Goal: Task Accomplishment & Management: Complete application form

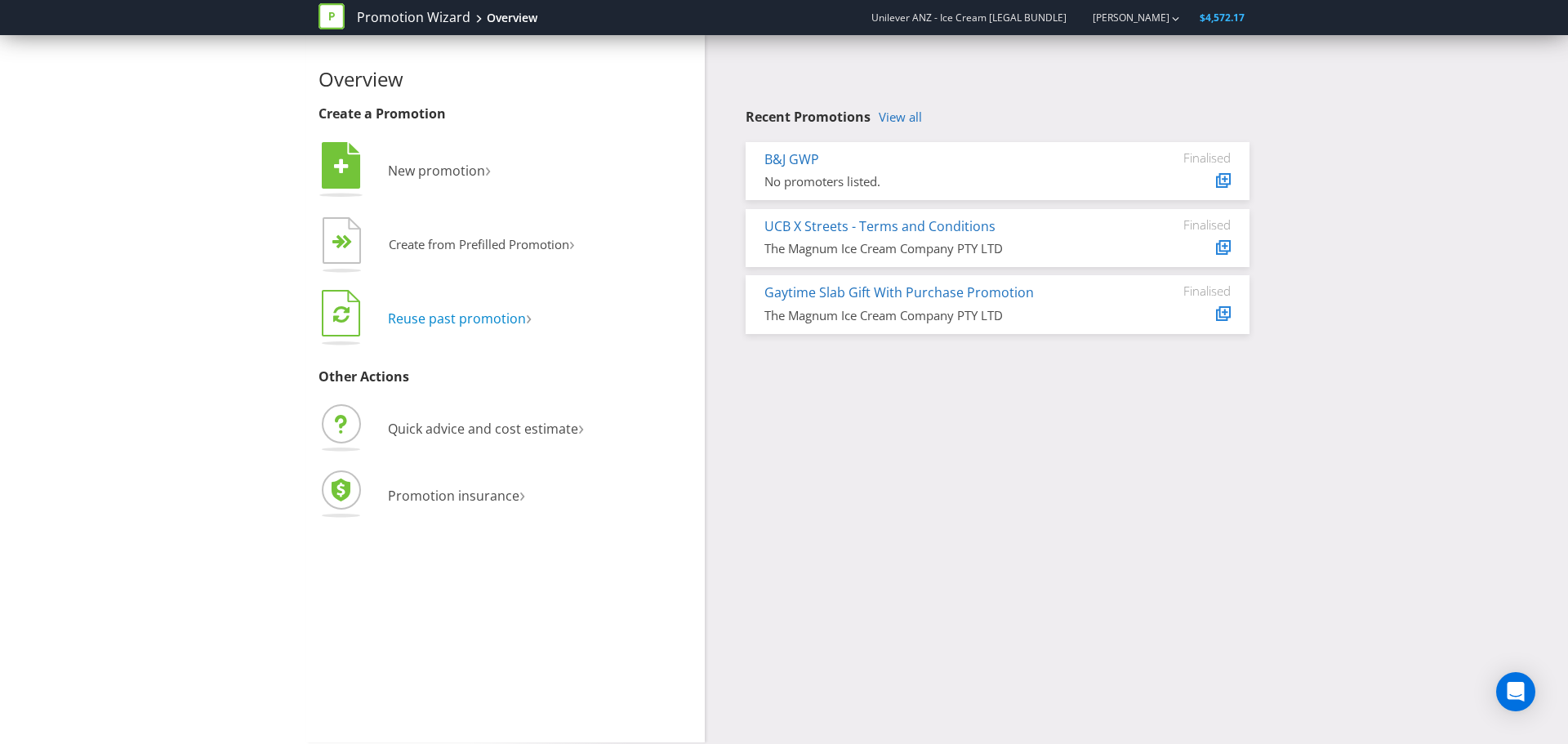
click at [501, 320] on span "Reuse past promotion" at bounding box center [457, 319] width 138 height 18
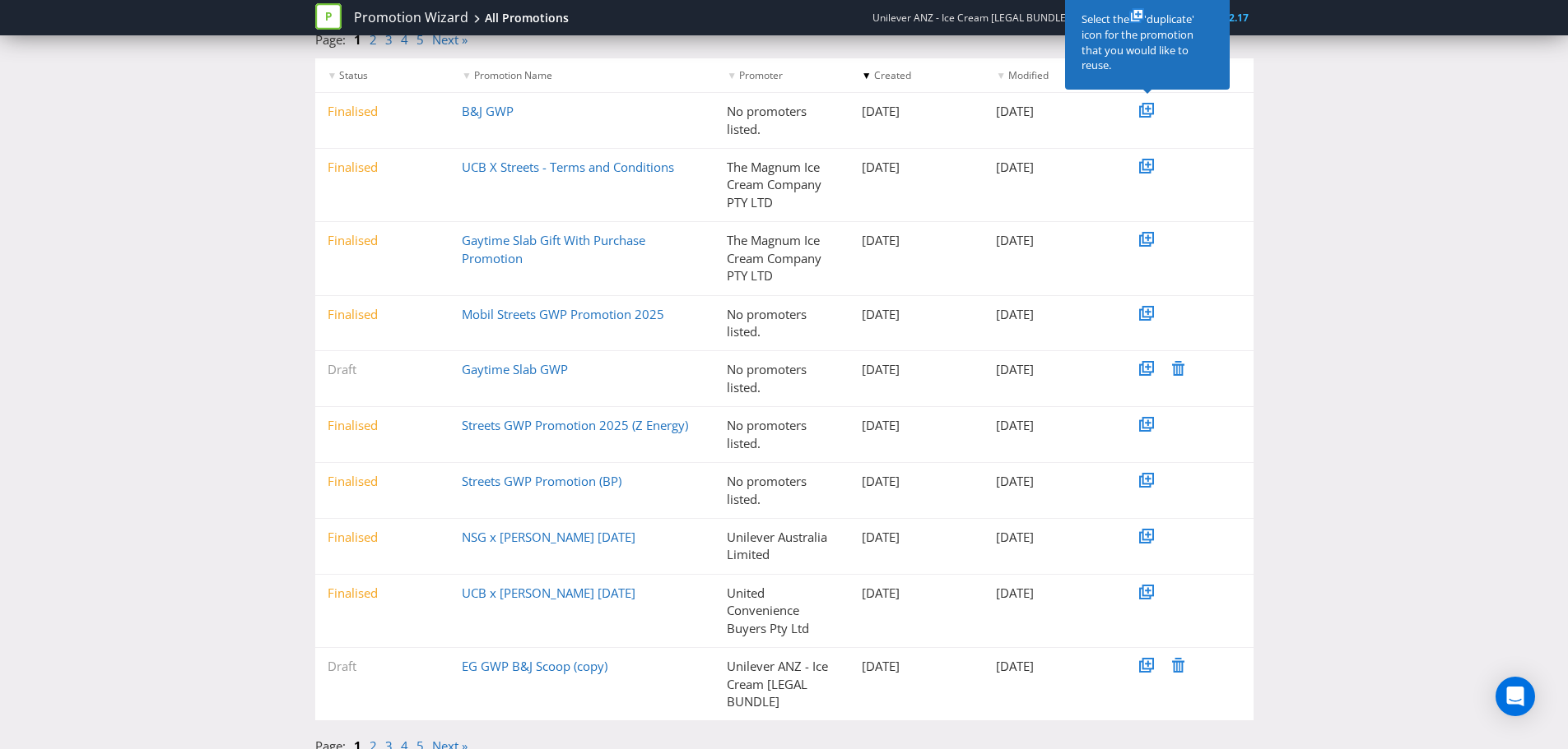
scroll to position [207, 0]
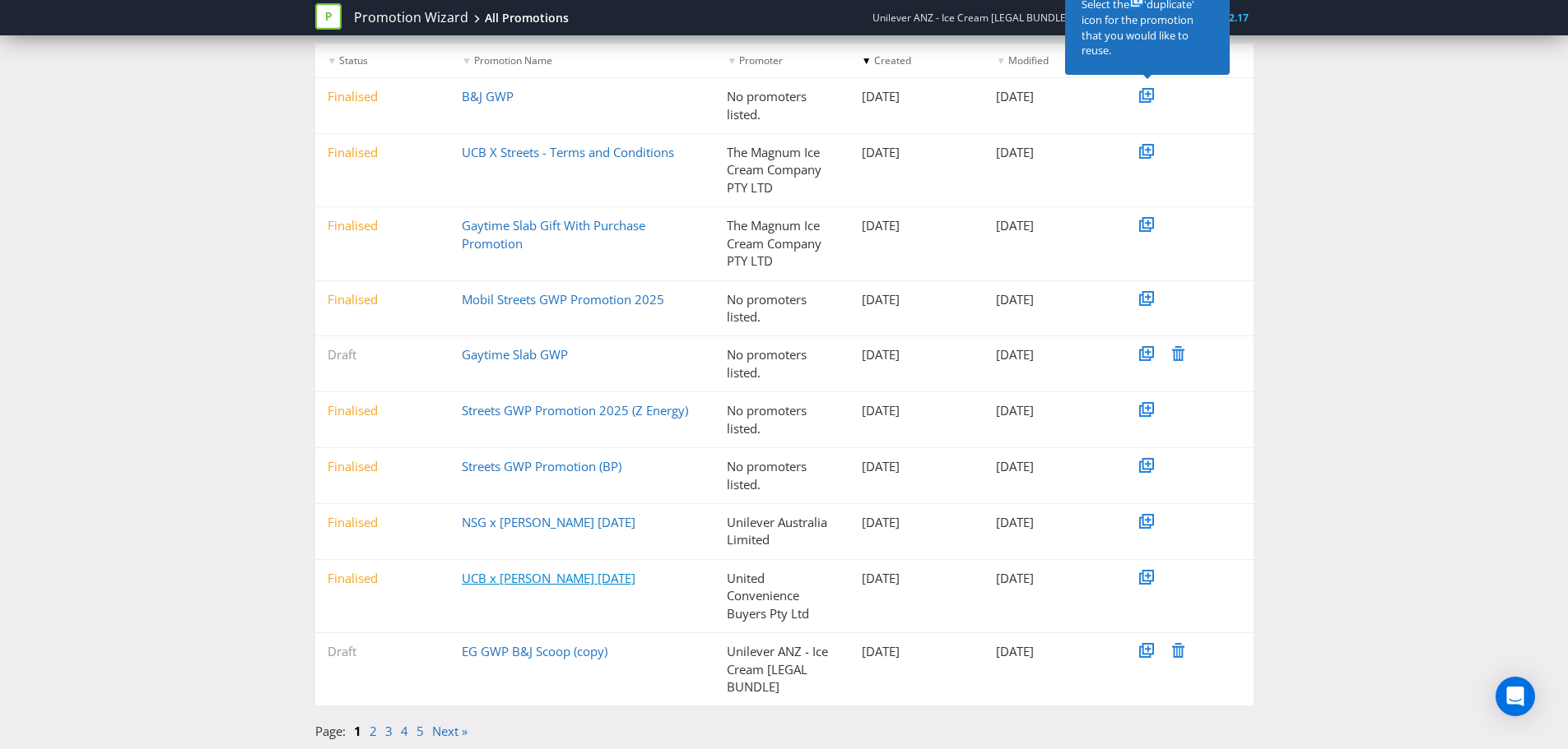
click at [557, 585] on link "UCB x [PERSON_NAME] [DATE]" at bounding box center [549, 578] width 173 height 17
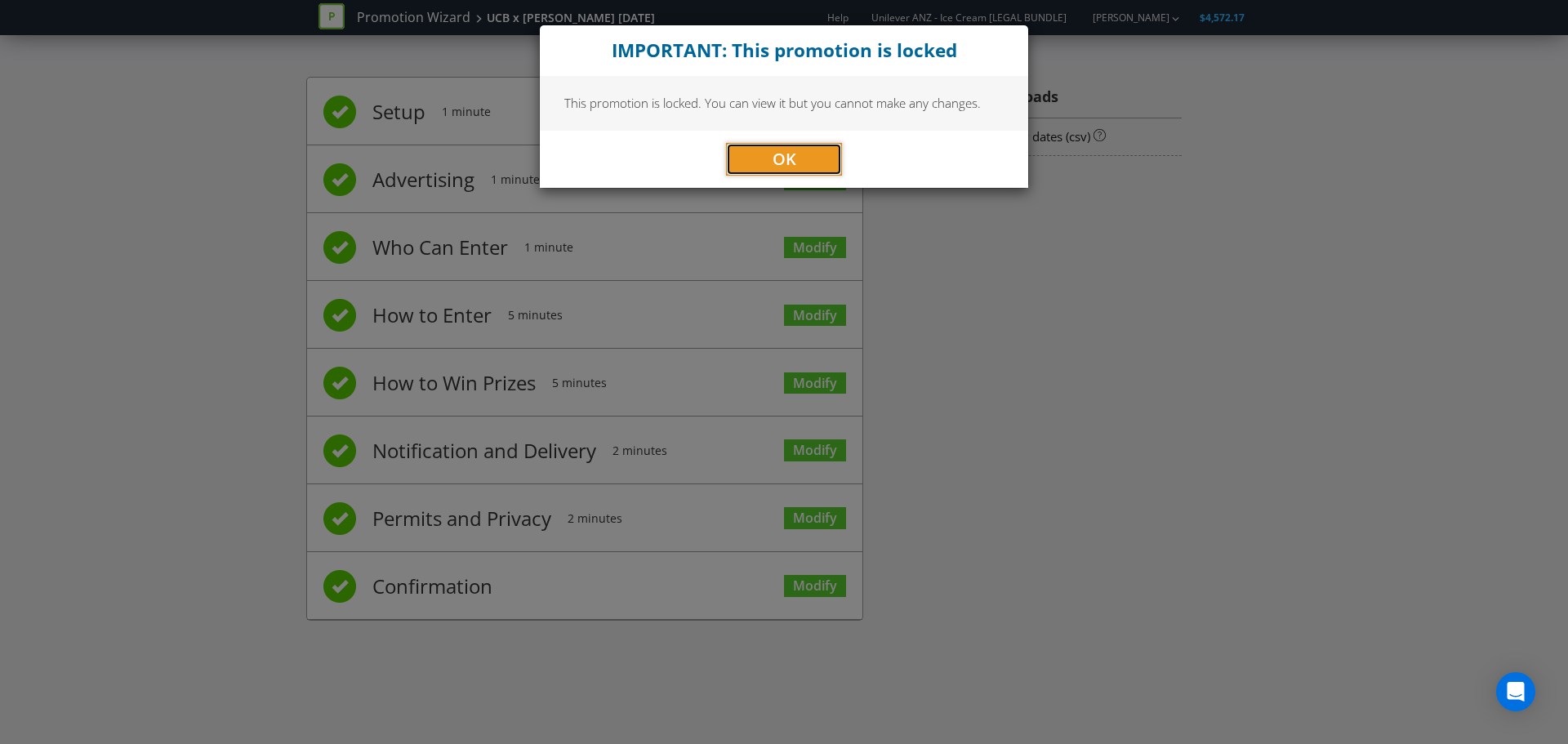
click at [821, 162] on button "OK" at bounding box center [784, 159] width 116 height 33
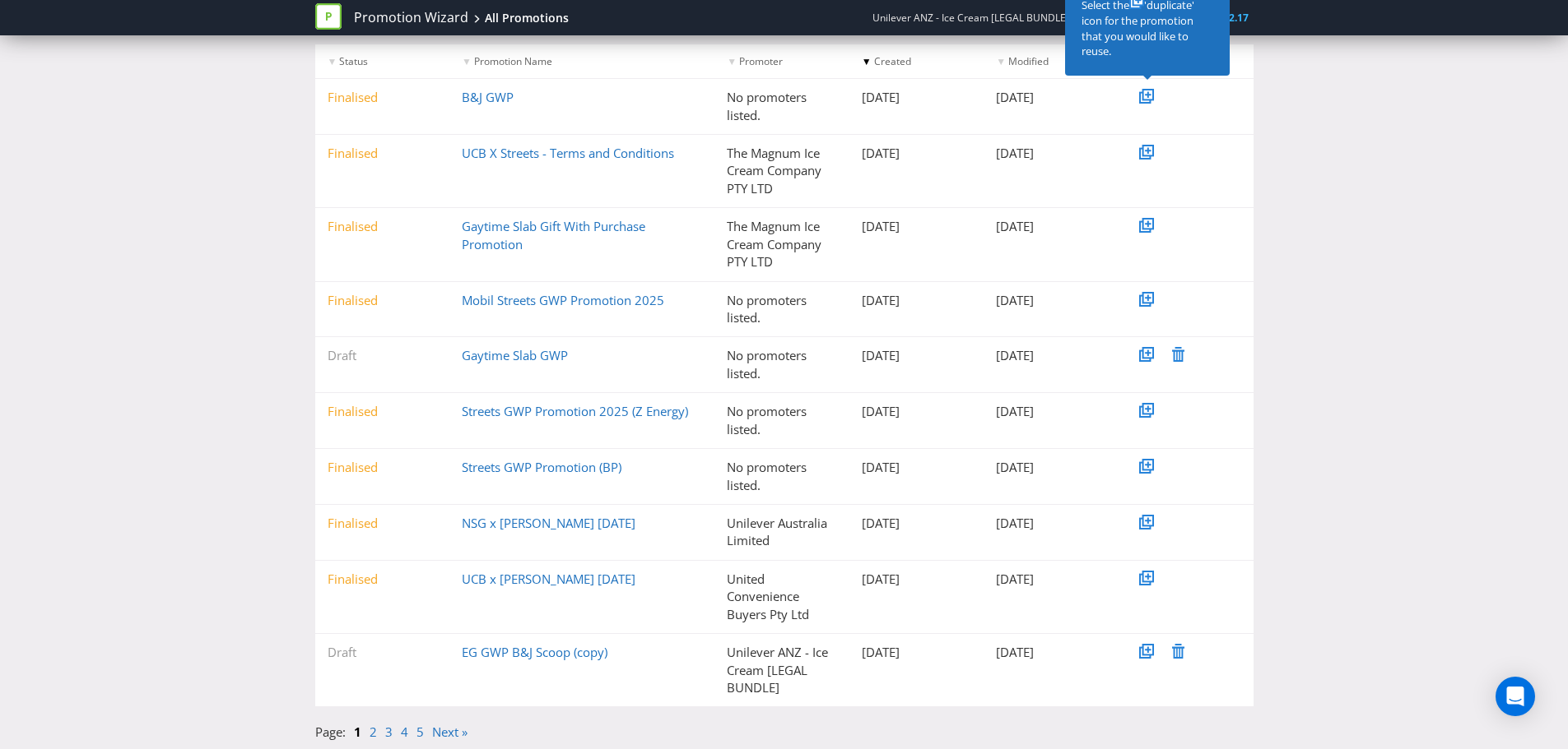
scroll to position [207, 0]
click at [1149, 579] on icon at bounding box center [1148, 575] width 8 height 8
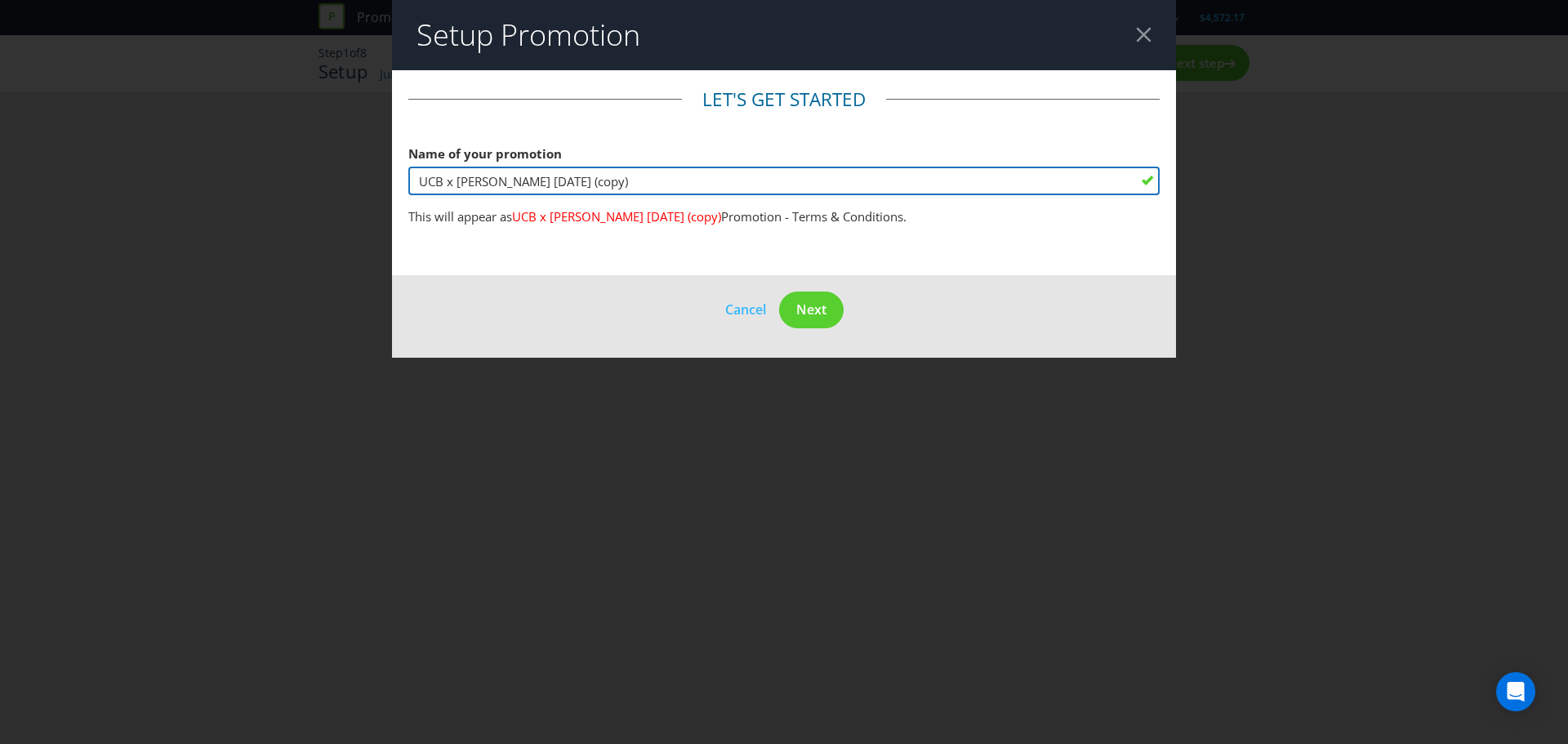
click at [599, 175] on input "UCB x [PERSON_NAME] [DATE] (copy)" at bounding box center [784, 181] width 752 height 29
drag, startPoint x: 579, startPoint y: 186, endPoint x: 535, endPoint y: 193, distance: 44.6
click at [535, 193] on input "UCB x [PERSON_NAME] [DATE] (copy)" at bounding box center [784, 181] width 752 height 29
type input "UCB x [PERSON_NAME] [DATE]"
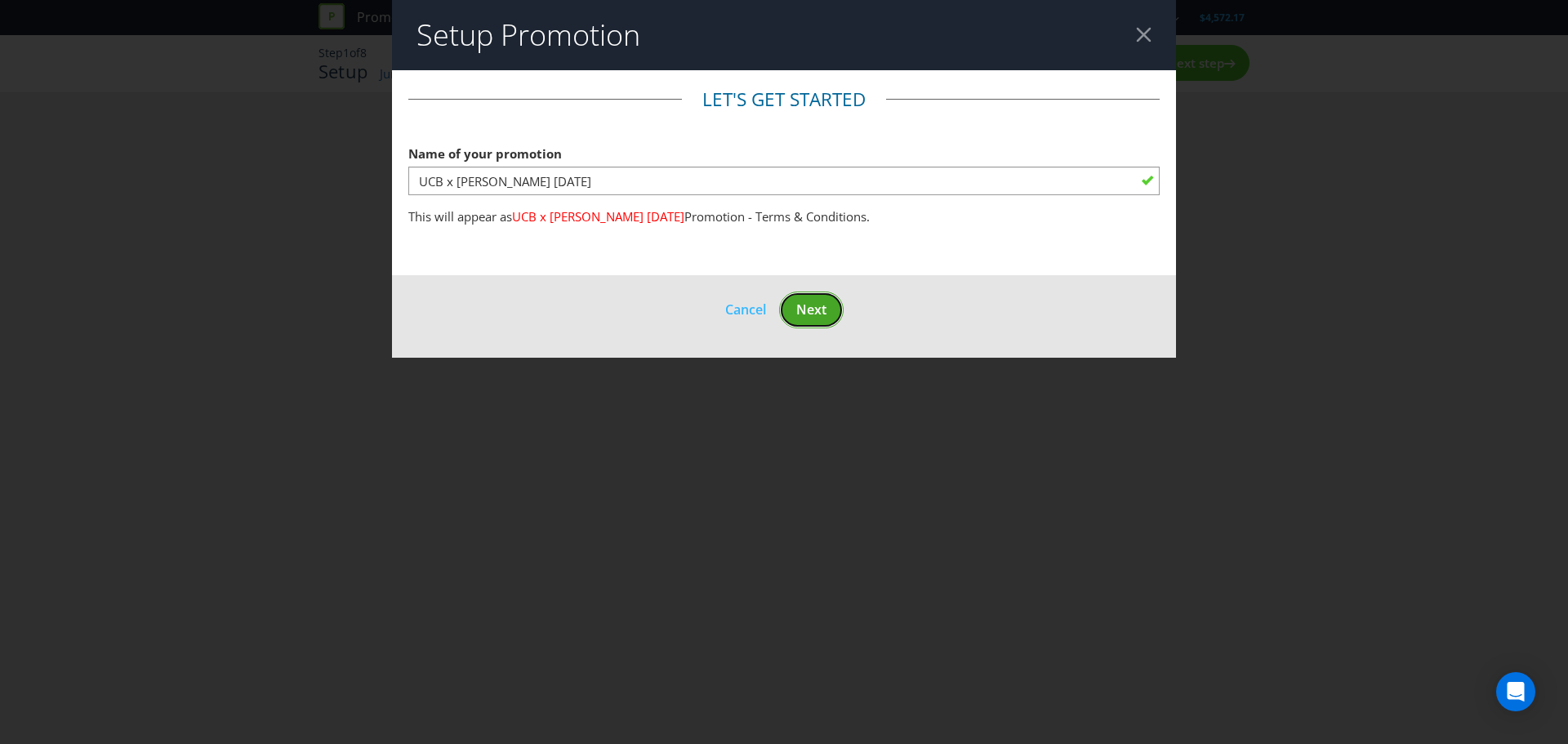
click at [825, 310] on span "Next" at bounding box center [811, 309] width 30 height 18
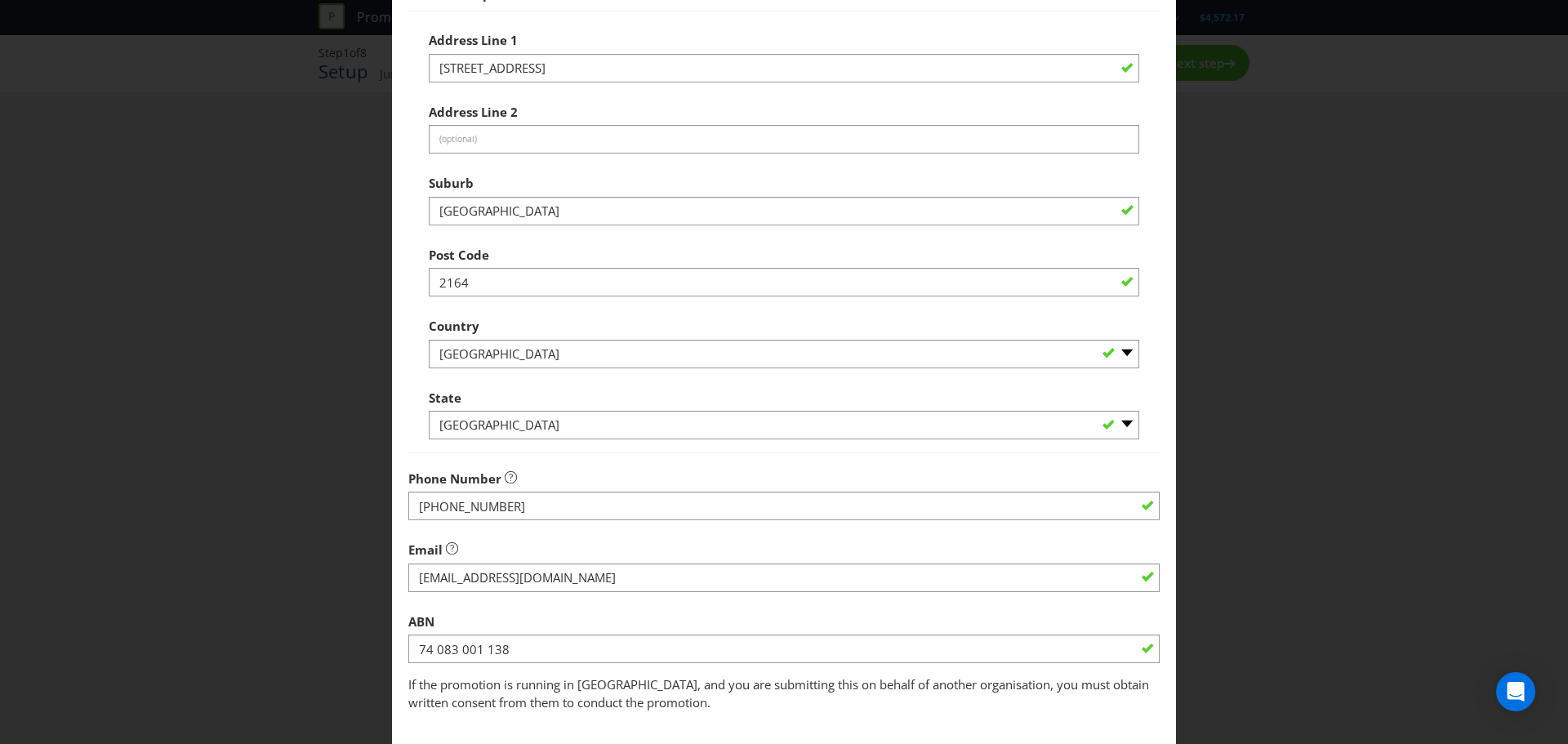
scroll to position [321, 0]
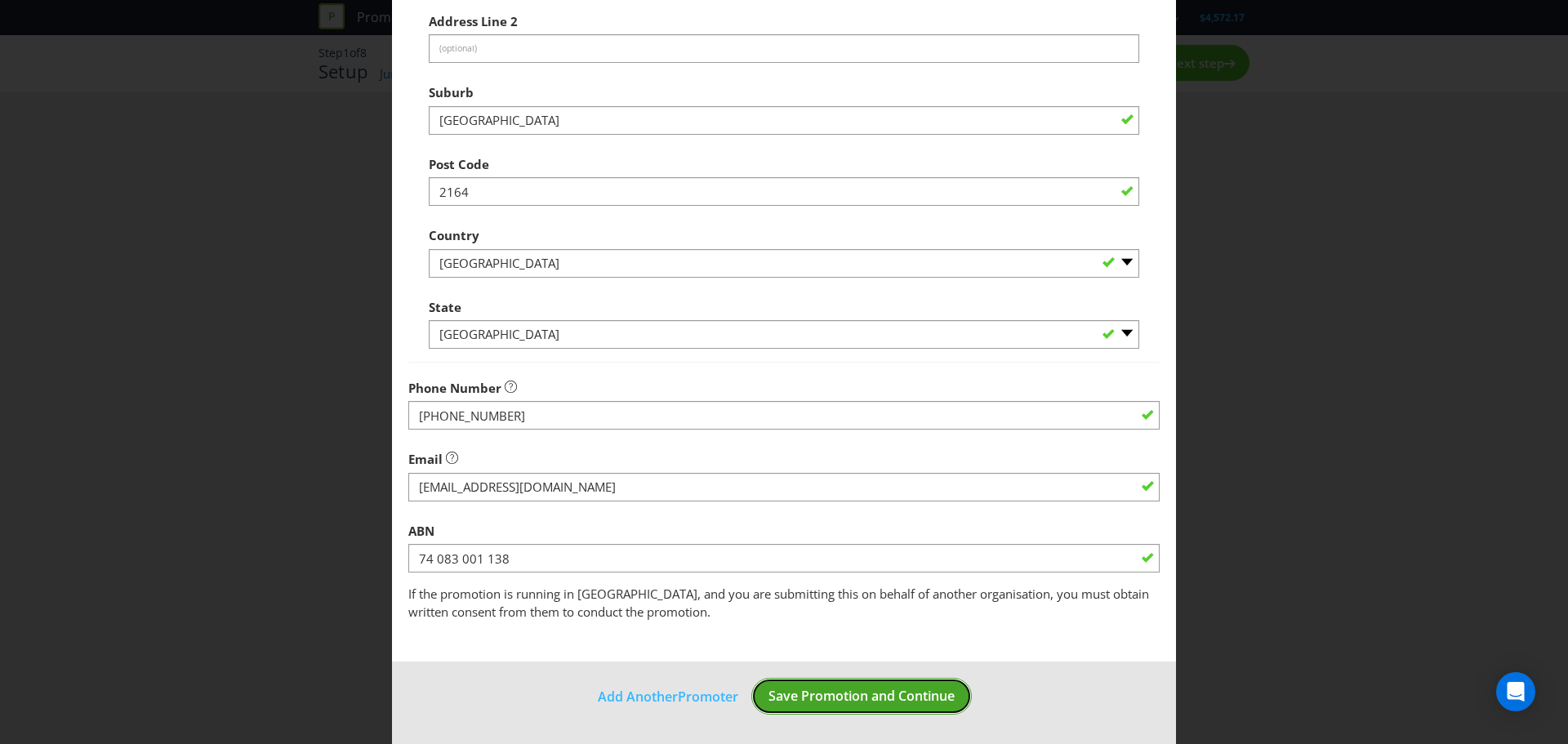
click at [895, 690] on span "Save Promotion and Continue" at bounding box center [861, 696] width 186 height 18
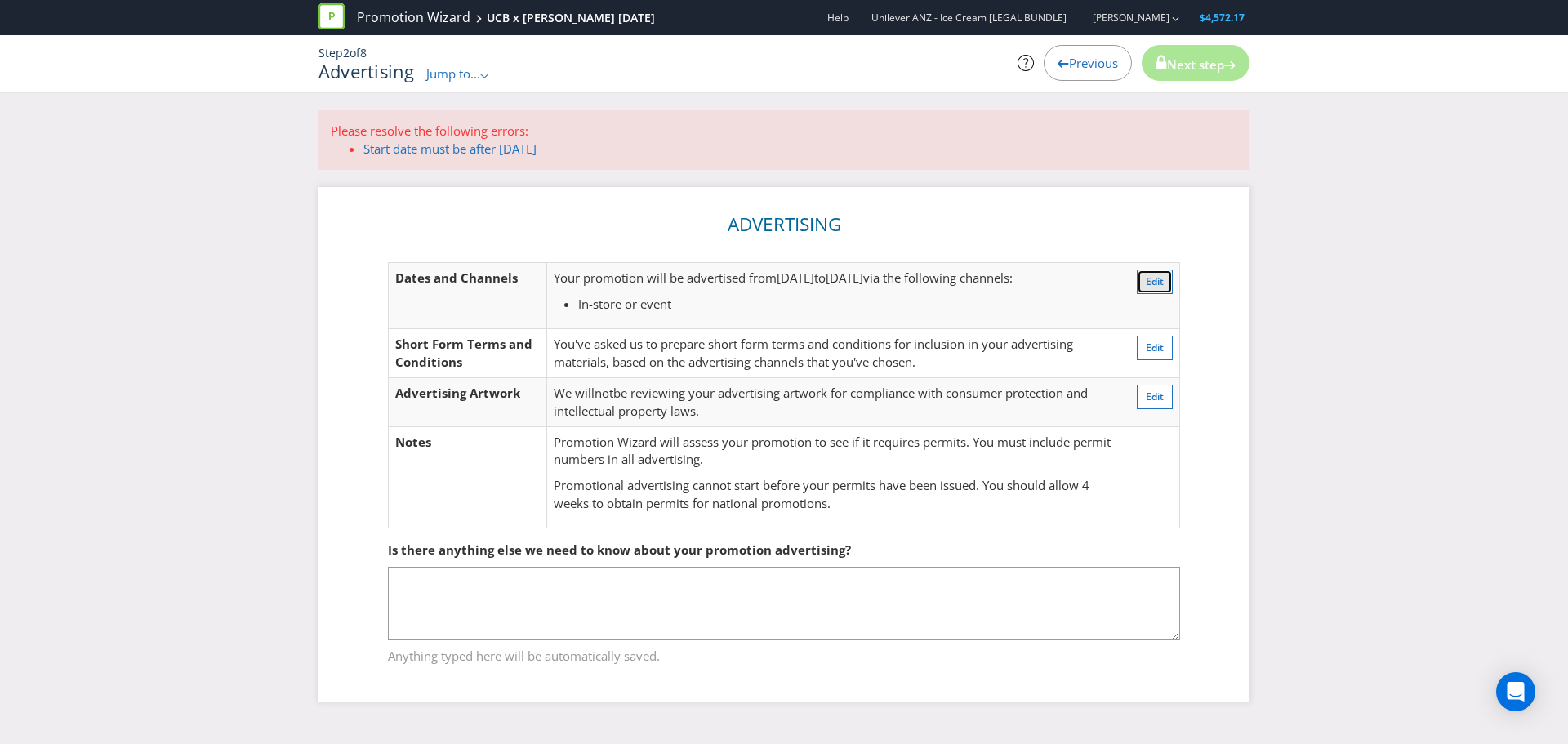
click at [1154, 285] on span "Edit" at bounding box center [1154, 282] width 18 height 14
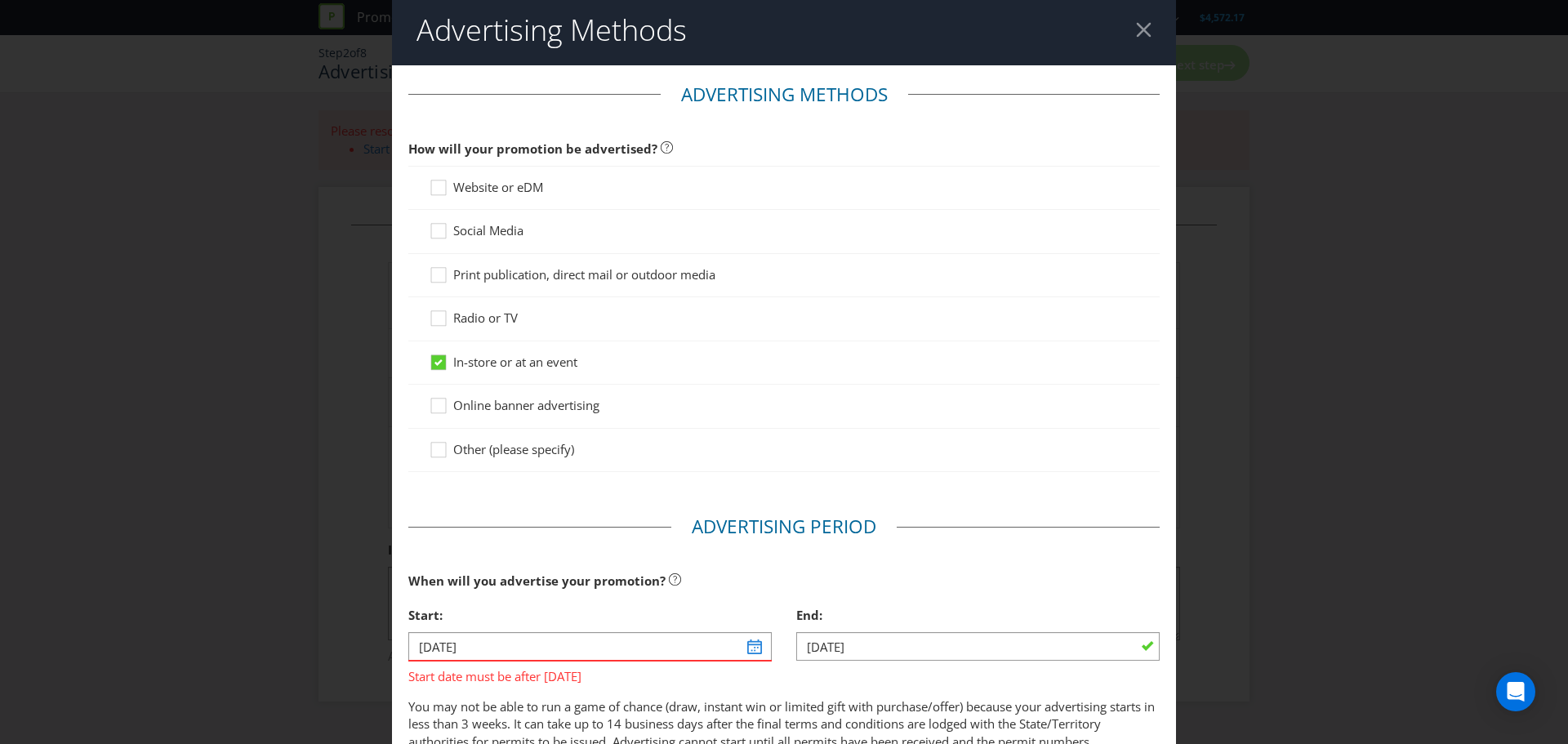
scroll to position [332, 0]
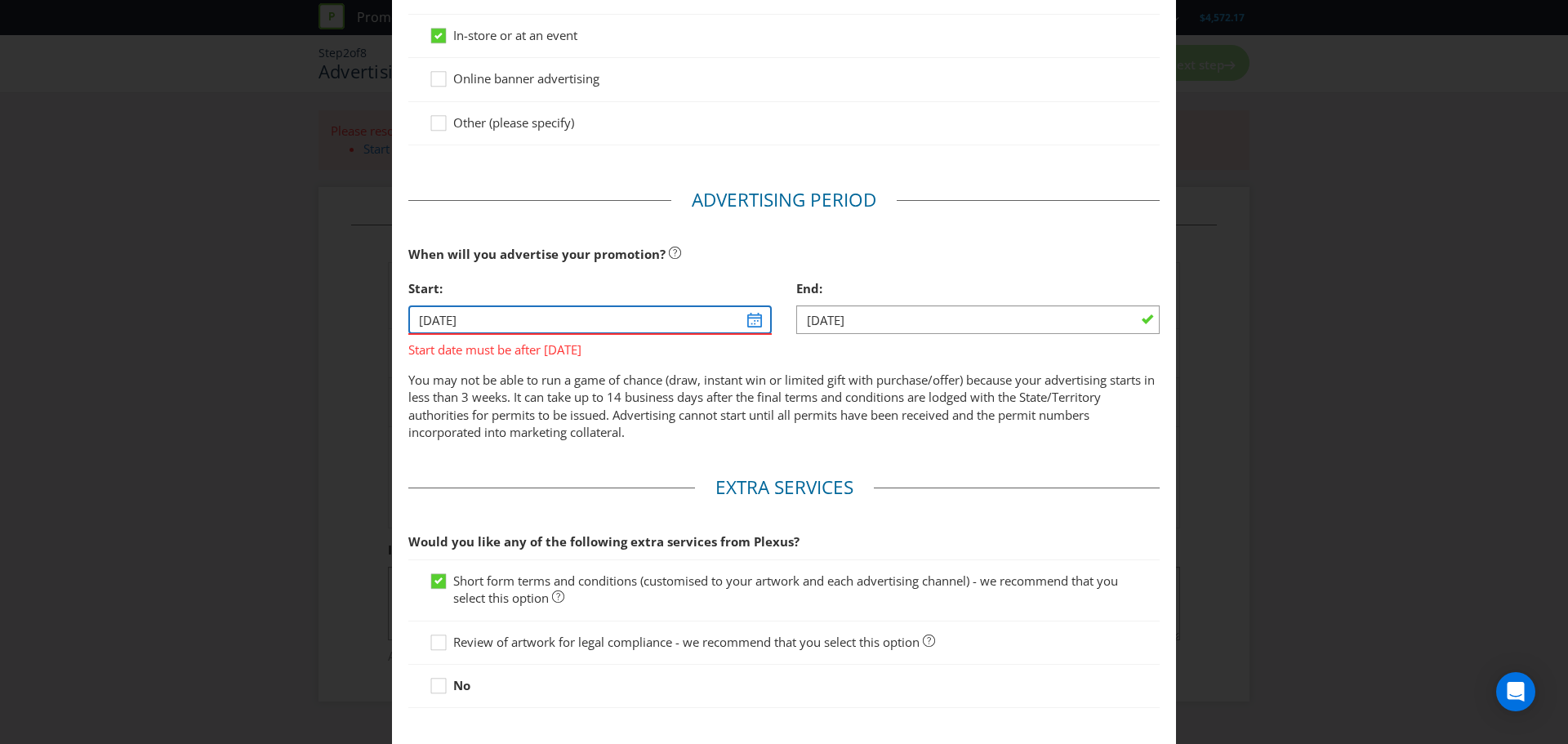
click at [749, 321] on input "[DATE]" at bounding box center [590, 320] width 363 height 29
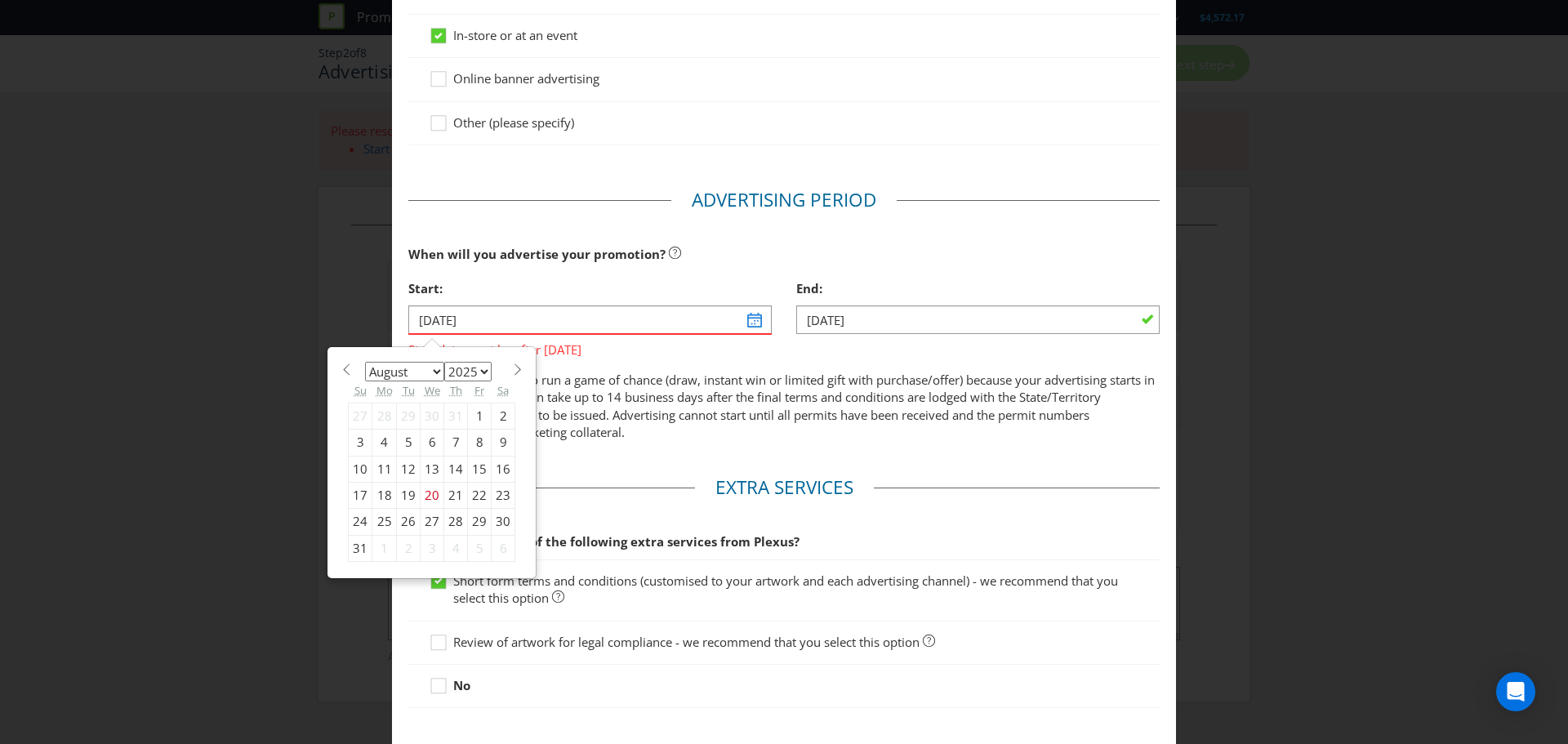
click at [435, 370] on select "January February March April May June July August September October November De…" at bounding box center [405, 372] width 79 height 19
select select "0"
click at [365, 362] on select "January February March April May June July August September October November De…" at bounding box center [405, 372] width 79 height 19
click at [469, 375] on select "2025 2026 2027 2028 2029 2030 2031 2032 2033 2034 2035" at bounding box center [468, 372] width 47 height 19
select select "2026"
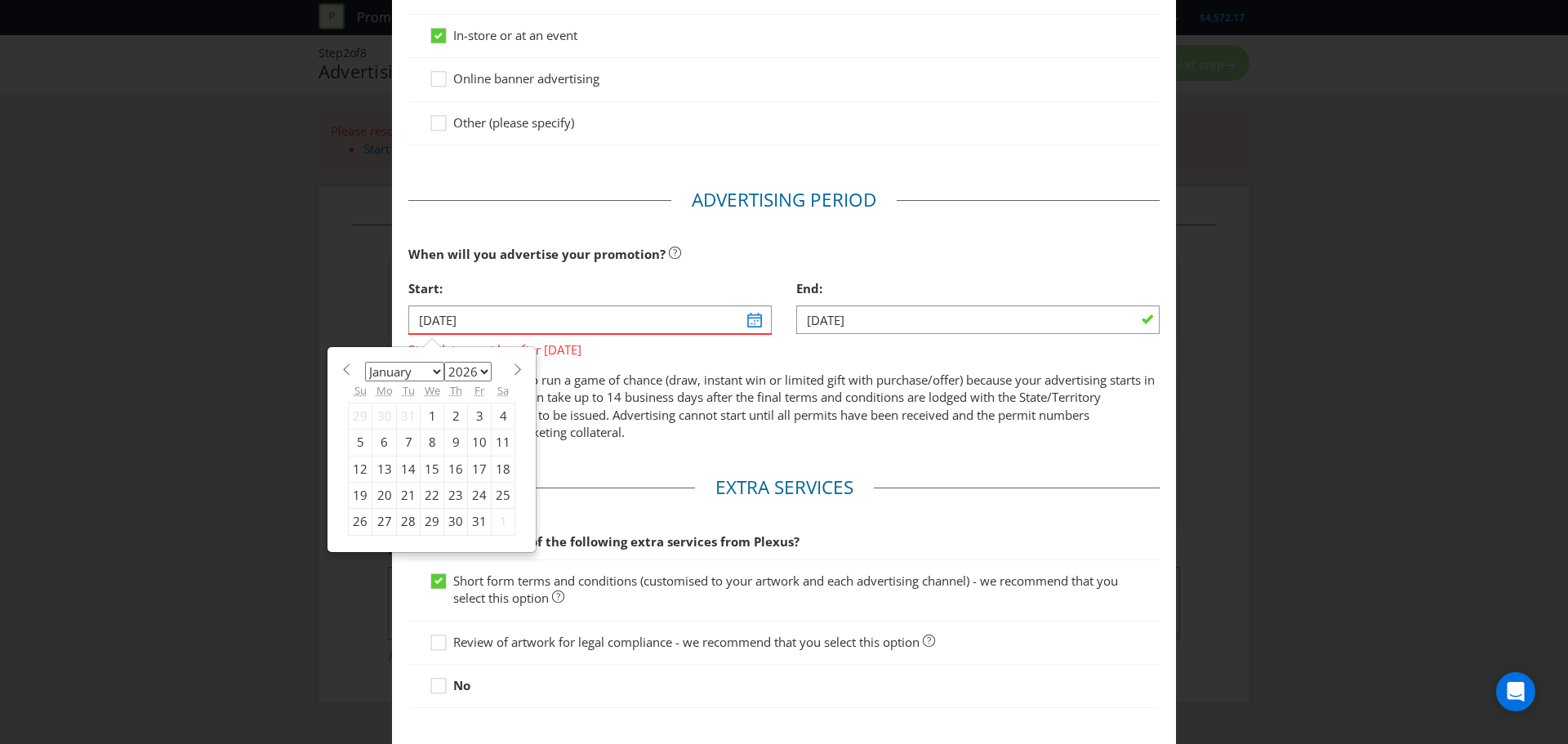
click at [444, 362] on select "2025 2026 2027 2028 2029 2030 2031 2032 2033 2034 2035" at bounding box center [468, 372] width 47 height 19
click at [428, 442] on div "7" at bounding box center [432, 443] width 24 height 26
type input "[DATE]"
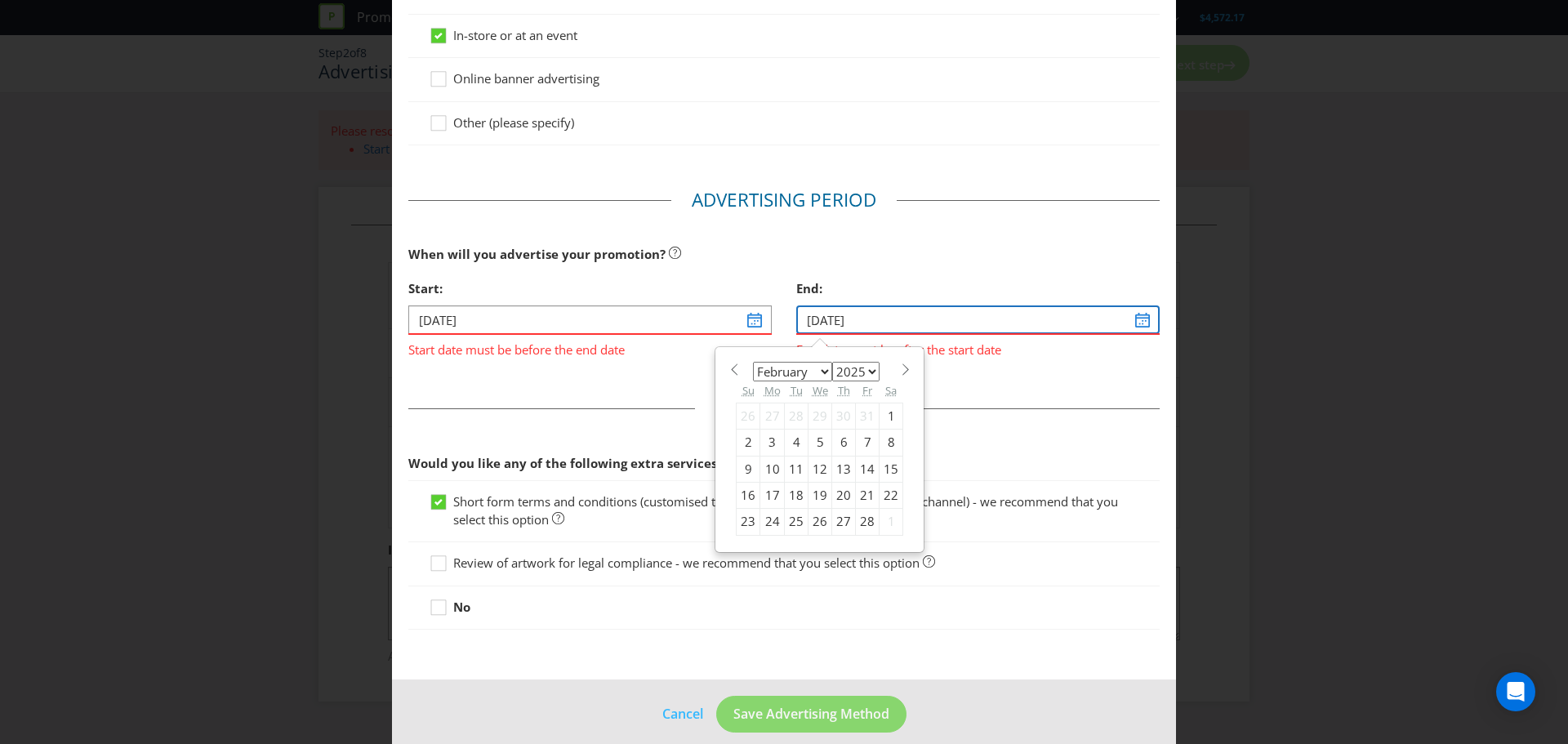
click at [933, 326] on input "[DATE]" at bounding box center [978, 320] width 363 height 29
click at [860, 373] on select "2025 2026 2027 2028 2029 2030 2031 2032 2033 2034 2035" at bounding box center [856, 372] width 47 height 19
select select "2026"
click at [832, 362] on select "2025 2026 2027 2028 2029 2030 2031 2032 2033 2034 2035" at bounding box center [856, 372] width 47 height 19
click at [860, 414] on div "6" at bounding box center [867, 416] width 24 height 26
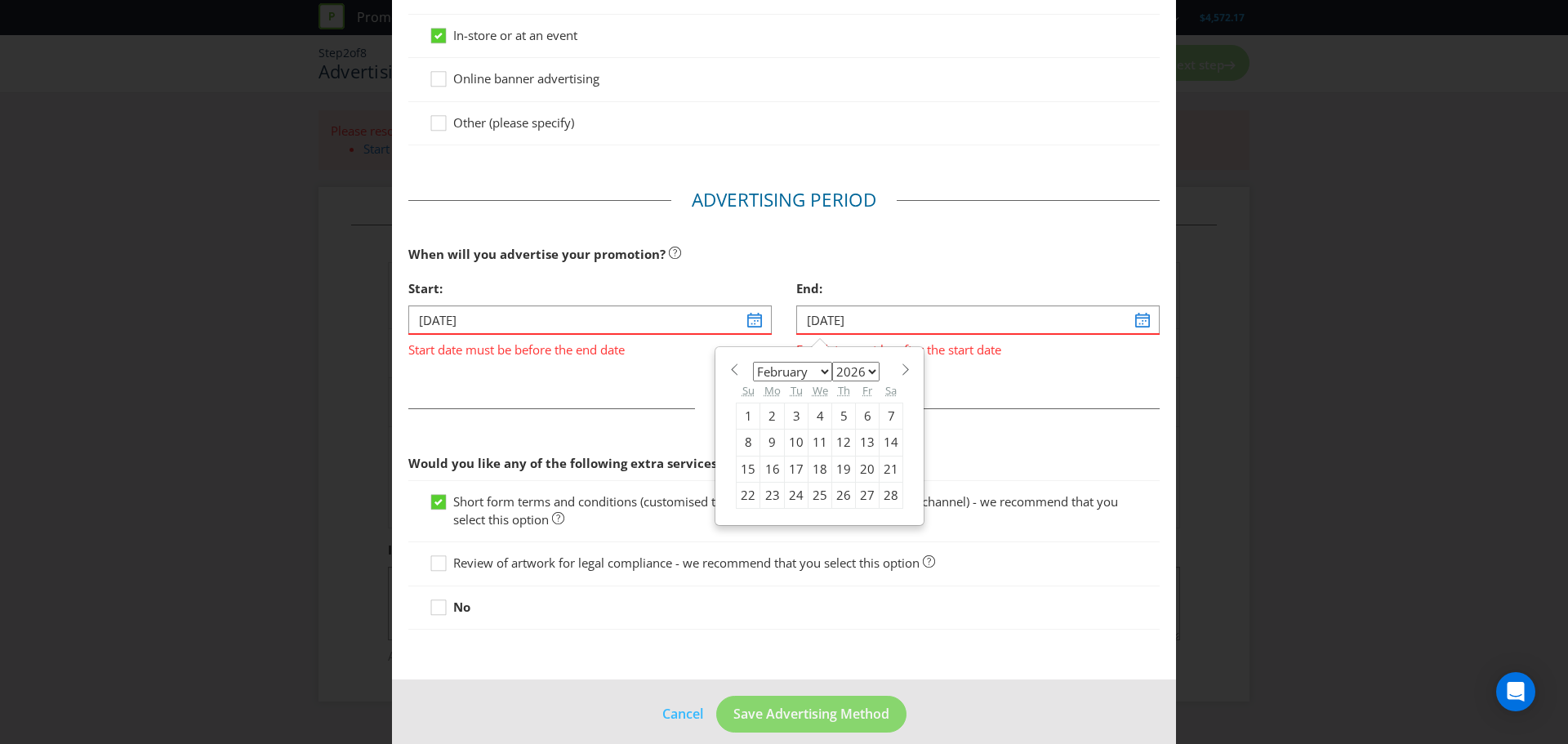
type input "[DATE]"
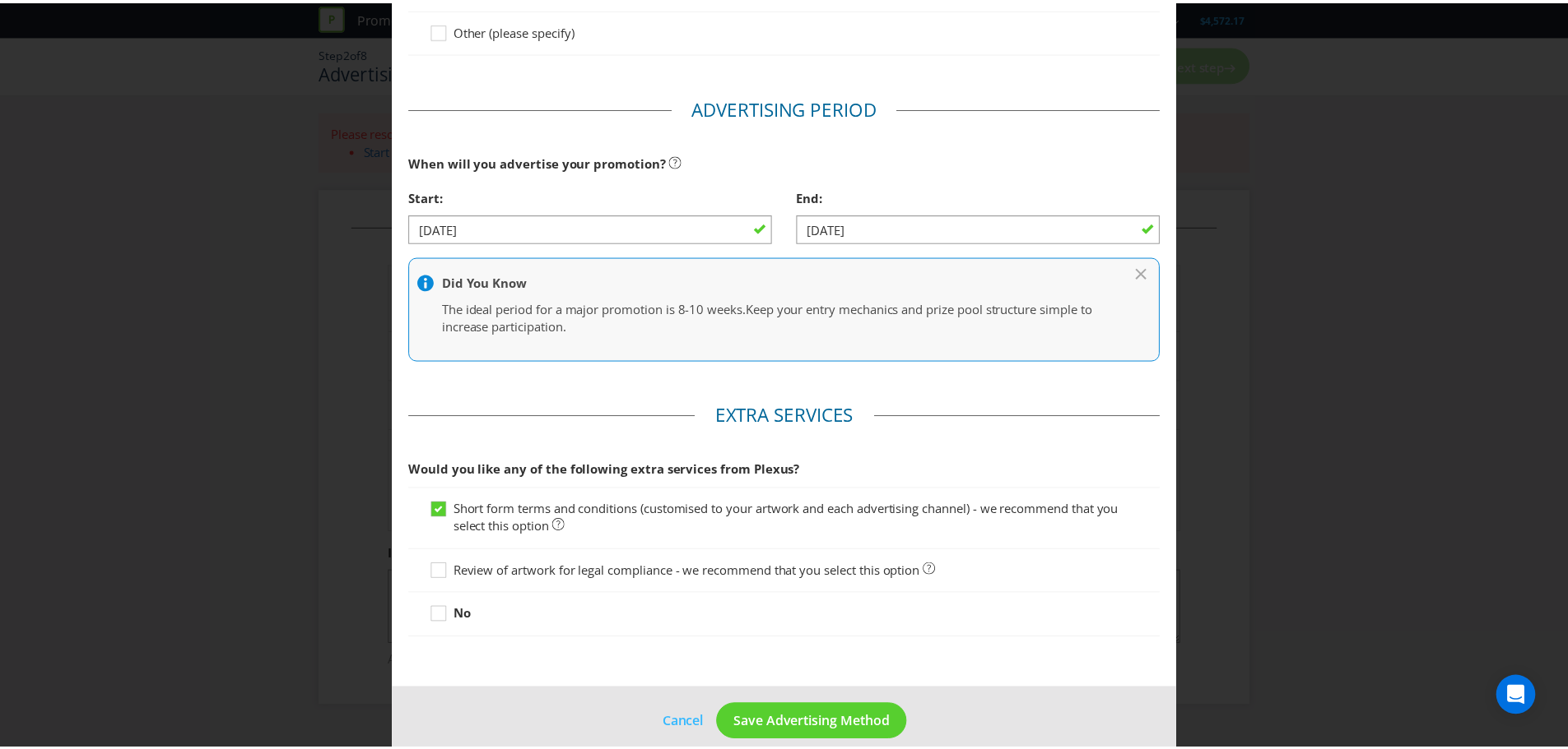
scroll to position [449, 0]
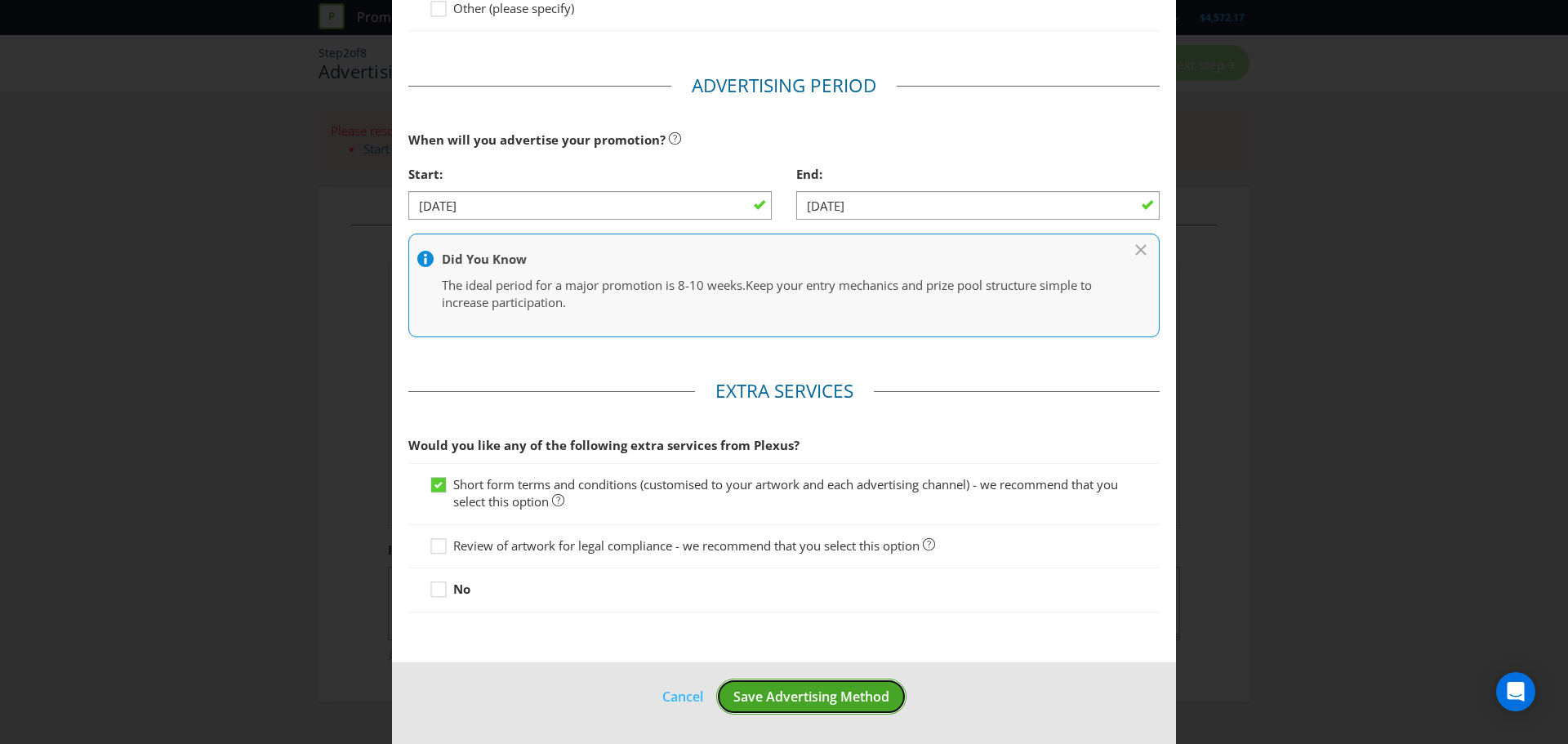
click at [866, 701] on span "Save Advertising Method" at bounding box center [811, 697] width 156 height 18
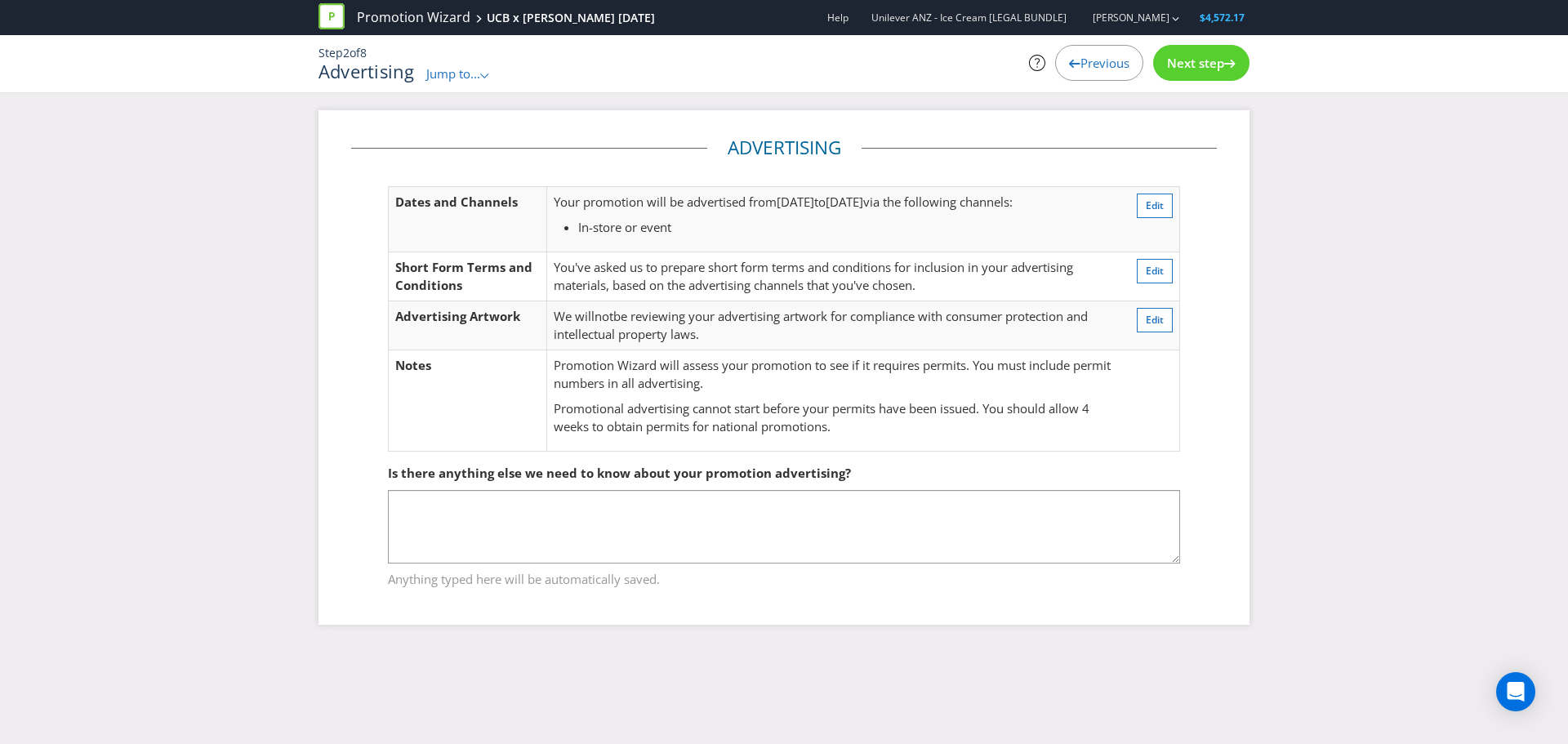
click at [1181, 51] on div "Next step" at bounding box center [1201, 62] width 97 height 36
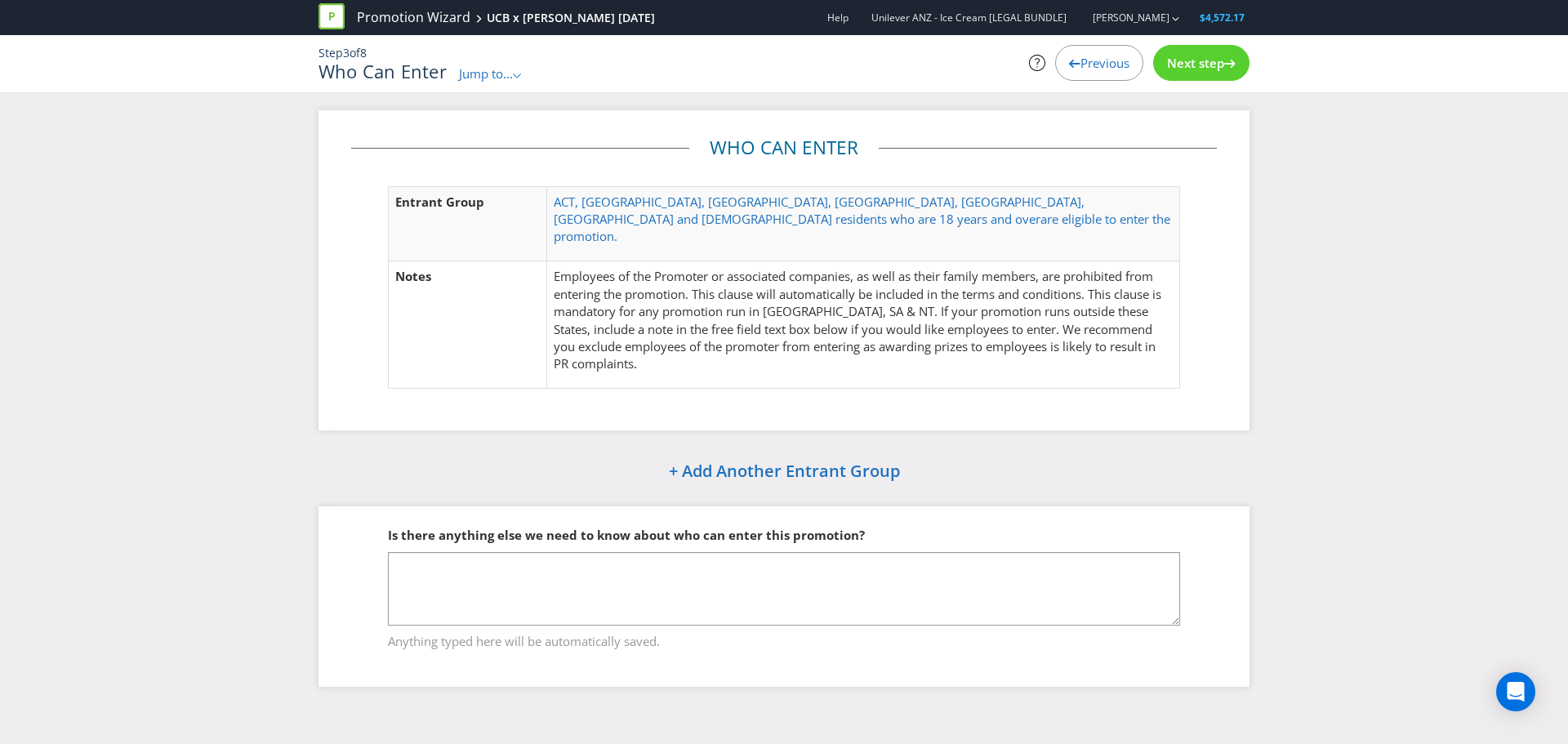
click at [1201, 53] on div "Next step" at bounding box center [1201, 62] width 97 height 36
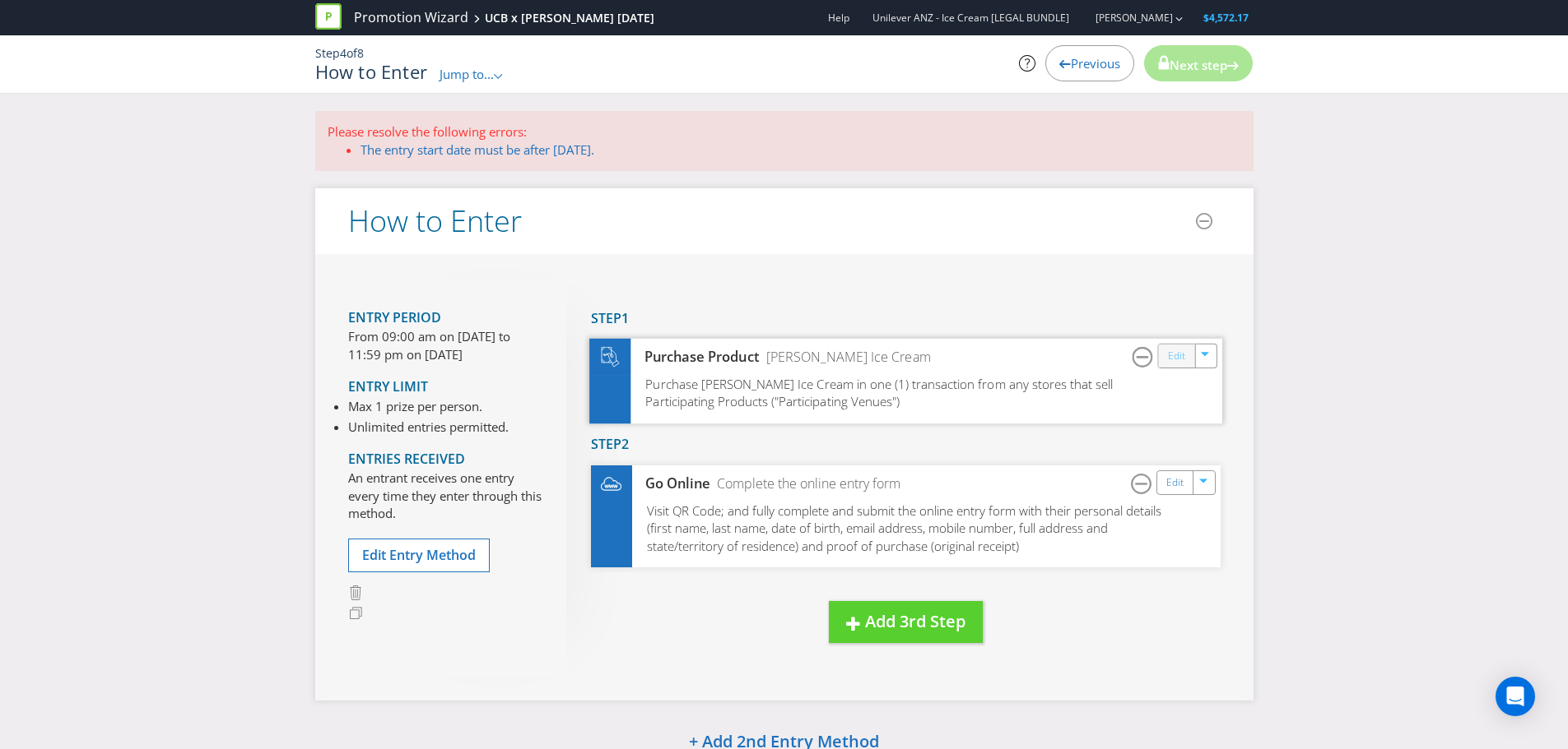
click at [1180, 358] on link "Edit" at bounding box center [1176, 356] width 18 height 19
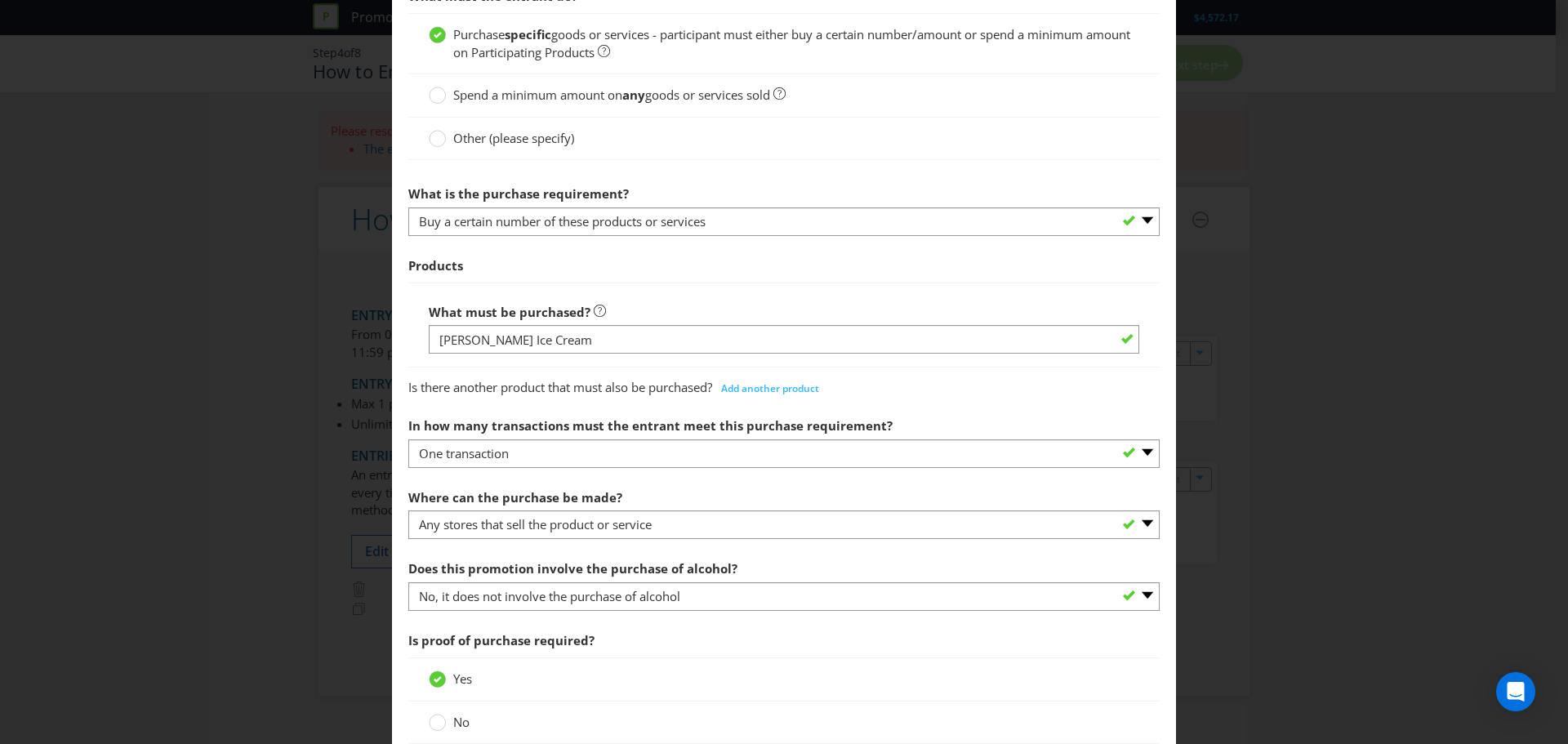
scroll to position [572, 0]
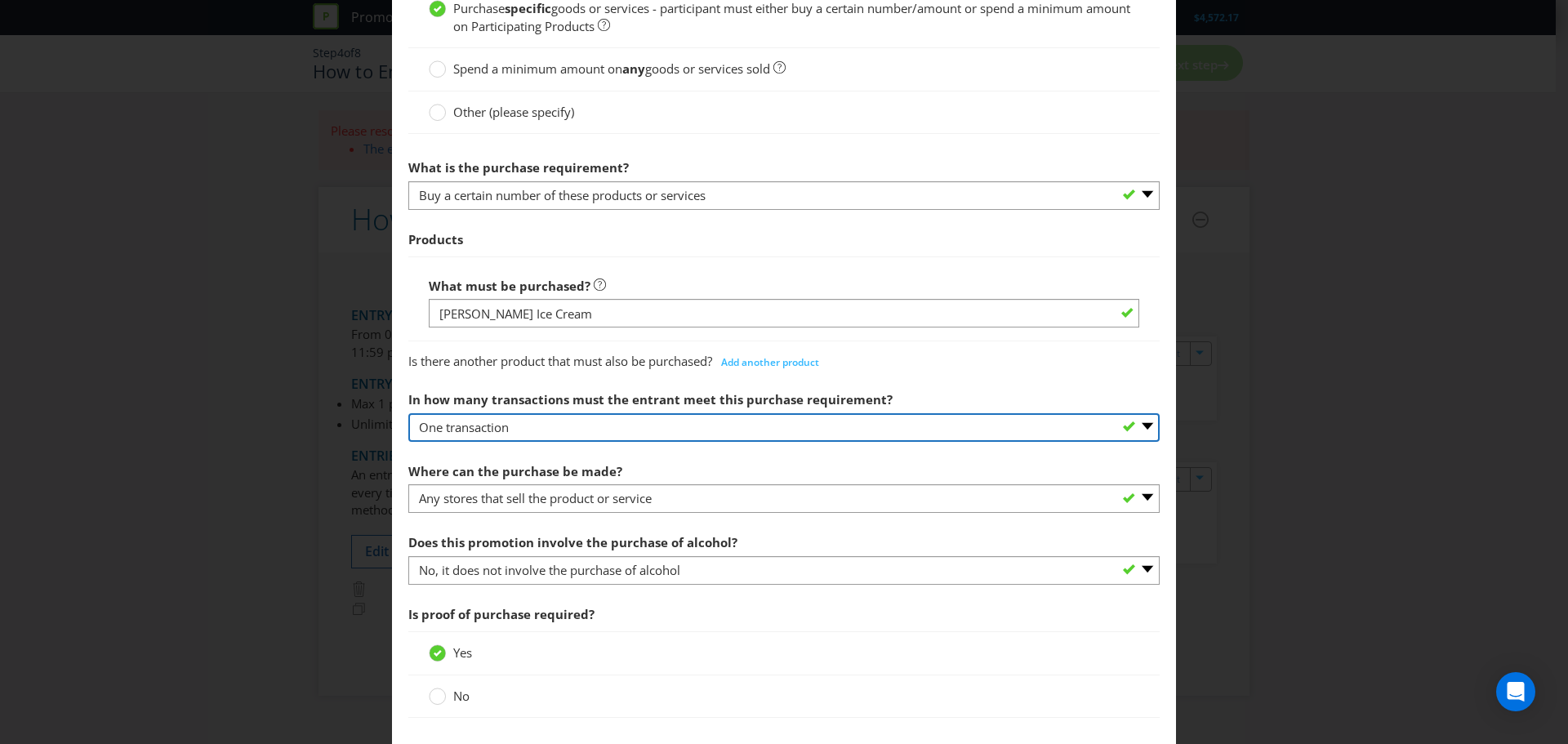
click at [627, 418] on select "-- Please select -- One transaction A specific number of transactions Any numbe…" at bounding box center [784, 428] width 752 height 29
select select "MANY"
click at [408, 414] on select "-- Please select -- One transaction A specific number of transactions Any numbe…" at bounding box center [784, 428] width 752 height 29
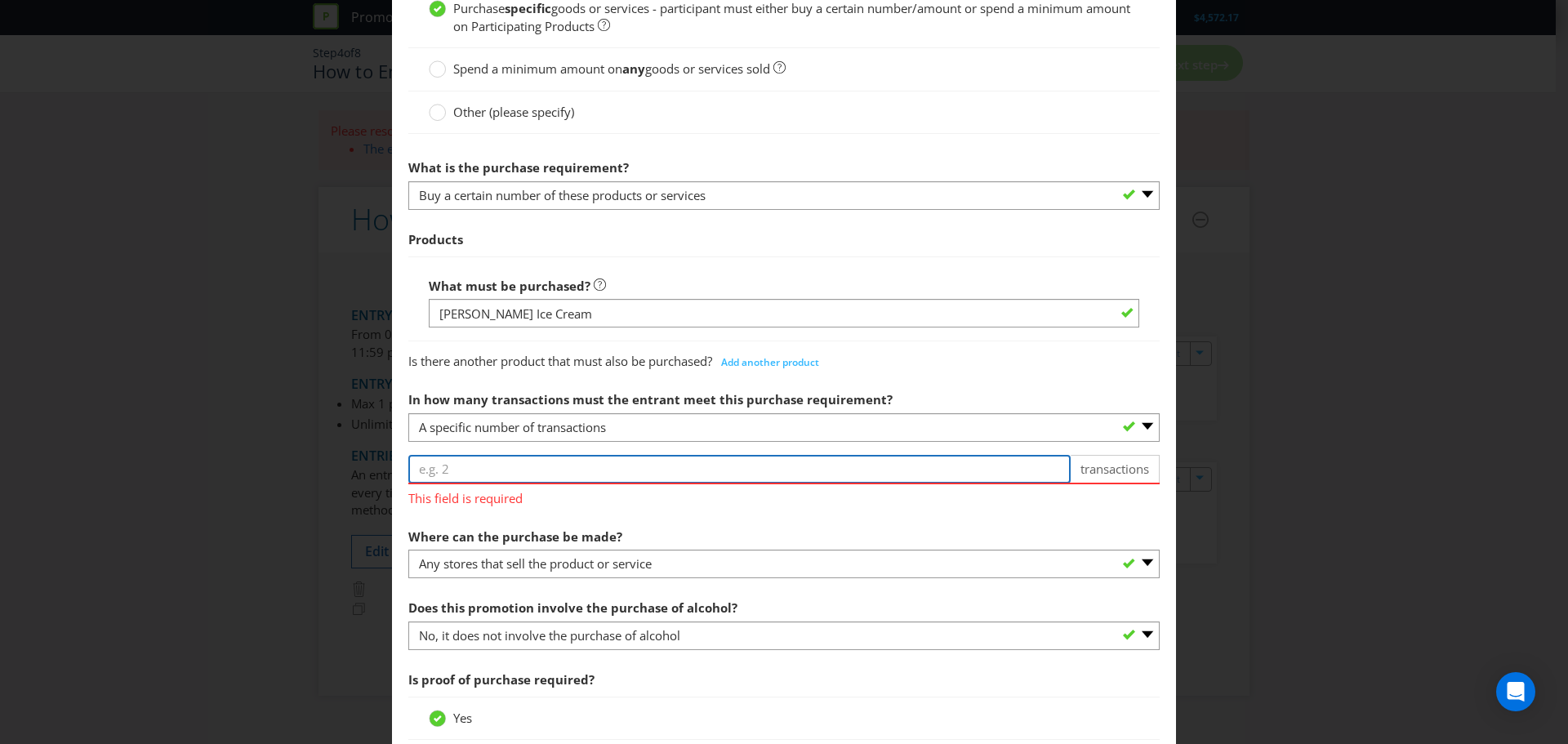
click at [608, 465] on input "number" at bounding box center [739, 469] width 662 height 29
type input "2"
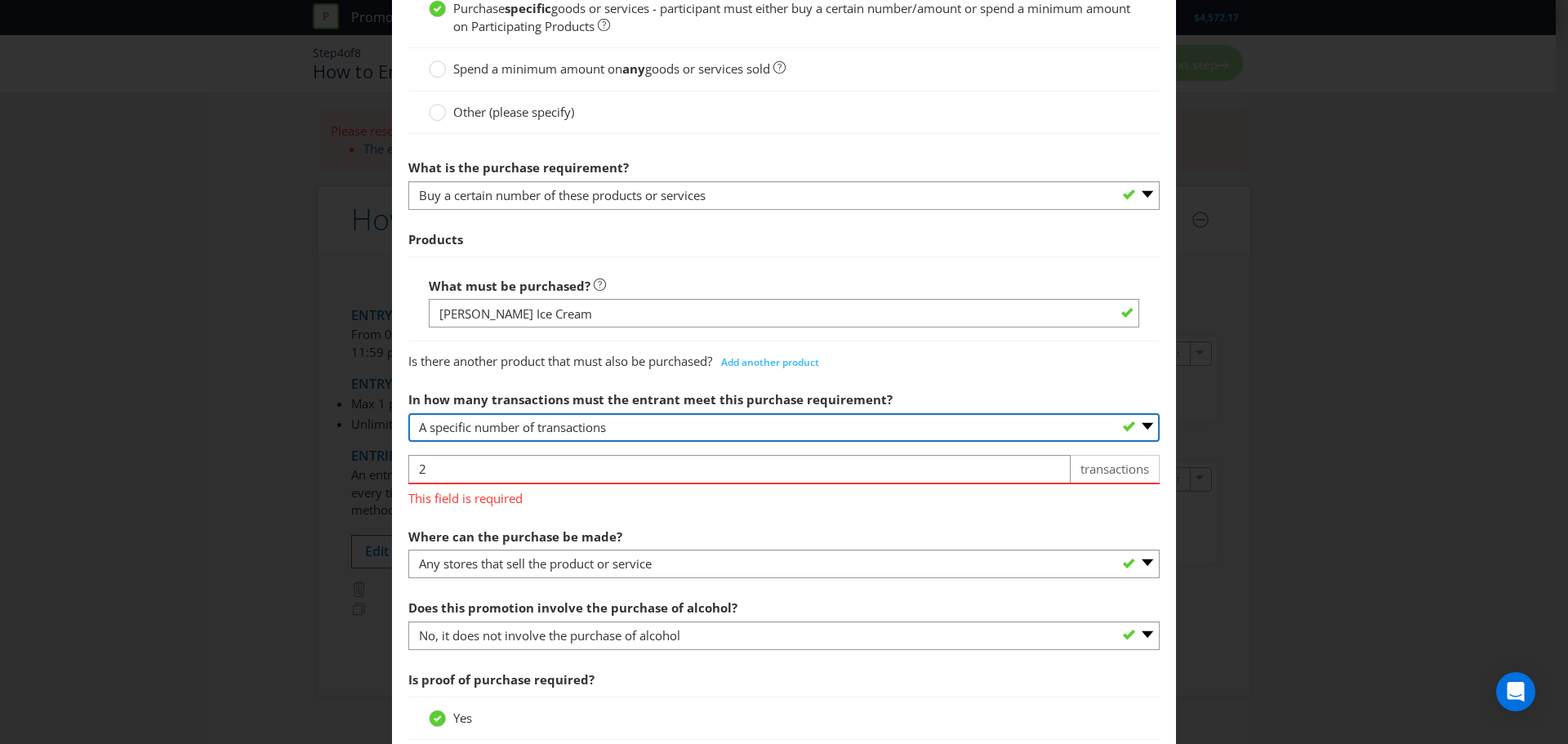
click at [629, 430] on select "-- Please select -- One transaction A specific number of transactions Any numbe…" at bounding box center [784, 428] width 752 height 29
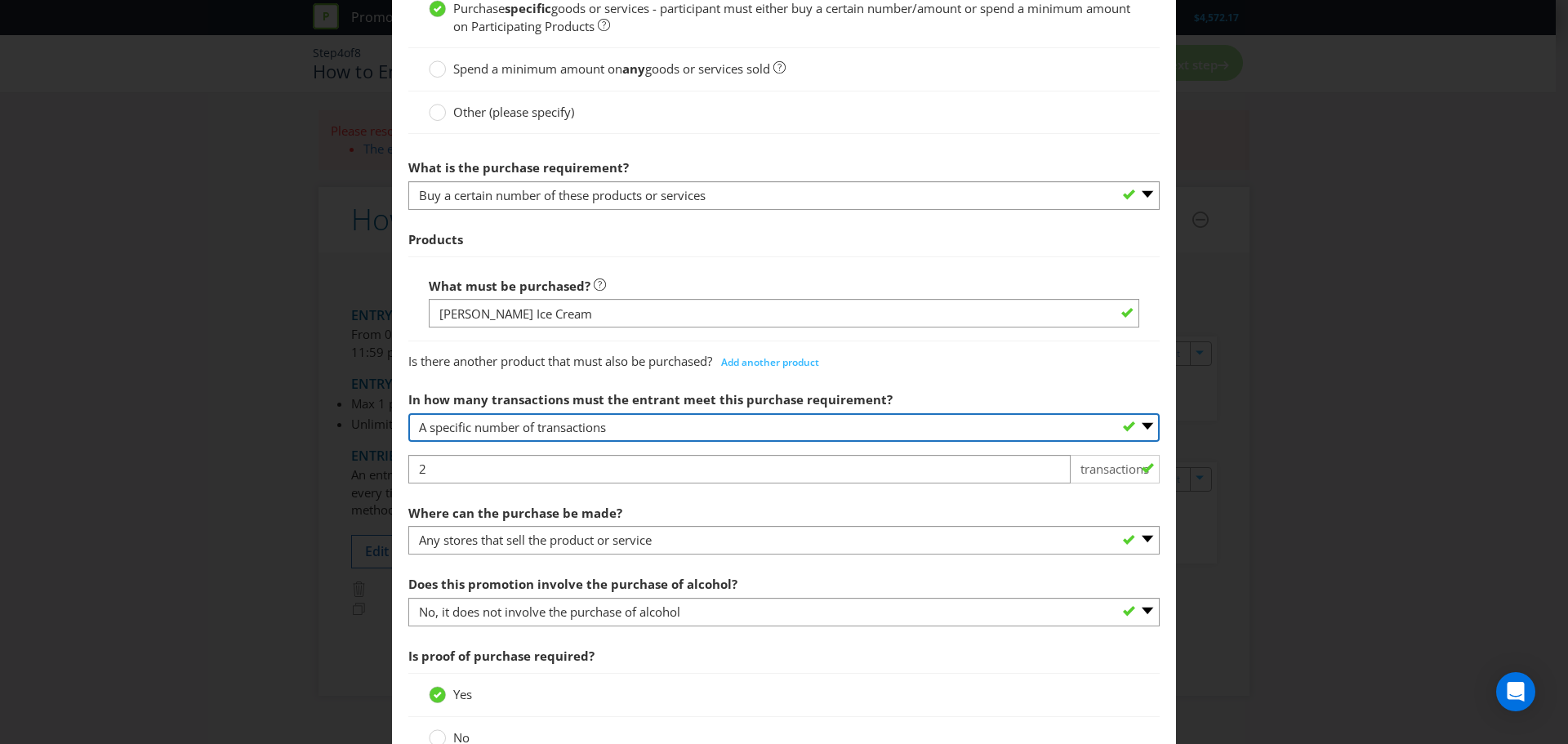
select select "ONE"
click at [408, 414] on select "-- Please select -- One transaction A specific number of transactions Any numbe…" at bounding box center [784, 428] width 752 height 29
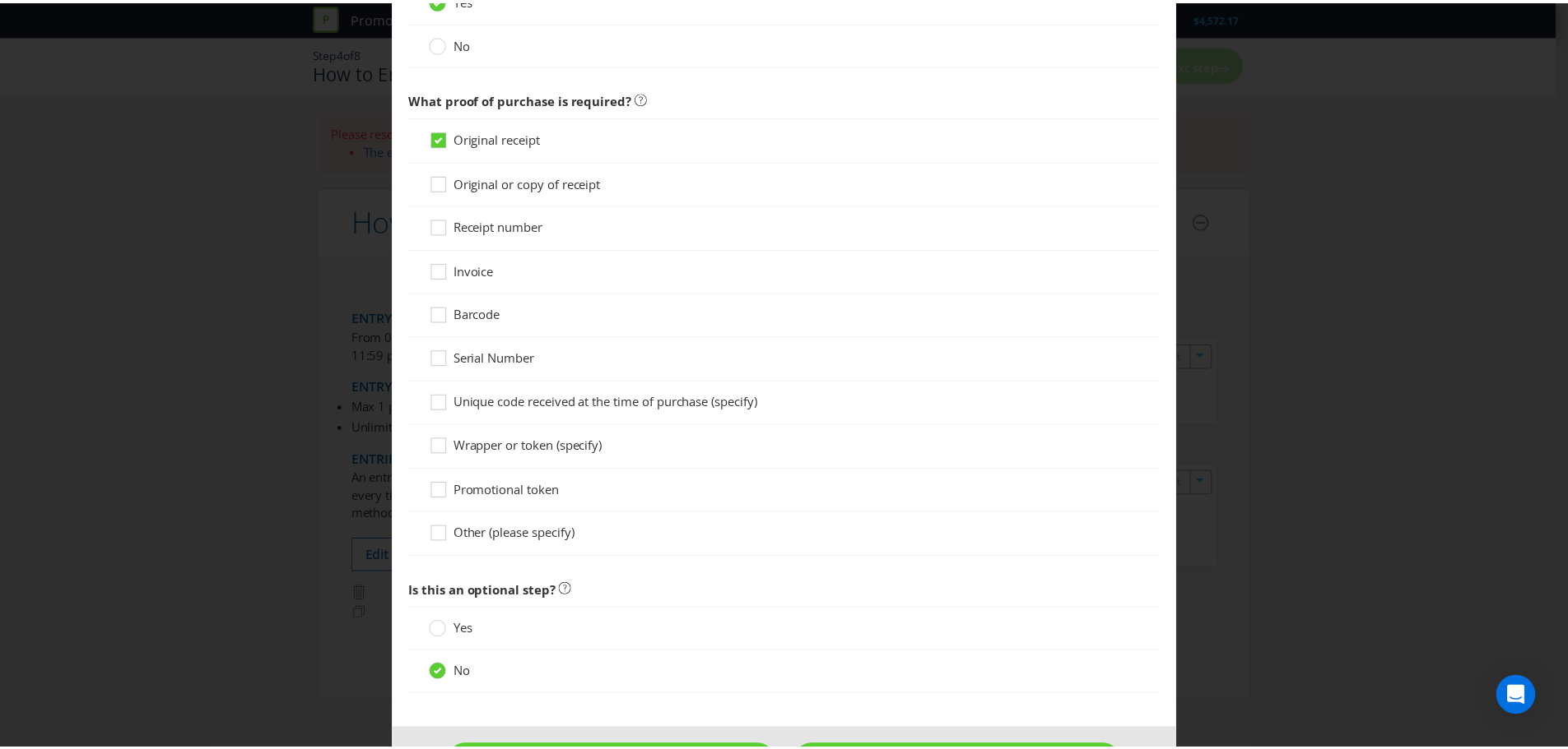
scroll to position [1294, 0]
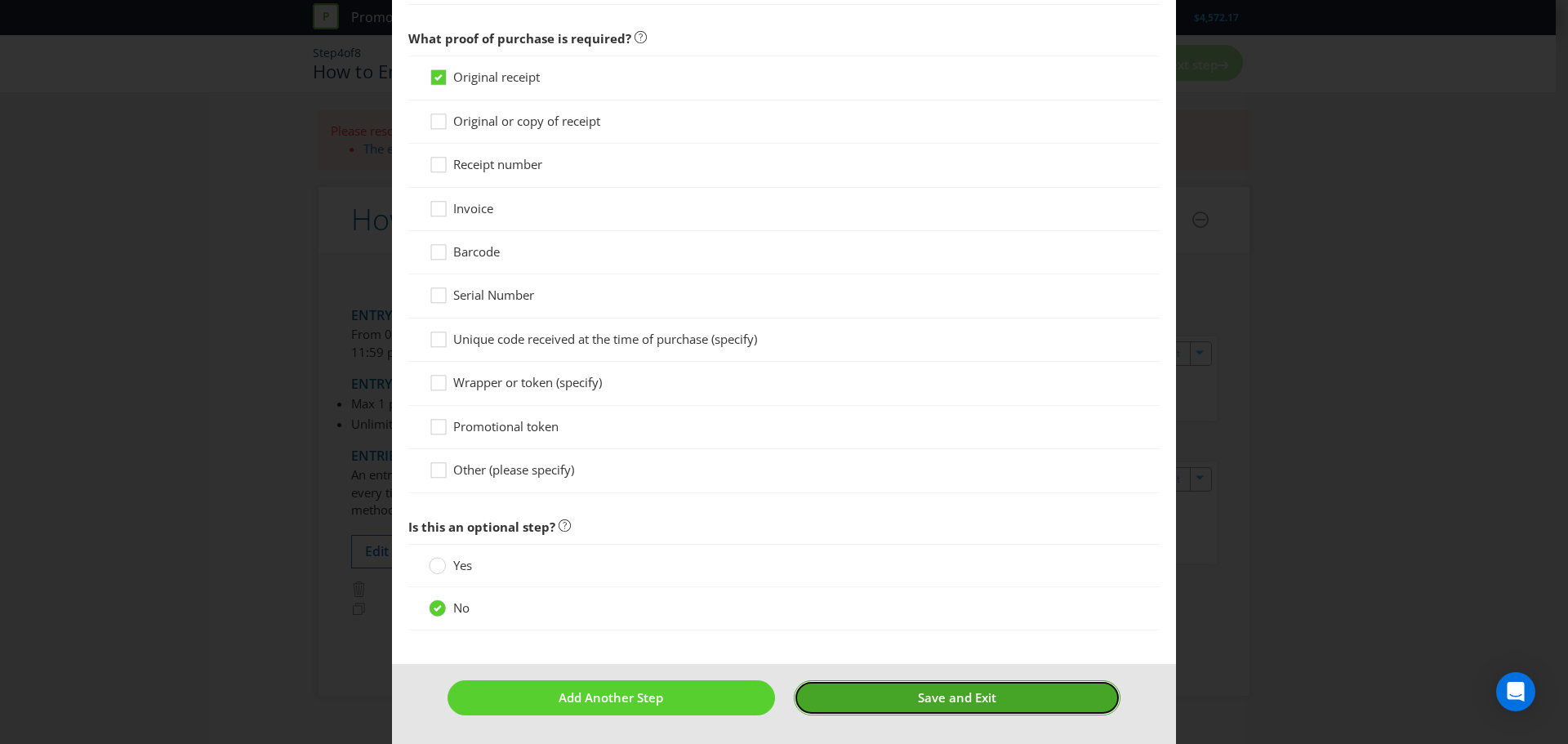
click at [993, 687] on button "Save and Exit" at bounding box center [957, 698] width 327 height 35
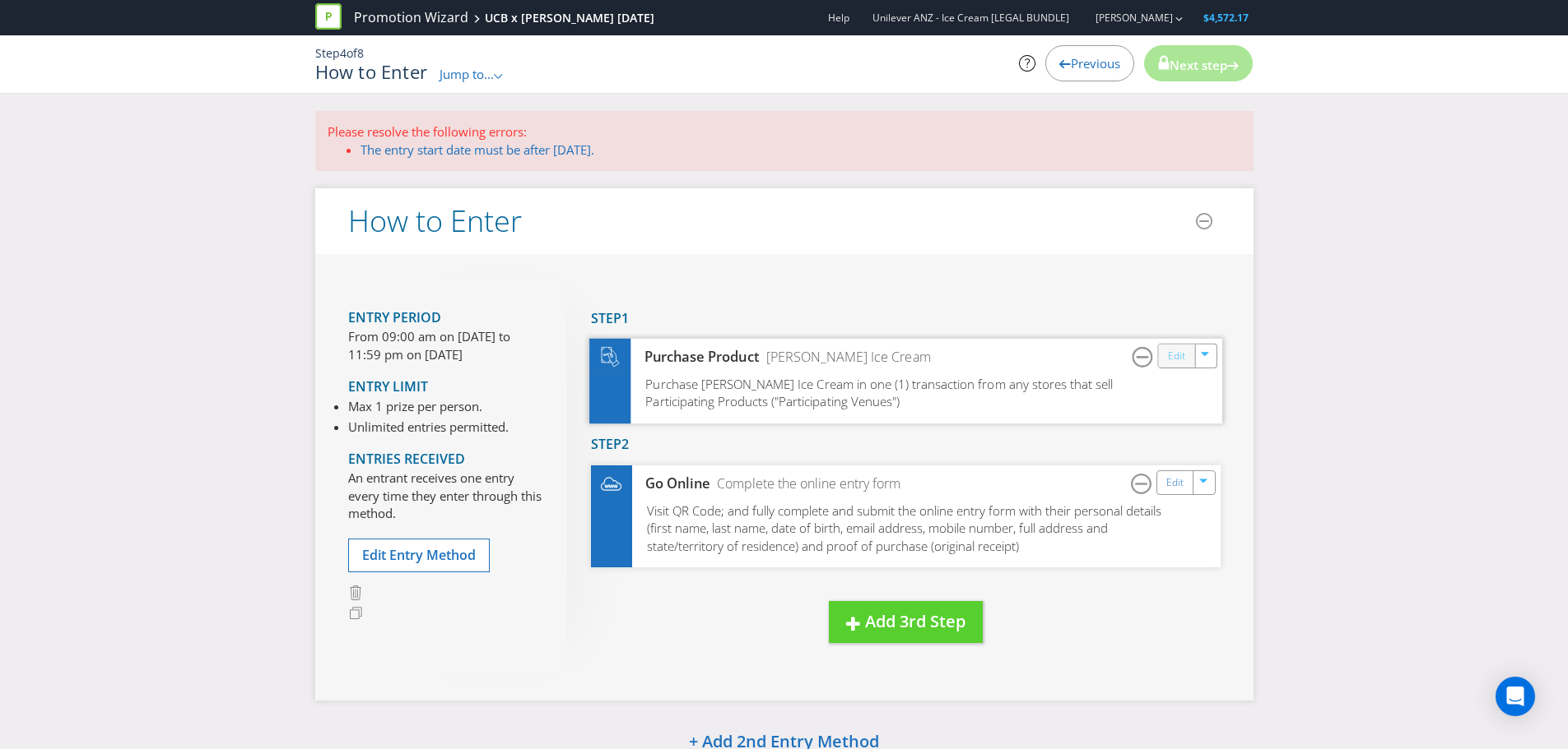
click at [1172, 361] on link "Edit" at bounding box center [1176, 356] width 18 height 19
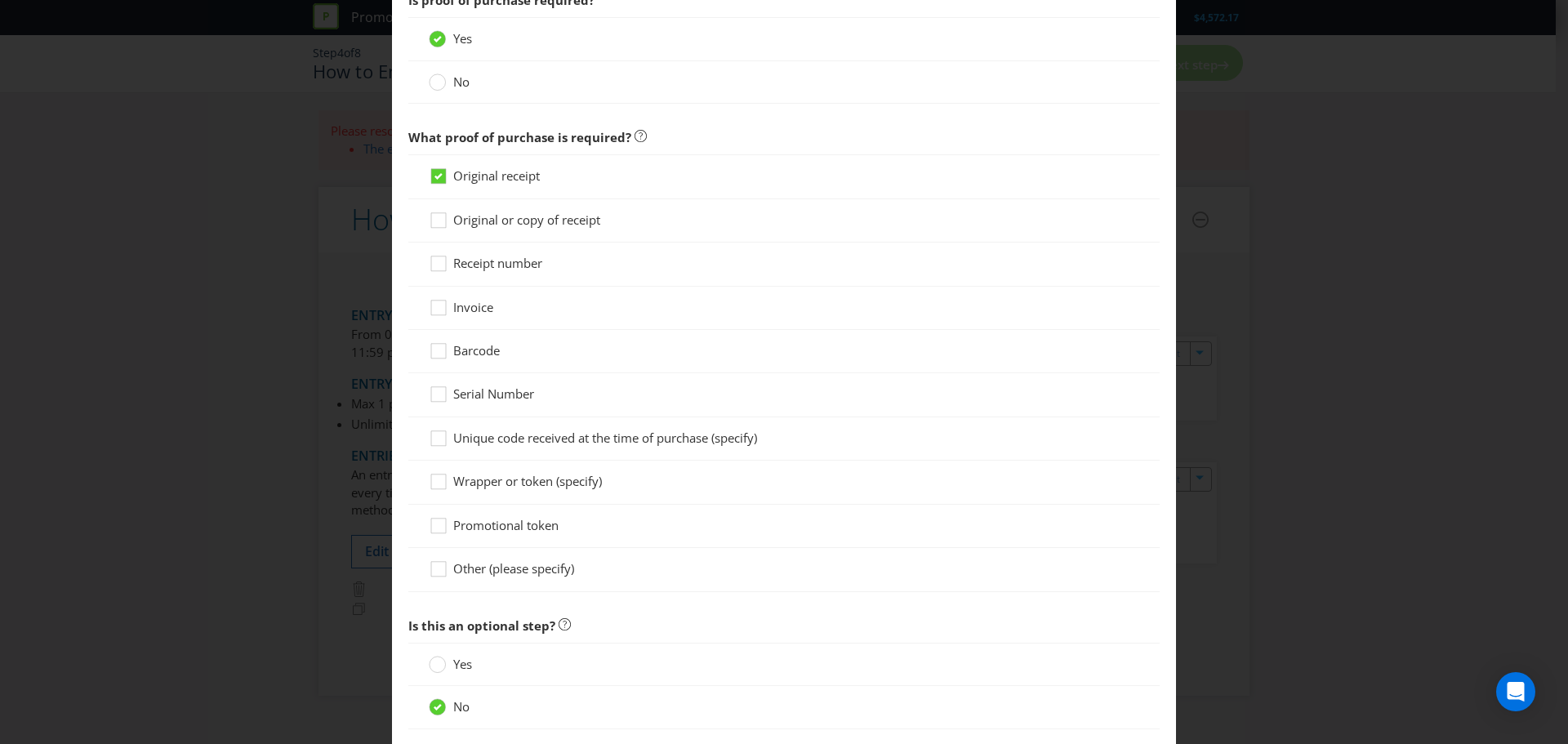
scroll to position [1285, 0]
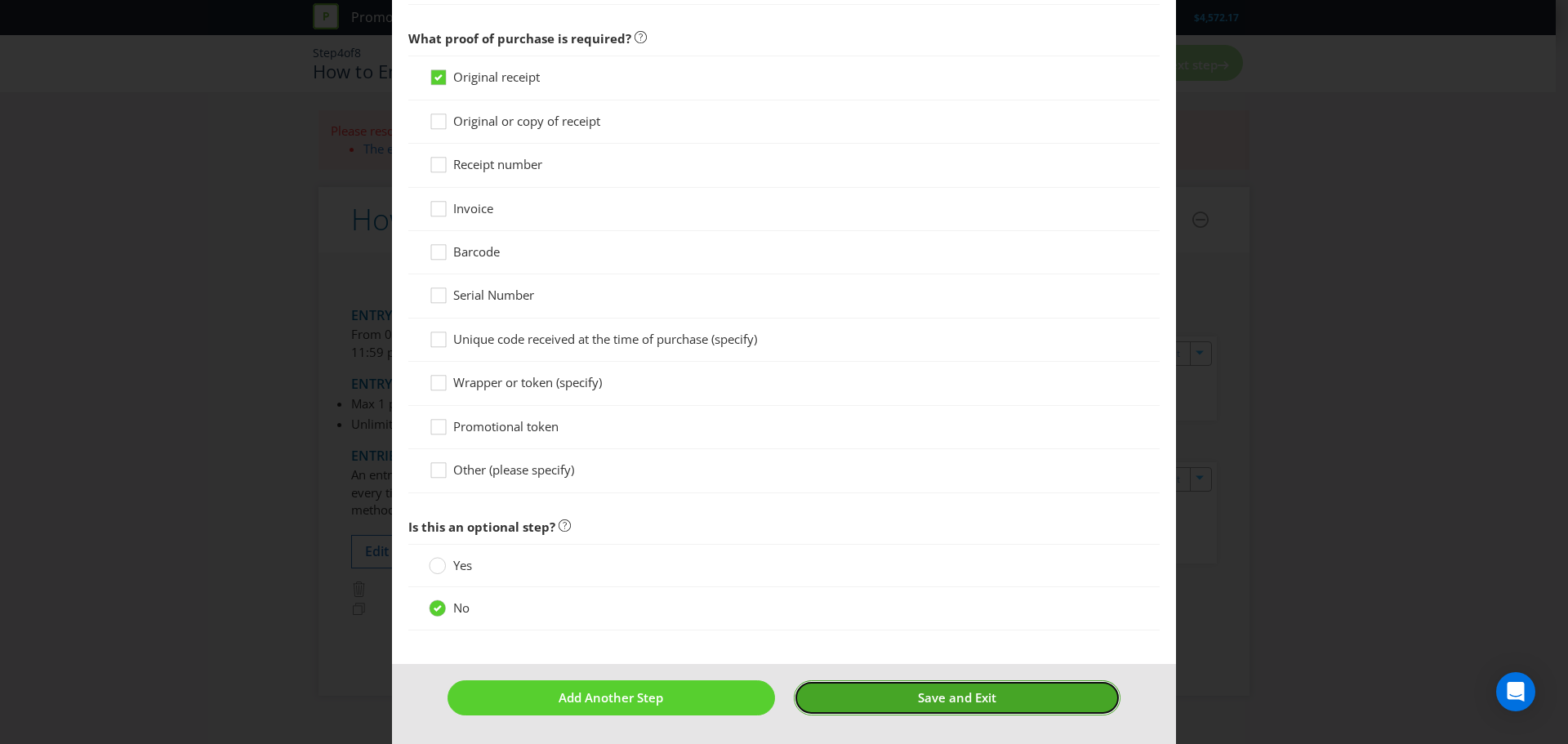
click at [829, 697] on button "Save and Exit" at bounding box center [957, 698] width 327 height 35
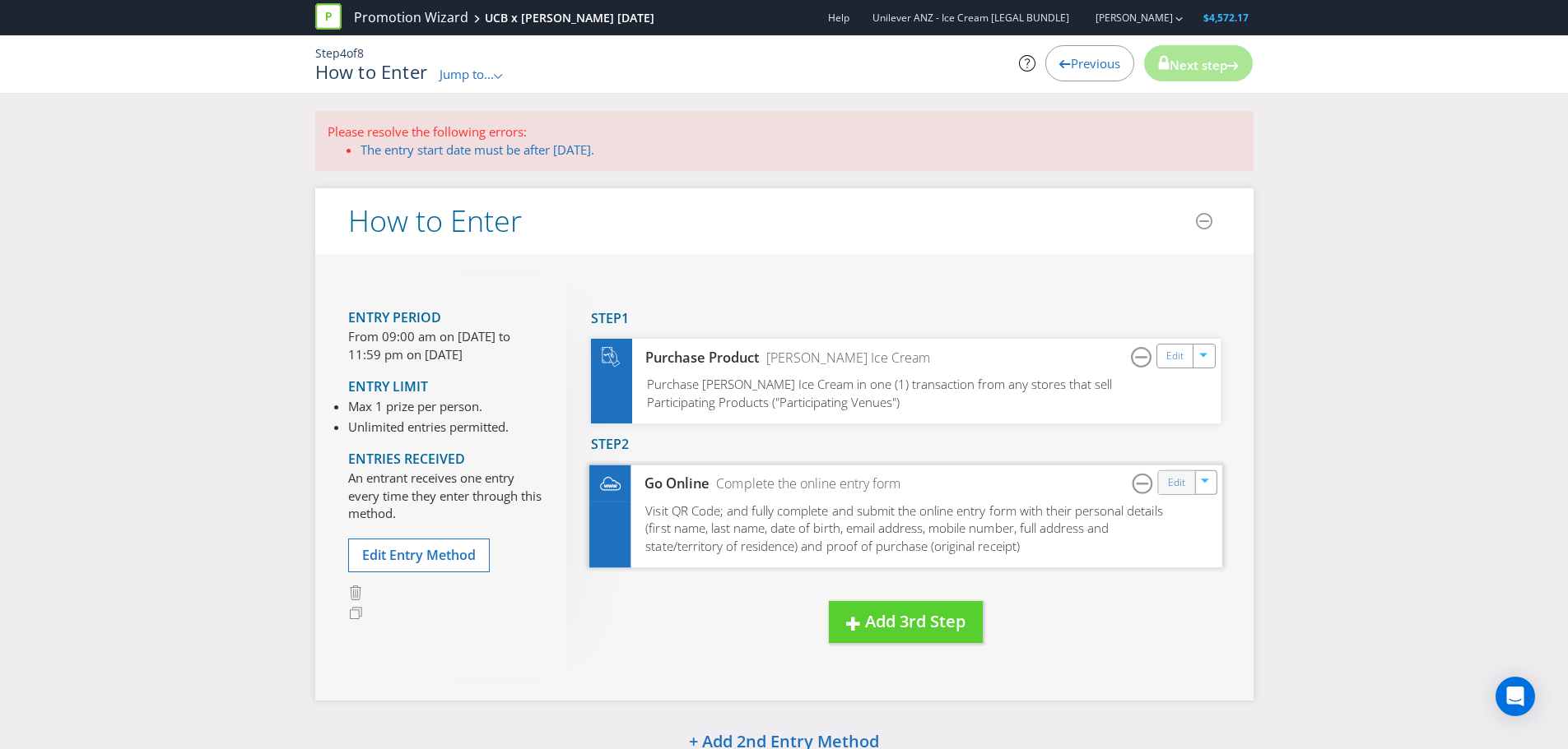
click at [1184, 493] on div "Edit" at bounding box center [1177, 483] width 37 height 23
click at [1172, 479] on link "Edit" at bounding box center [1176, 482] width 18 height 19
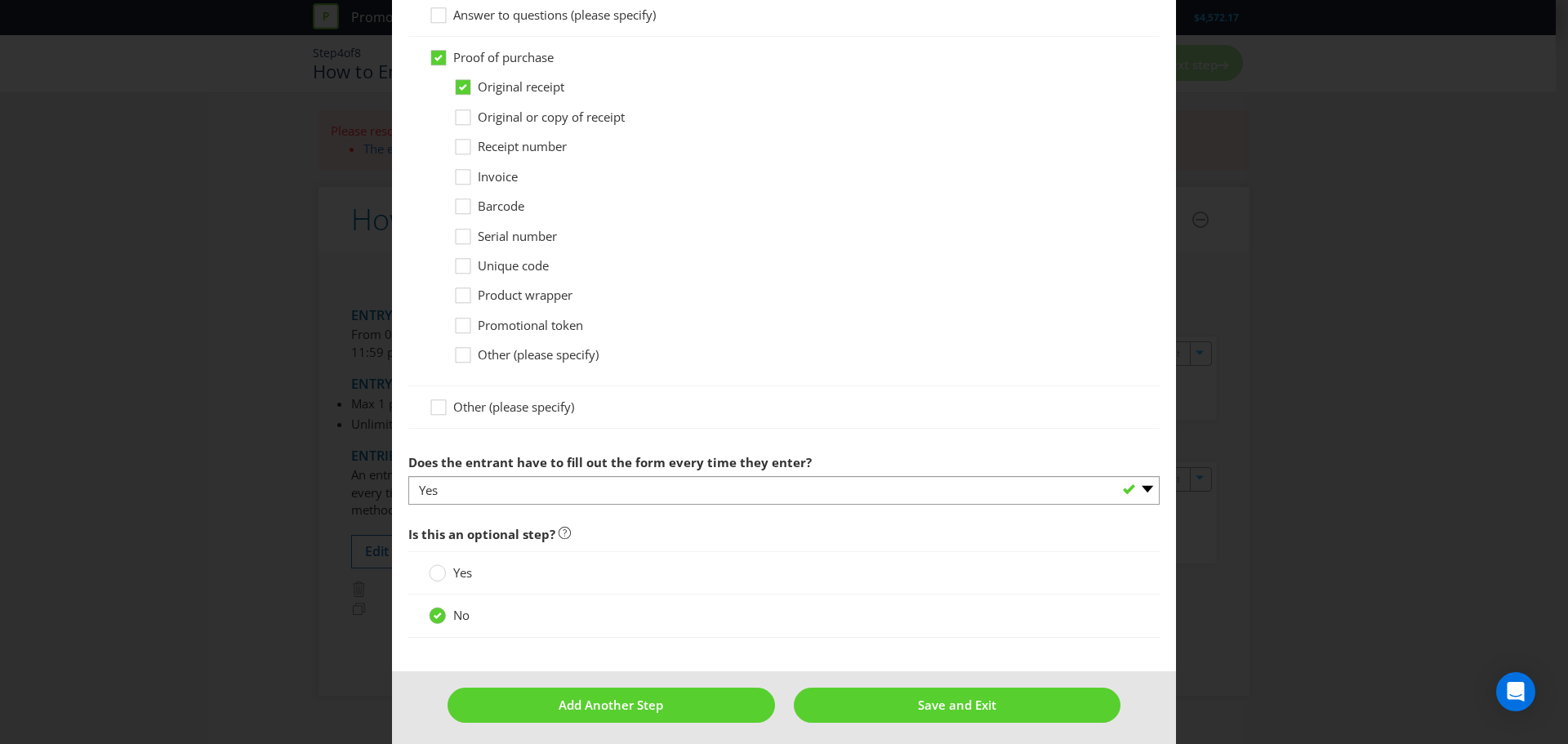
scroll to position [1272, 0]
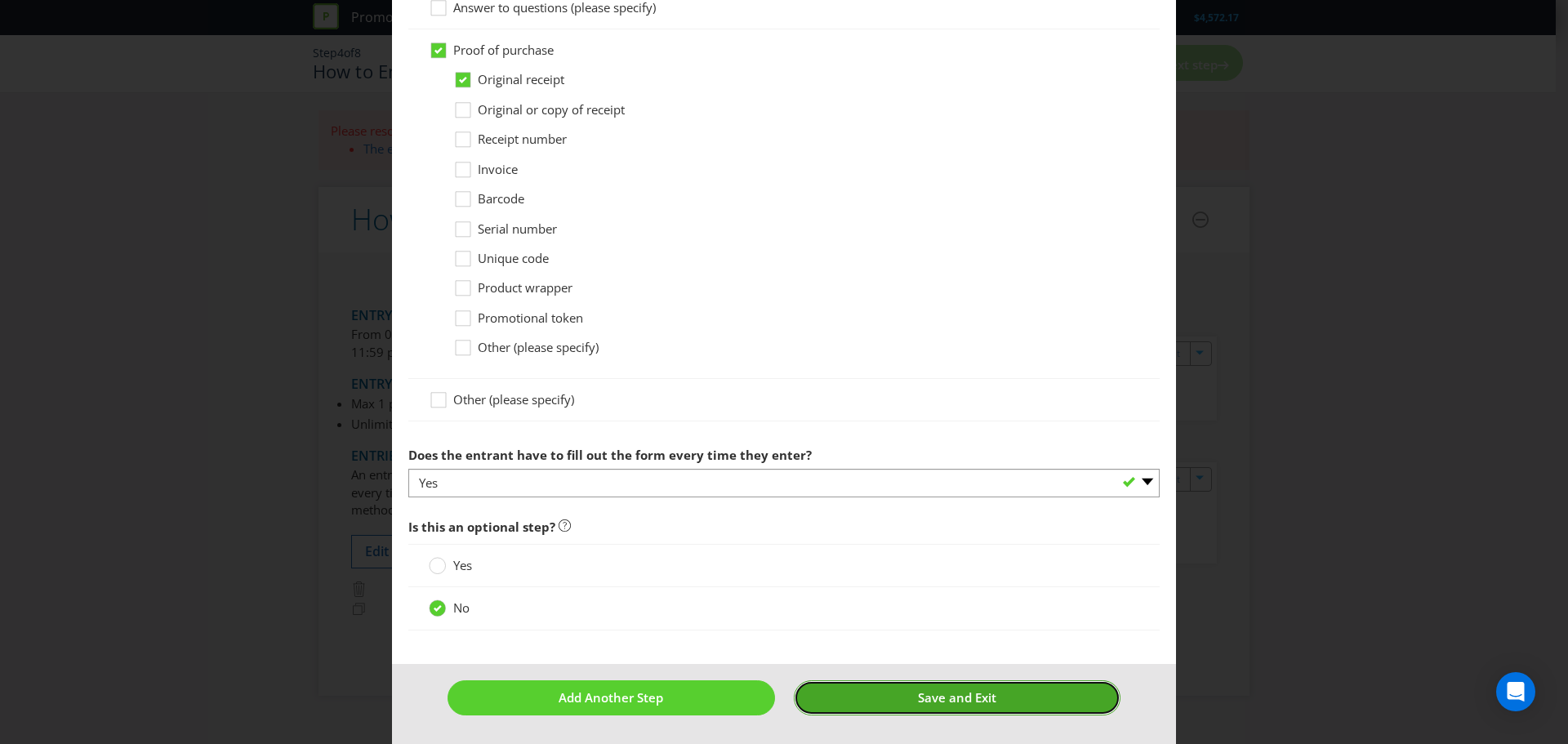
click at [940, 702] on span "Save and Exit" at bounding box center [956, 697] width 78 height 17
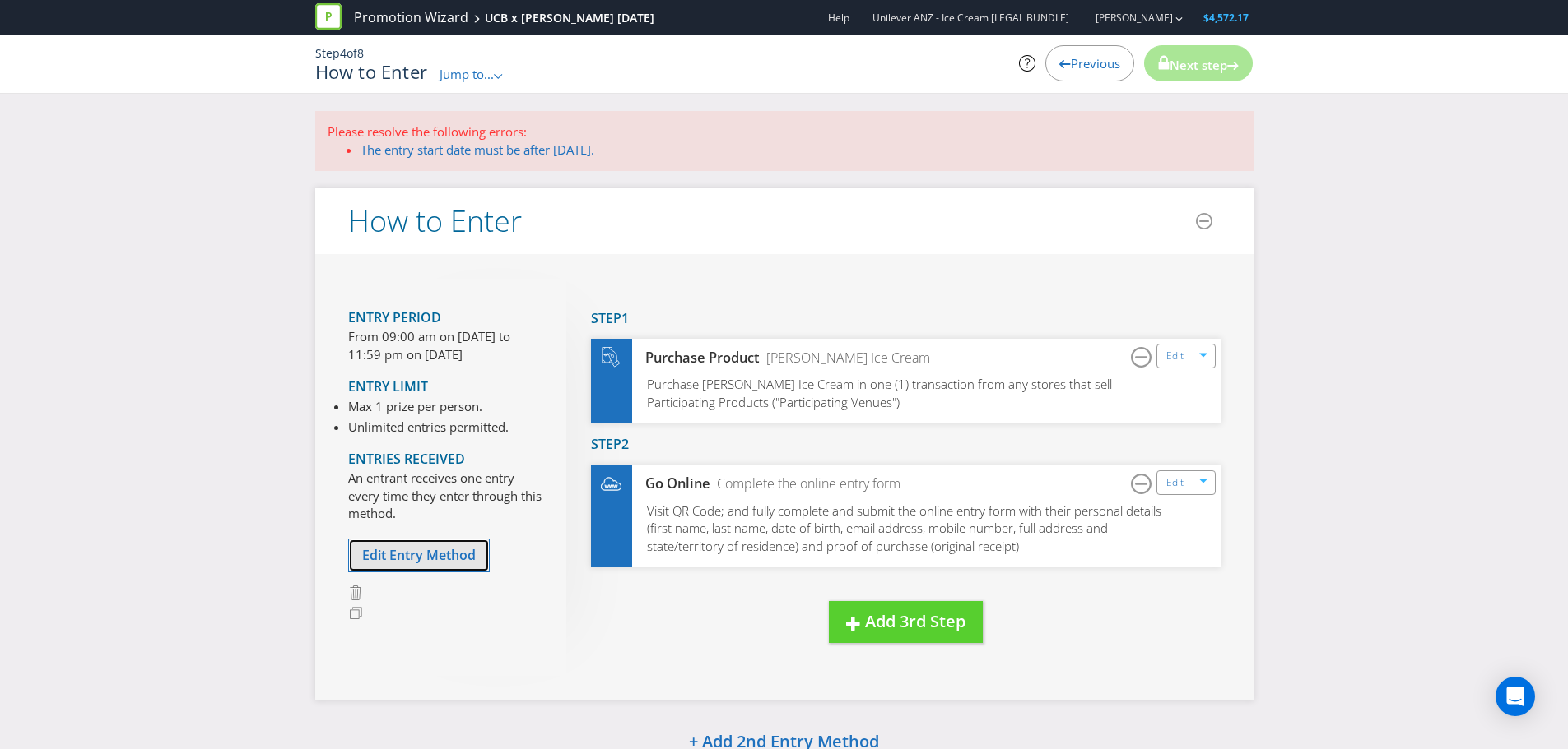
click at [427, 556] on span "Edit Entry Method" at bounding box center [419, 555] width 113 height 18
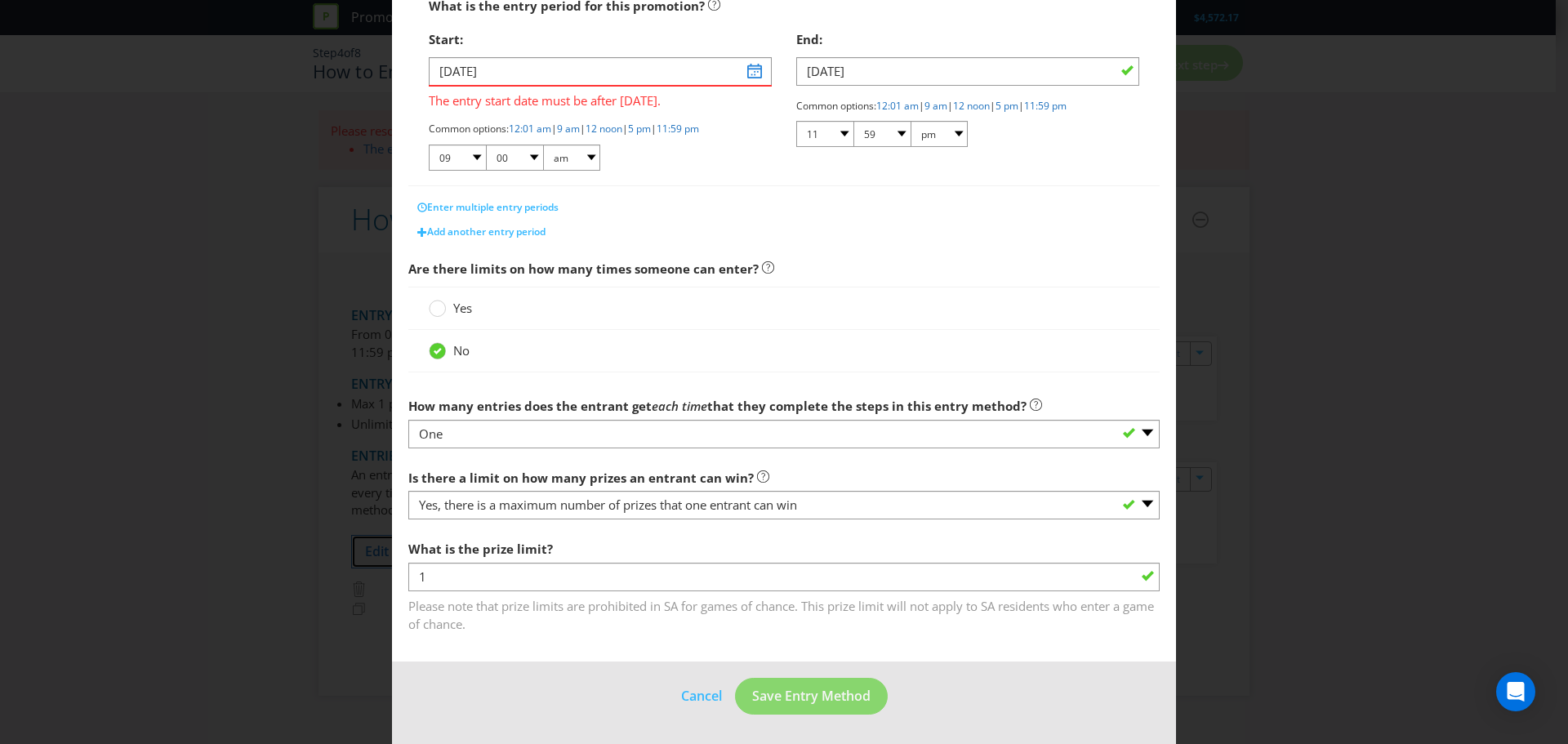
scroll to position [240, 0]
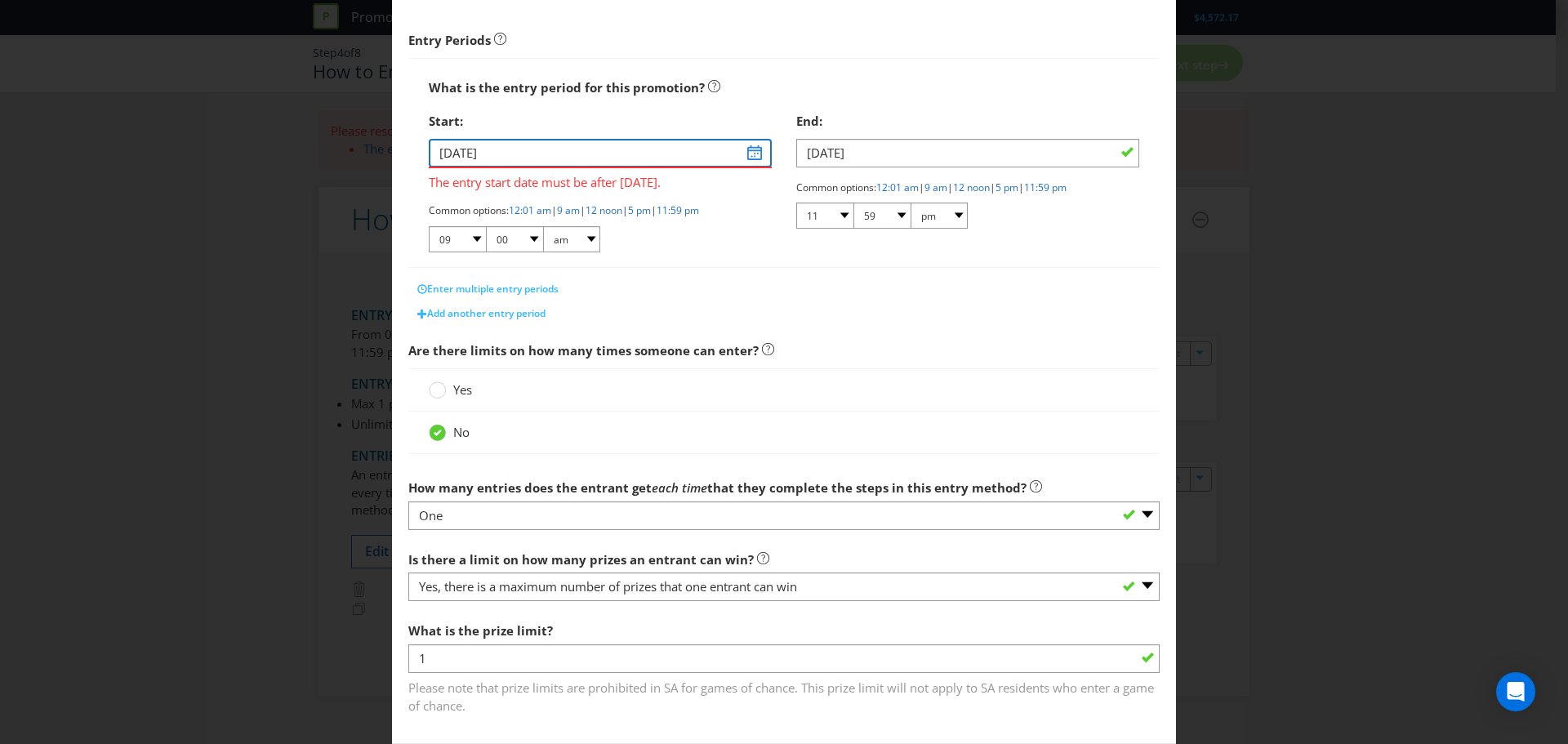
click at [744, 144] on input "[DATE]" at bounding box center [600, 153] width 343 height 29
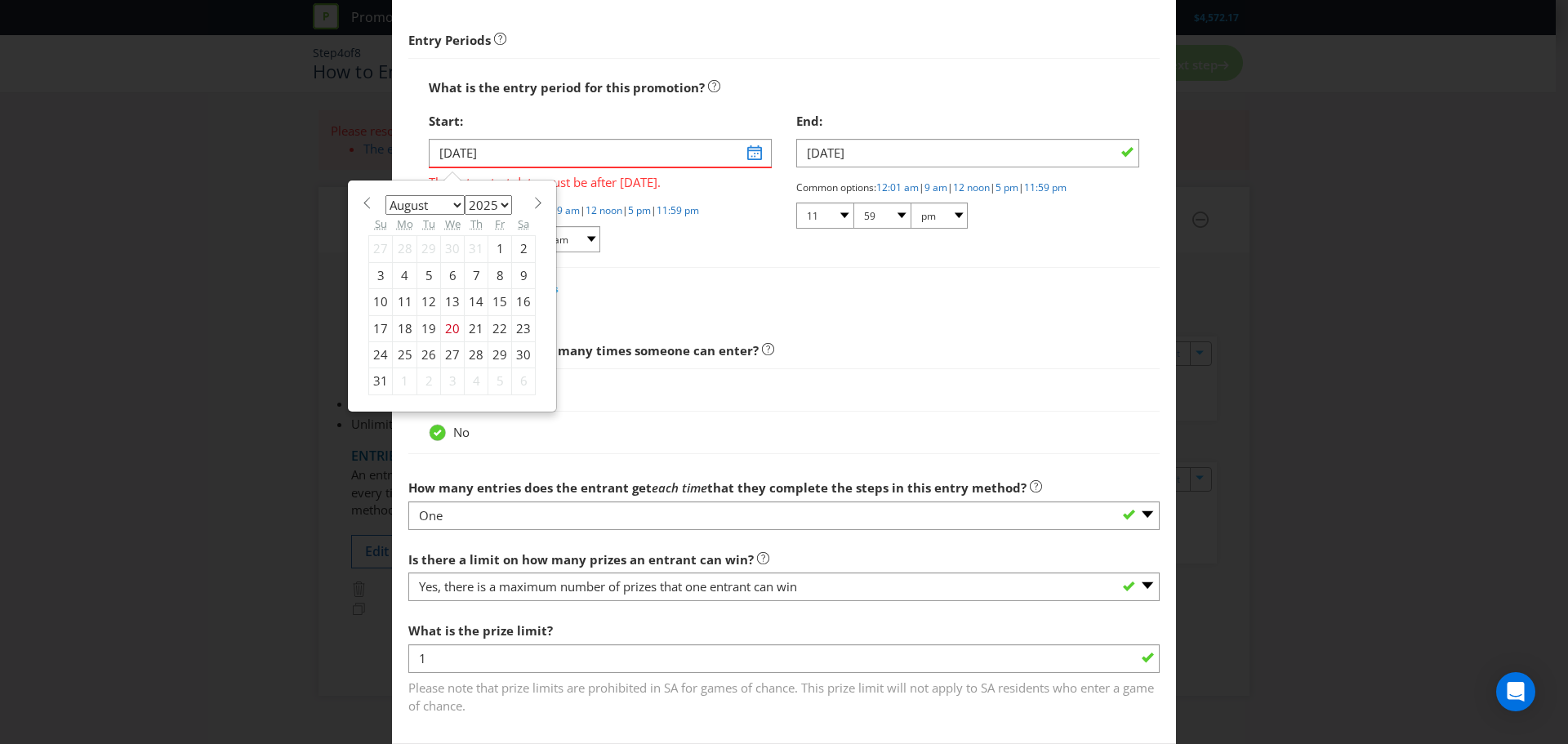
click at [493, 208] on select "2025 2026 2027 2028 2029 2030 2031 2032 2033 2034 2035" at bounding box center [488, 205] width 47 height 19
select select "2026"
click at [464, 195] on select "2025 2026 2027 2028 2029 2030 2031 2032 2033 2034 2035" at bounding box center [488, 205] width 47 height 19
click at [411, 203] on select "January February March April May June July August September October November De…" at bounding box center [425, 205] width 79 height 19
select select "0"
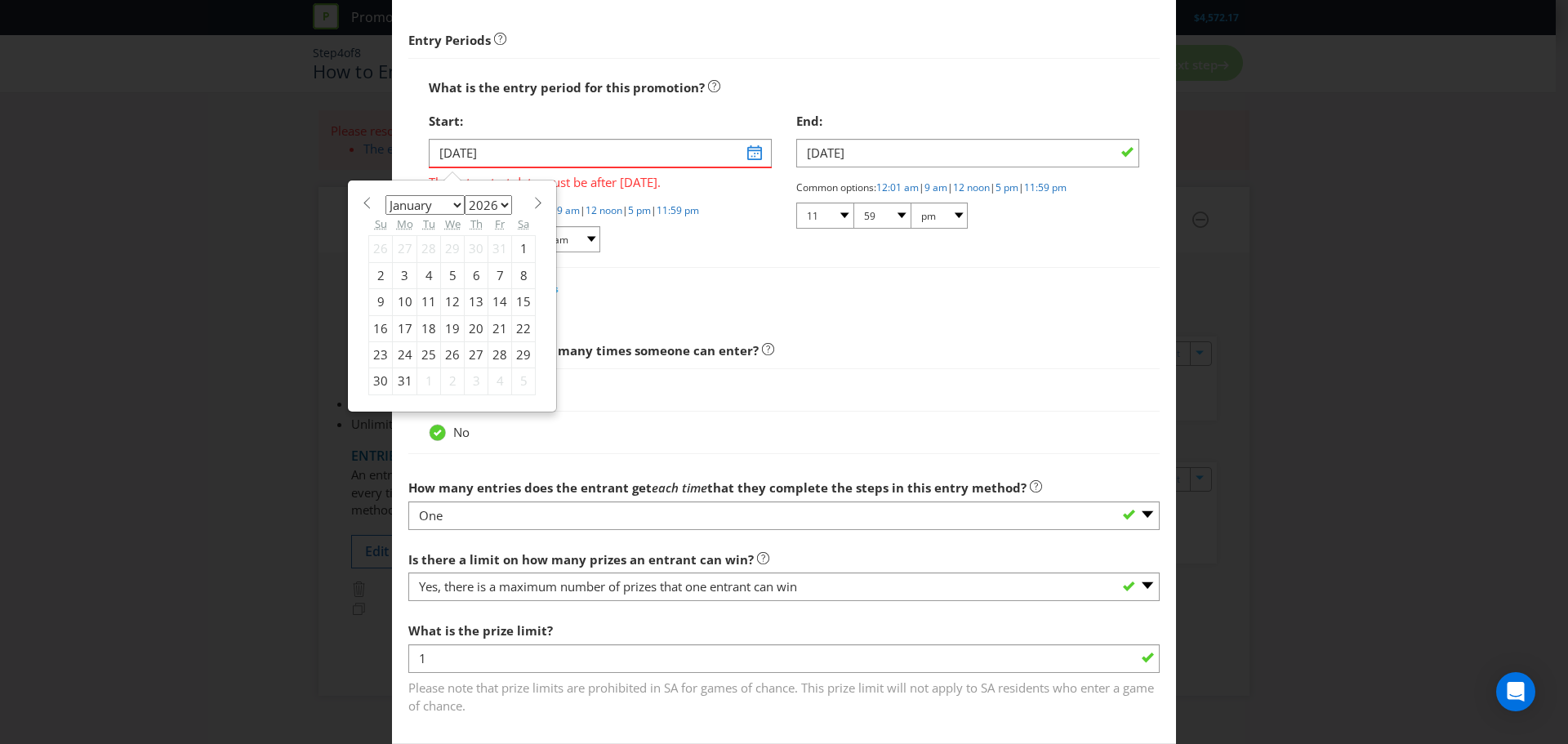
click at [385, 195] on select "January February March April May June July August September October November De…" at bounding box center [425, 205] width 79 height 19
click at [446, 280] on div "7" at bounding box center [452, 276] width 24 height 26
type input "[DATE]"
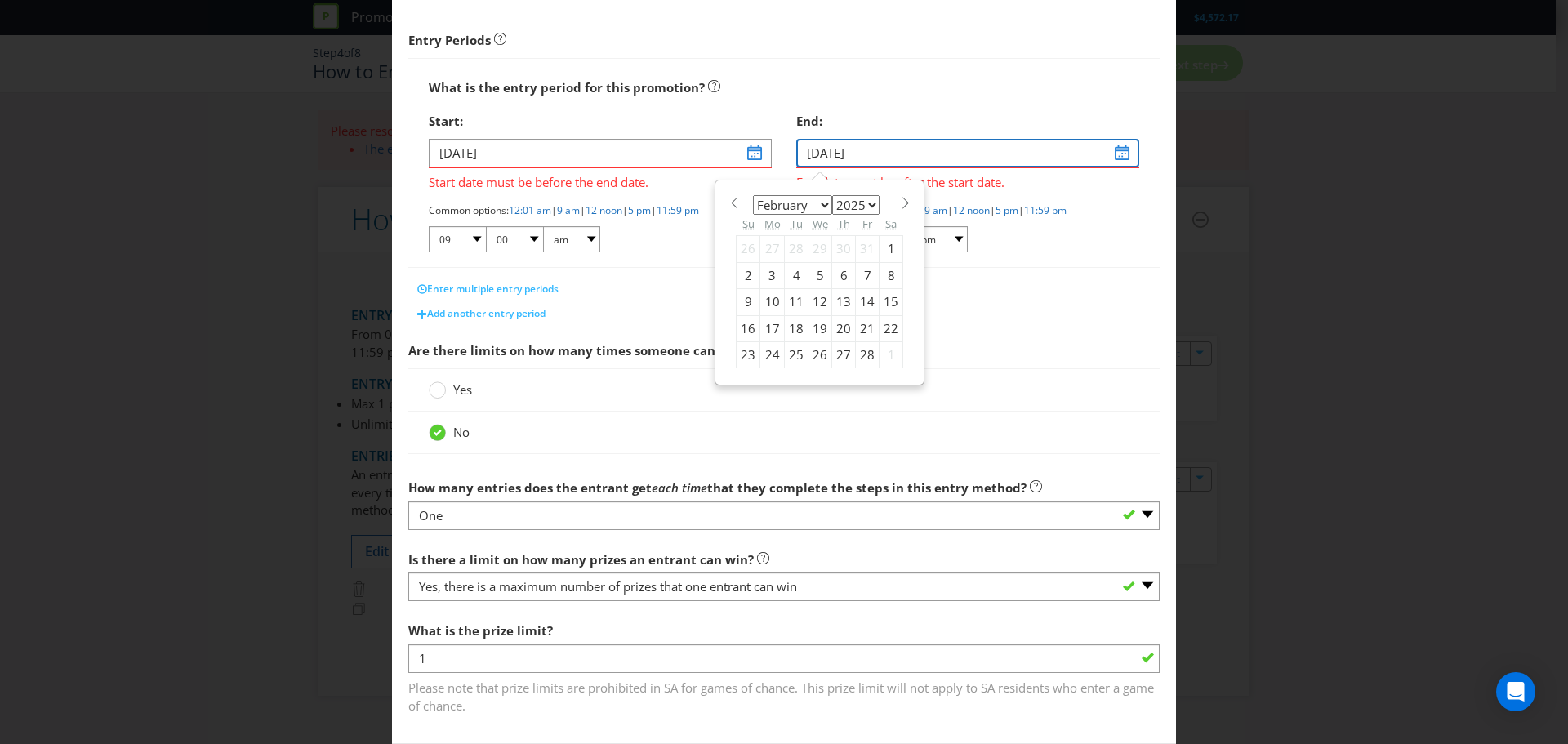
click at [1109, 159] on input "[DATE]" at bounding box center [967, 153] width 343 height 29
click at [838, 199] on select "2025 2026 2027 2028 2029 2030 2031 2032 2033 2034 2035" at bounding box center [856, 205] width 47 height 19
select select "2026"
click at [832, 195] on select "2025 2026 2027 2028 2029 2030 2031 2032 2033 2034 2035" at bounding box center [856, 205] width 47 height 19
click at [862, 250] on div "6" at bounding box center [867, 249] width 24 height 26
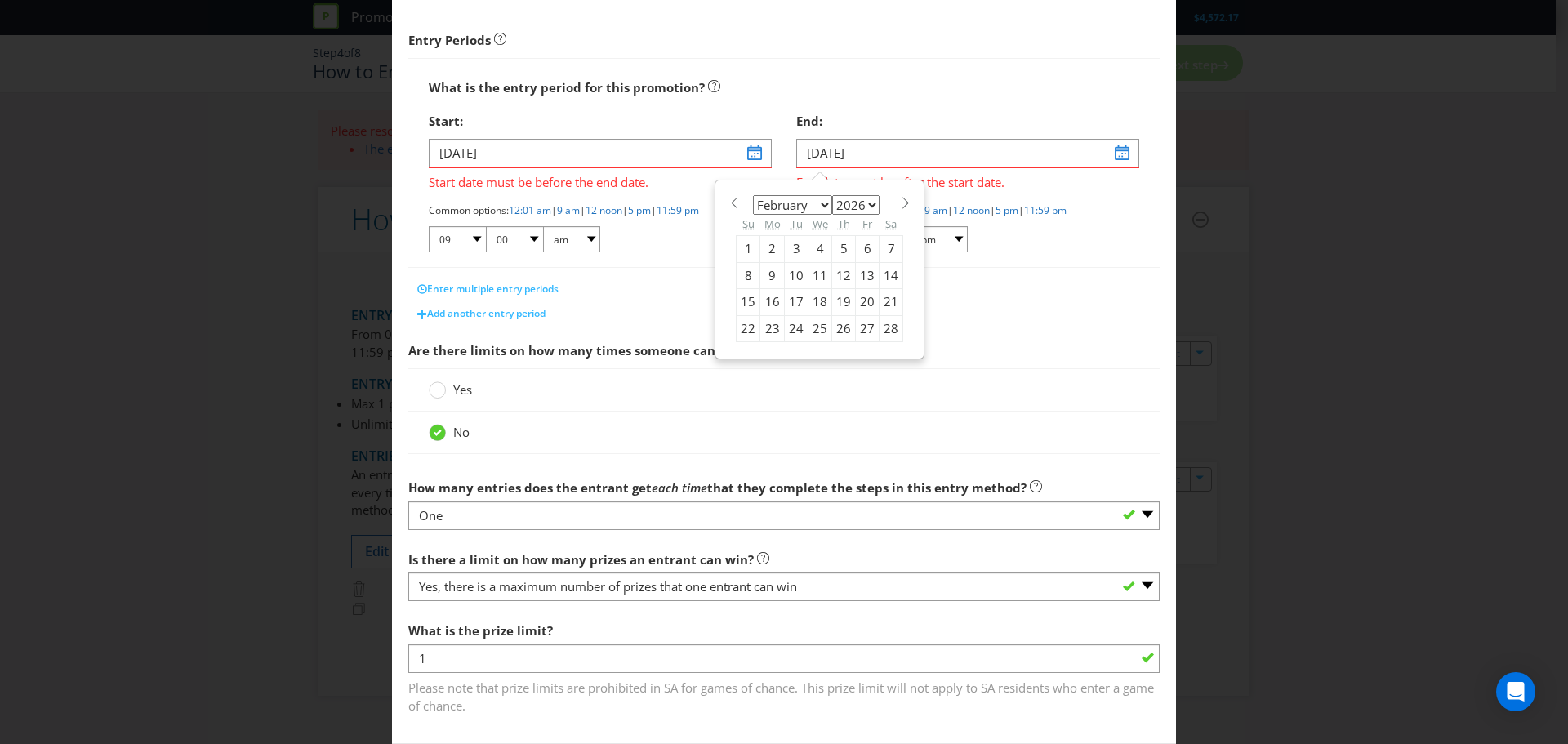
type input "[DATE]"
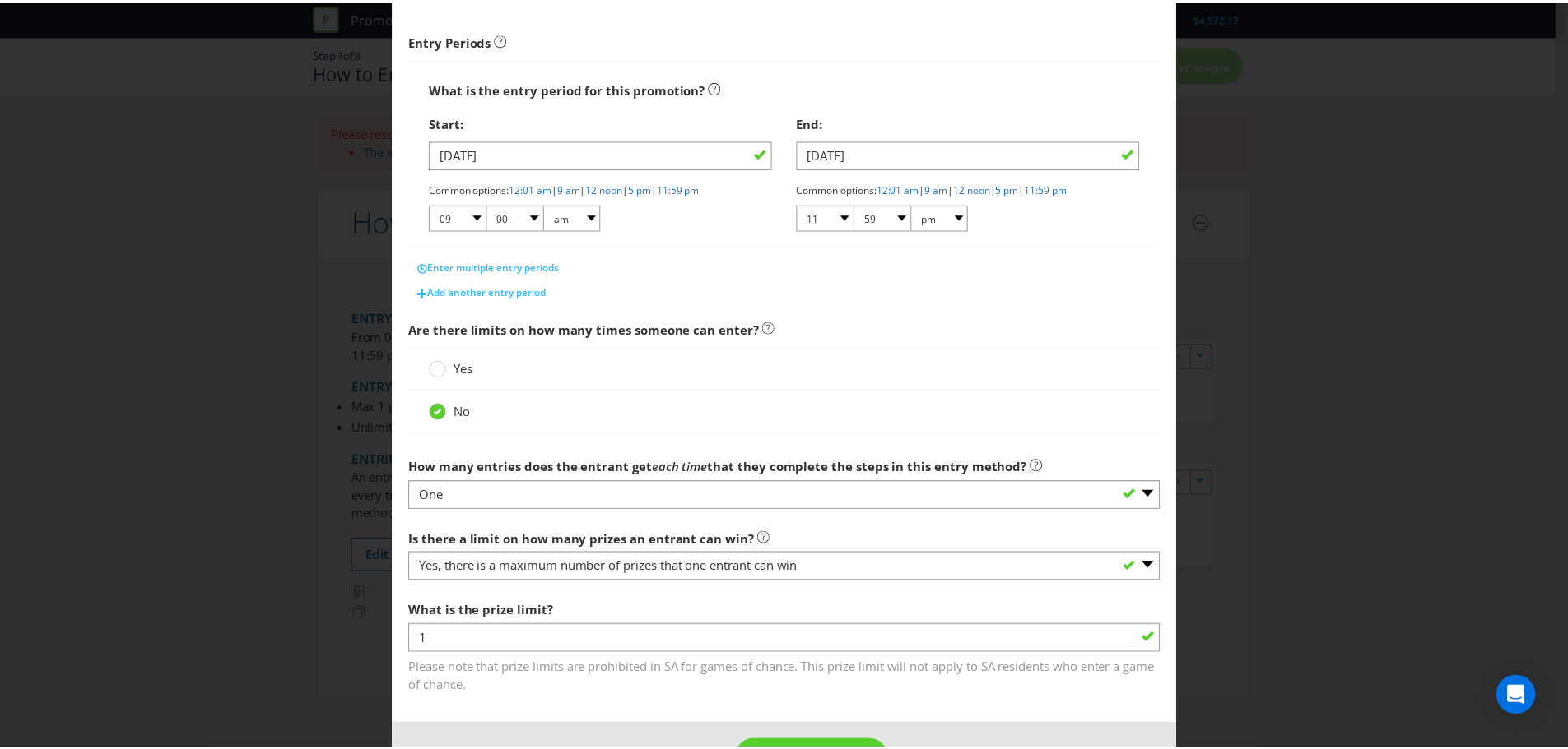
scroll to position [300, 0]
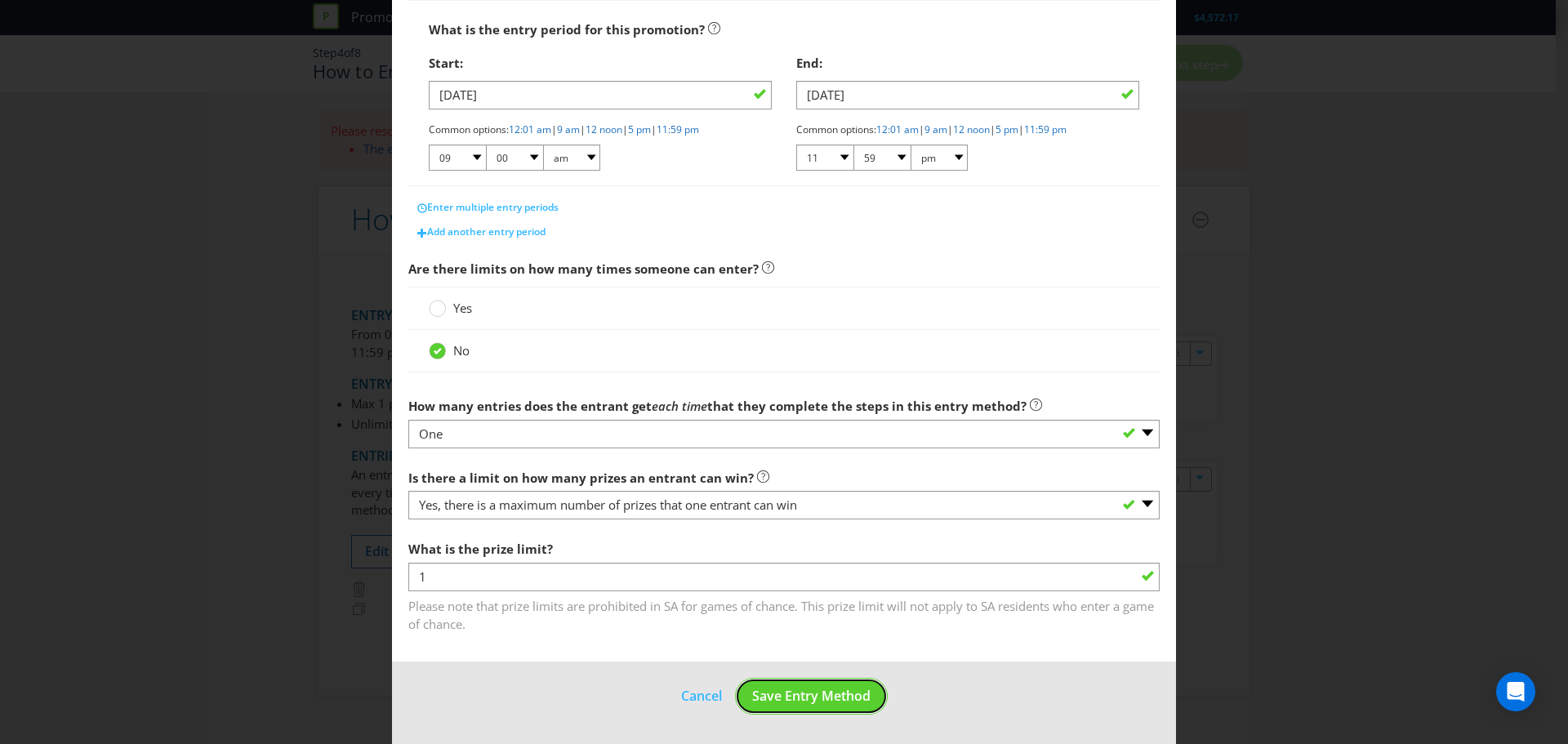
click at [852, 704] on span "Save Entry Method" at bounding box center [811, 696] width 119 height 18
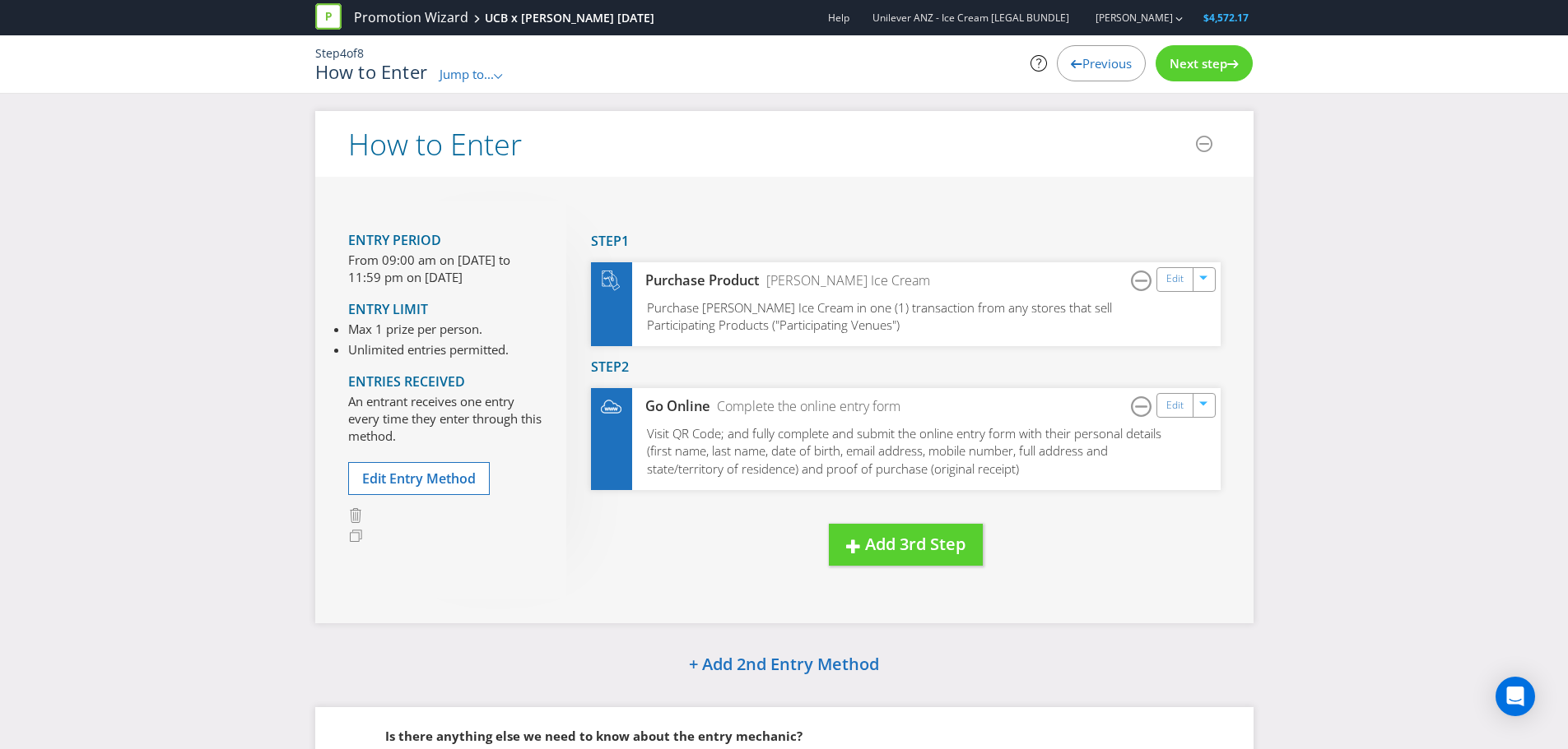
click at [1219, 57] on span "Next step" at bounding box center [1198, 63] width 58 height 17
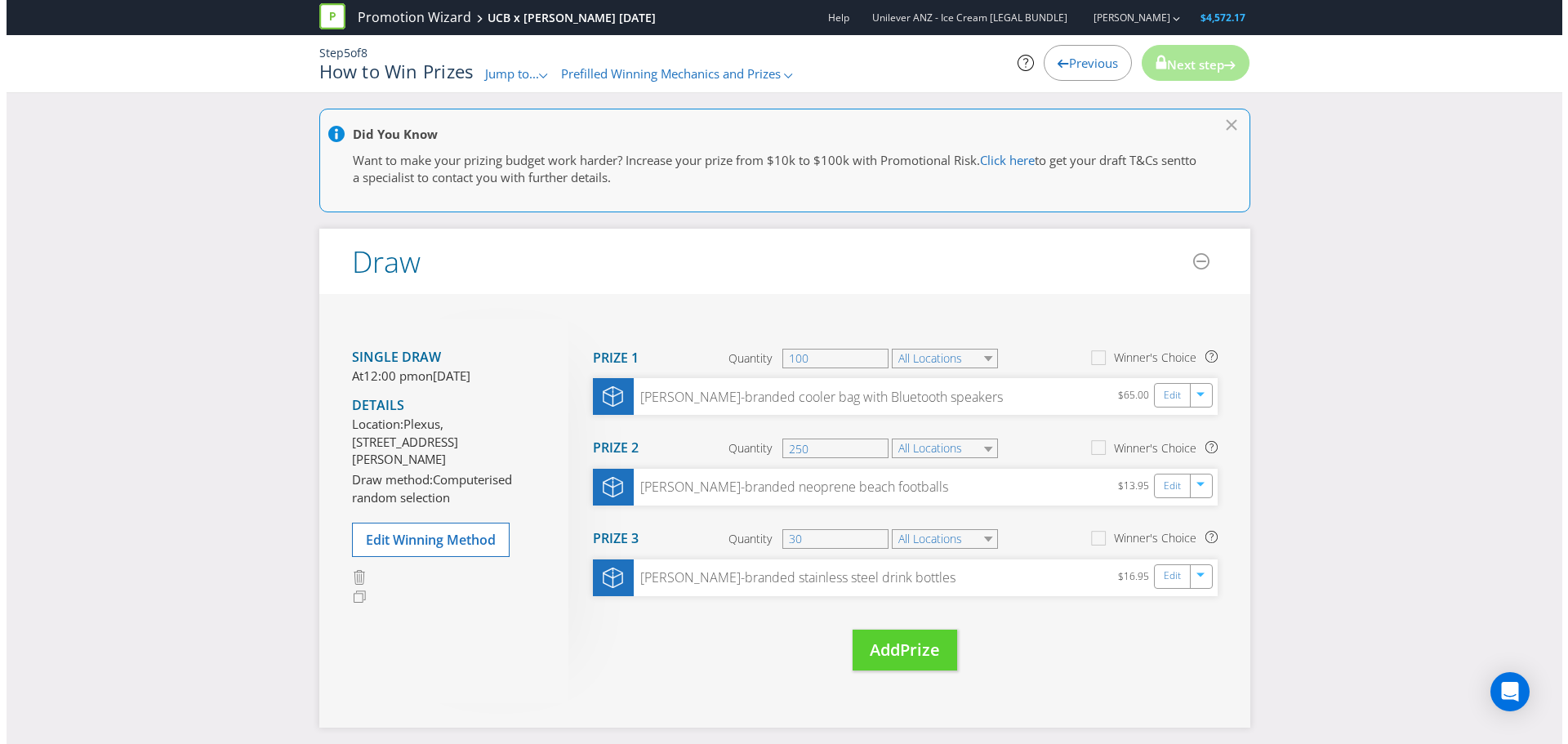
scroll to position [163, 0]
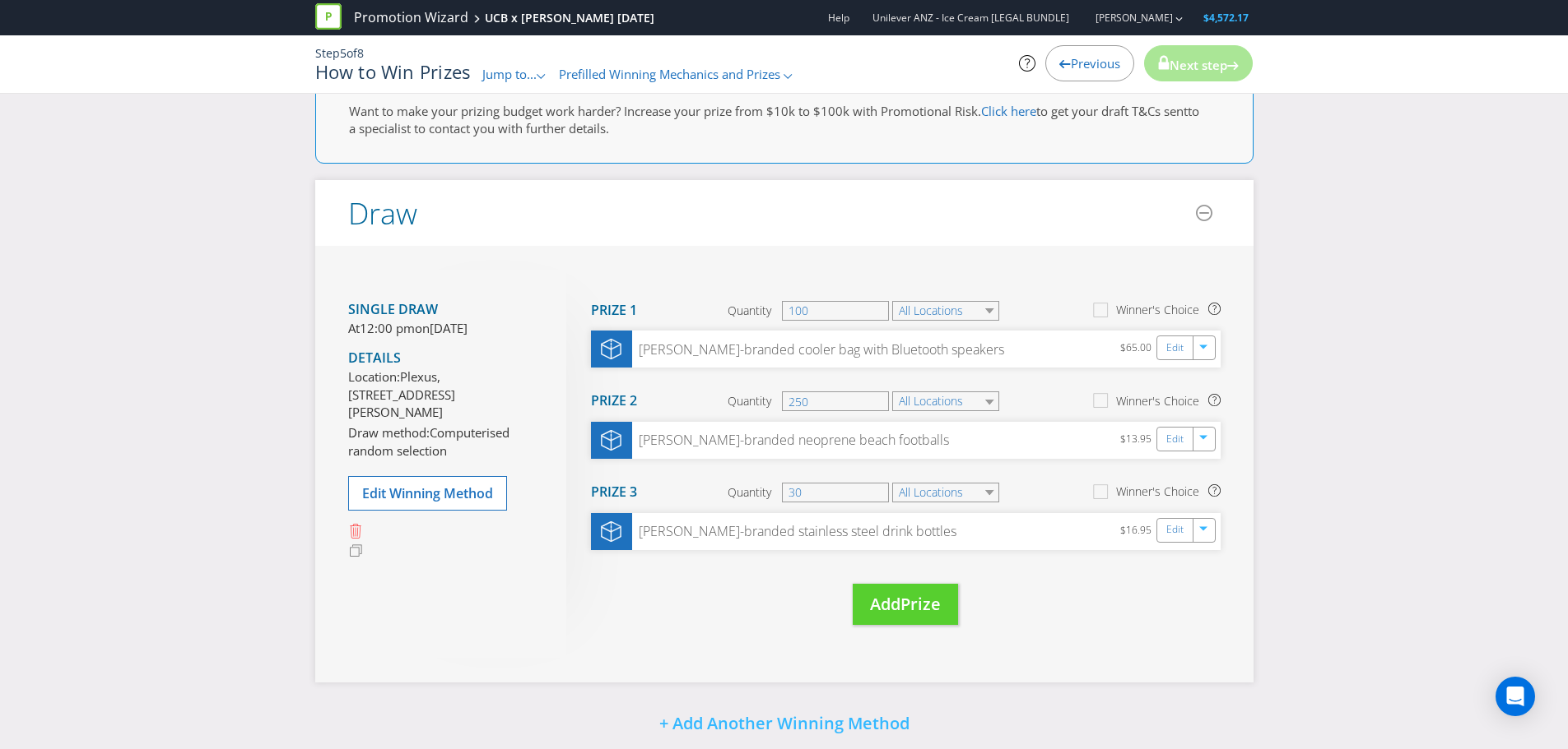
click at [359, 539] on icon at bounding box center [356, 531] width 16 height 16
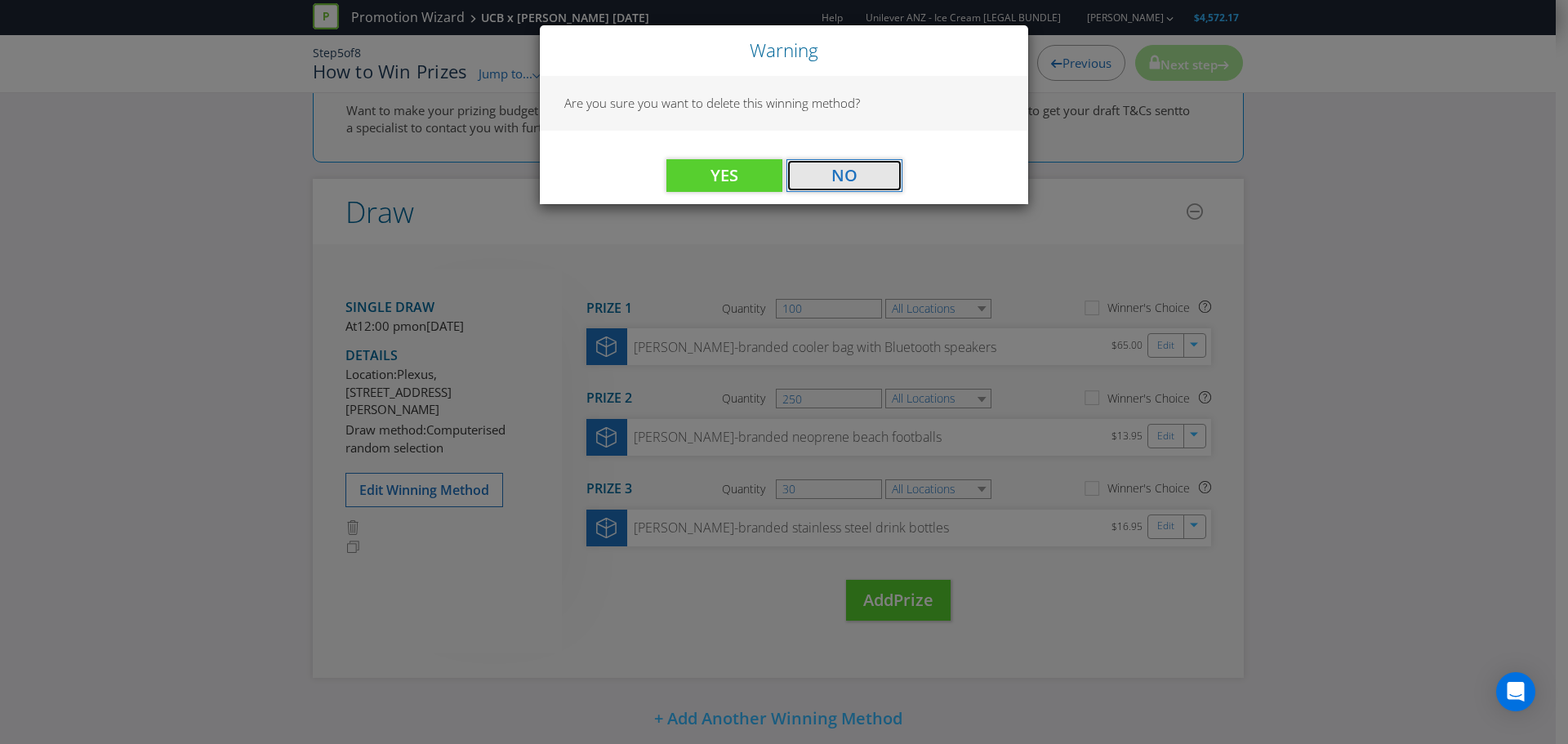
click at [883, 178] on button "No" at bounding box center [845, 175] width 116 height 33
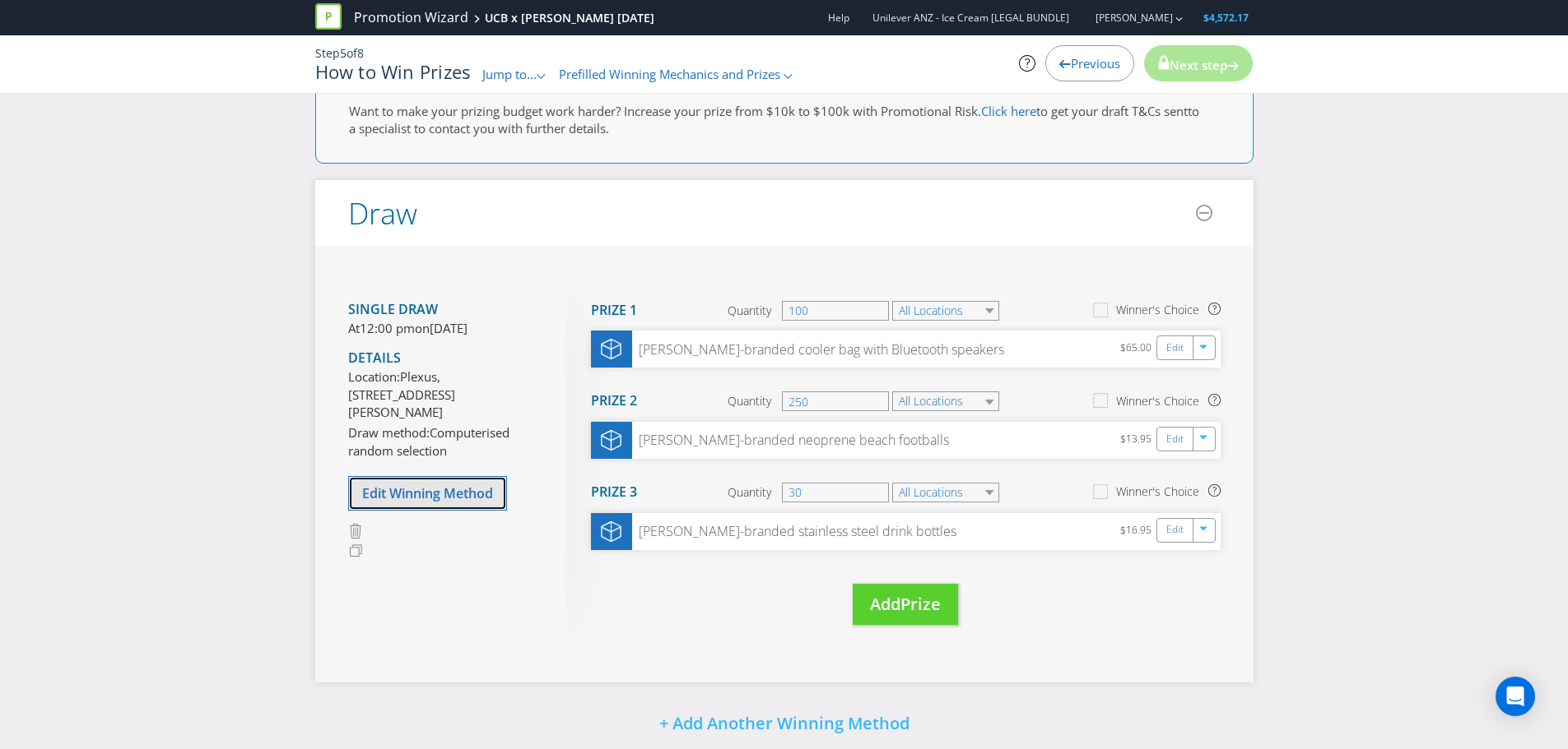
click at [443, 502] on span "Edit Winning Method" at bounding box center [427, 493] width 131 height 18
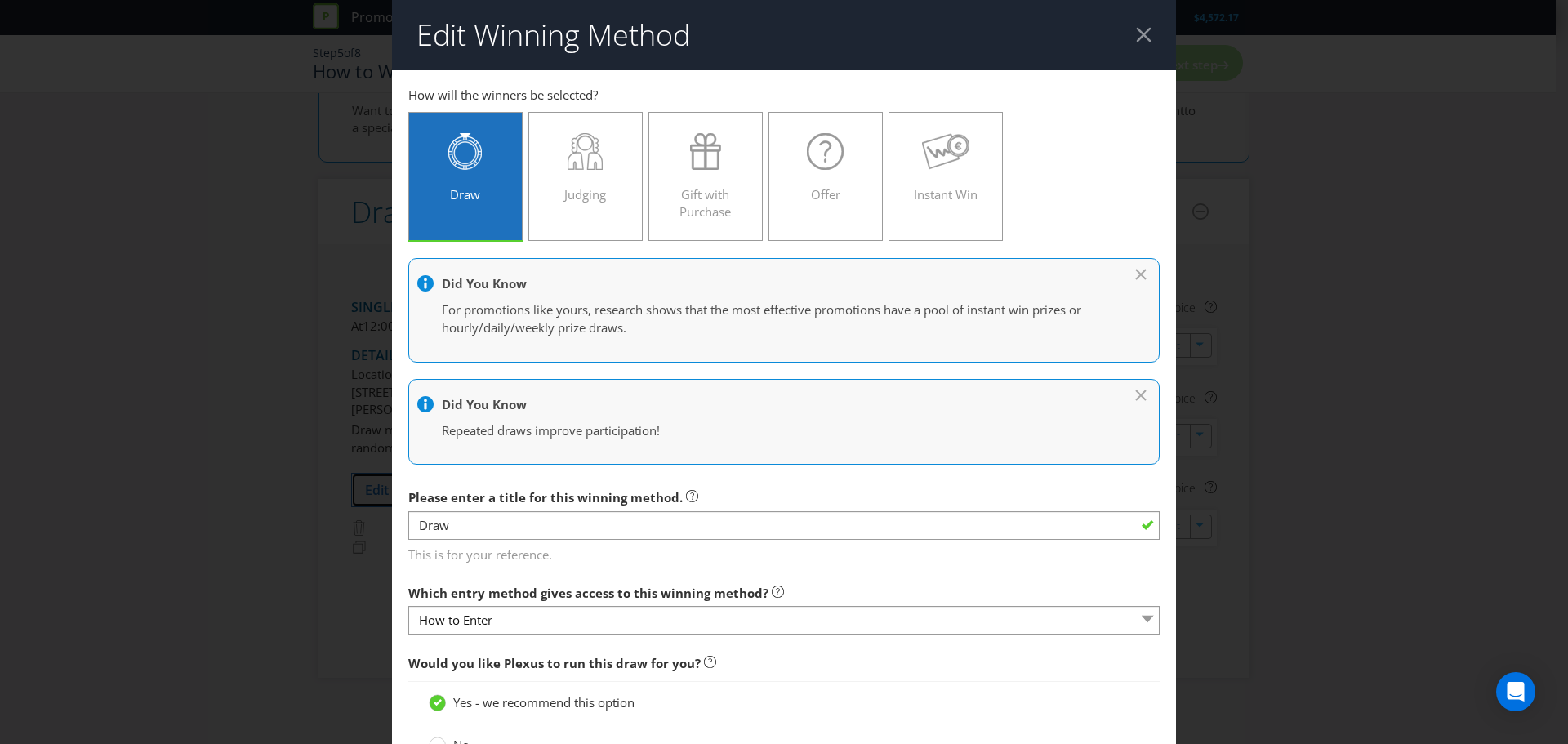
scroll to position [661, 0]
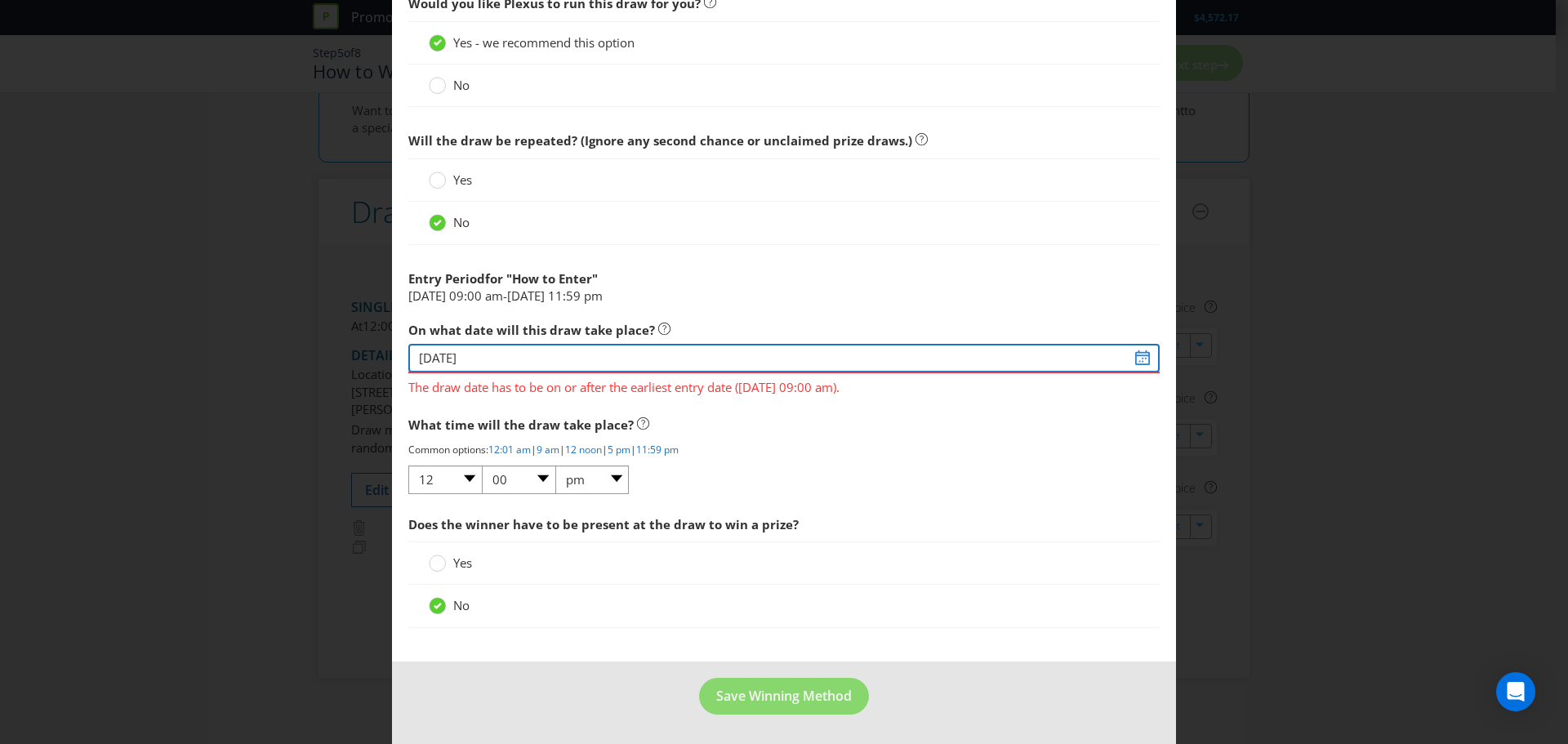
click at [1131, 358] on input "[DATE]" at bounding box center [784, 358] width 752 height 29
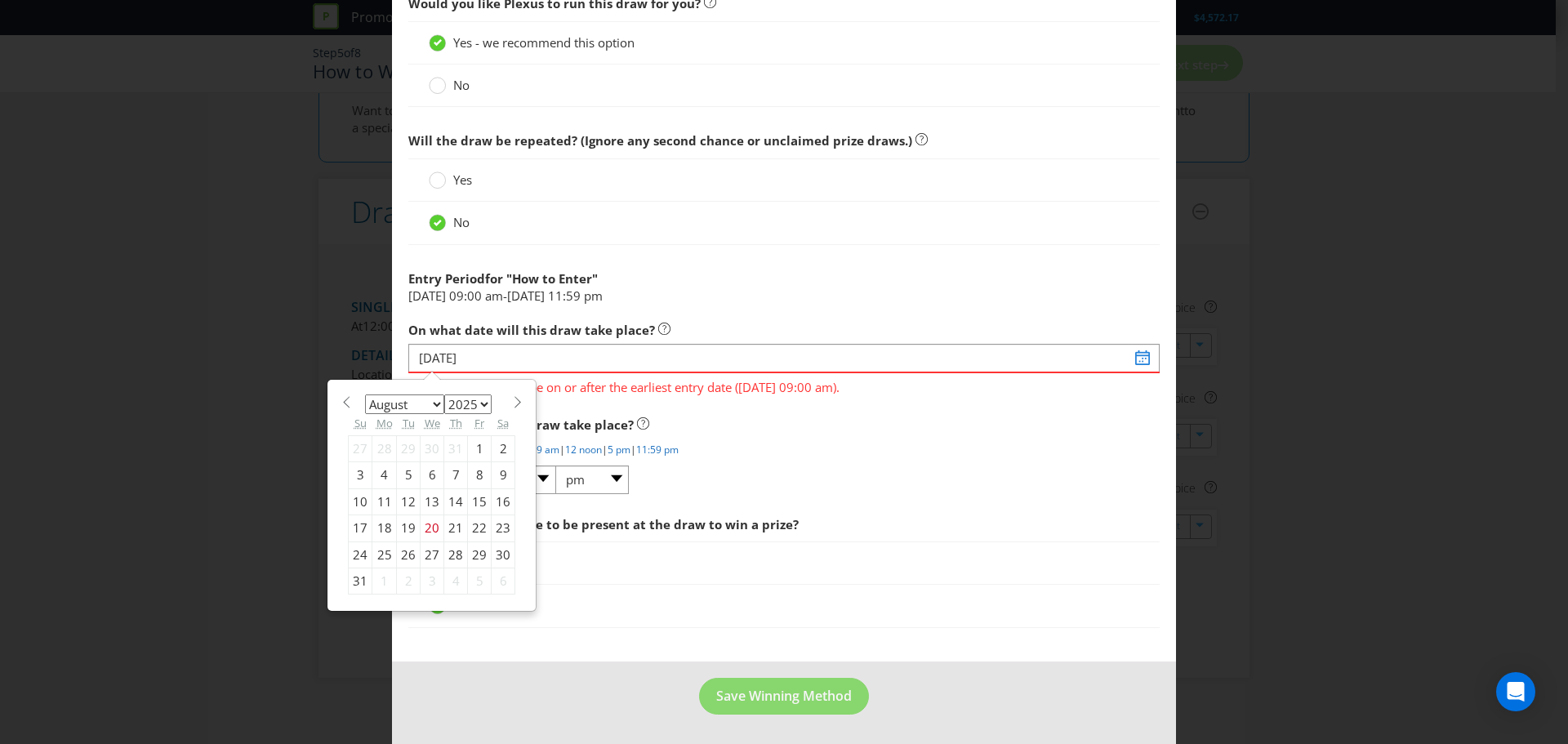
click at [468, 409] on select "2025 2026 2027 2028 2029 2030 2031 2032 2033 2034 2035" at bounding box center [468, 404] width 47 height 19
select select "2026"
click at [444, 394] on select "2025 2026 2027 2028 2029 2030 2031 2032 2033 2034 2035" at bounding box center [468, 404] width 47 height 19
click at [427, 408] on select "January February March April May June July August September October November De…" at bounding box center [405, 404] width 79 height 19
select select "1"
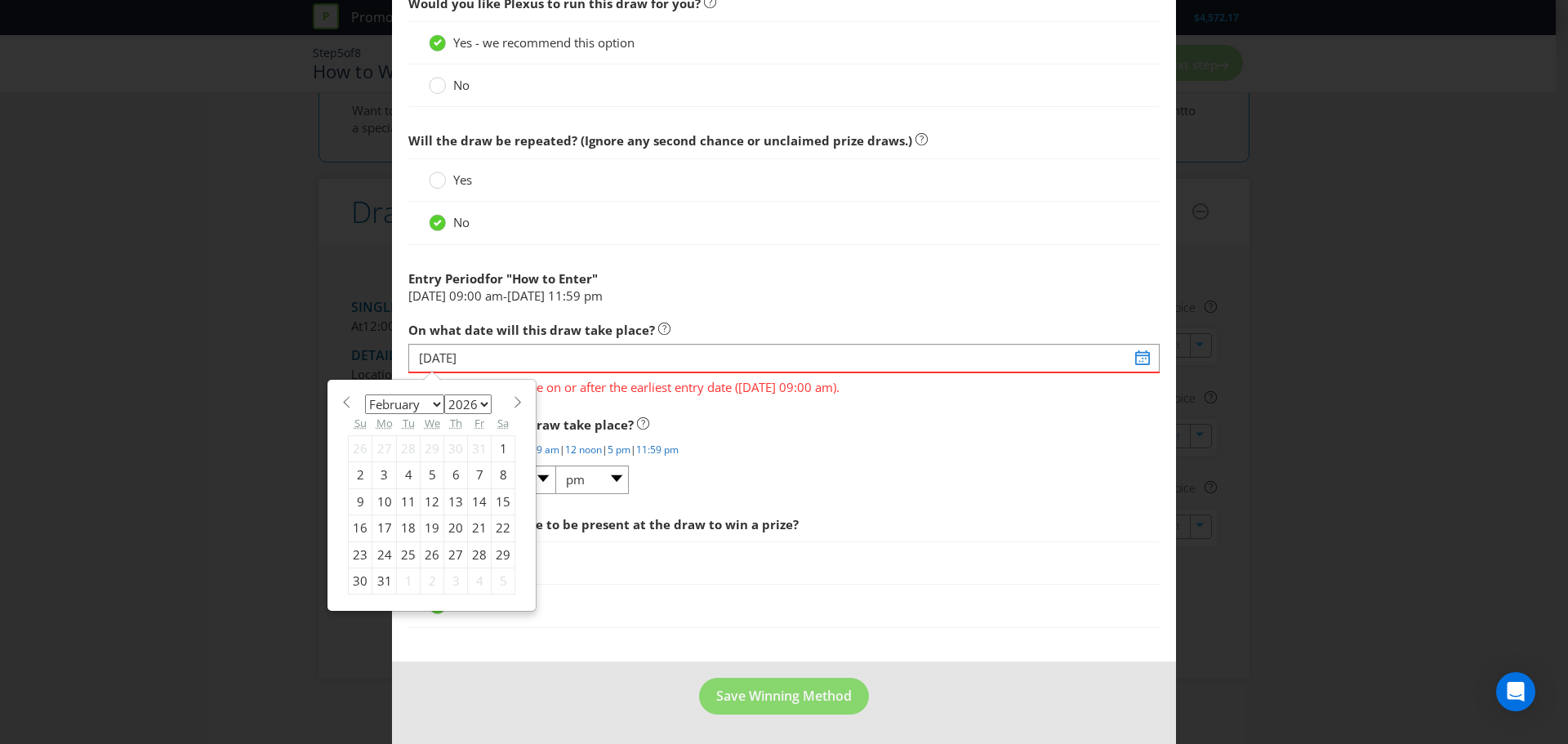
click at [365, 394] on select "January February March April May June July August September October November De…" at bounding box center [405, 404] width 79 height 19
click at [479, 478] on div "13" at bounding box center [479, 475] width 24 height 26
type input "[DATE]"
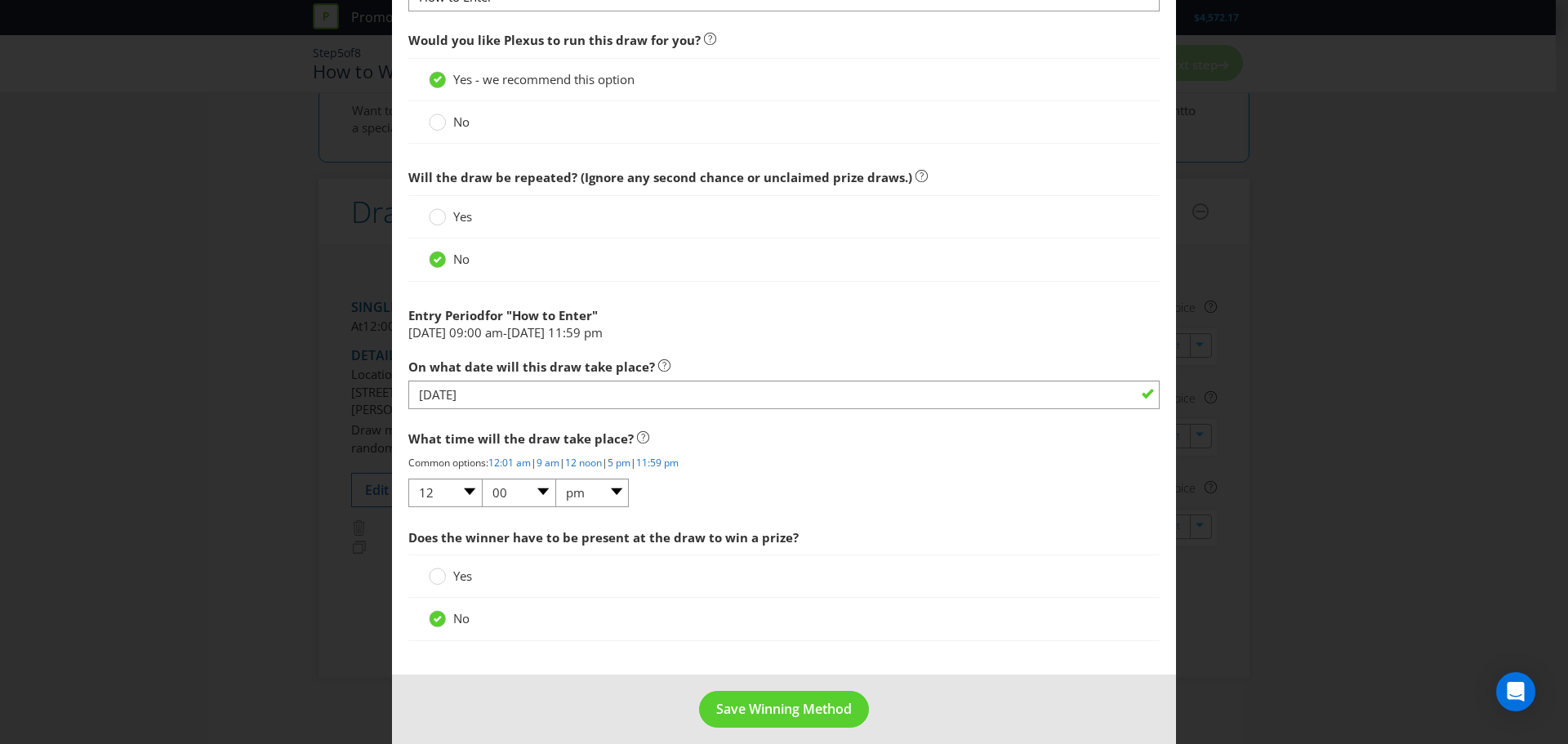
scroll to position [637, 0]
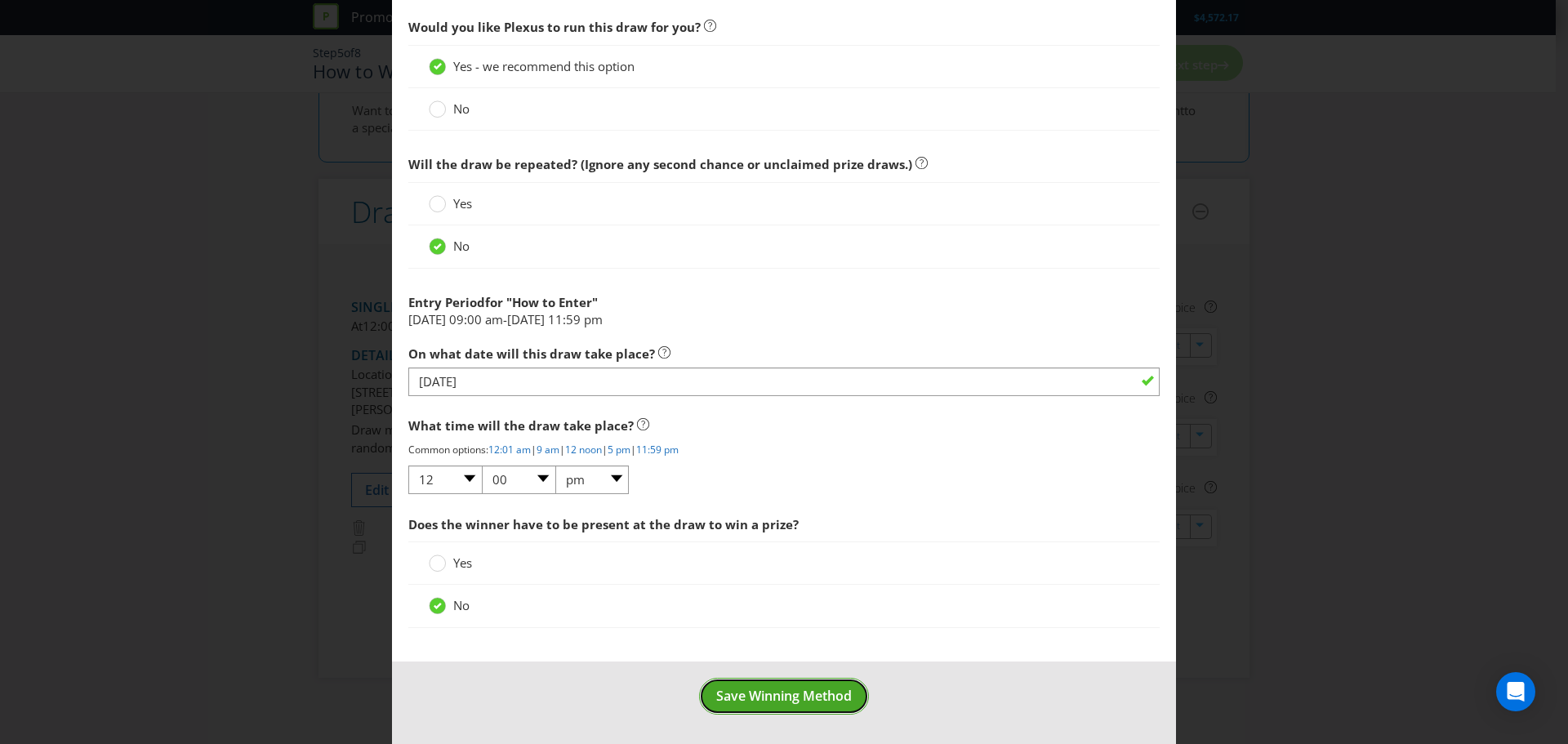
click at [820, 693] on span "Save Winning Method" at bounding box center [784, 696] width 135 height 18
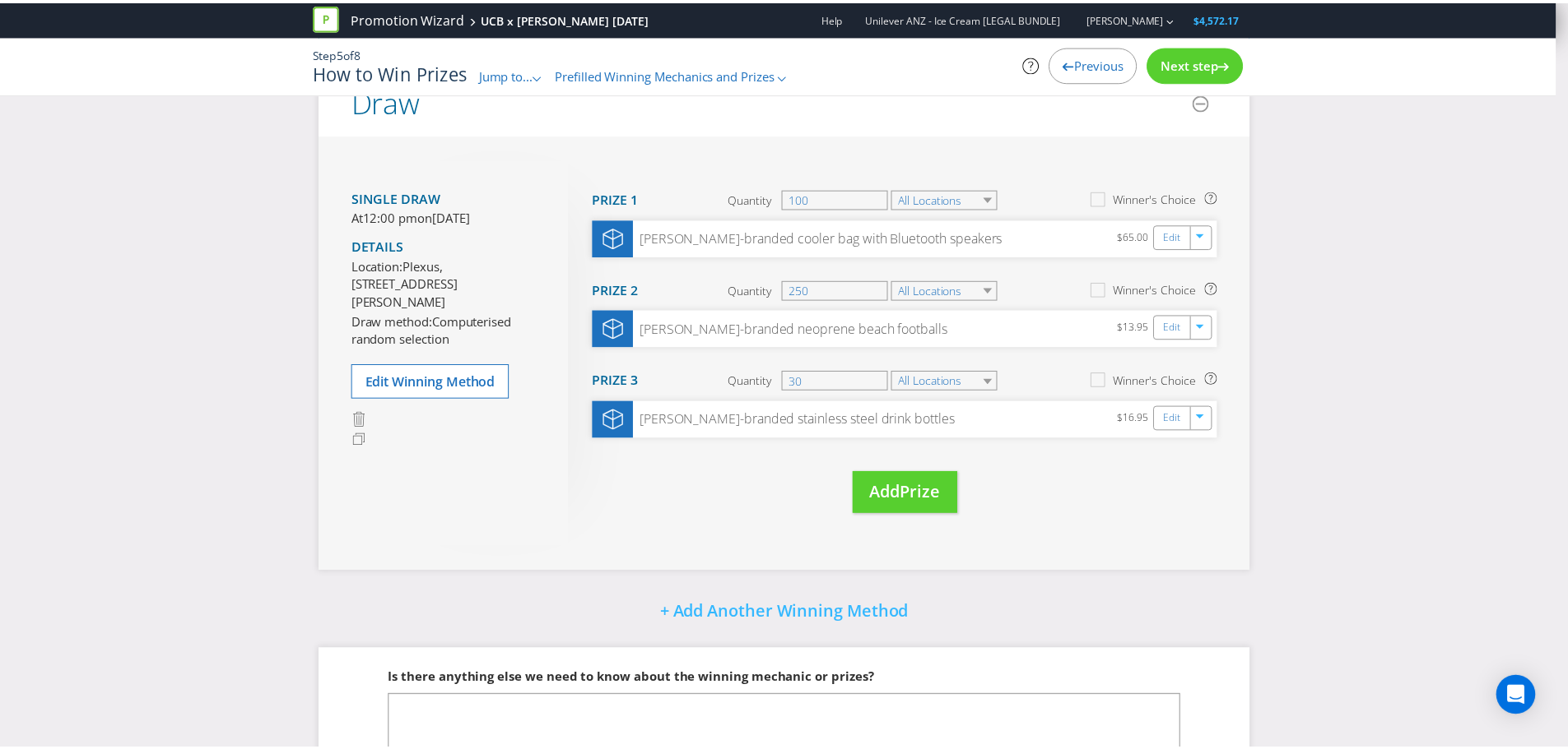
scroll to position [52, 0]
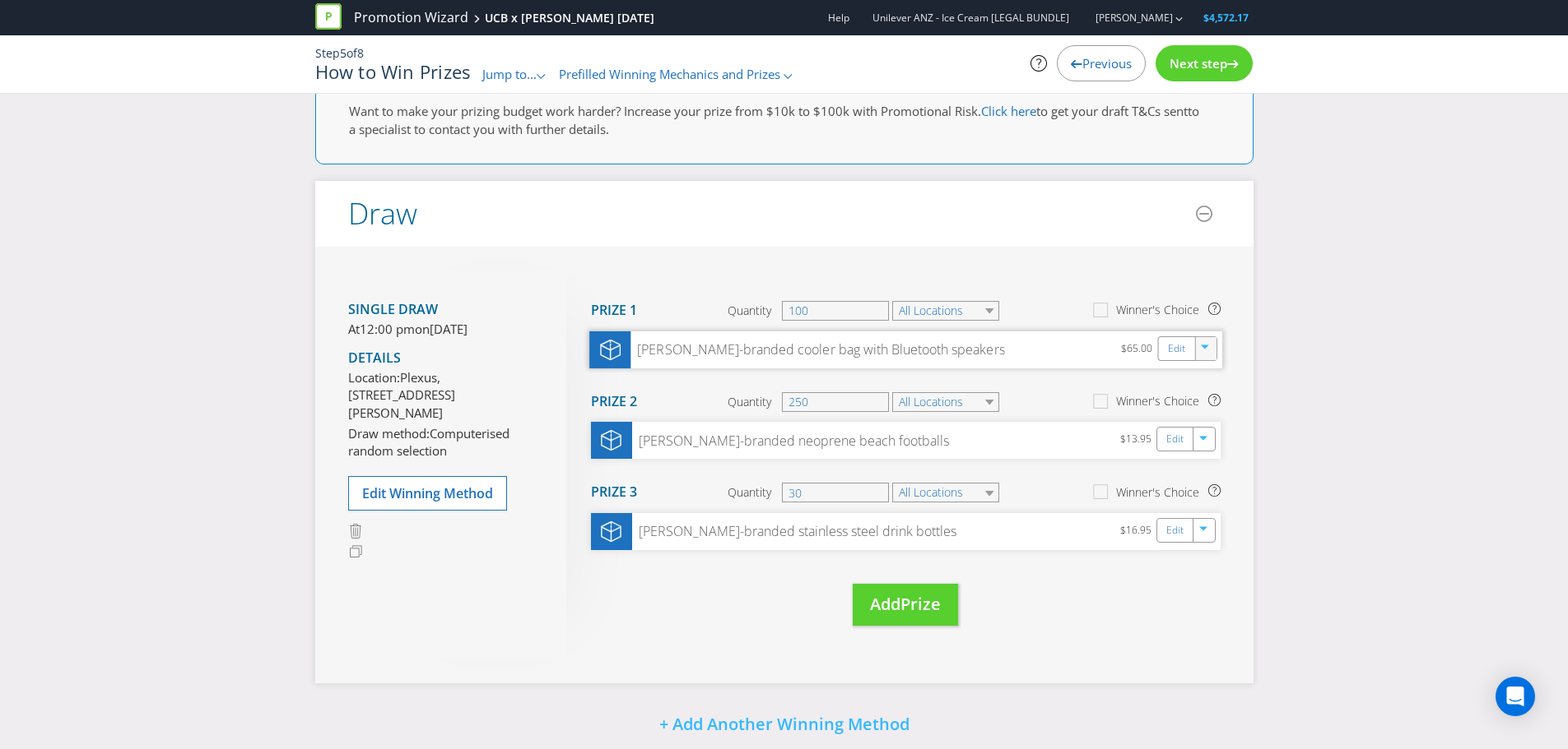
click at [1212, 350] on div "button" at bounding box center [1205, 345] width 17 height 17
click at [1209, 406] on link "Delete" at bounding box center [1194, 406] width 36 height 17
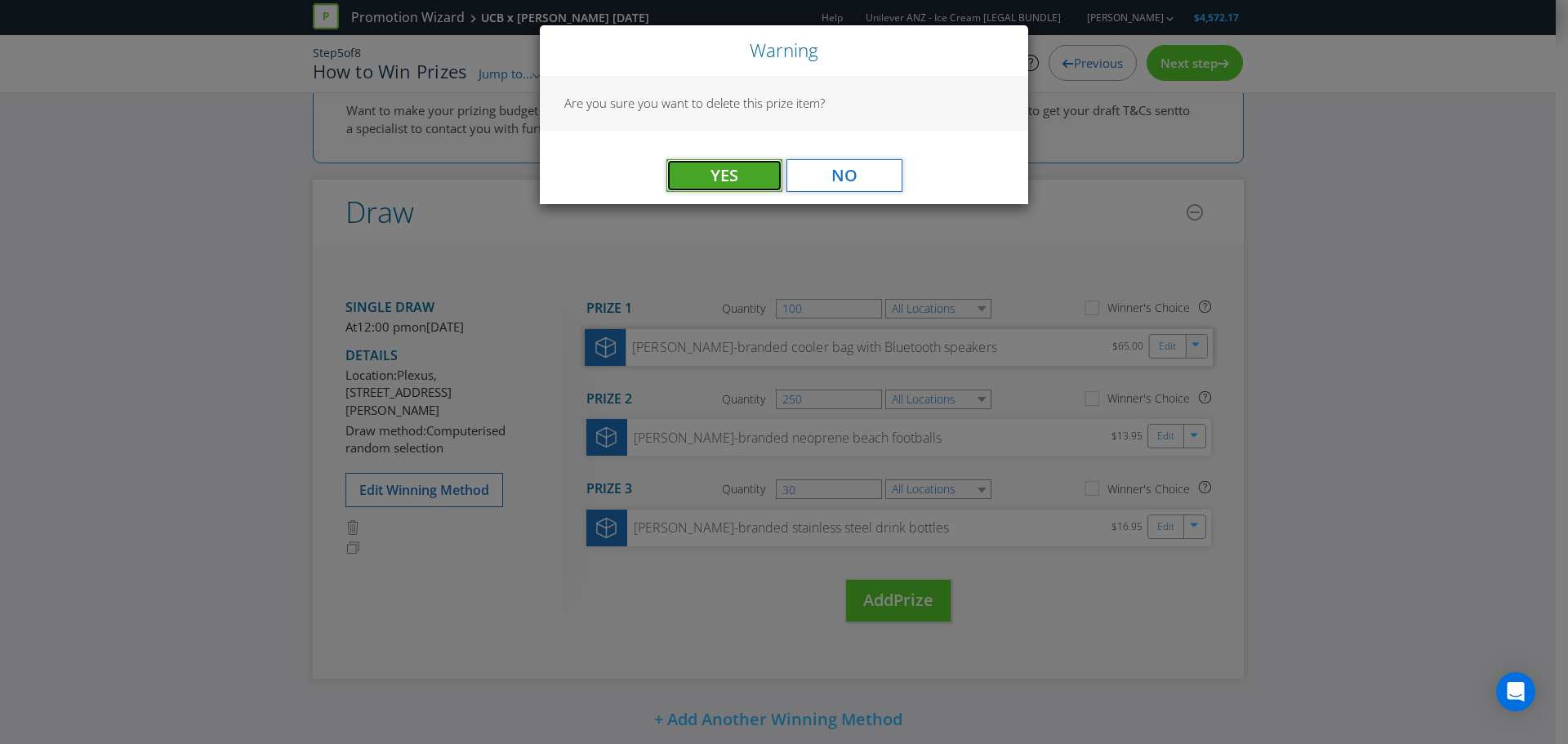
click at [701, 174] on button "Yes" at bounding box center [724, 175] width 116 height 33
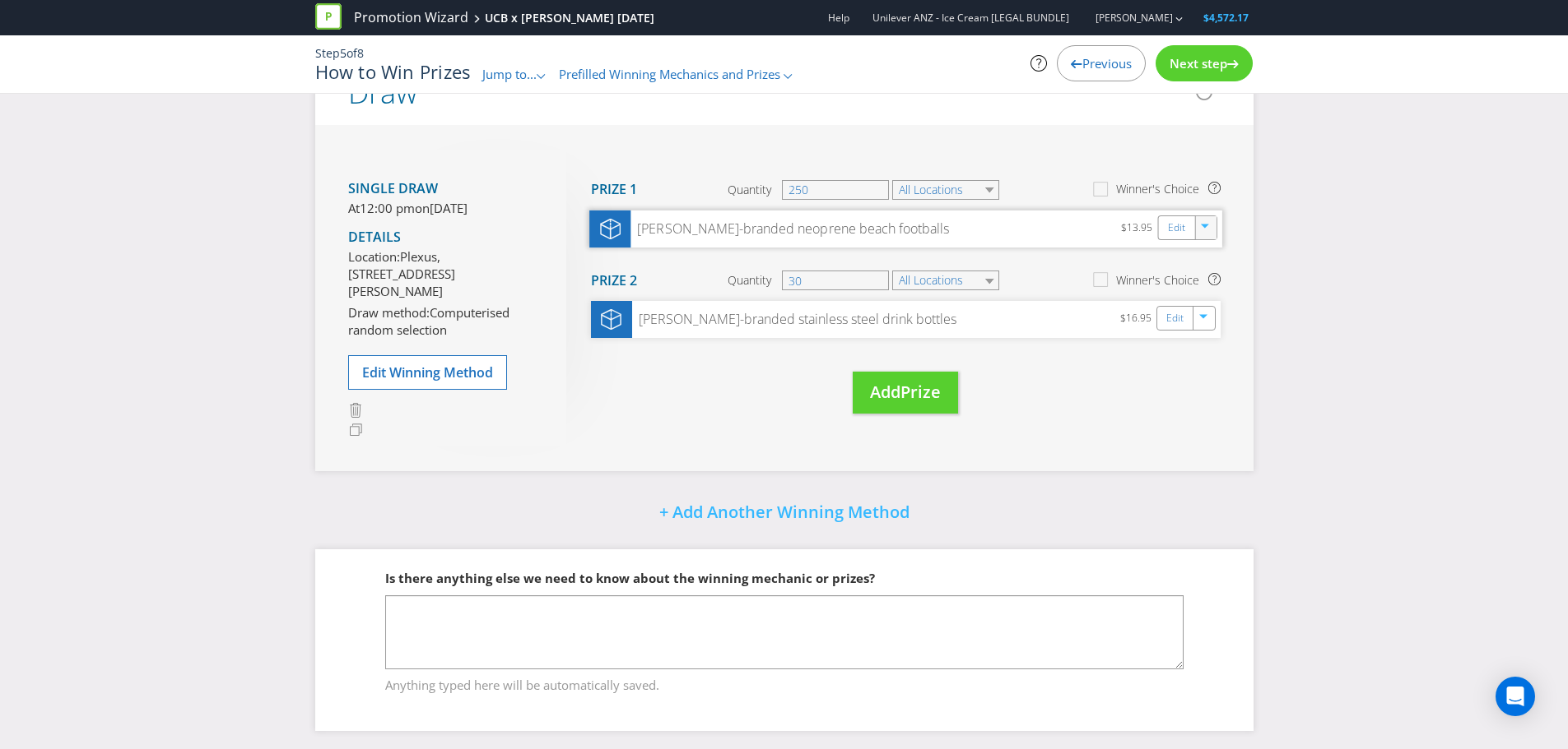
click at [1202, 239] on div at bounding box center [1205, 228] width 18 height 25
click at [1187, 287] on link "Delete" at bounding box center [1194, 285] width 36 height 17
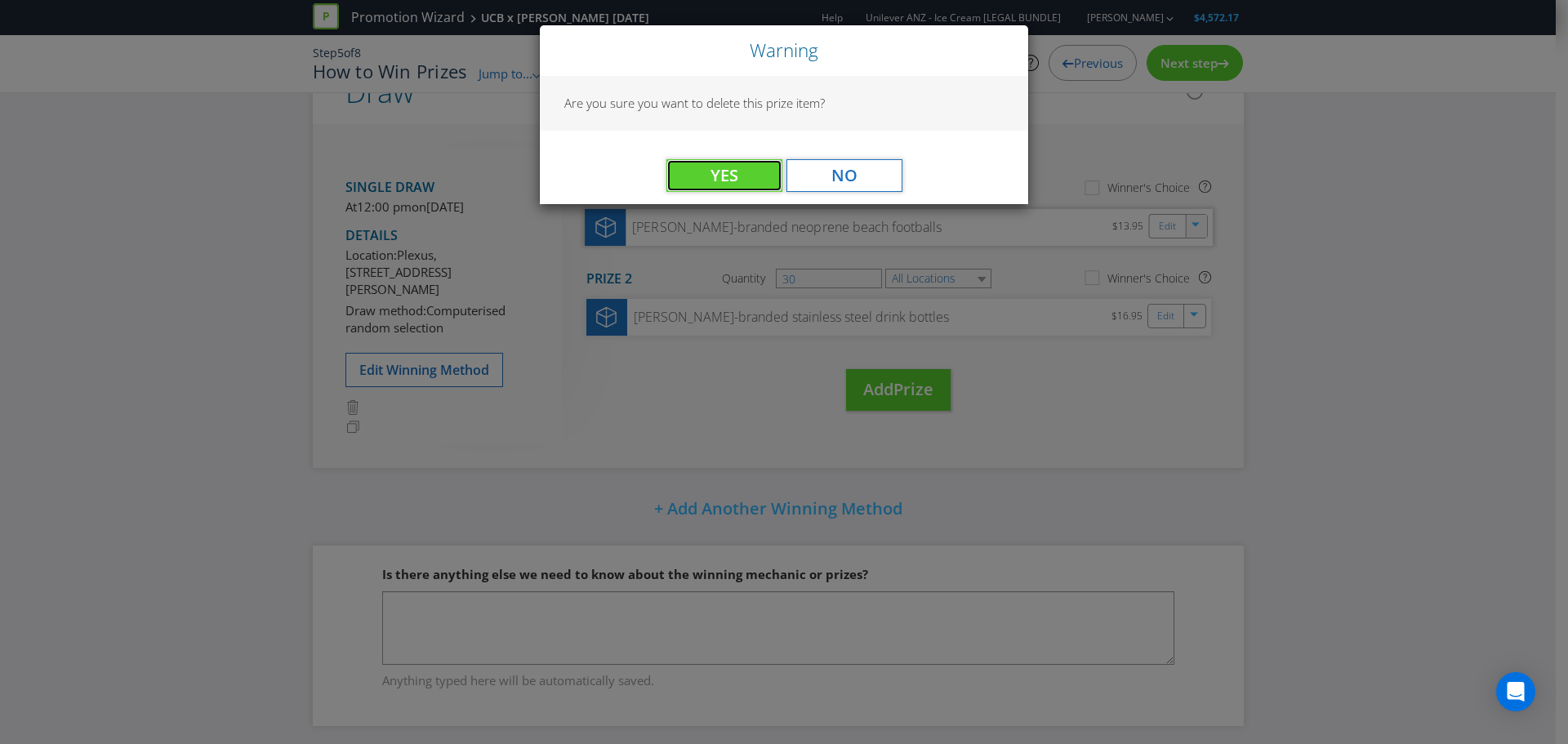
click at [723, 179] on span "Yes" at bounding box center [724, 175] width 28 height 22
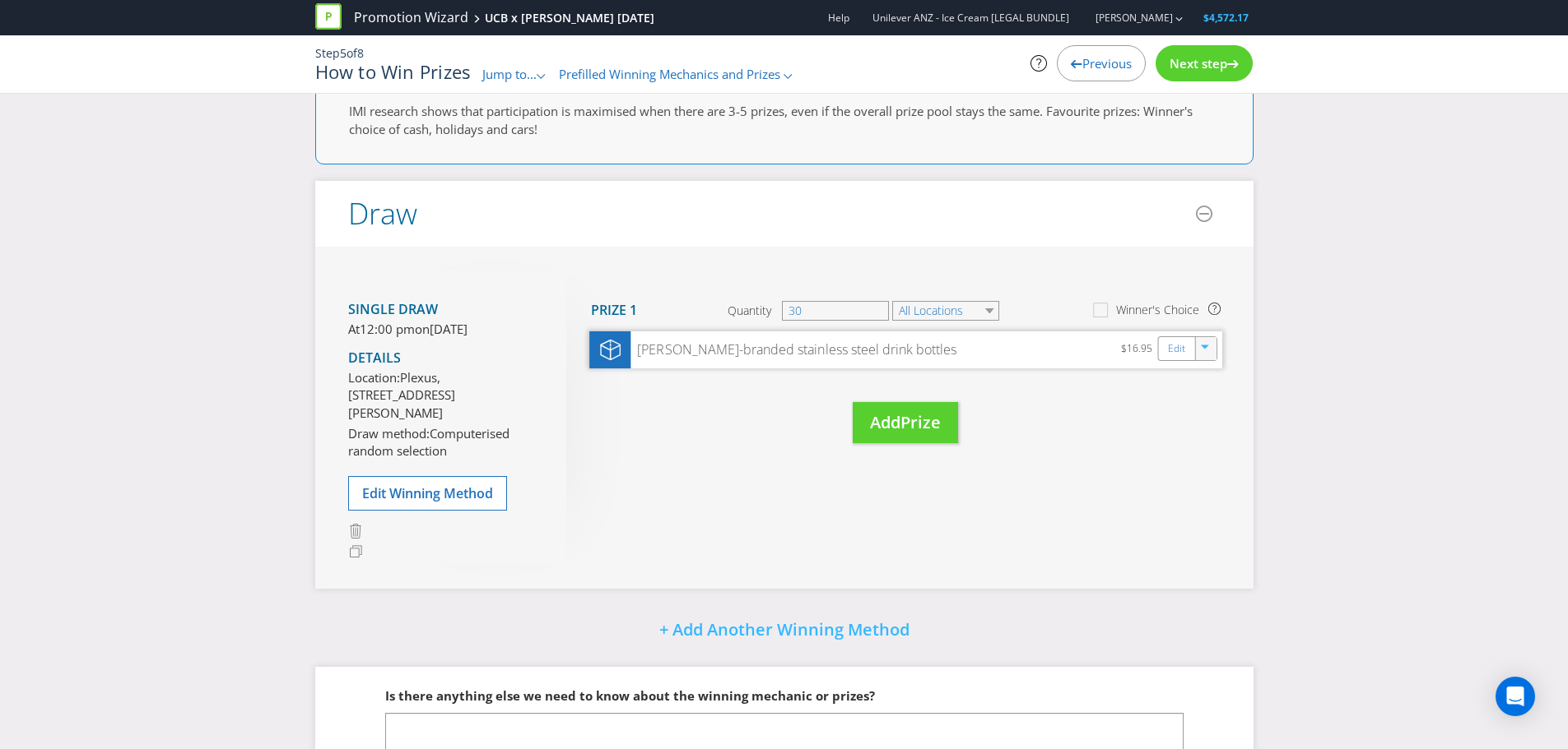
click at [1198, 344] on div "button" at bounding box center [1205, 345] width 17 height 17
click at [1194, 408] on link "Delete" at bounding box center [1194, 406] width 36 height 17
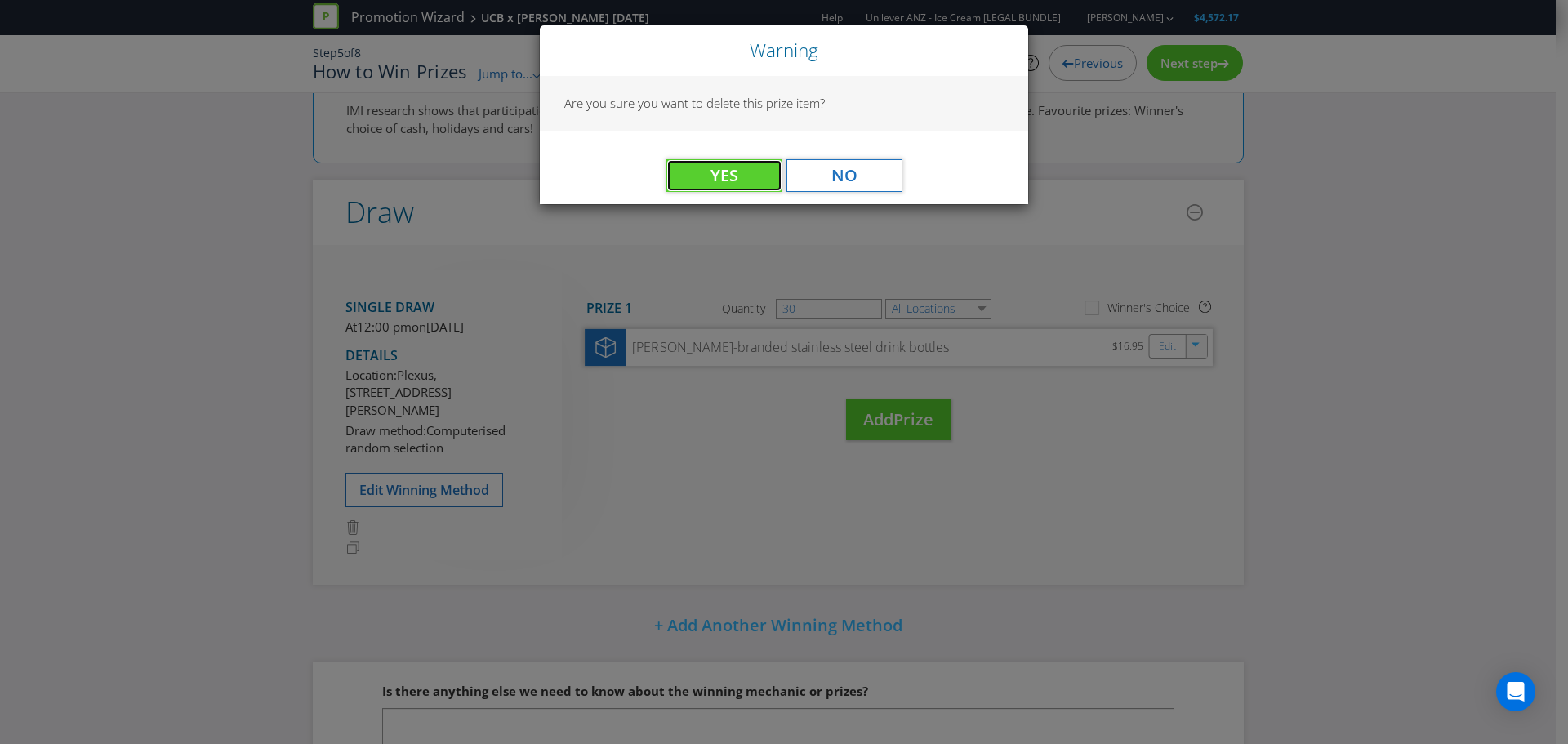
click at [732, 169] on span "Yes" at bounding box center [724, 175] width 28 height 22
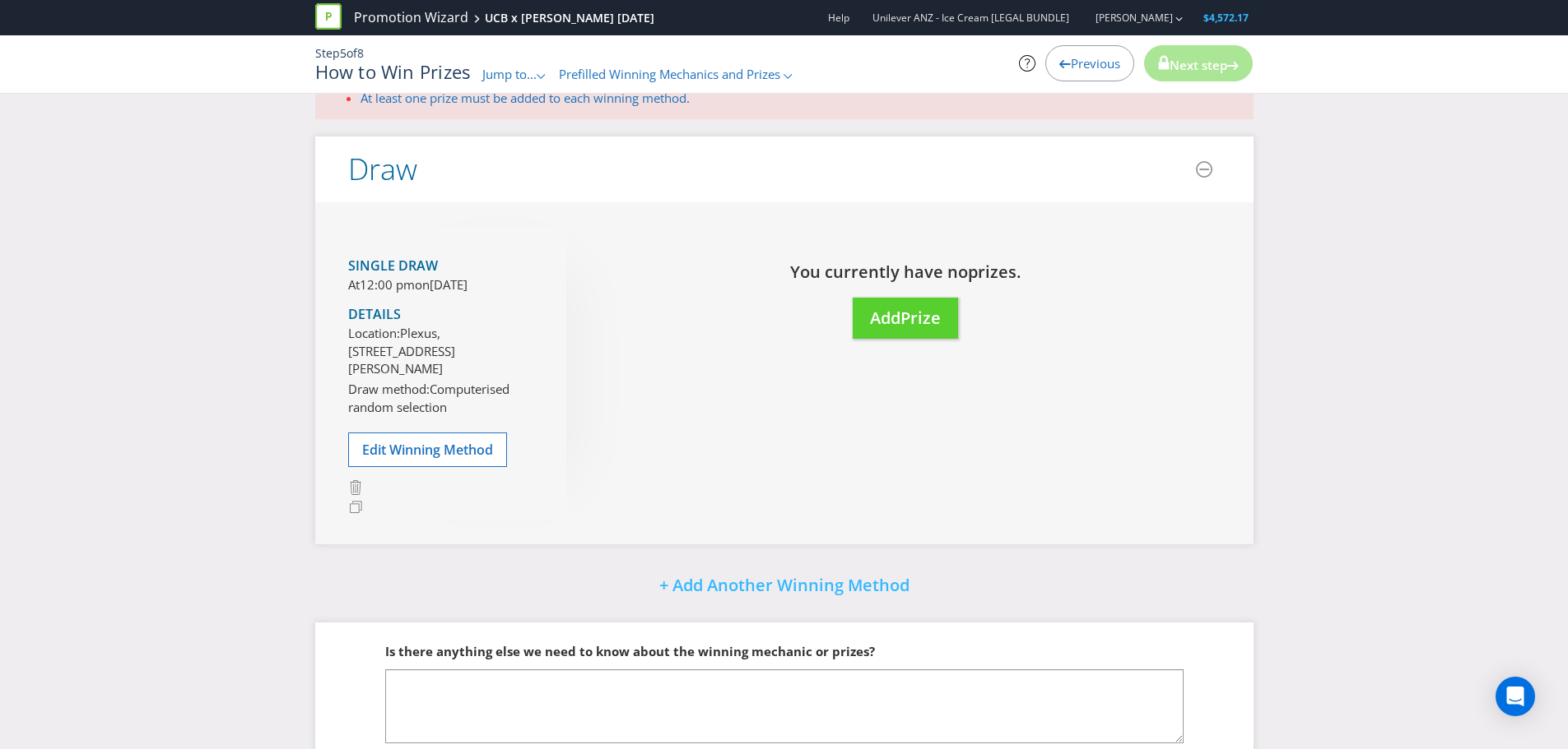
drag, startPoint x: 571, startPoint y: 283, endPoint x: 570, endPoint y: 371, distance: 88.0
click at [571, 283] on div "Move Here Drag here to move prize You currently have no prize s. Add Prize" at bounding box center [893, 300] width 654 height 145
click at [901, 320] on span "Add" at bounding box center [885, 317] width 30 height 22
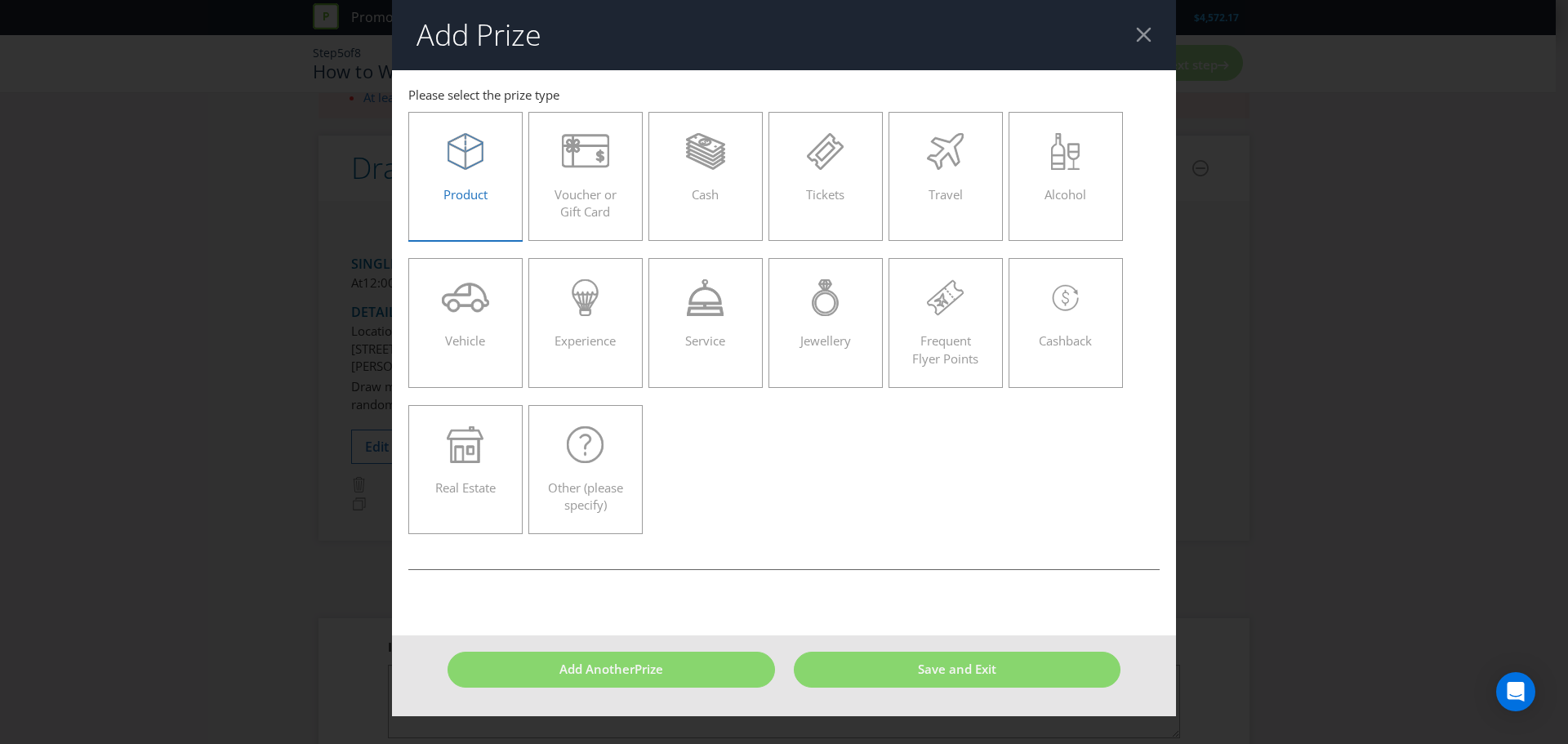
click at [464, 164] on icon at bounding box center [465, 152] width 36 height 37
click at [0, 0] on input "Product" at bounding box center [0, 0] width 0 height 0
click at [452, 164] on icon at bounding box center [465, 152] width 36 height 37
click at [0, 0] on input "Product" at bounding box center [0, 0] width 0 height 0
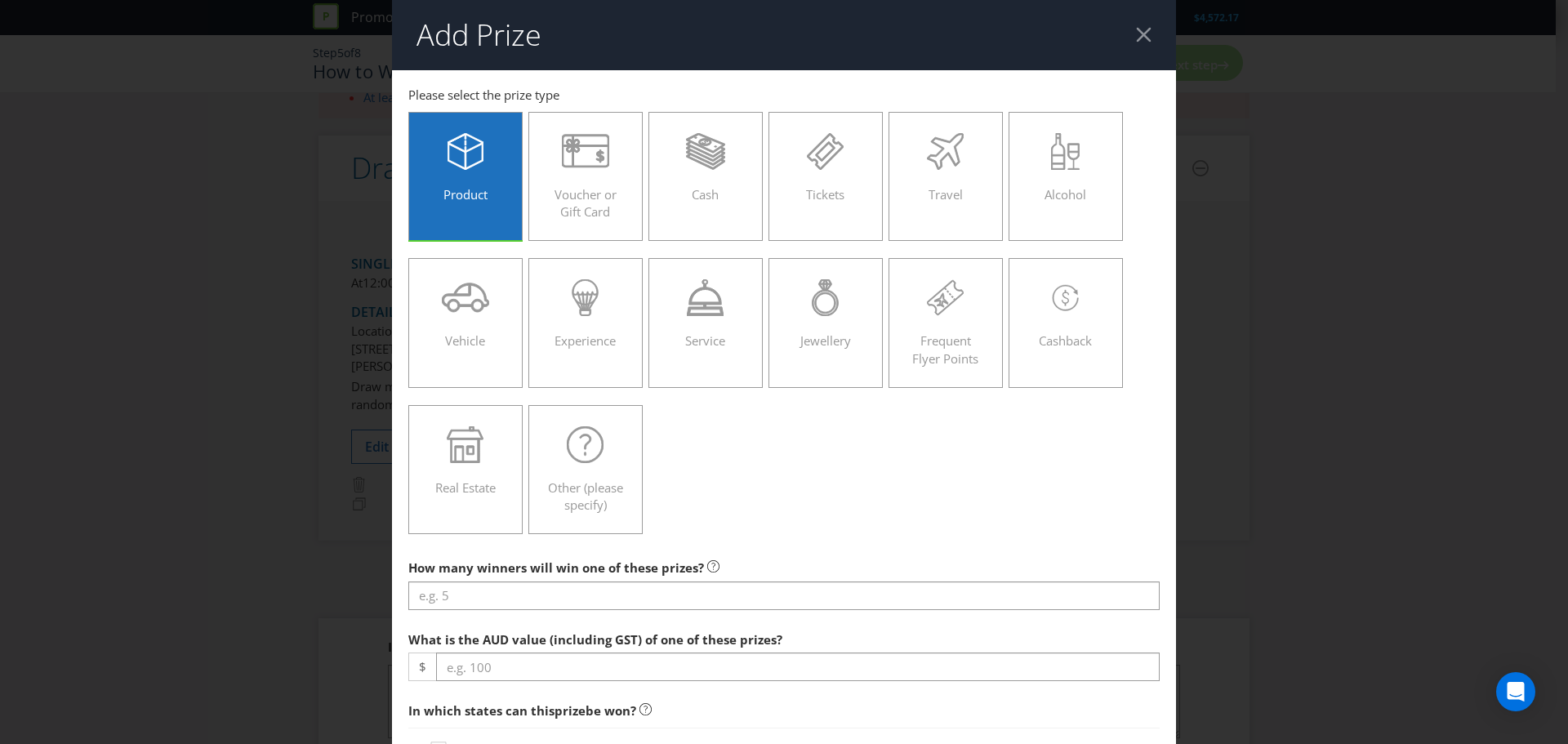
scroll to position [163, 0]
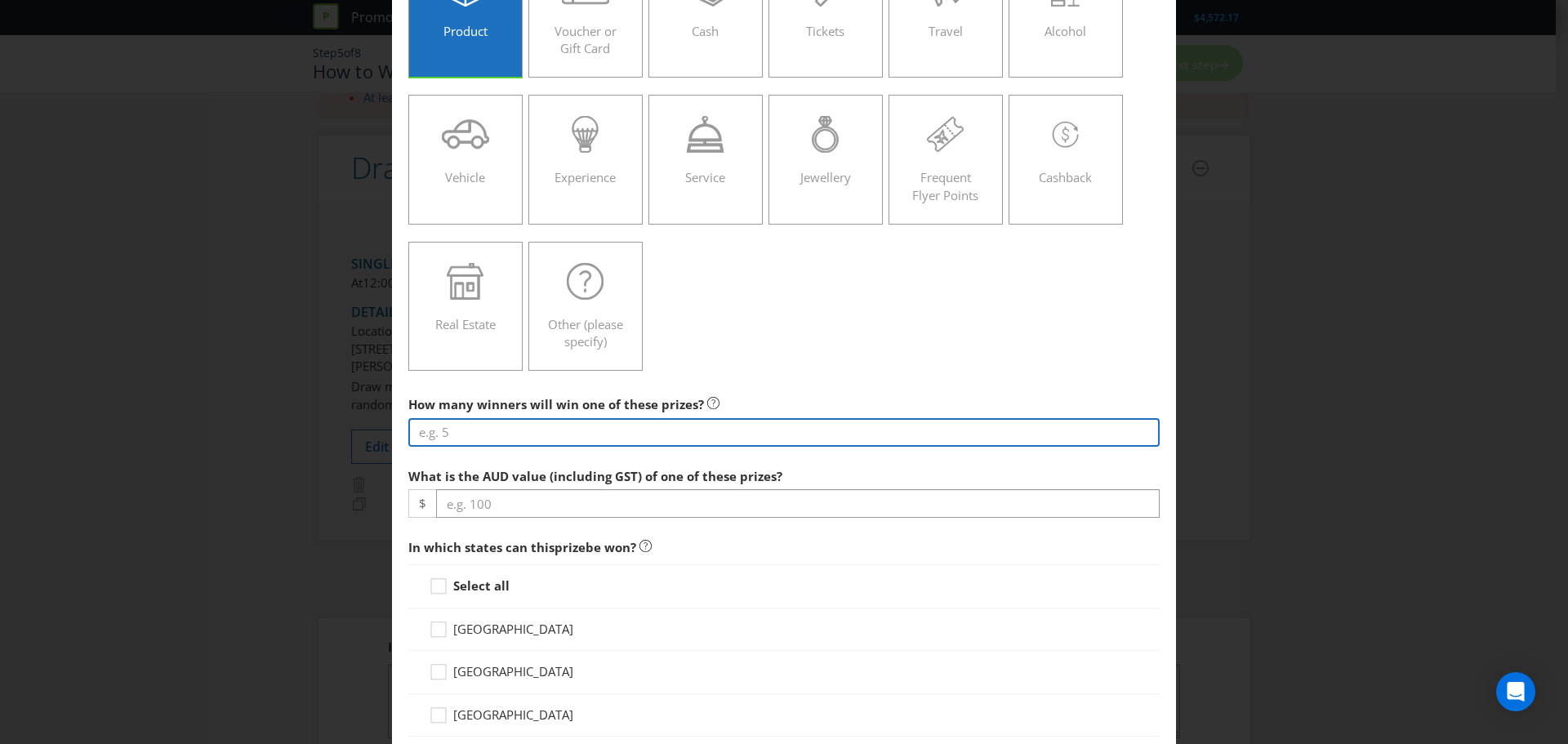
click at [824, 433] on input "number" at bounding box center [784, 432] width 752 height 29
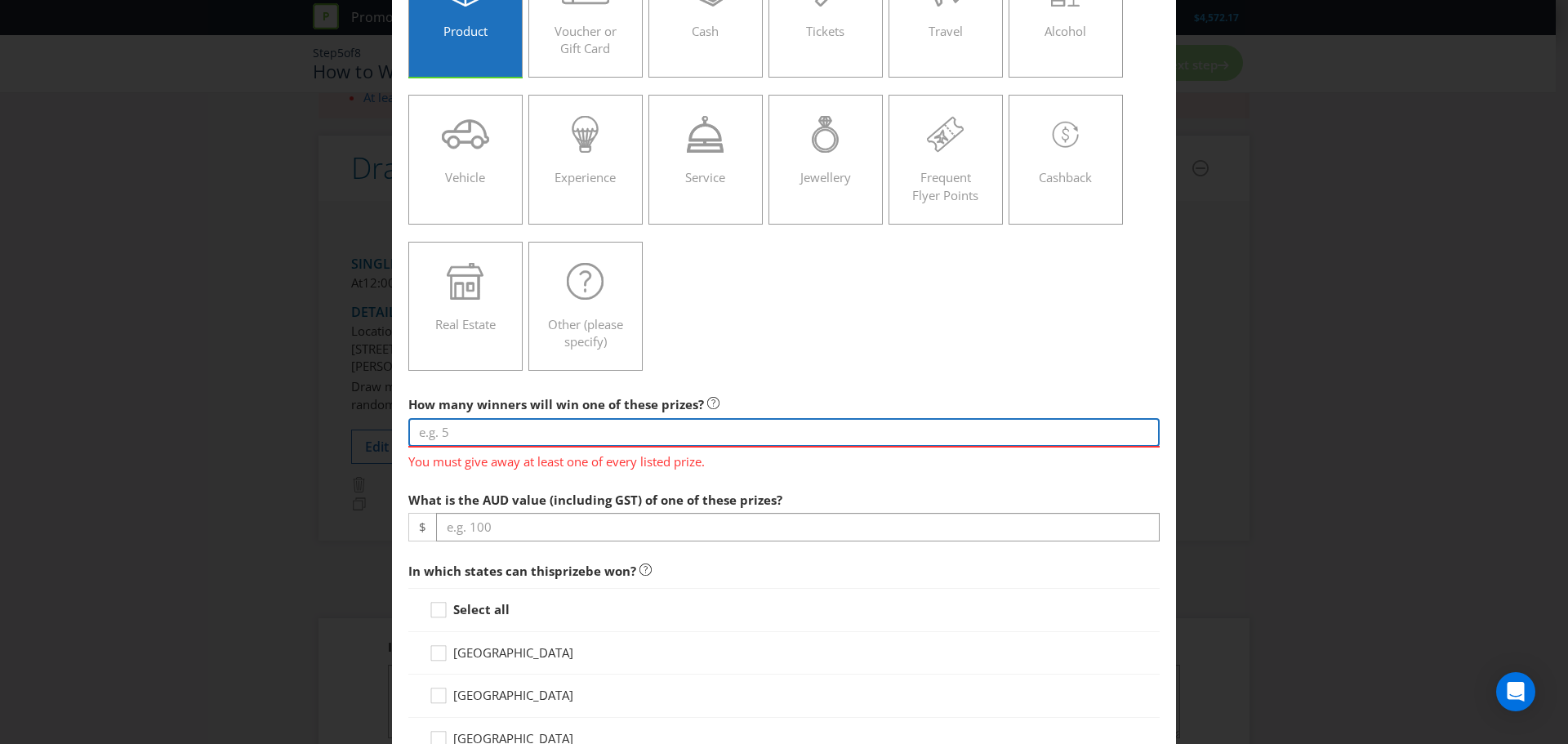
click at [594, 427] on input "number" at bounding box center [784, 432] width 752 height 29
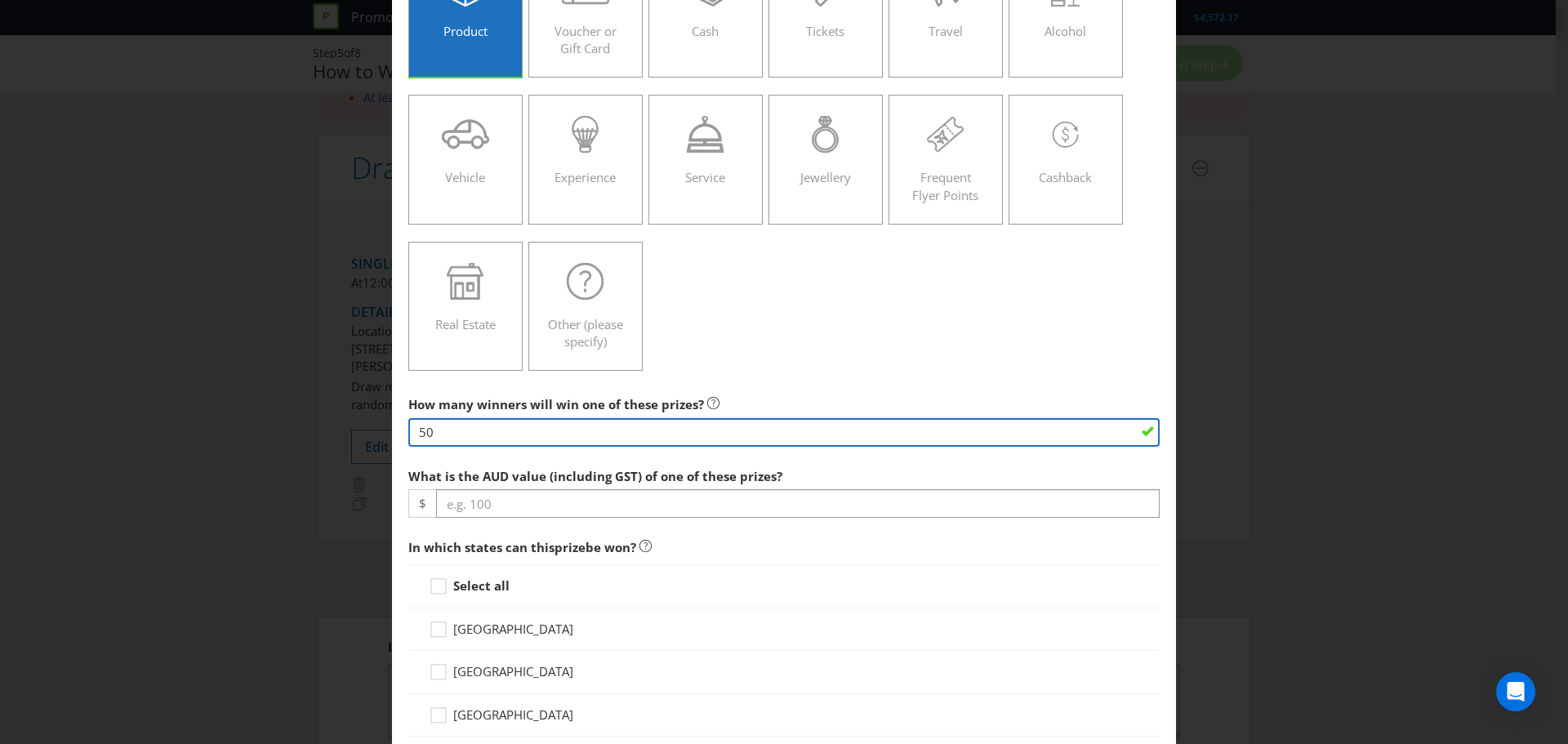
type input "50"
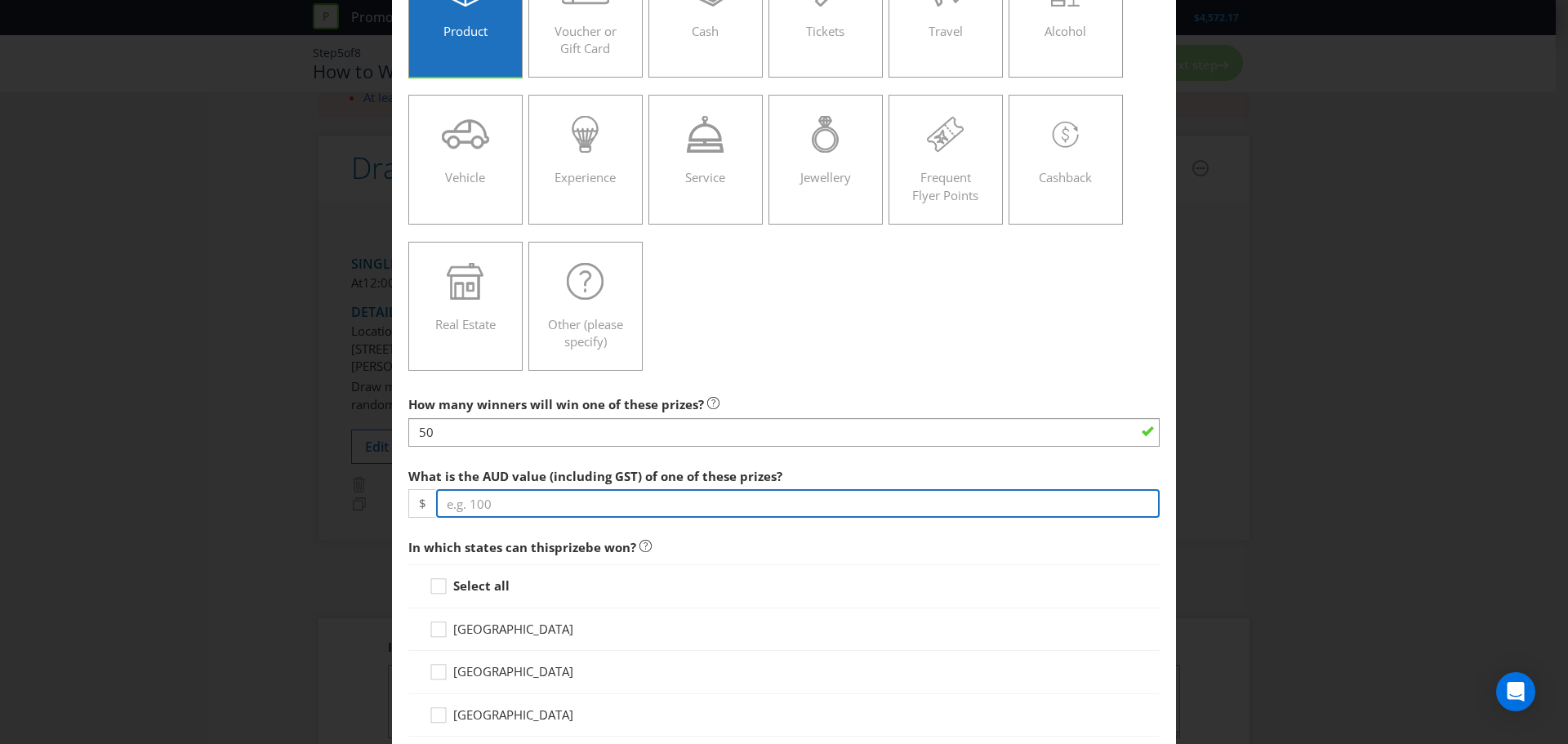
click at [603, 508] on input "number" at bounding box center [798, 503] width 723 height 29
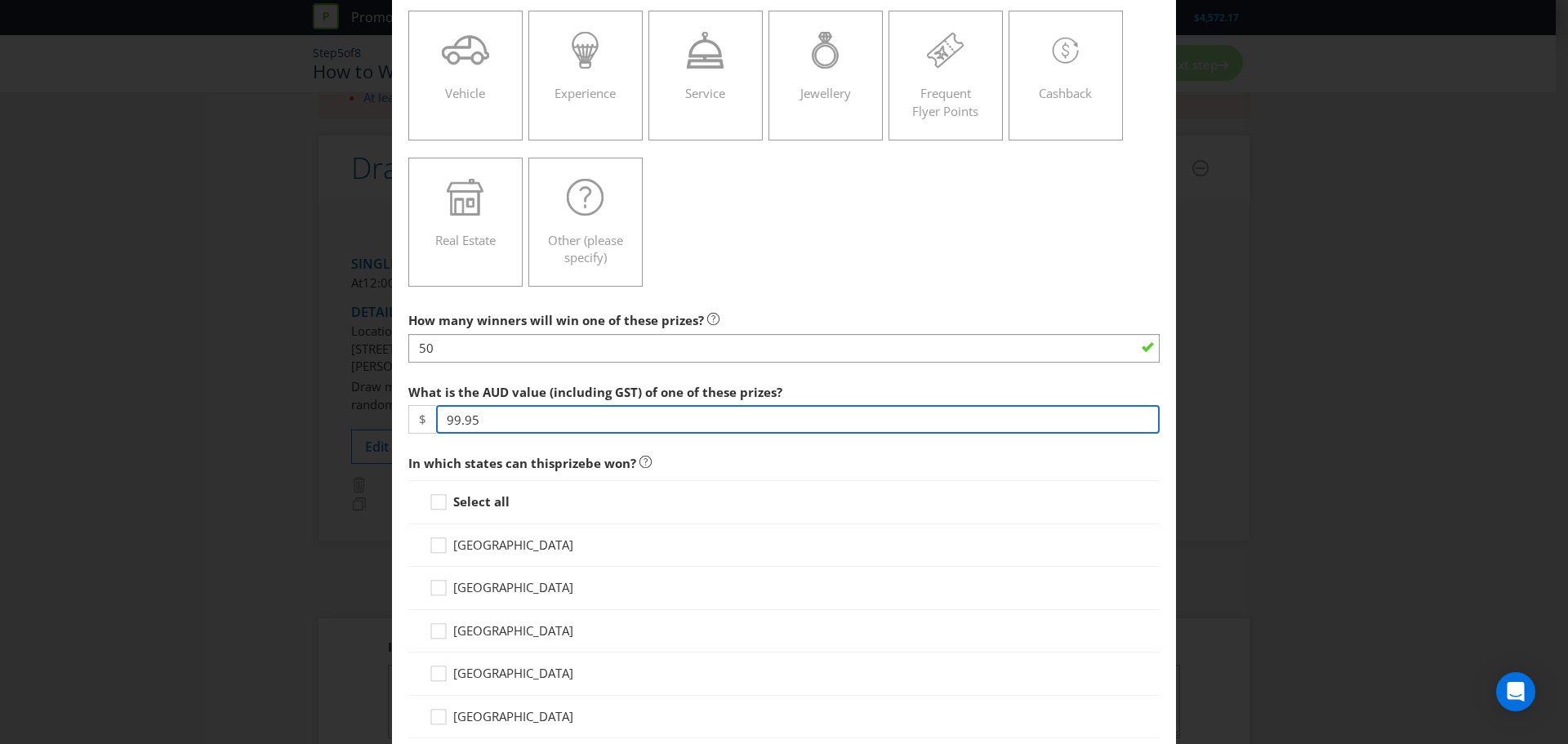
scroll to position [327, 0]
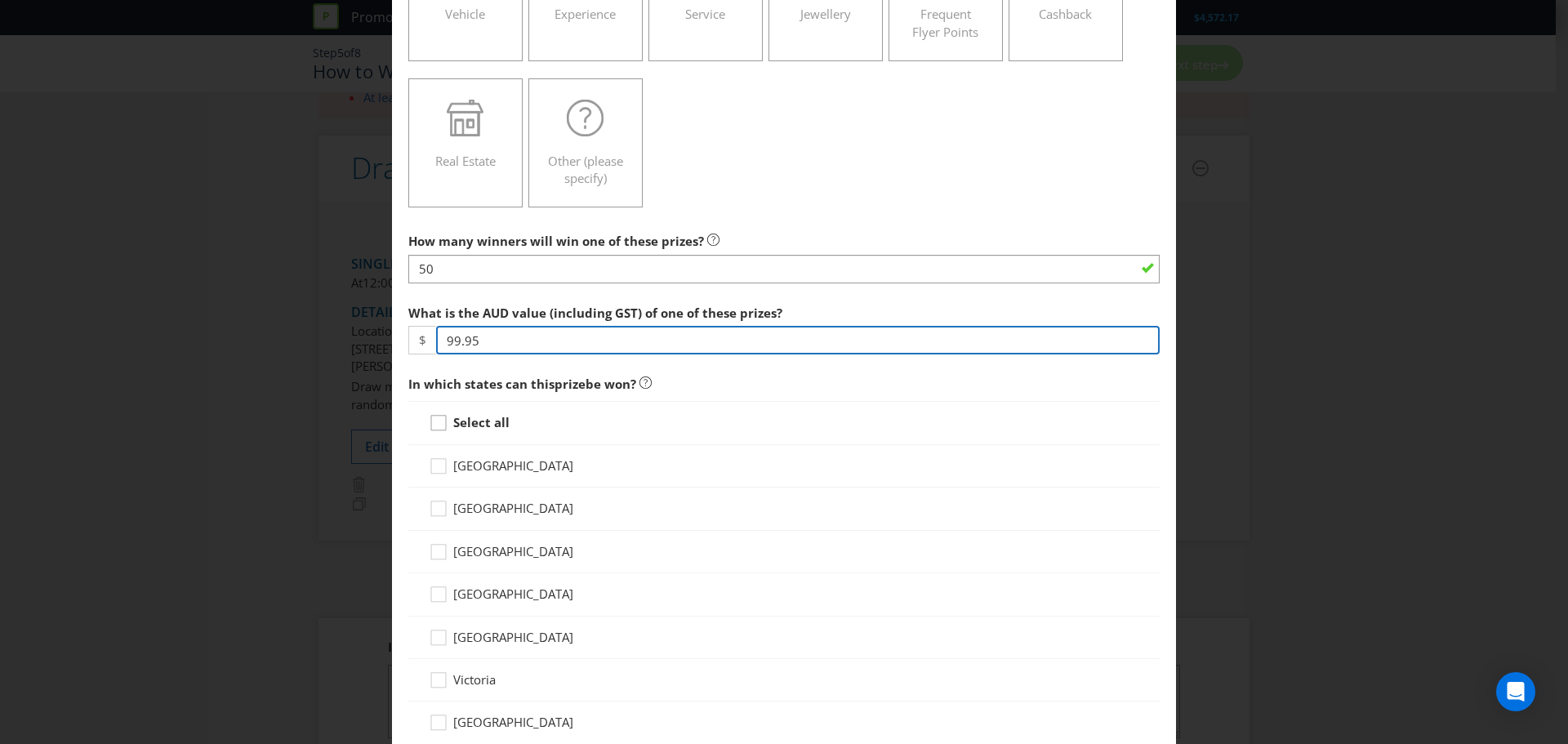
type input "99.95"
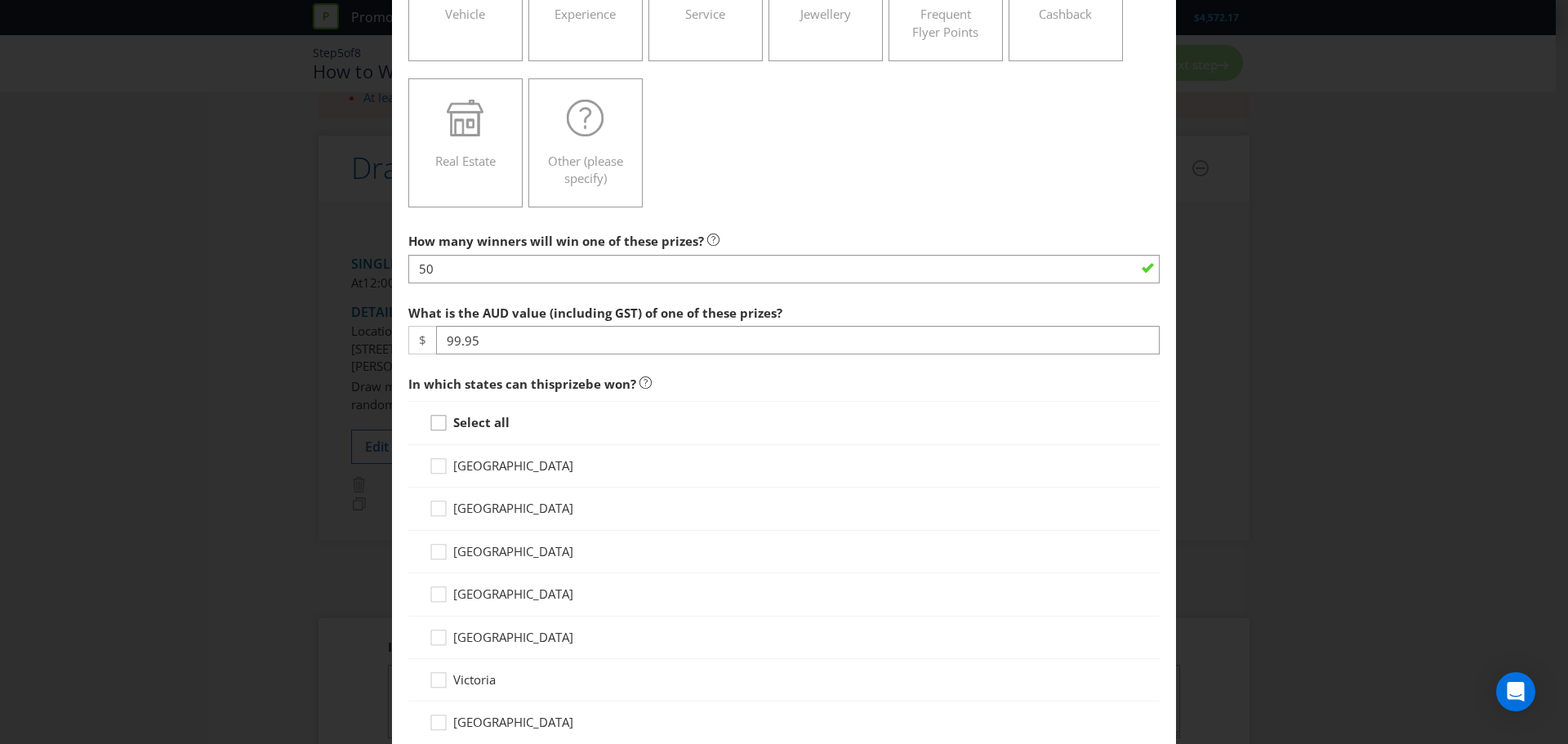
click at [435, 418] on div at bounding box center [438, 417] width 8 height 8
click at [0, 0] on input "Select all" at bounding box center [0, 0] width 0 height 0
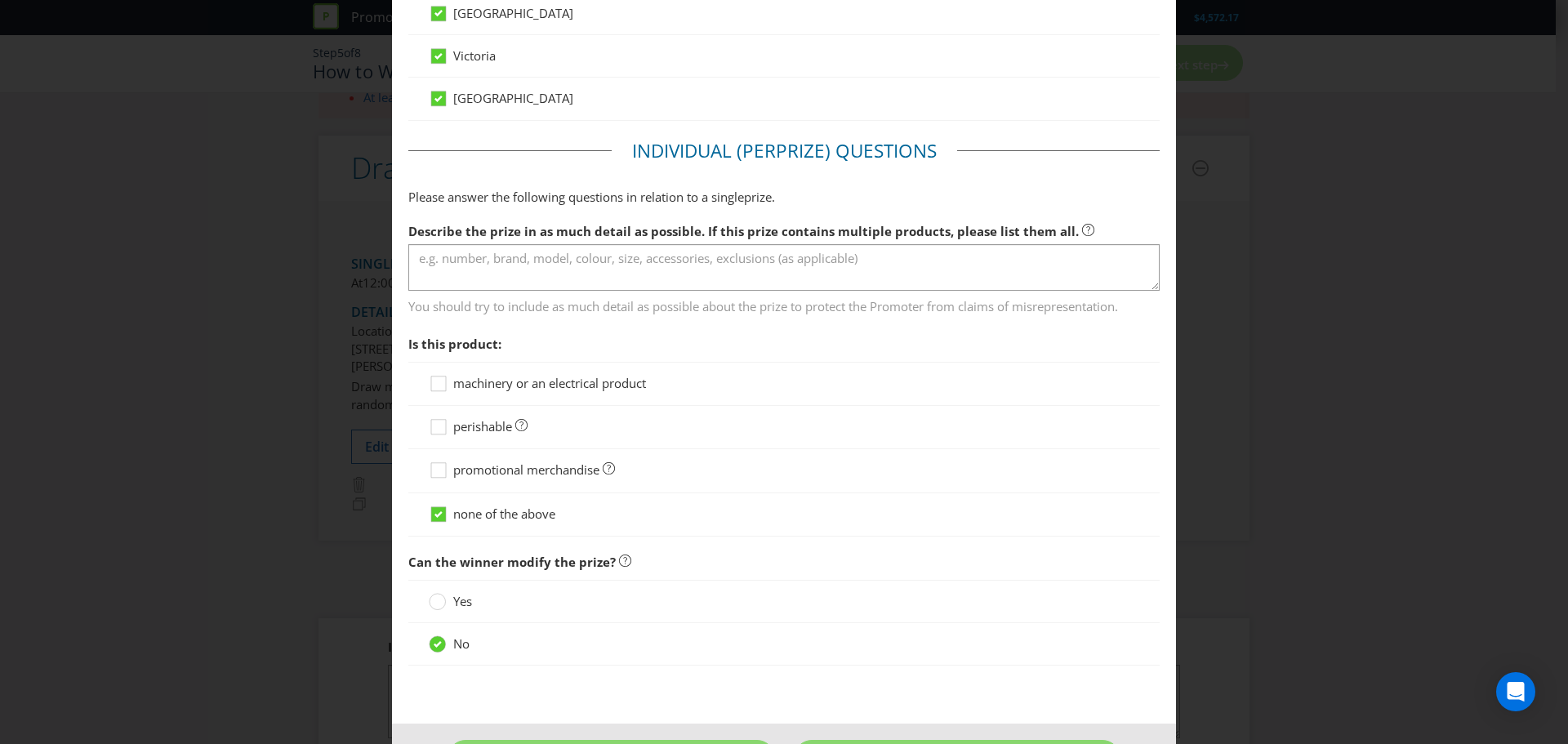
scroll to position [980, 0]
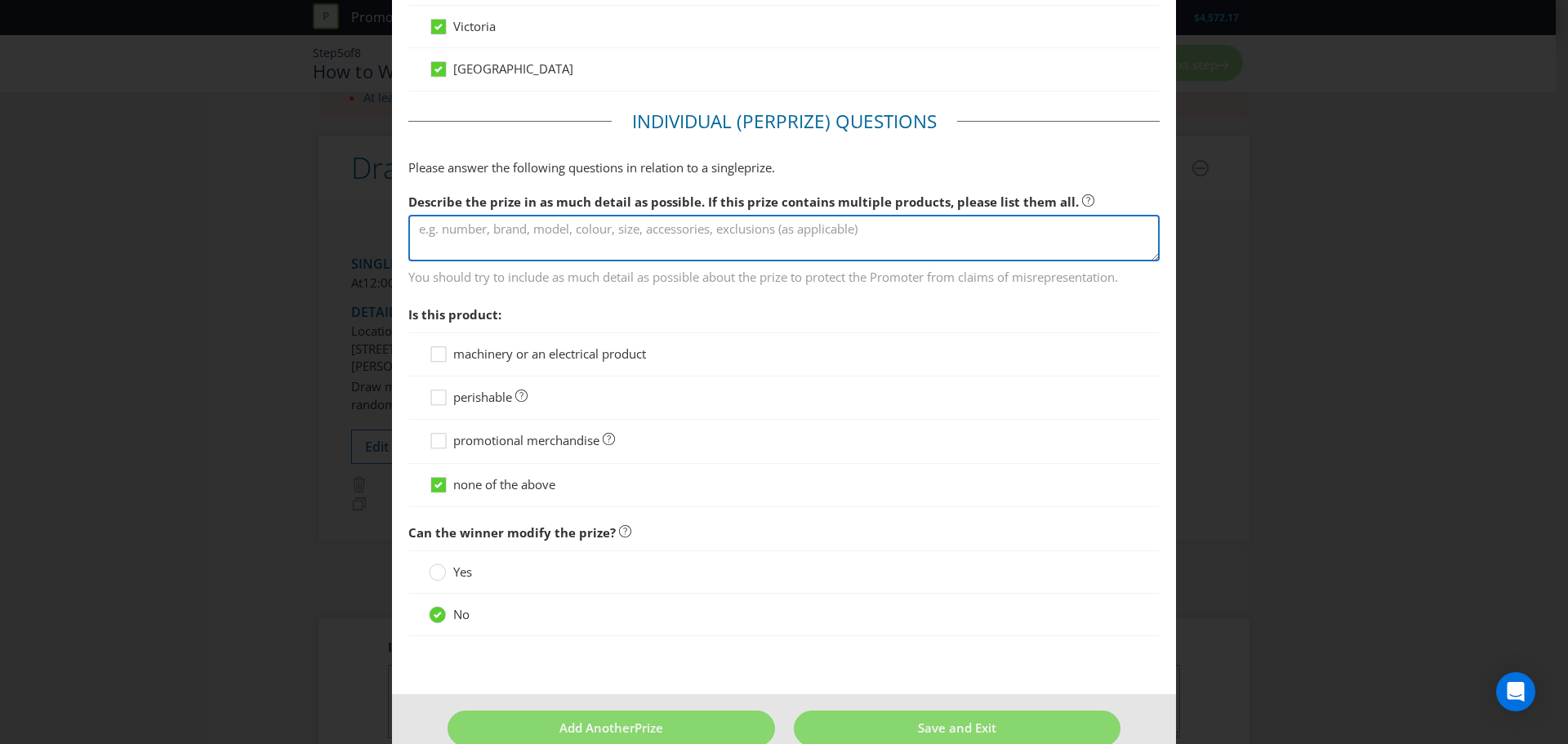
click at [793, 240] on textarea at bounding box center [784, 238] width 752 height 47
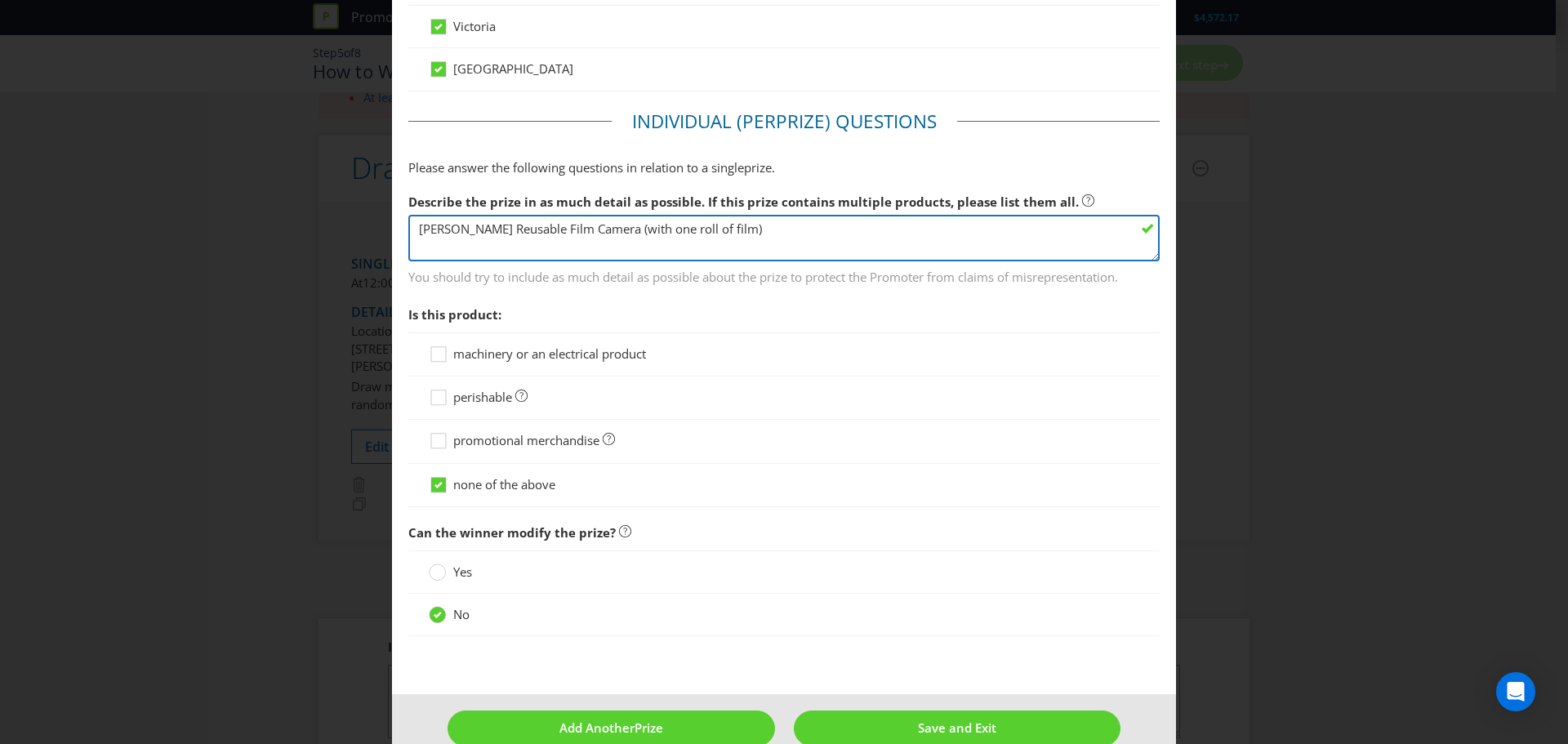
click at [692, 232] on textarea "[PERSON_NAME] Reusable Film Camera (with one roll of film)" at bounding box center [784, 238] width 752 height 47
click at [698, 230] on textarea "[PERSON_NAME] Reusable Film Camera (with one roll of film, 12 pictures)" at bounding box center [784, 238] width 752 height 47
click at [582, 233] on textarea "[PERSON_NAME] Reusable Film Camera (with one roll of film, 12 pictures)" at bounding box center [784, 238] width 752 height 47
click at [687, 231] on textarea "[PERSON_NAME] Reusable Film Camera (with one roll of film, 12 pictures)" at bounding box center [784, 238] width 752 height 47
click at [731, 233] on textarea "[PERSON_NAME] Reusable Film Camera (with one roll of film, 12 pictures)" at bounding box center [784, 238] width 752 height 47
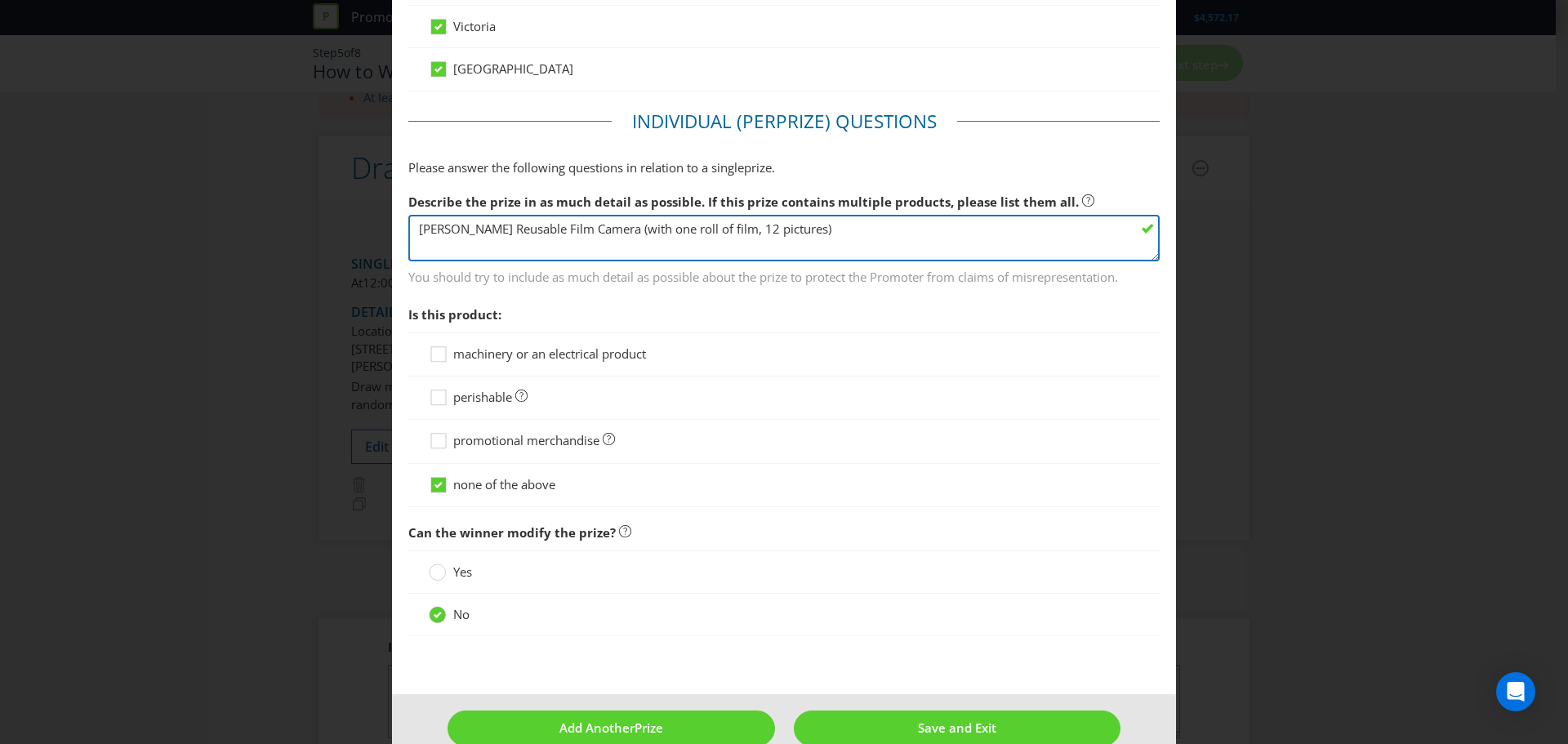
click at [731, 233] on textarea "[PERSON_NAME] Reusable Film Camera (with one roll of film, 12 pictures)" at bounding box center [784, 238] width 752 height 47
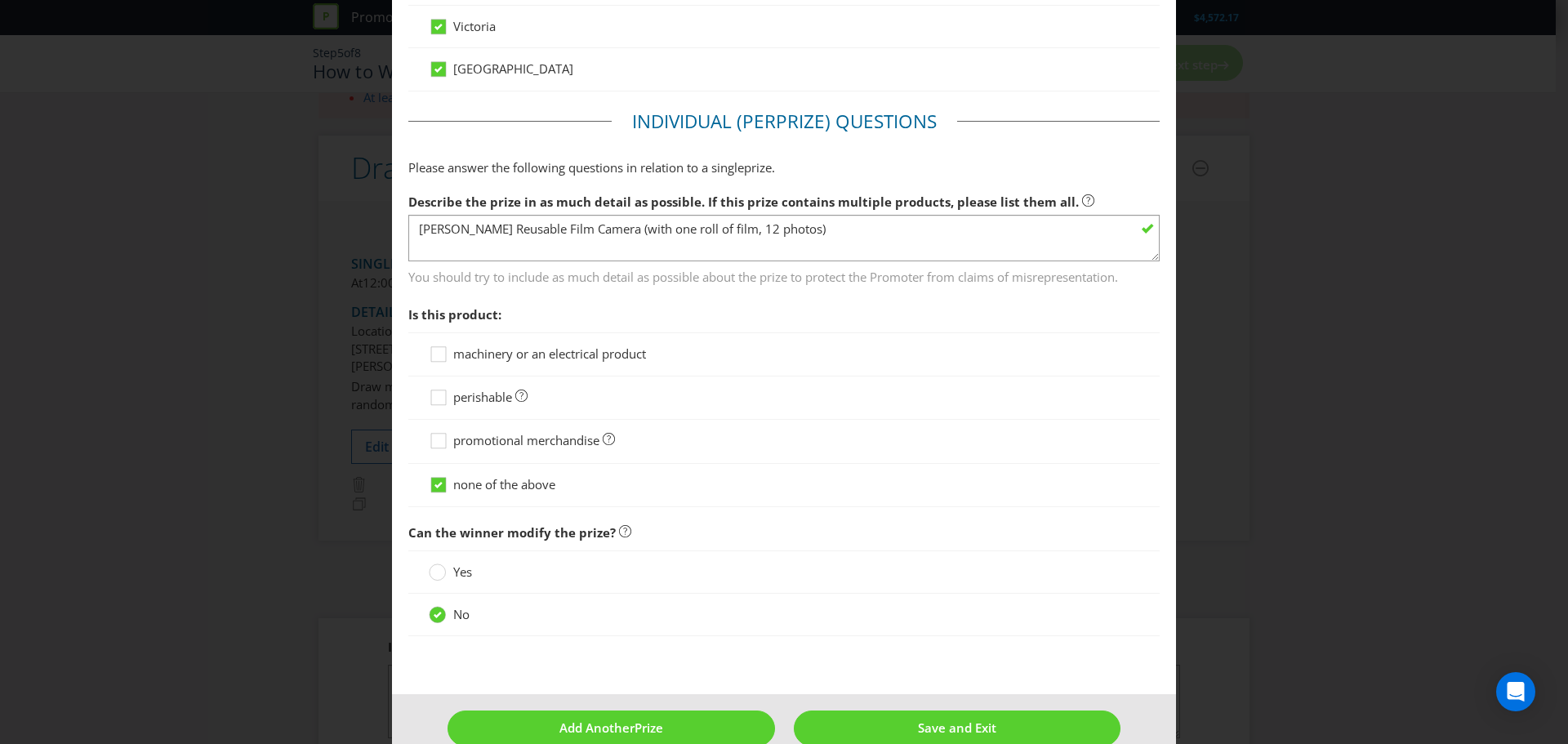
click at [873, 271] on span "You should try to include as much detail as possible about the prize to protect…" at bounding box center [784, 274] width 752 height 24
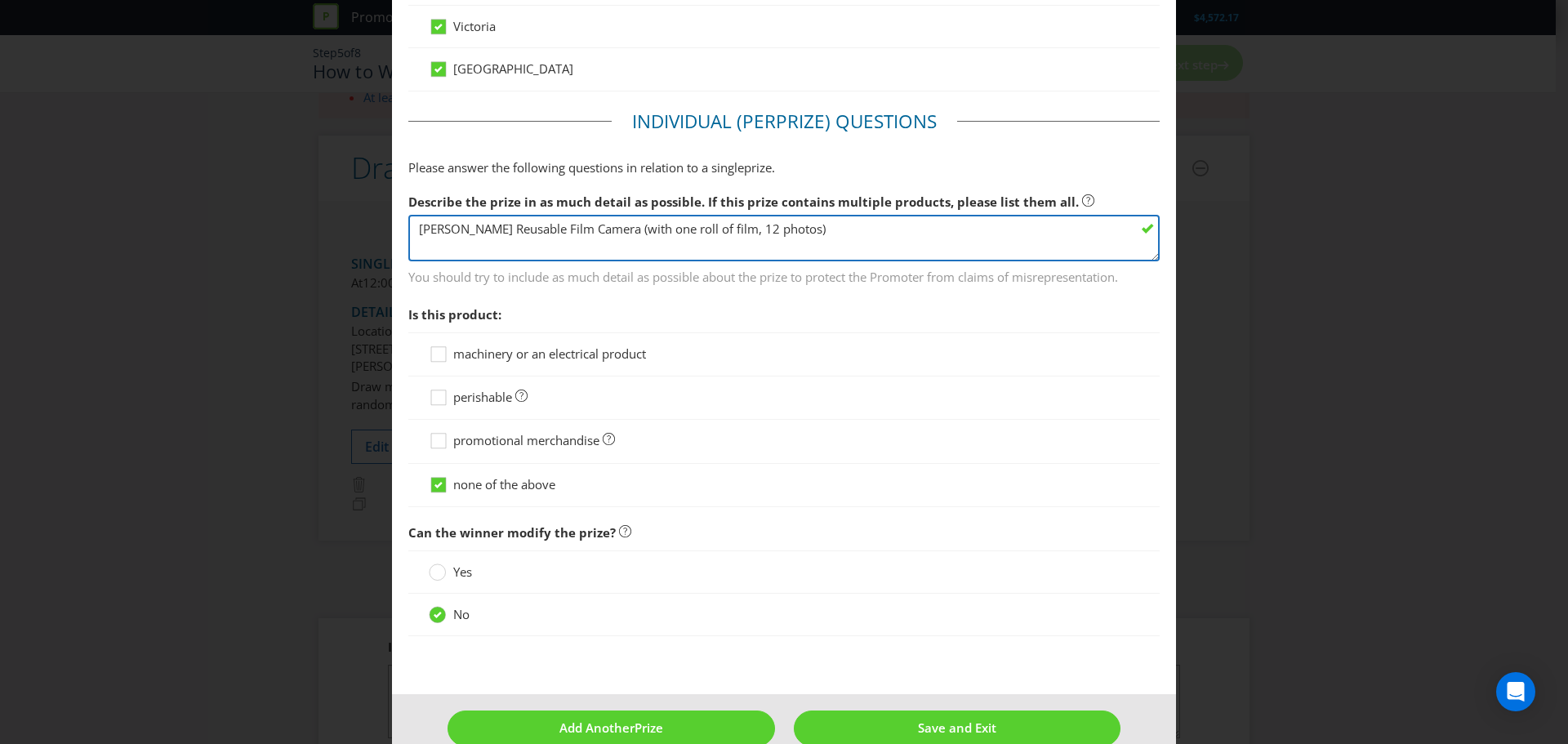
click at [736, 233] on textarea "[PERSON_NAME] Reusable Film Camera (with one roll of film, 12 photos)" at bounding box center [784, 238] width 752 height 47
click at [737, 235] on textarea "[PERSON_NAME] Reusable Film Camera (with one roll of film, 12 photos)" at bounding box center [784, 238] width 752 height 47
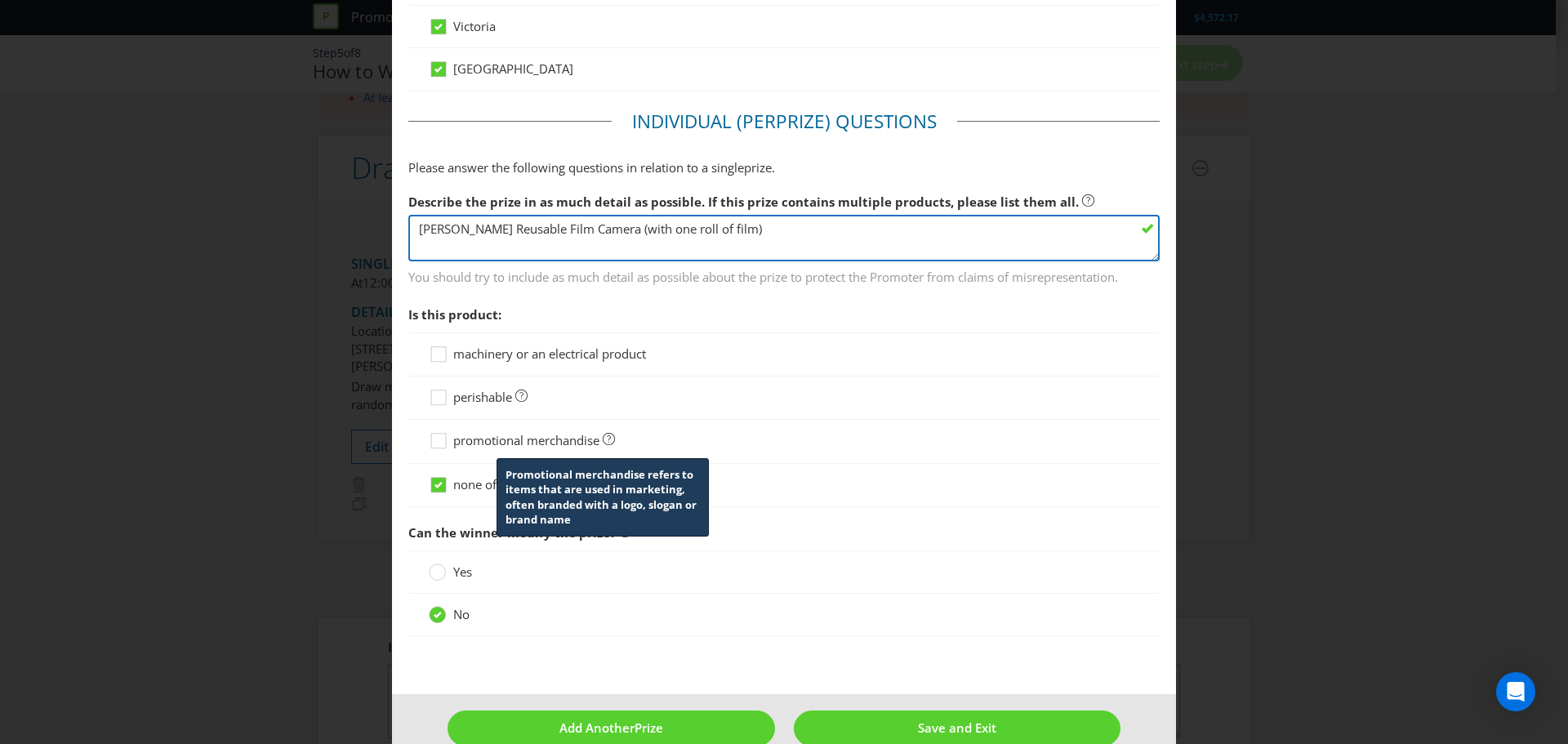
type textarea "[PERSON_NAME] Reusable Film Camera (with one roll of film)"
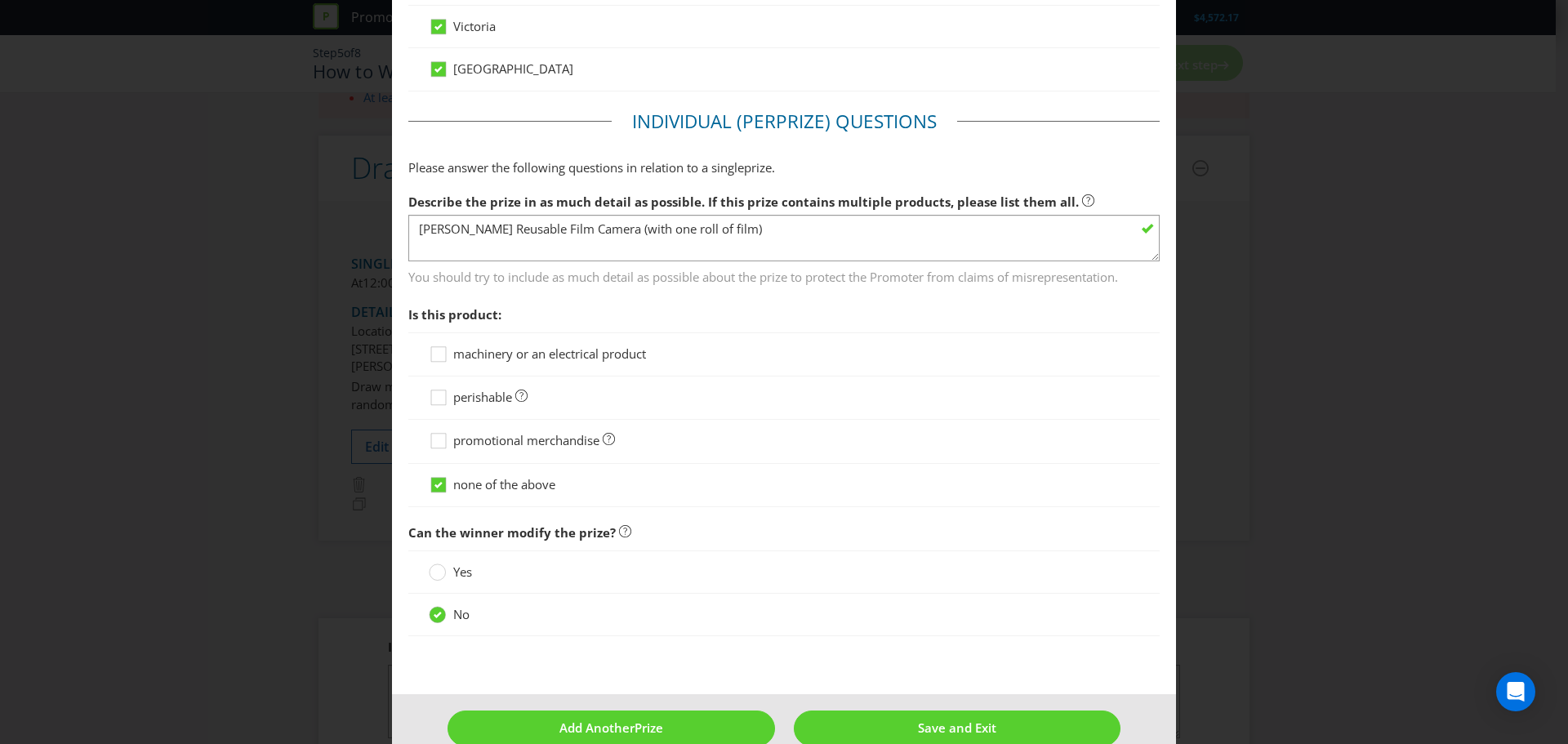
click at [570, 445] on span "promotional merchandise" at bounding box center [526, 440] width 146 height 17
click at [0, 0] on input "promotional merchandise" at bounding box center [0, 0] width 0 height 0
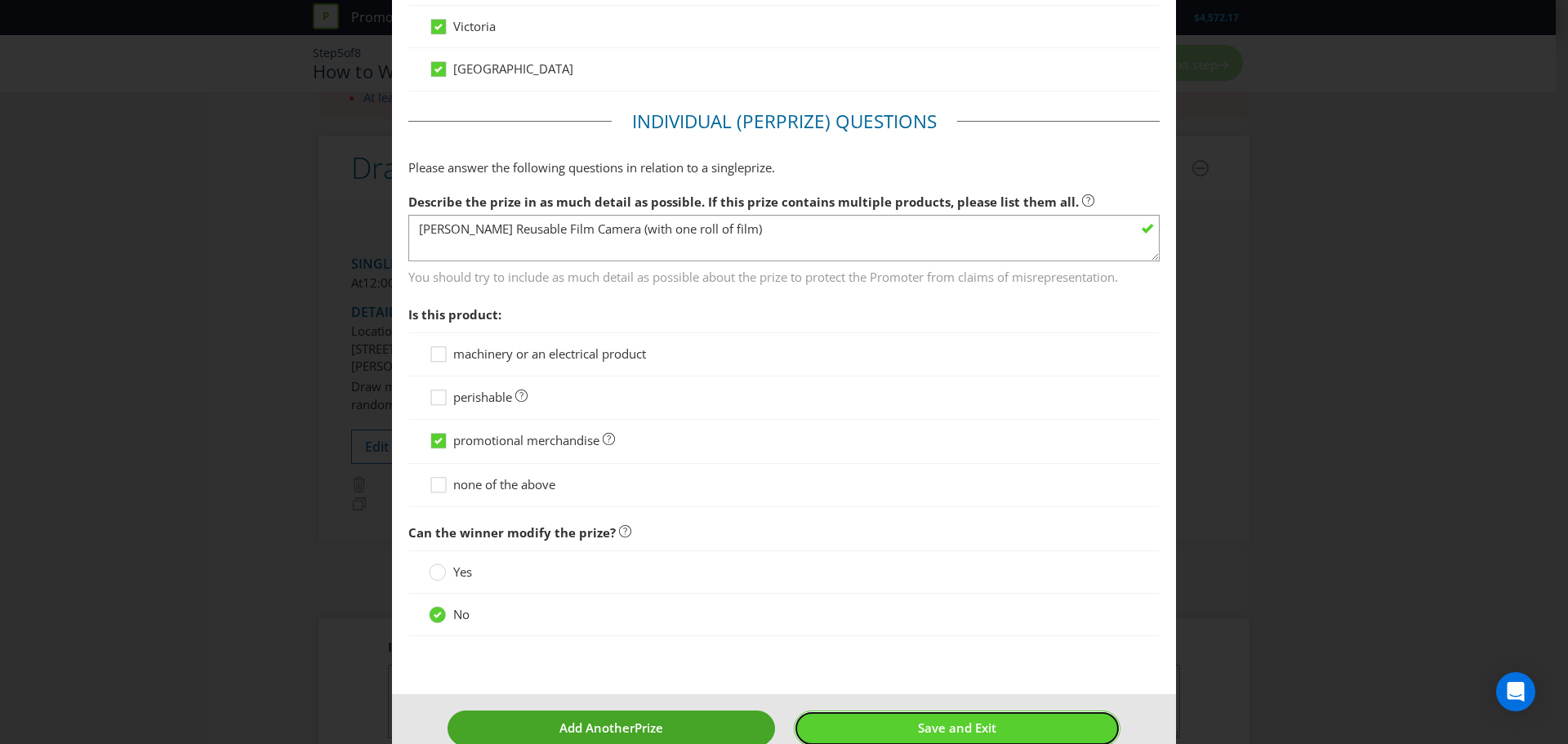
drag, startPoint x: 969, startPoint y: 726, endPoint x: 722, endPoint y: 727, distance: 247.0
click at [722, 727] on footer "Add Another Prize Save and Exit" at bounding box center [783, 734] width 784 height 80
click at [707, 727] on button "Add Another Prize" at bounding box center [611, 728] width 327 height 35
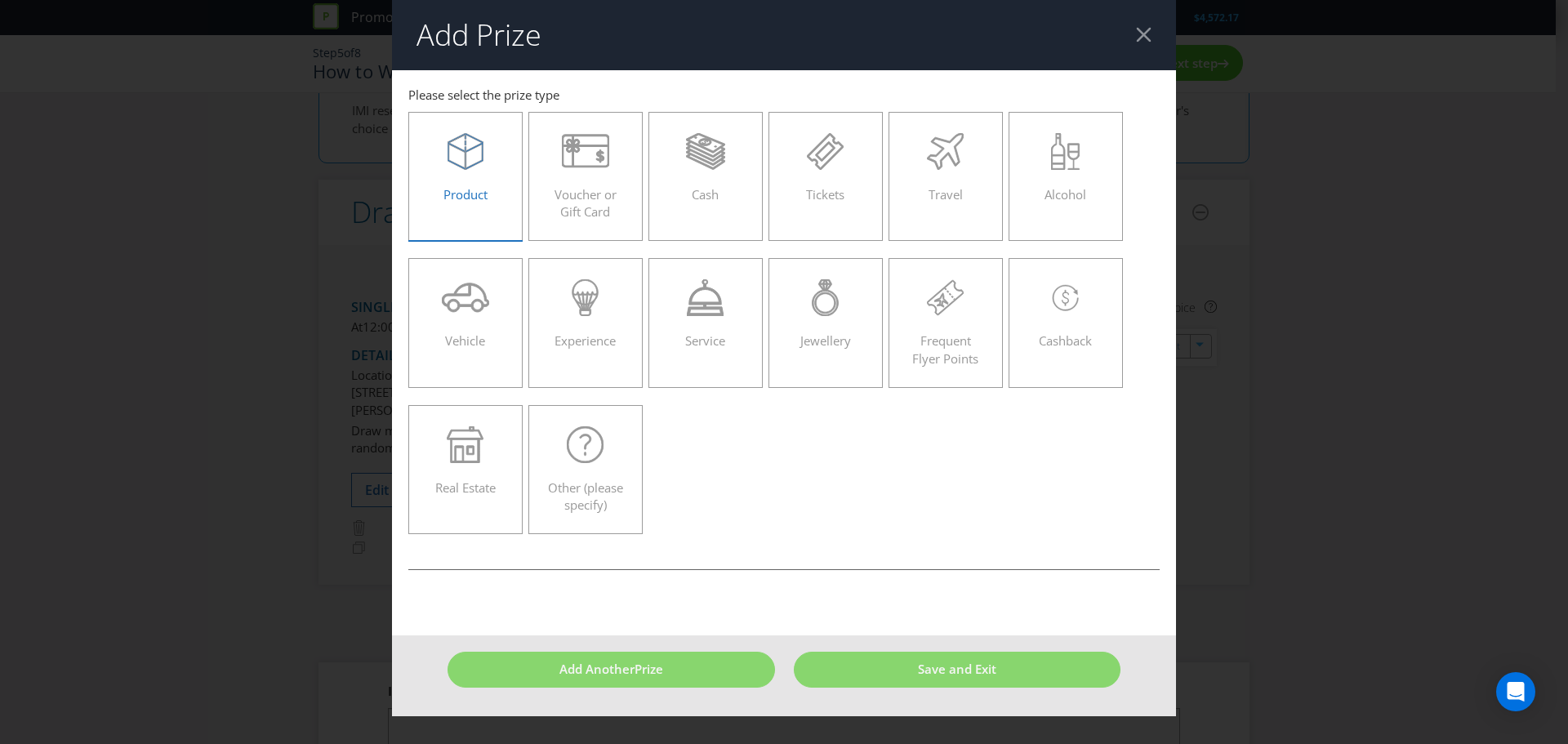
click at [454, 216] on label "Product" at bounding box center [465, 176] width 114 height 129
click at [0, 0] on input "Product" at bounding box center [0, 0] width 0 height 0
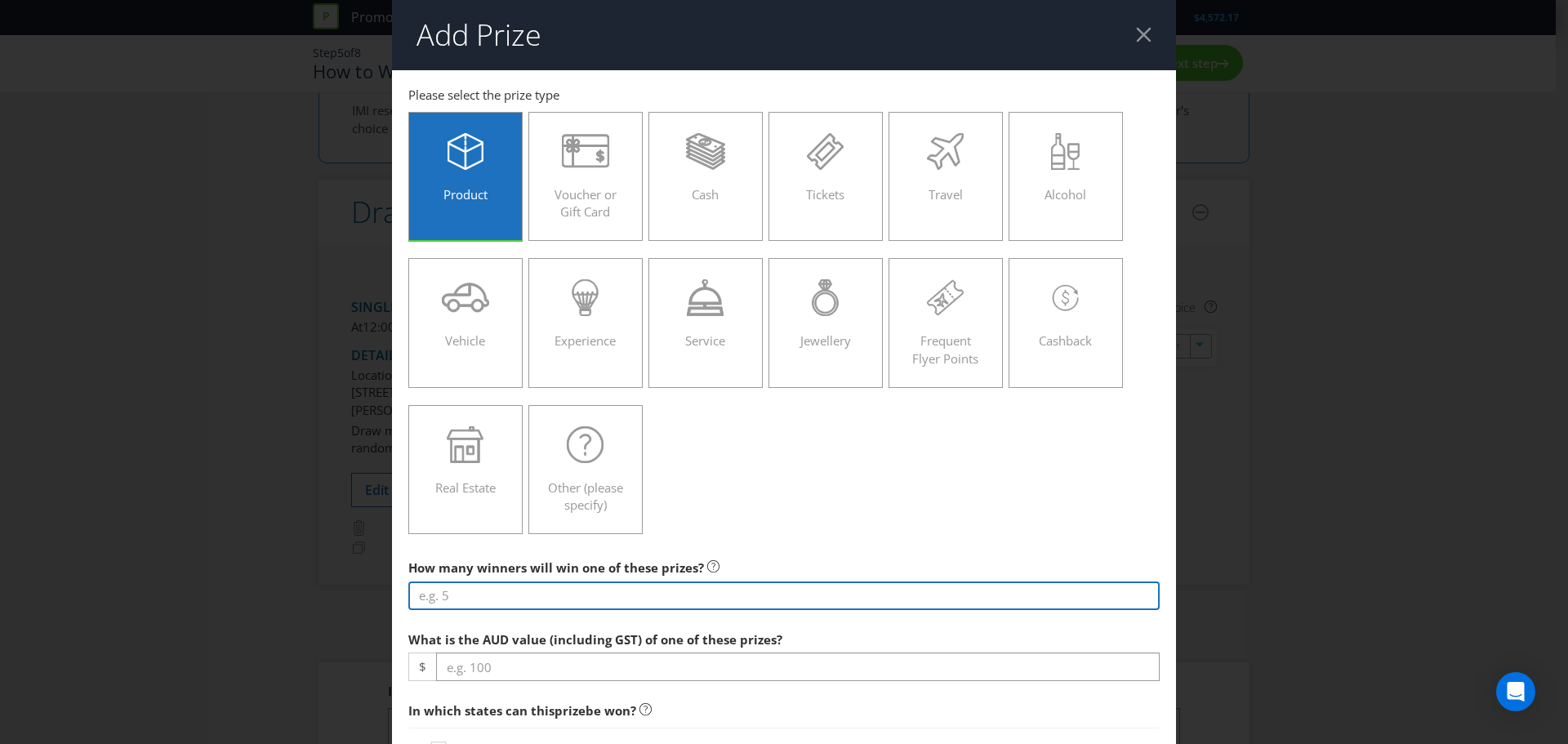
click at [738, 596] on input "number" at bounding box center [784, 596] width 752 height 29
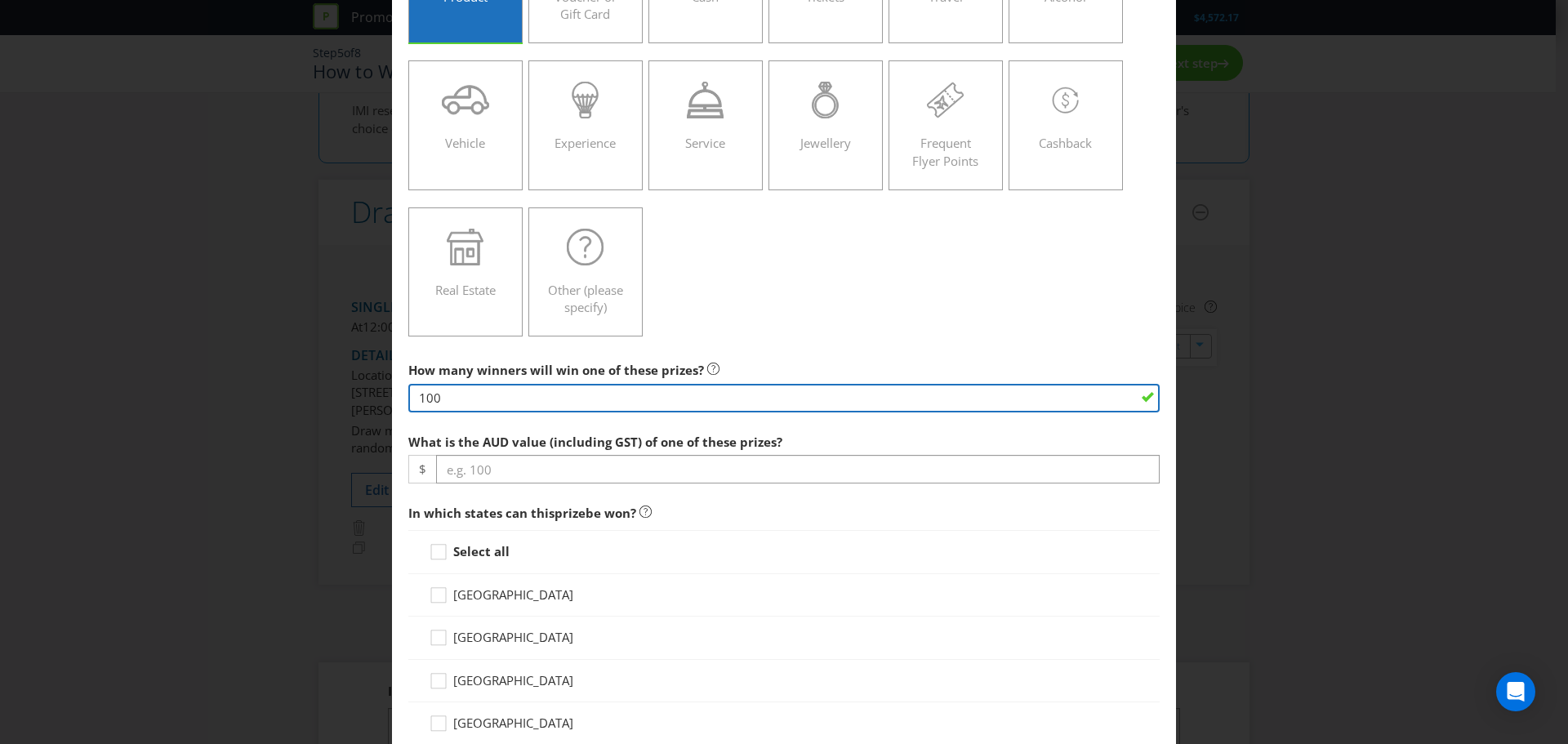
scroll to position [245, 0]
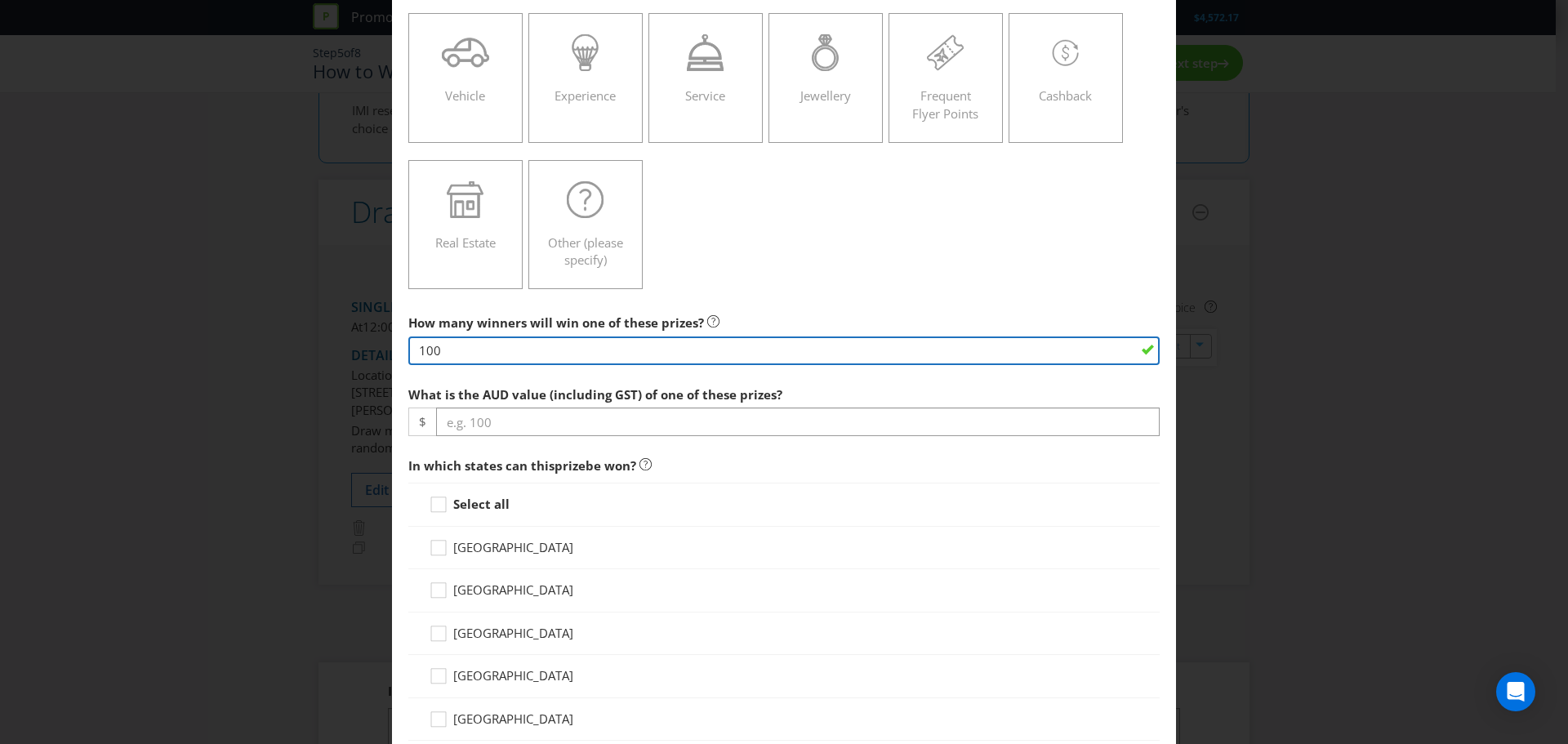
type input "100"
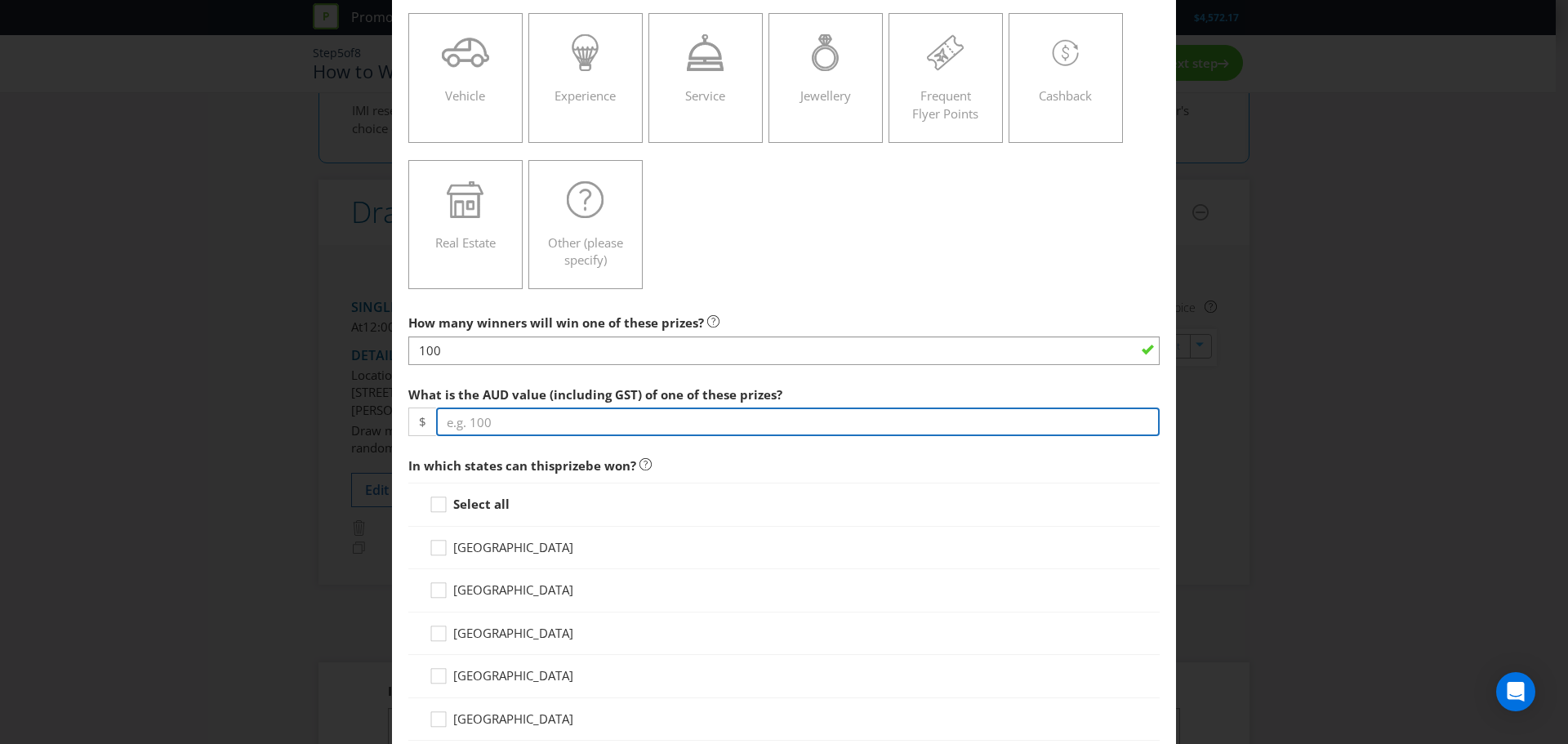
click at [531, 417] on input "number" at bounding box center [798, 422] width 723 height 29
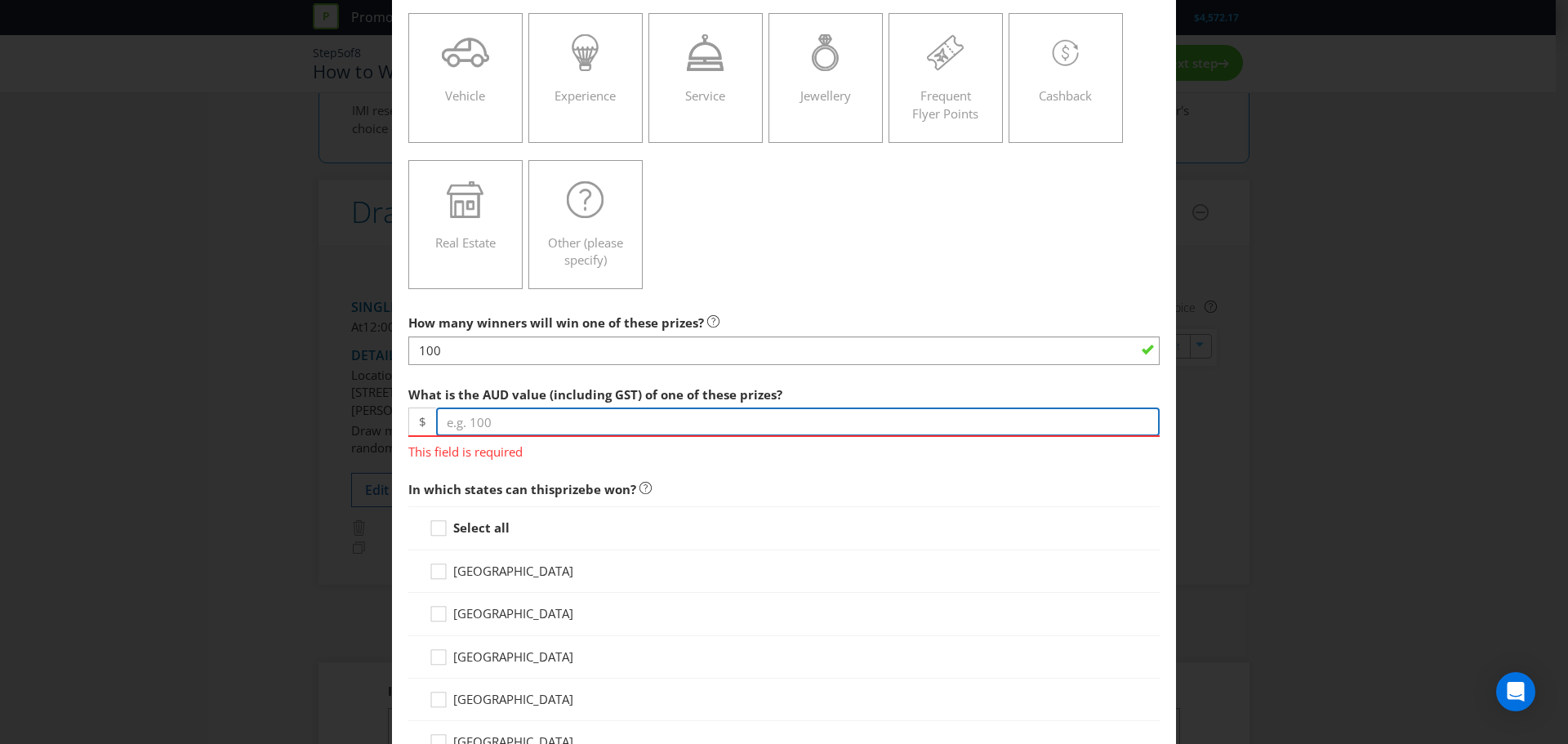
click at [521, 411] on input "number" at bounding box center [798, 422] width 723 height 29
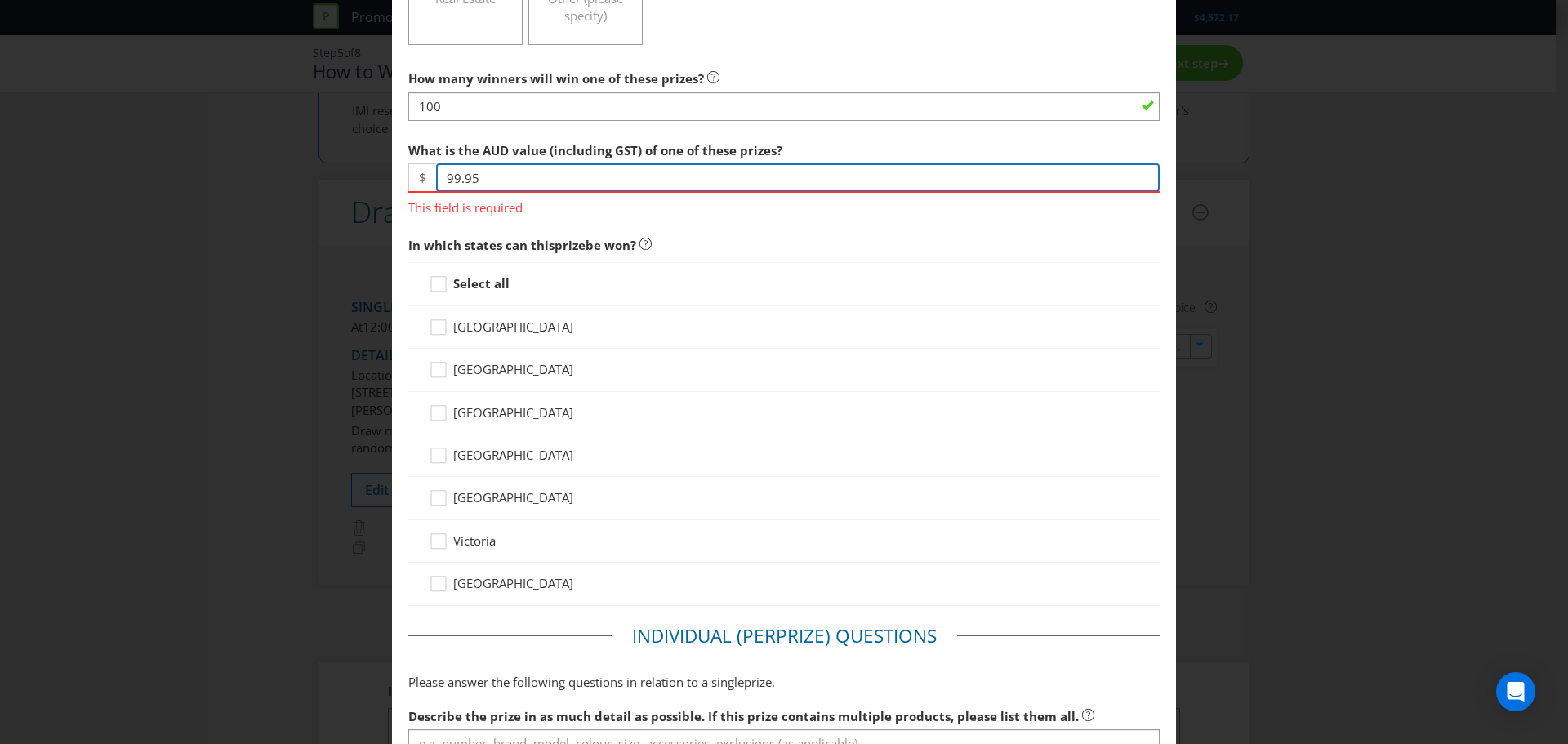
scroll to position [490, 0]
type input "99.95"
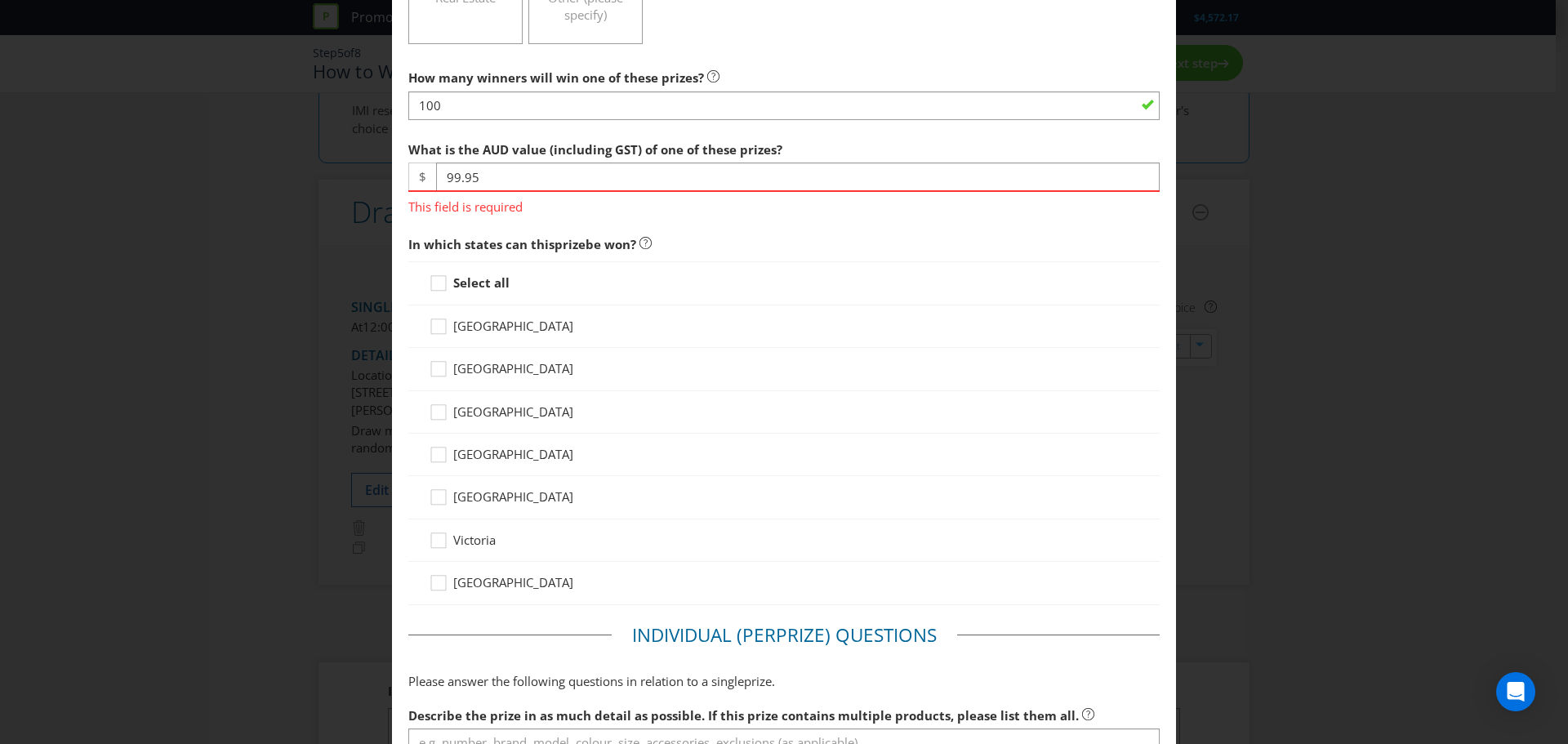
click at [450, 285] on div "Select all [GEOGRAPHIC_DATA] [GEOGRAPHIC_DATA] [GEOGRAPHIC_DATA] [GEOGRAPHIC_DA…" at bounding box center [784, 433] width 752 height 343
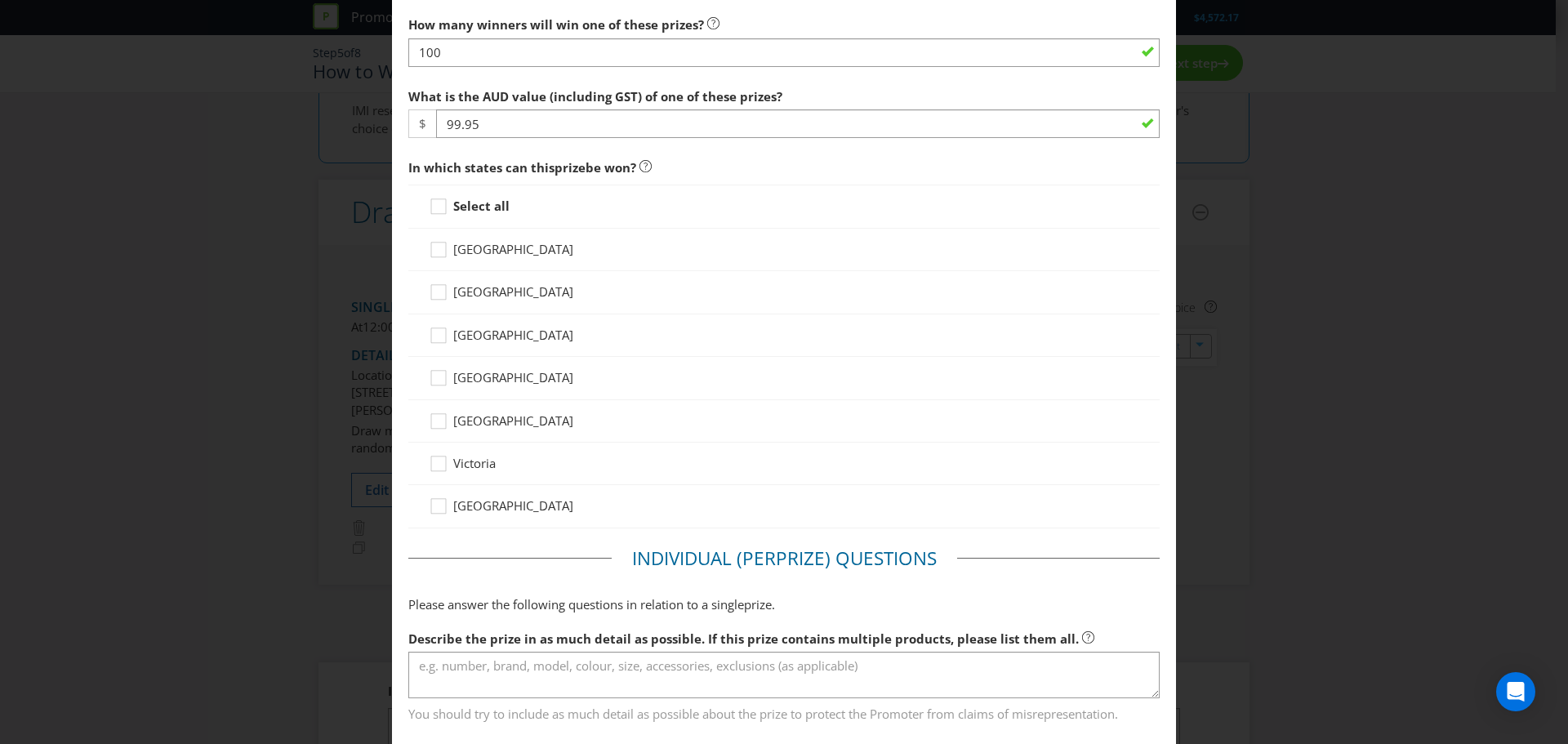
scroll to position [572, 0]
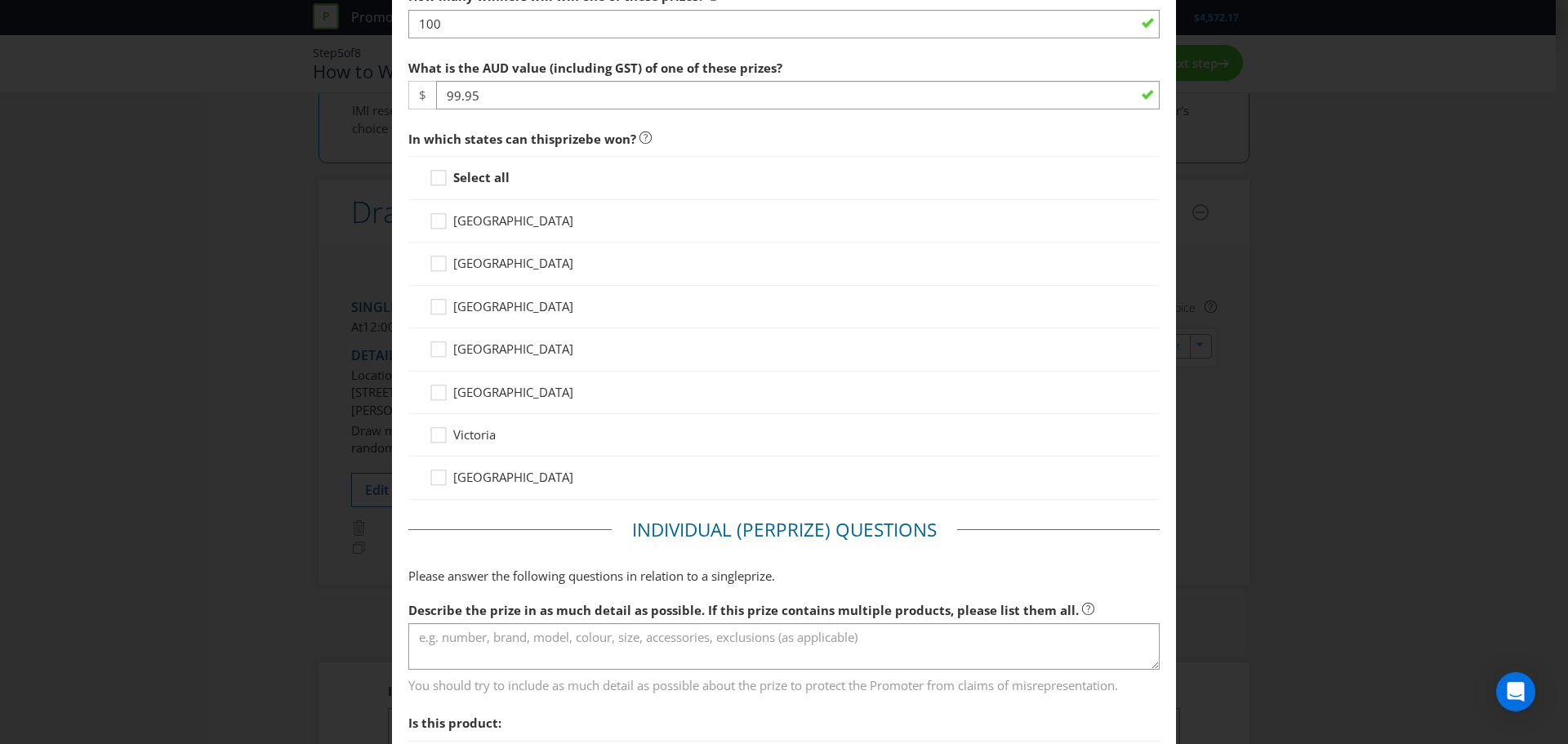
click at [454, 187] on div "Select all" at bounding box center [784, 177] width 752 height 43
click at [453, 179] on strong "Select all" at bounding box center [481, 177] width 56 height 17
click at [0, 0] on input "Select all" at bounding box center [0, 0] width 0 height 0
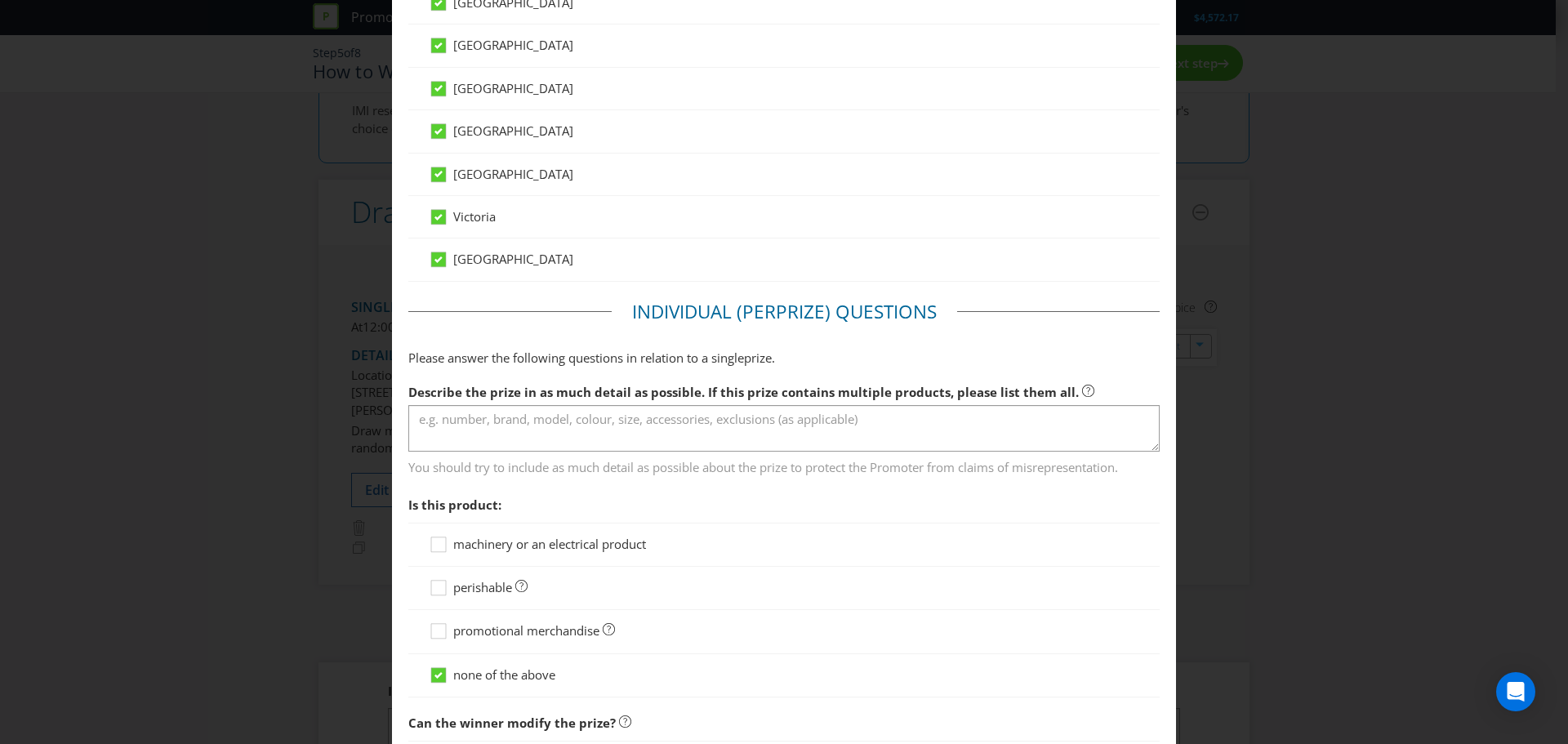
scroll to position [899, 0]
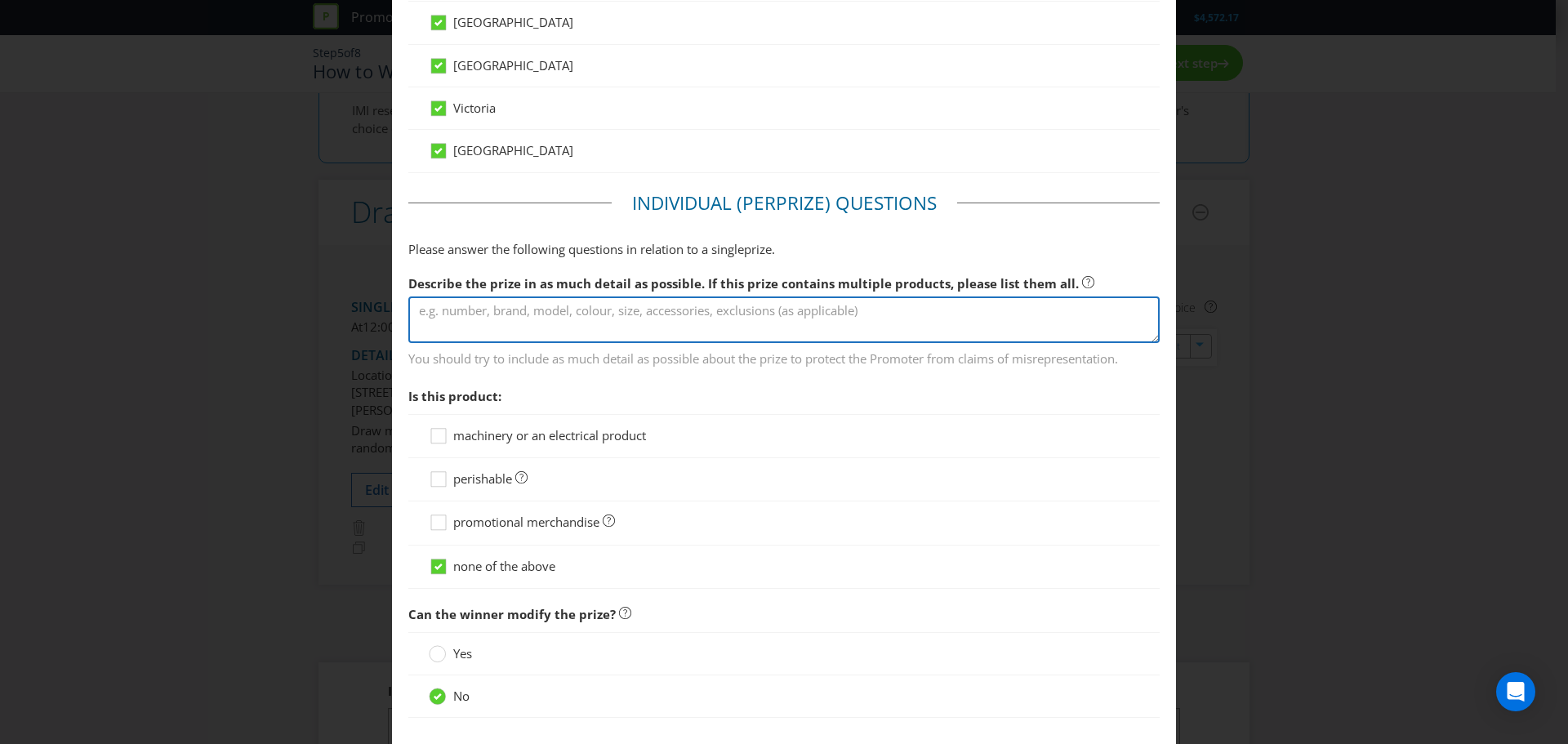
click at [692, 339] on textarea at bounding box center [784, 320] width 752 height 47
drag, startPoint x: 447, startPoint y: 310, endPoint x: 456, endPoint y: 310, distance: 9.0
click at [447, 310] on textarea "[PERSON_NAME] Beach Lounger" at bounding box center [784, 320] width 752 height 47
click at [450, 315] on textarea "[PERSON_NAME] Beach Lounger" at bounding box center [784, 320] width 752 height 47
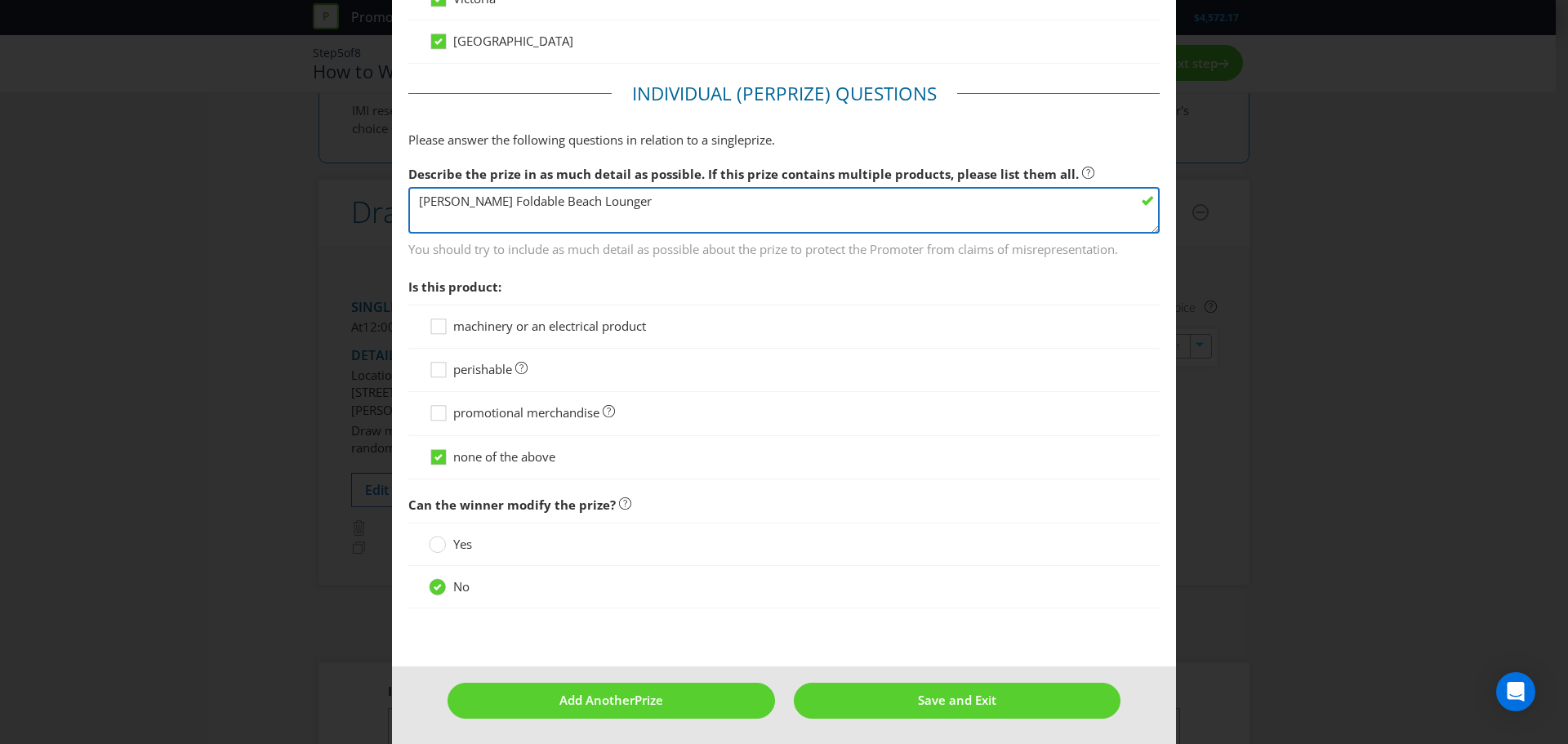
scroll to position [1011, 0]
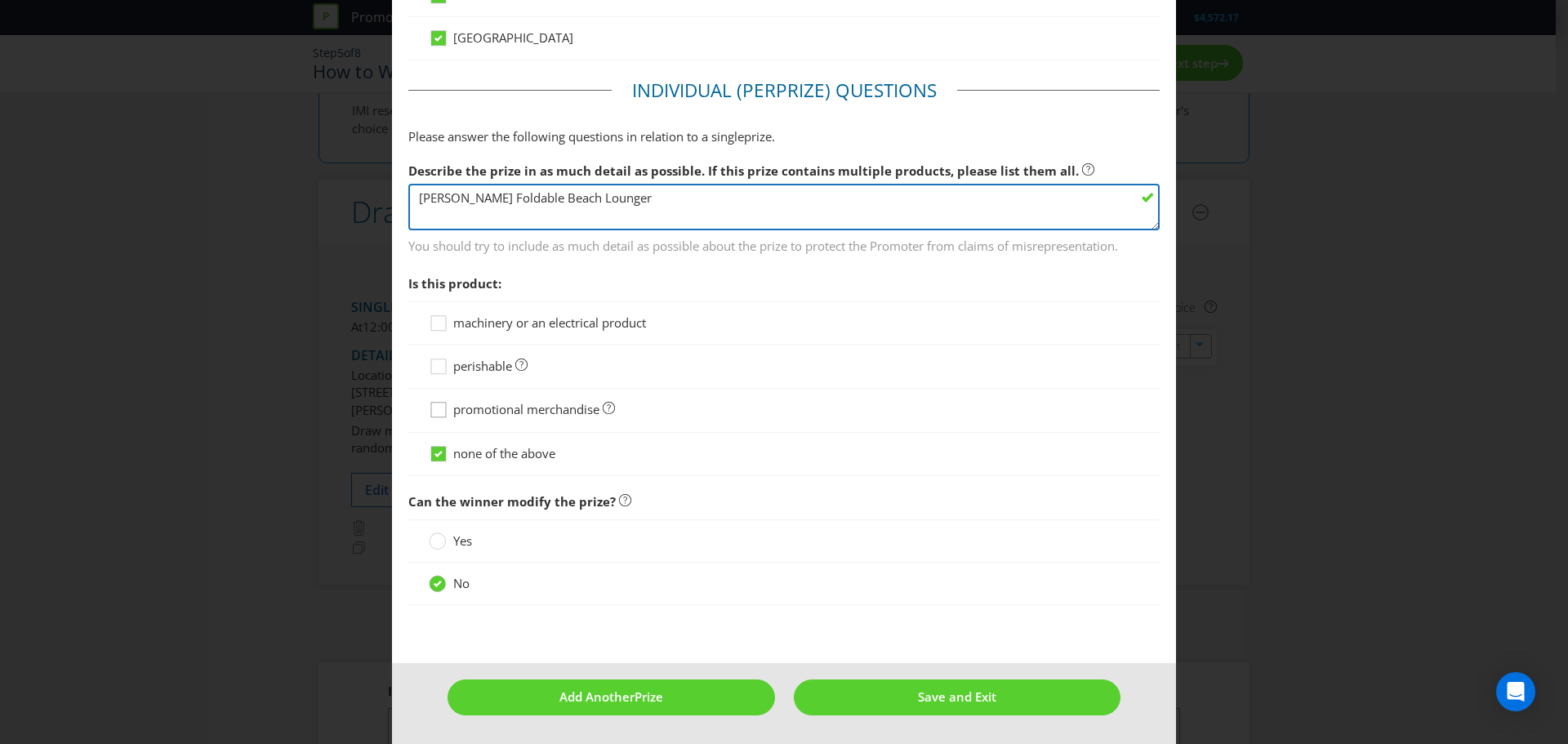
type textarea "[PERSON_NAME] Foldable Beach Lounger"
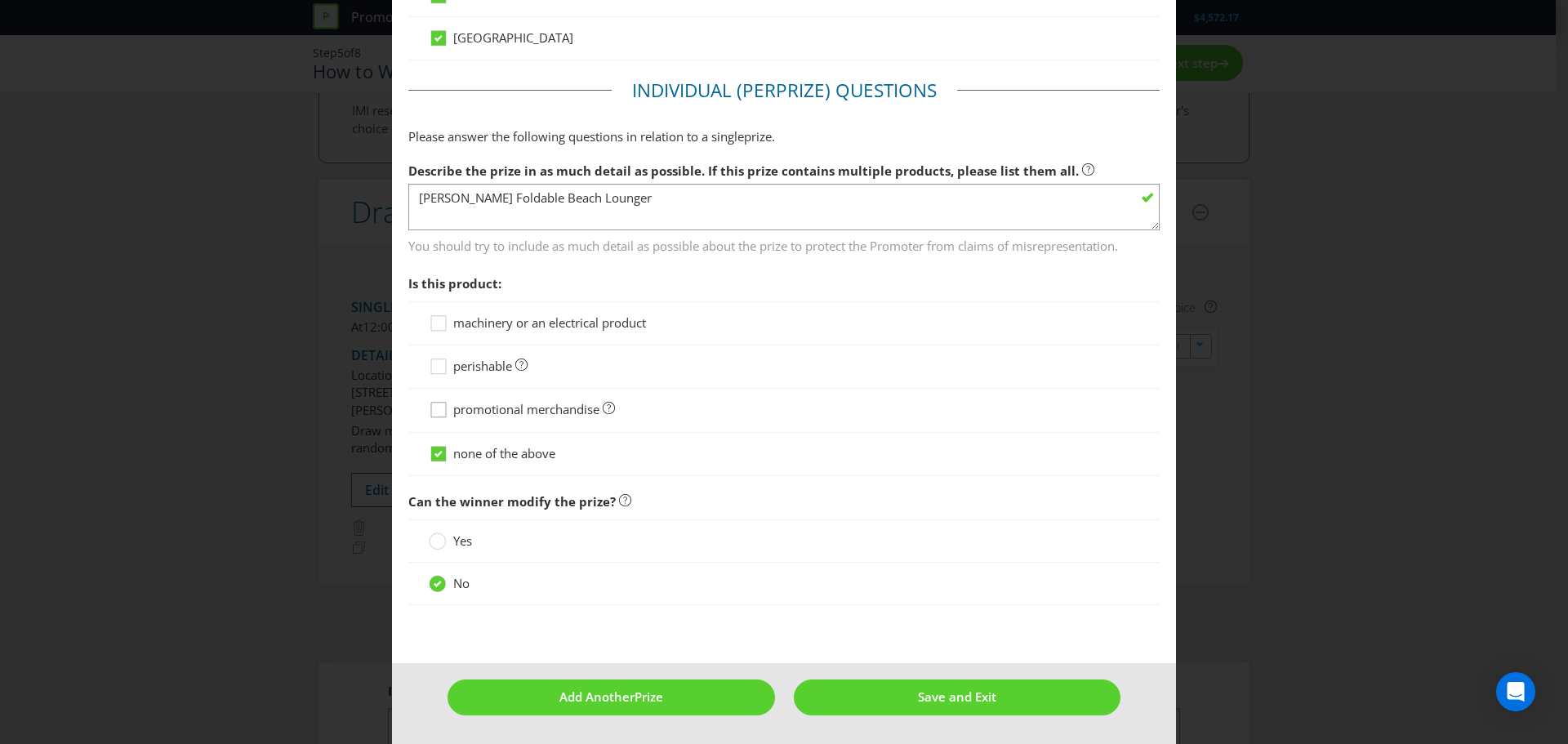
click at [448, 406] on icon at bounding box center [441, 414] width 25 height 25
click at [0, 0] on input "promotional merchandise" at bounding box center [0, 0] width 0 height 0
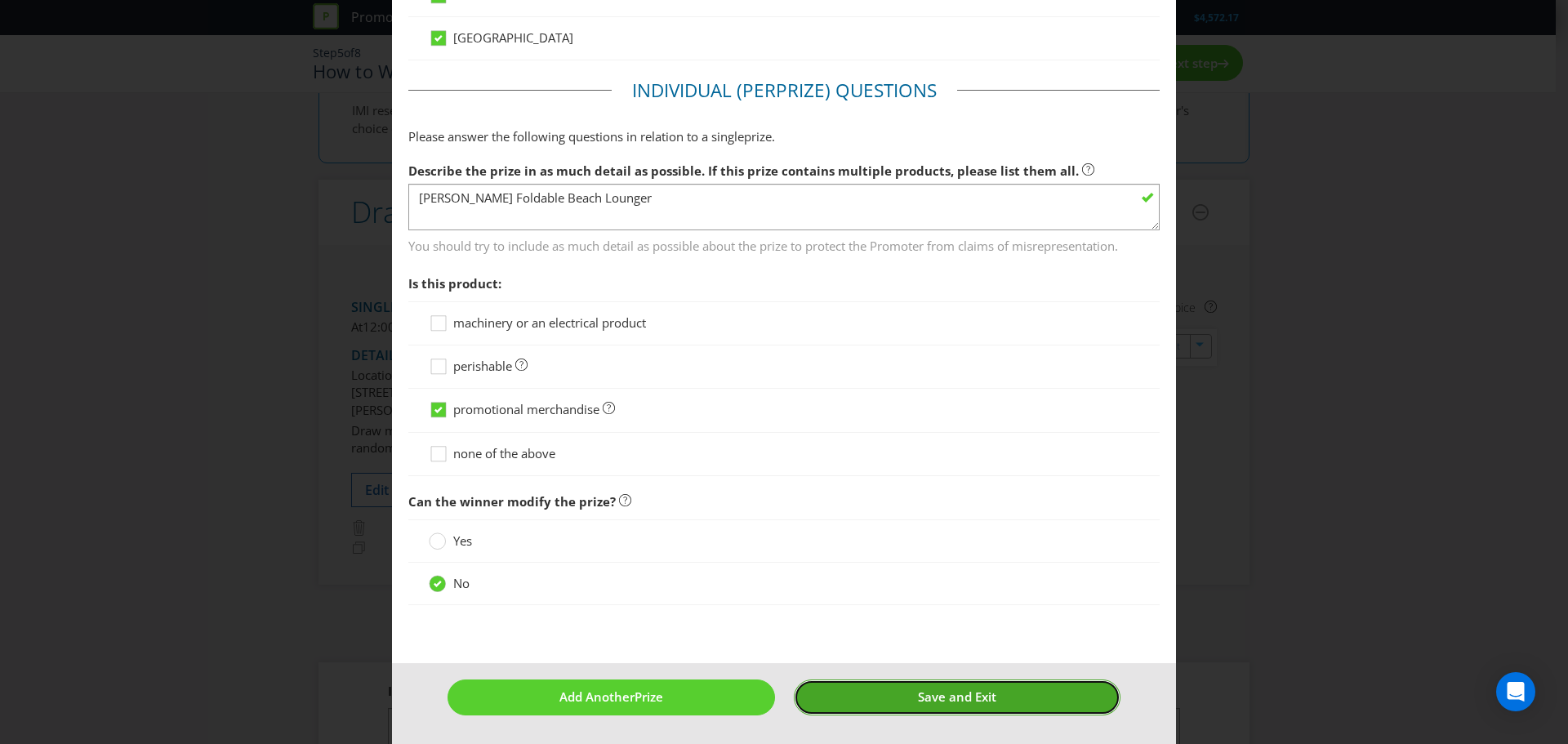
click at [934, 690] on span "Save and Exit" at bounding box center [956, 697] width 78 height 17
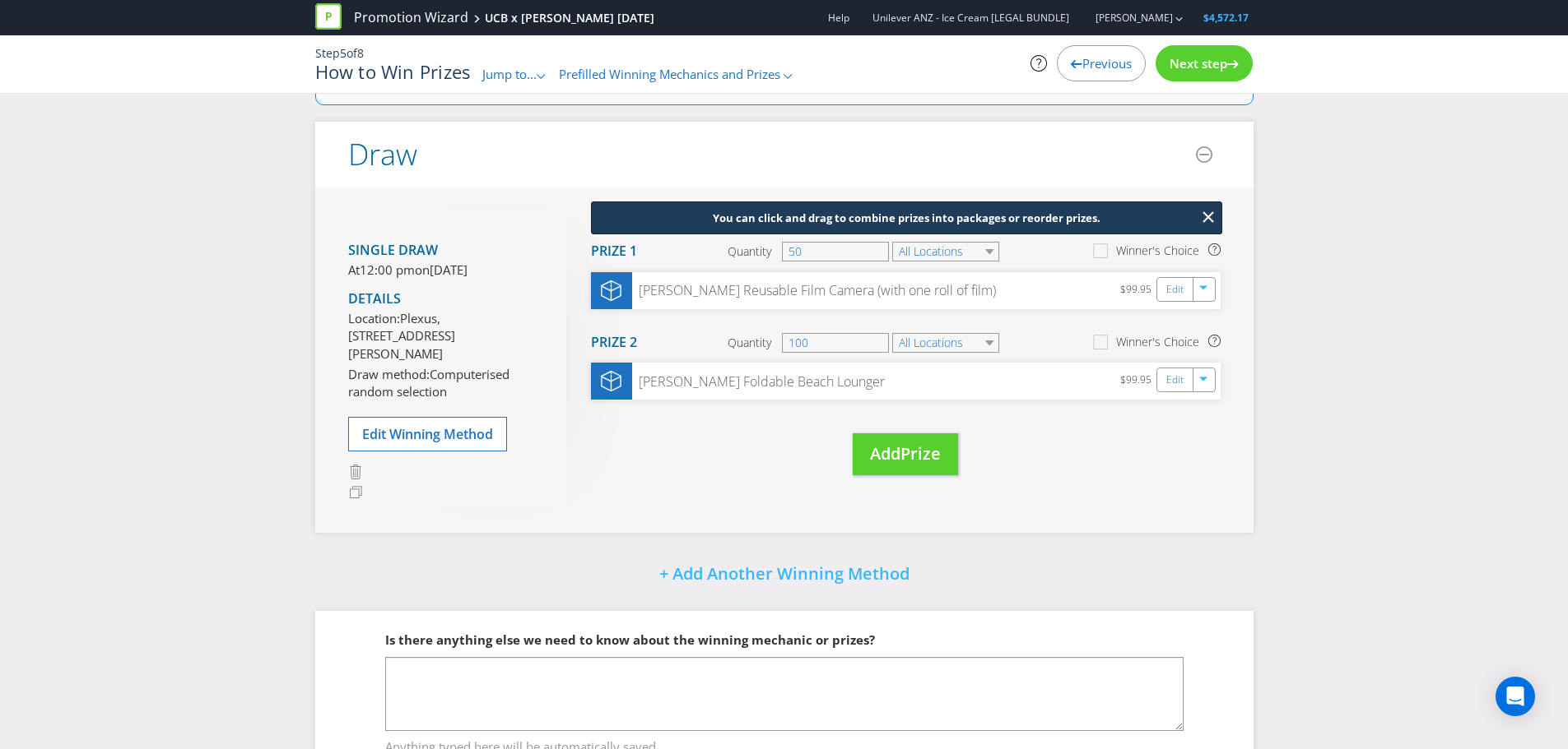
scroll to position [195, 0]
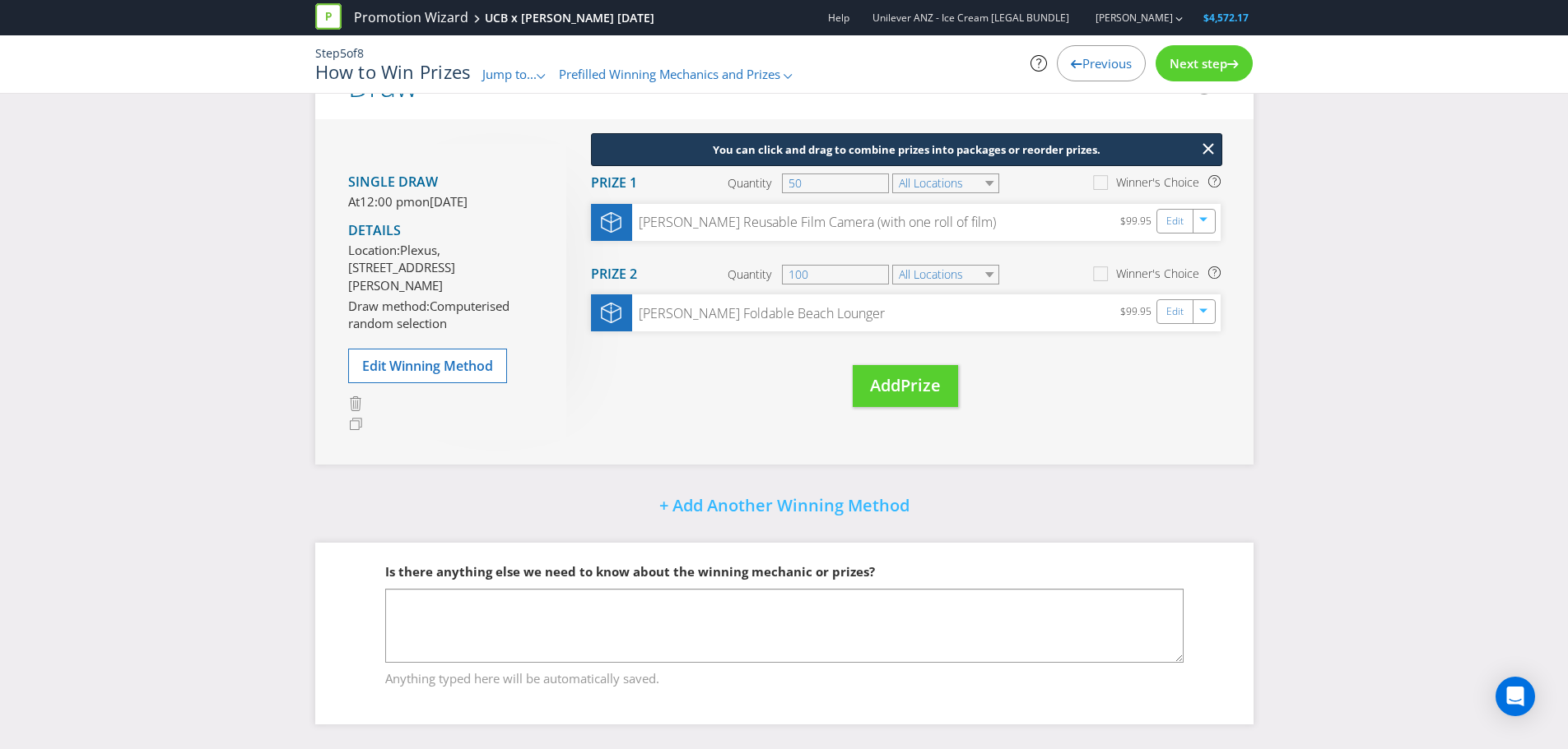
click at [1213, 65] on span "Next step" at bounding box center [1198, 63] width 58 height 17
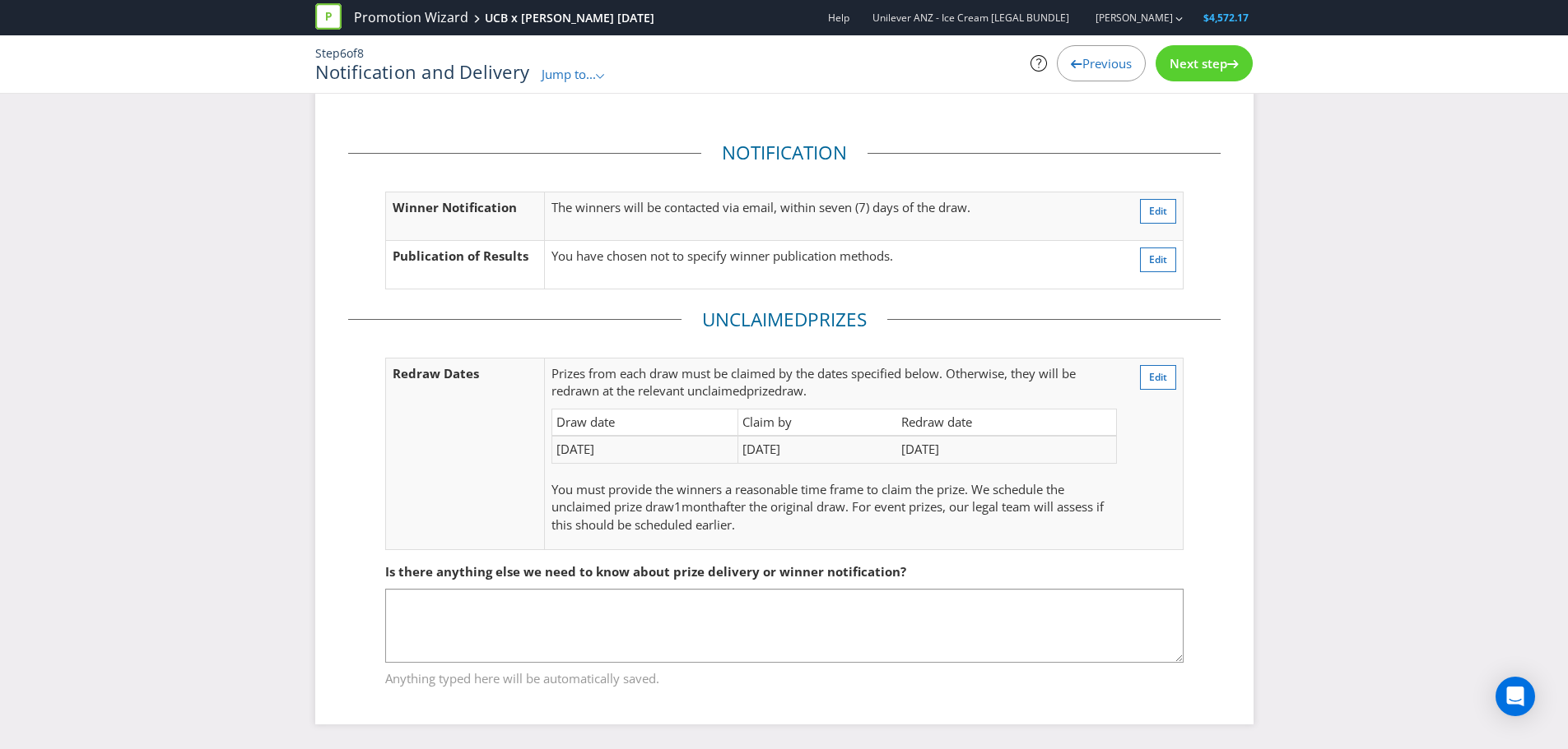
scroll to position [20, 0]
click at [1090, 65] on span "Previous" at bounding box center [1107, 63] width 50 height 17
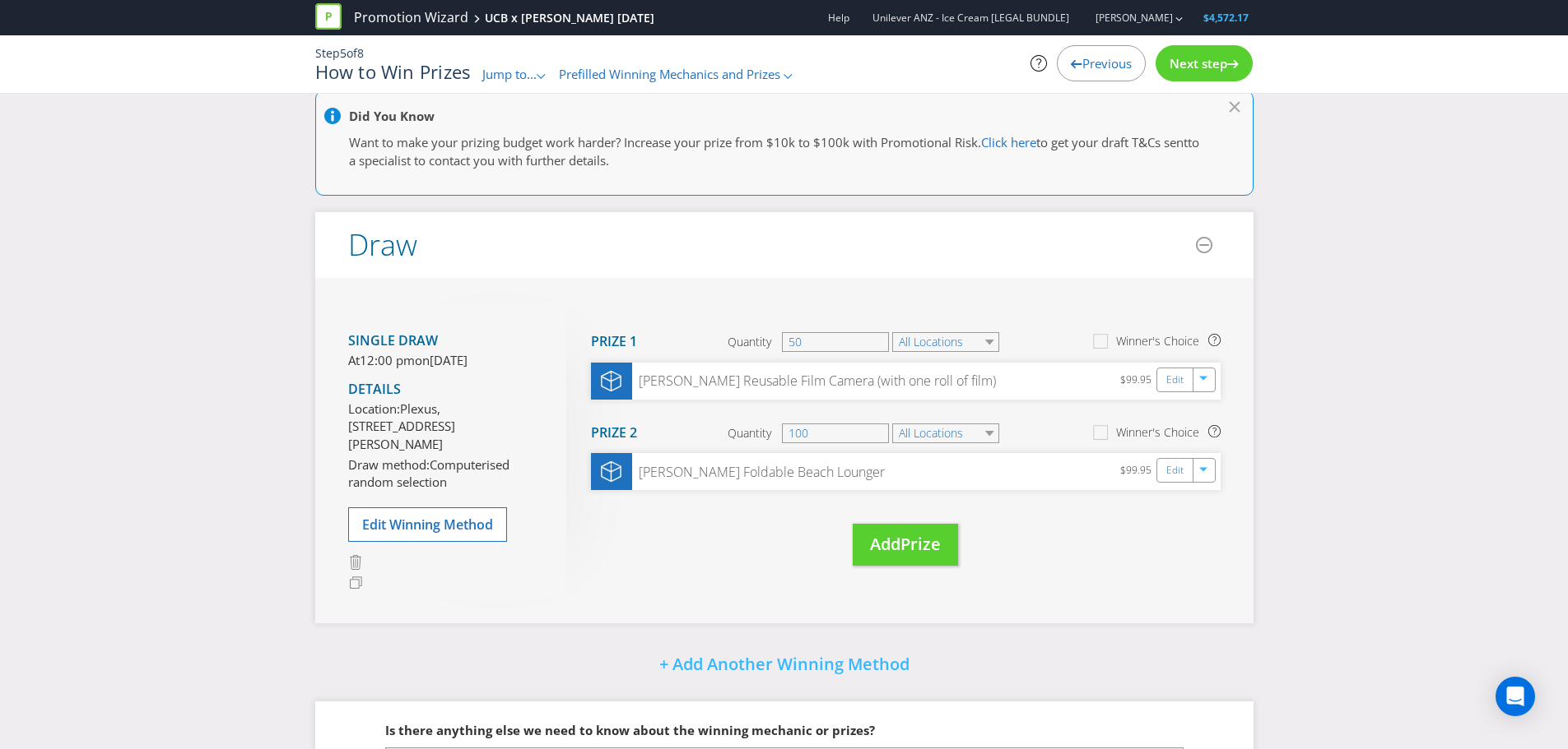
scroll to position [195, 0]
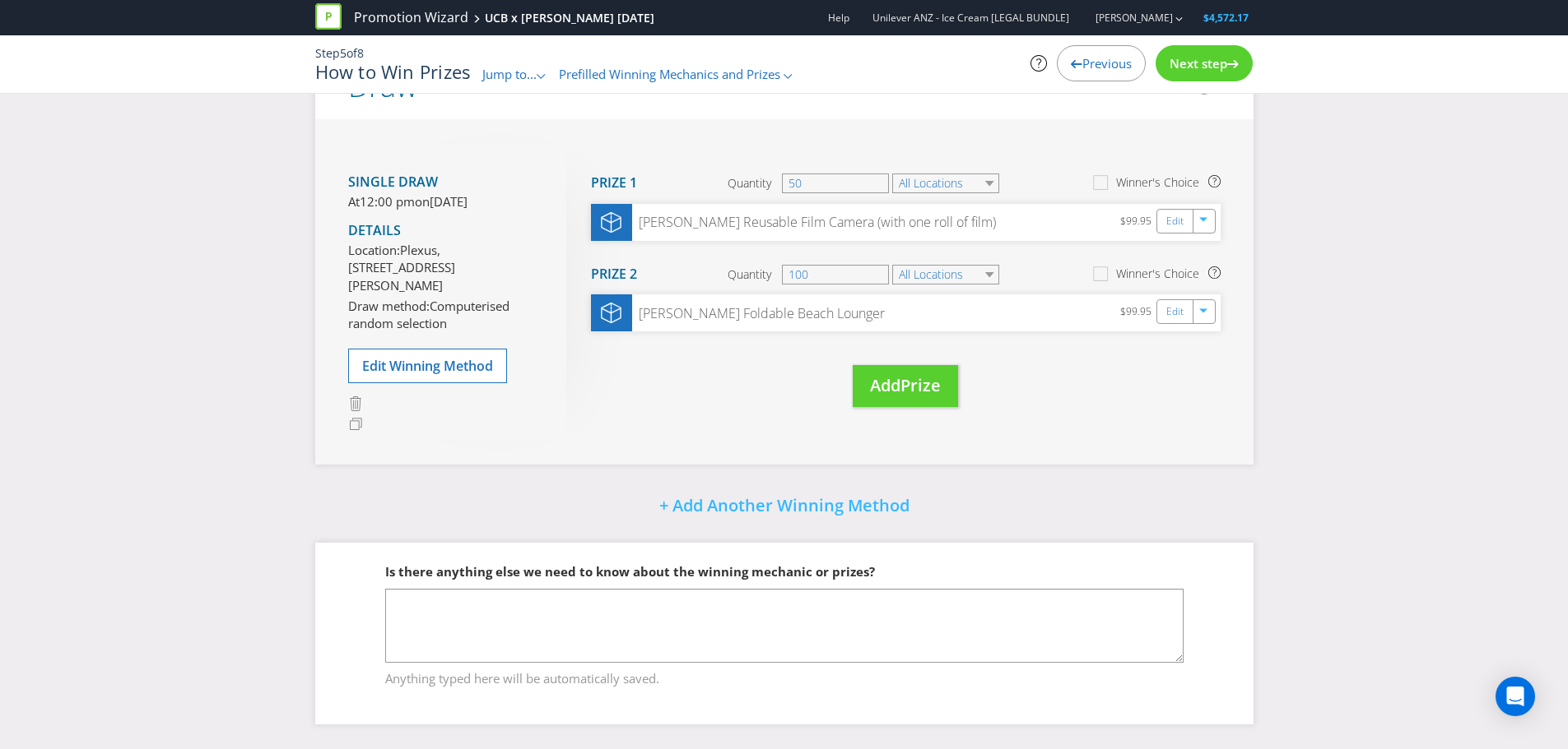
click at [1249, 59] on div "Next step" at bounding box center [1204, 63] width 97 height 36
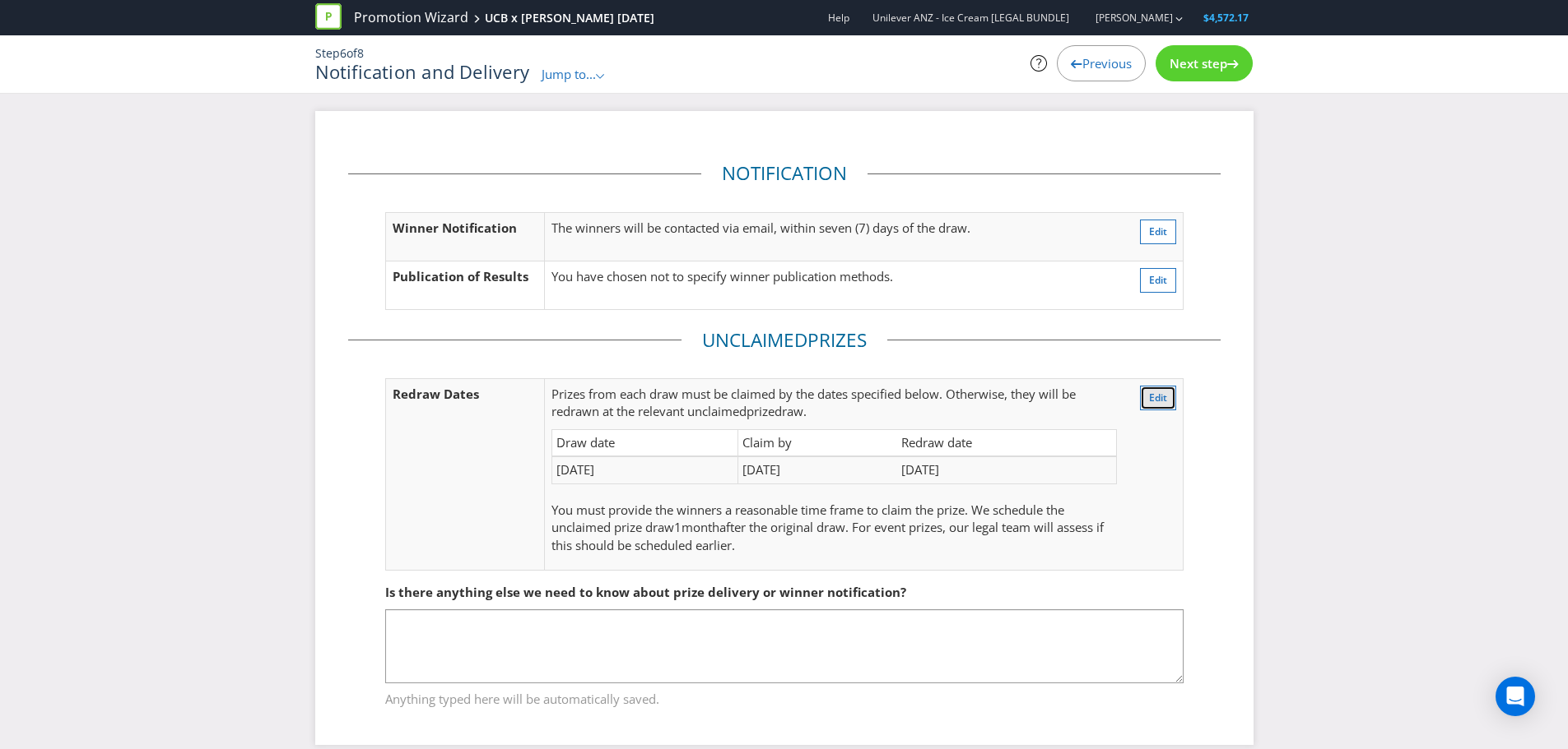
click at [1159, 397] on span "Edit" at bounding box center [1157, 398] width 18 height 14
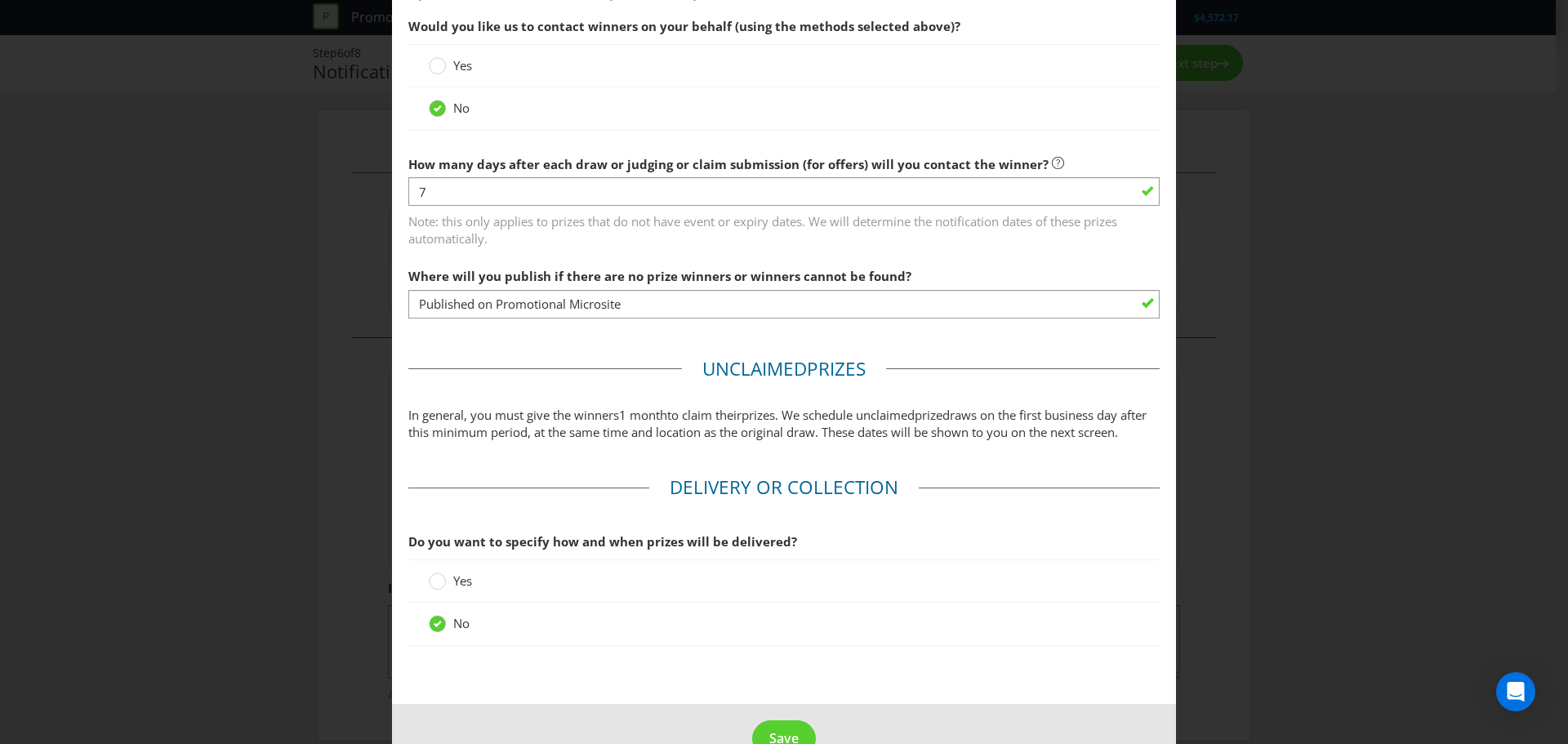
scroll to position [735, 0]
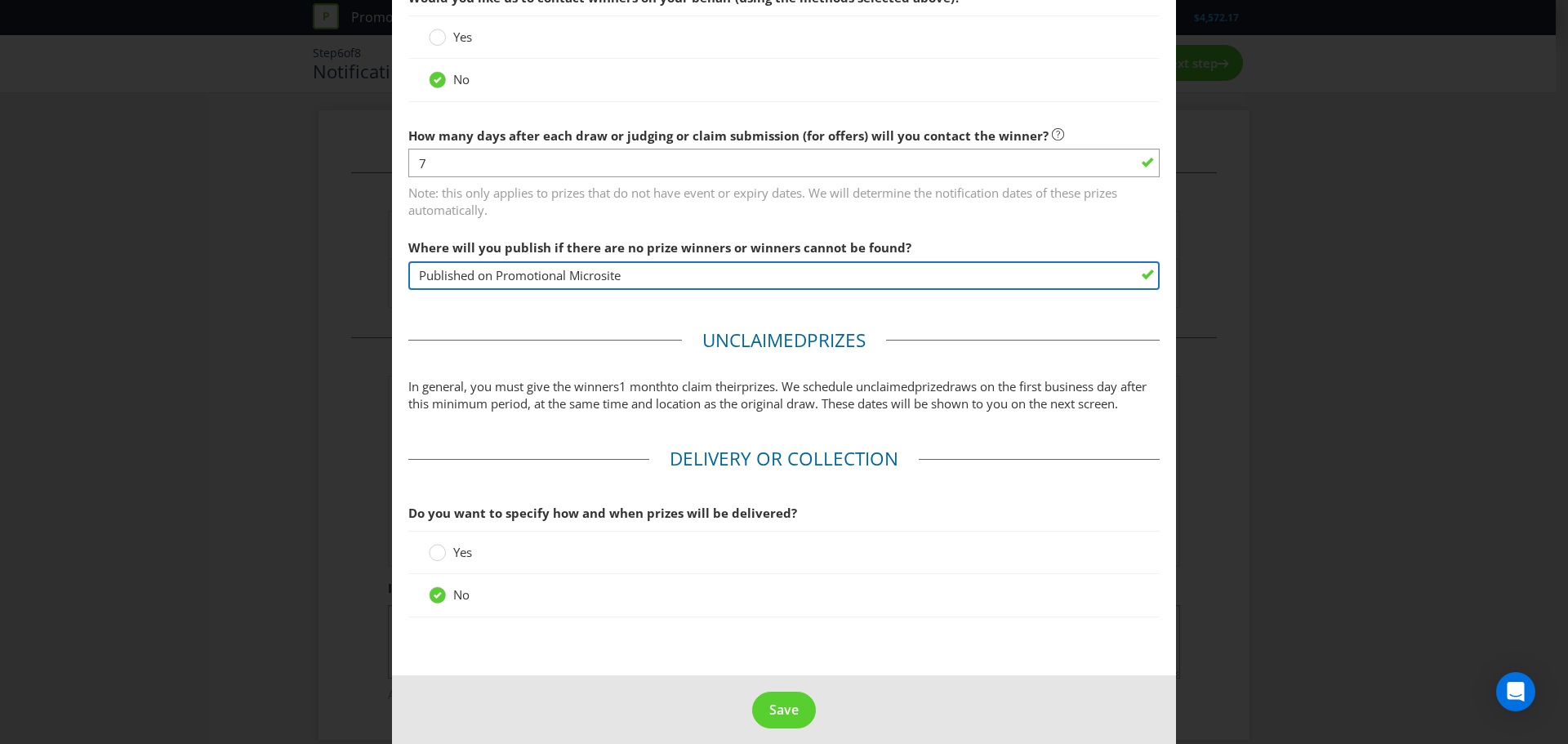
click at [616, 277] on input "Published on Promotional Microsite" at bounding box center [784, 276] width 752 height 29
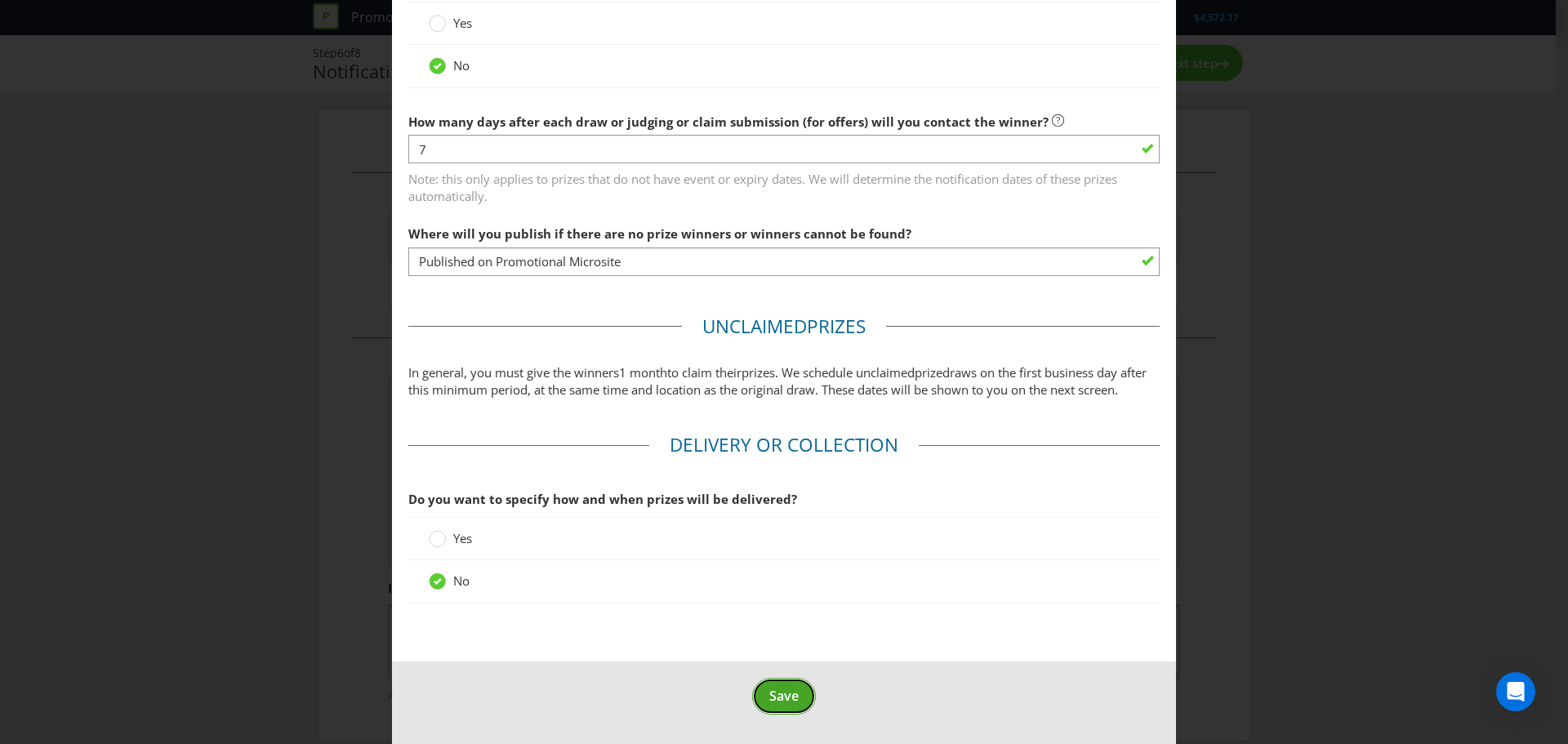
click at [799, 701] on button "Save" at bounding box center [784, 697] width 64 height 37
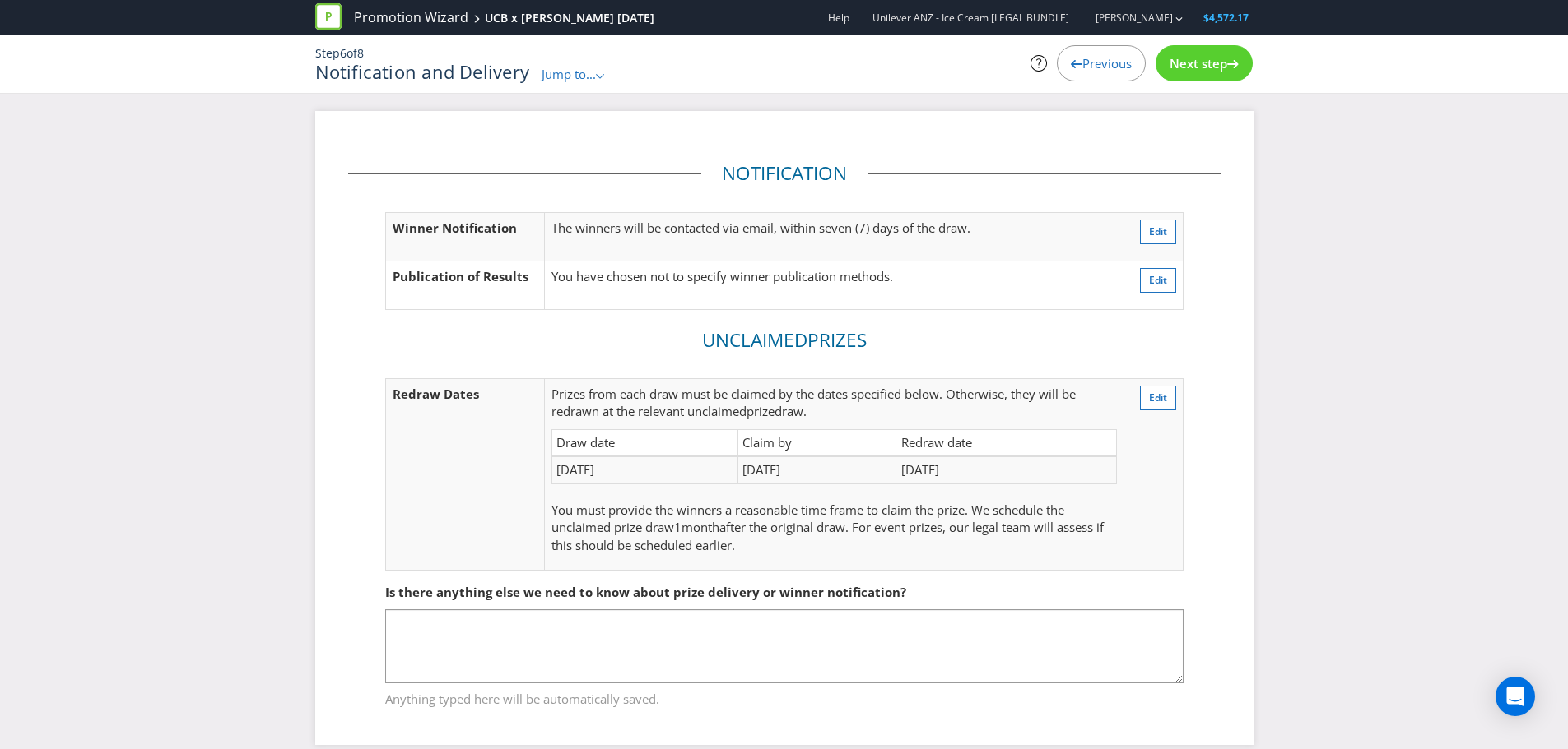
drag, startPoint x: 753, startPoint y: 477, endPoint x: 851, endPoint y: 472, distance: 98.1
click at [851, 472] on td "[DATE]" at bounding box center [817, 470] width 159 height 27
drag, startPoint x: 842, startPoint y: 476, endPoint x: 747, endPoint y: 474, distance: 95.0
click at [747, 474] on td "[DATE]" at bounding box center [817, 470] width 159 height 27
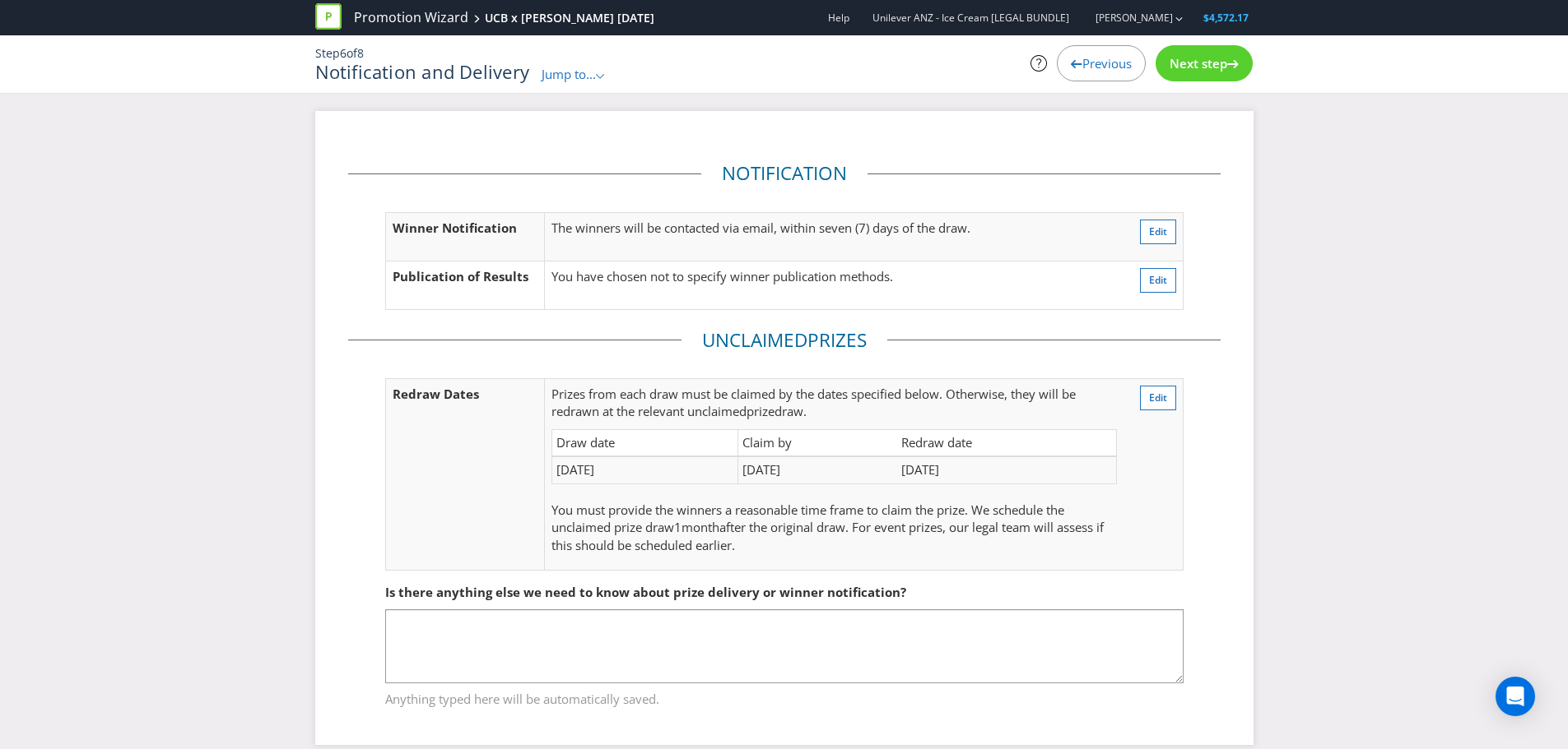
click at [748, 474] on td "[DATE]" at bounding box center [817, 470] width 159 height 27
click at [1168, 400] on button "Edit" at bounding box center [1157, 398] width 36 height 25
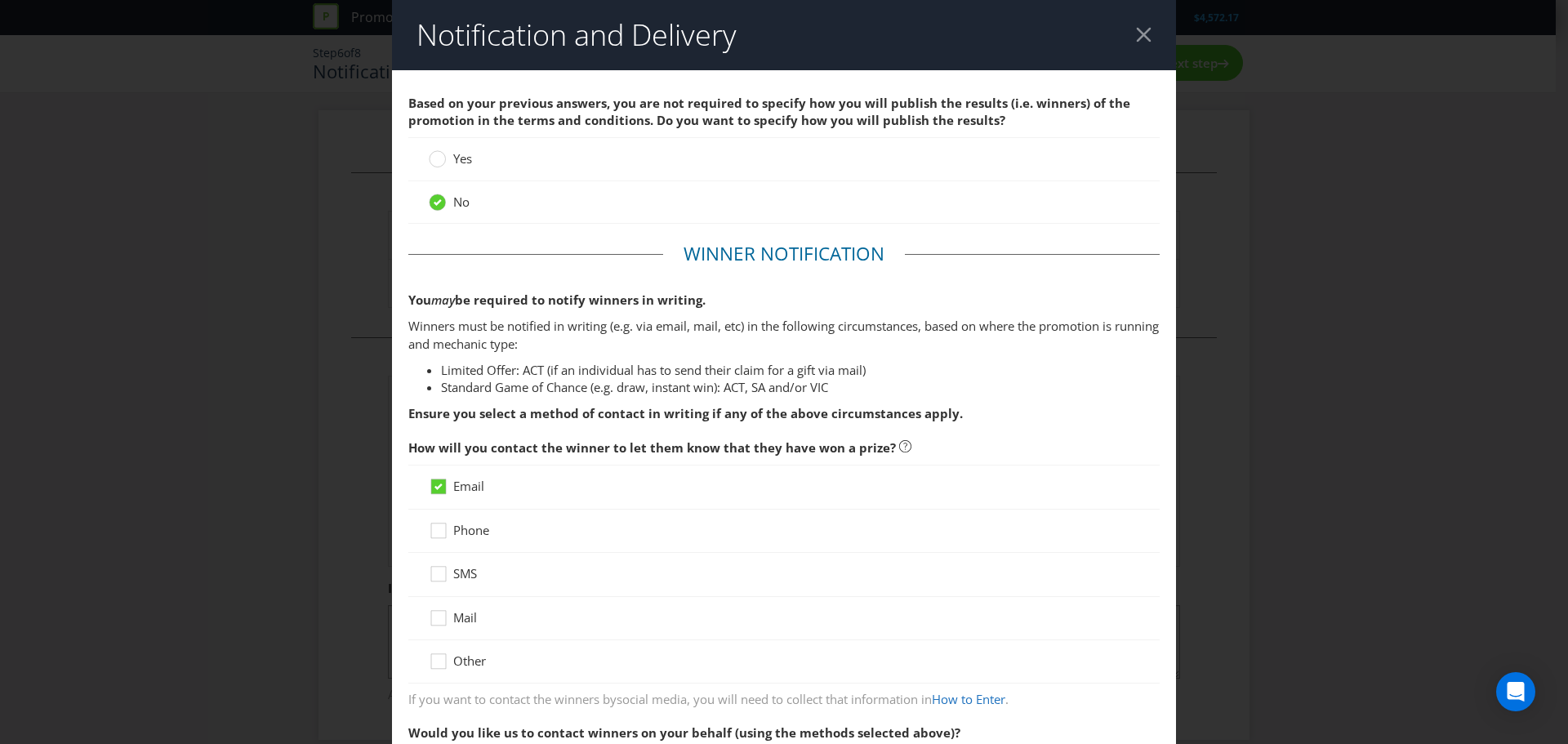
click at [1370, 179] on div "Notification and Delivery Based on your previous answers, you are not required …" at bounding box center [784, 372] width 1568 height 744
click at [1146, 44] on header "Notification and Delivery" at bounding box center [783, 35] width 784 height 70
click at [1136, 33] on div at bounding box center [1144, 35] width 16 height 16
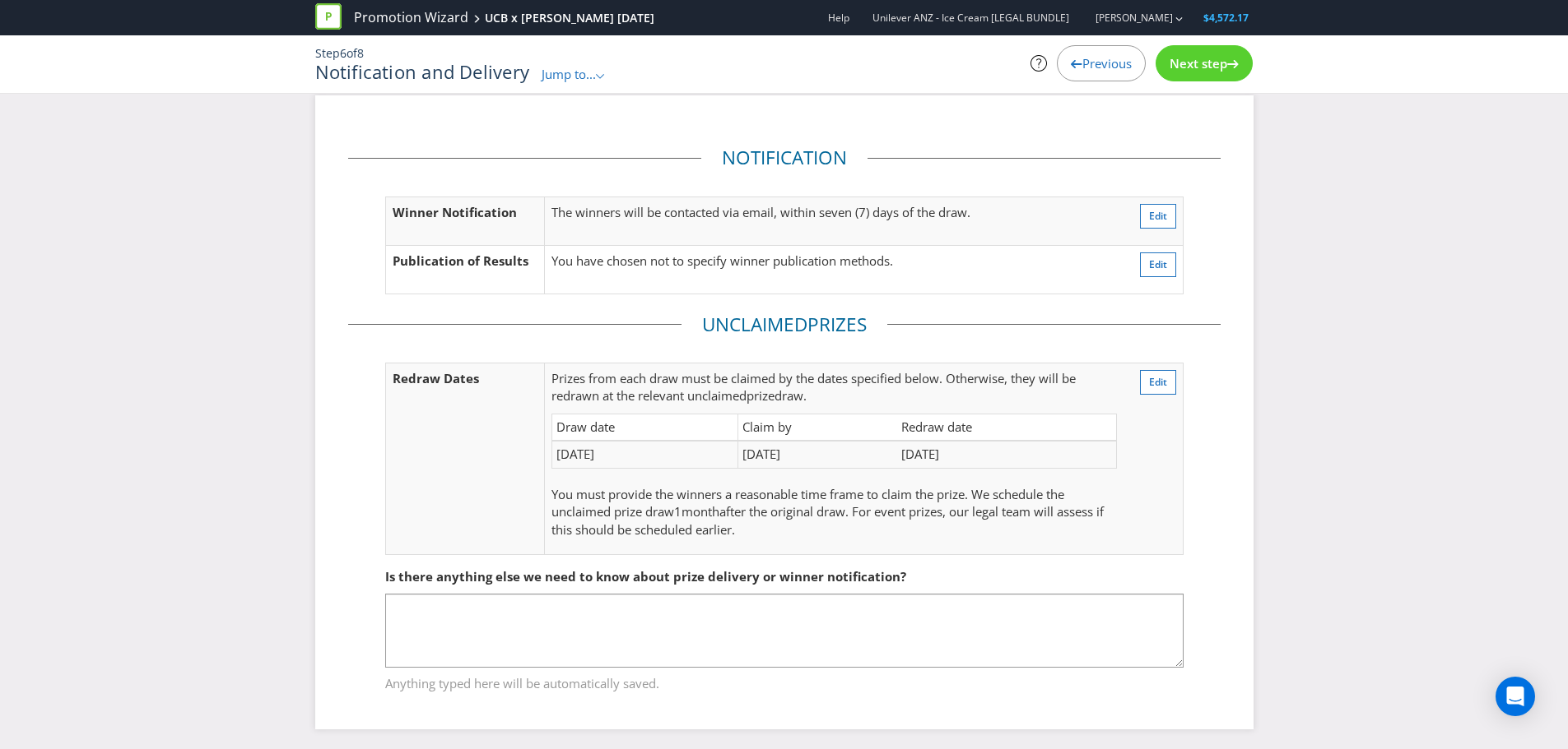
scroll to position [20, 0]
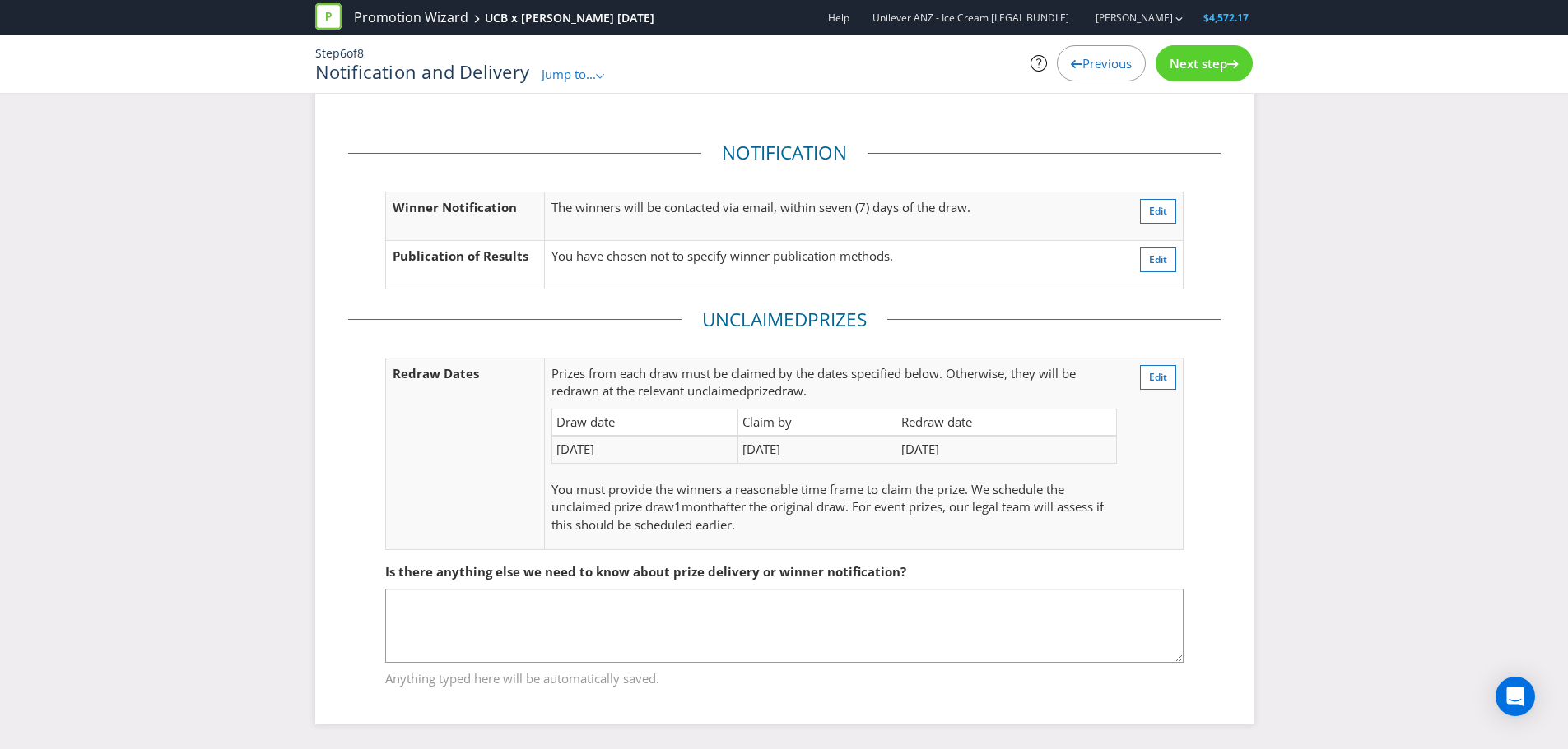
click at [1200, 50] on div "Next step" at bounding box center [1204, 63] width 97 height 36
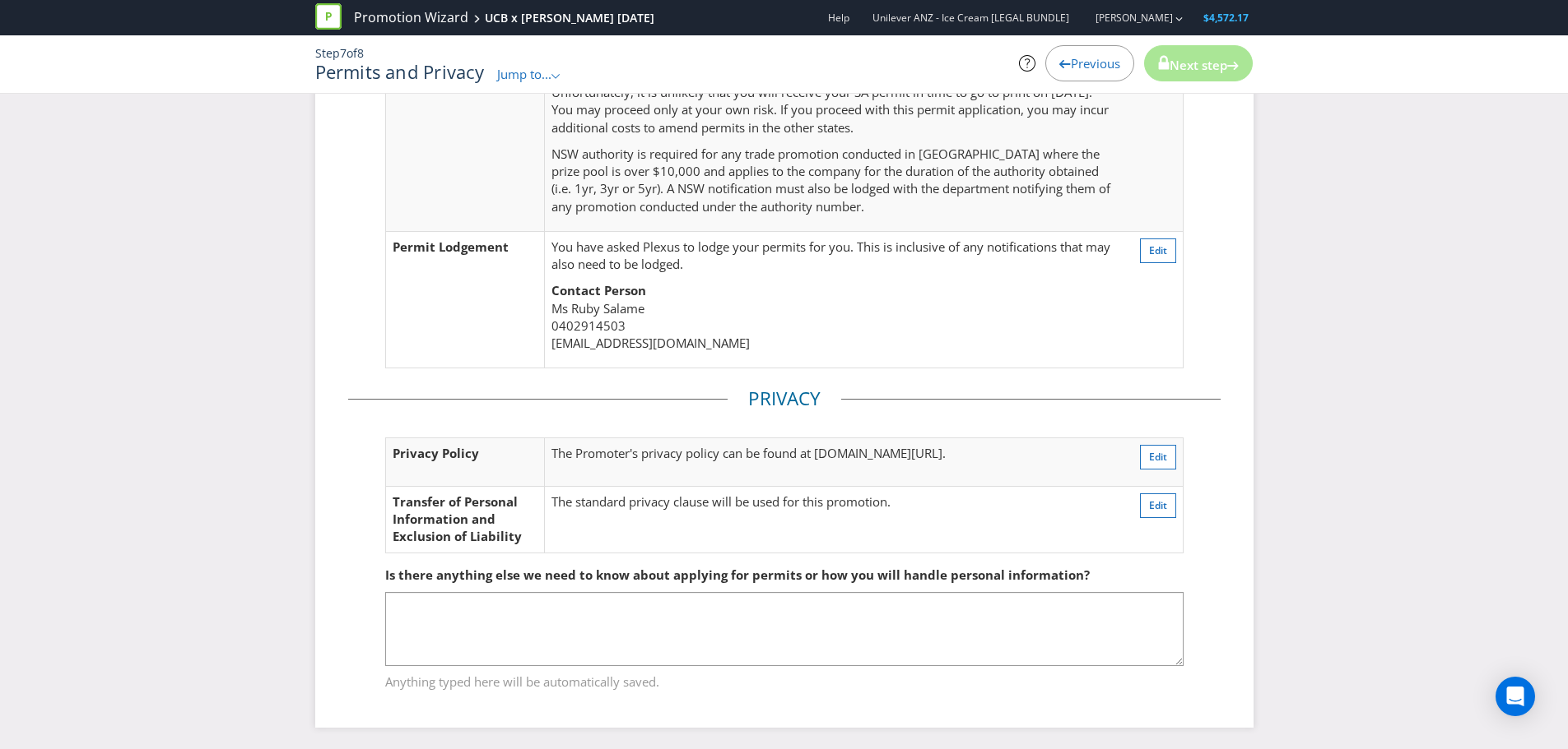
scroll to position [529, 0]
drag, startPoint x: 1042, startPoint y: 464, endPoint x: 529, endPoint y: 470, distance: 513.0
click at [510, 476] on tr "Privacy Policy The Promoter's privacy policy can be found at [DOMAIN_NAME][URL]…" at bounding box center [783, 458] width 797 height 49
click at [531, 470] on td "Privacy Policy" at bounding box center [465, 458] width 159 height 49
drag, startPoint x: 548, startPoint y: 465, endPoint x: 1076, endPoint y: 466, distance: 528.0
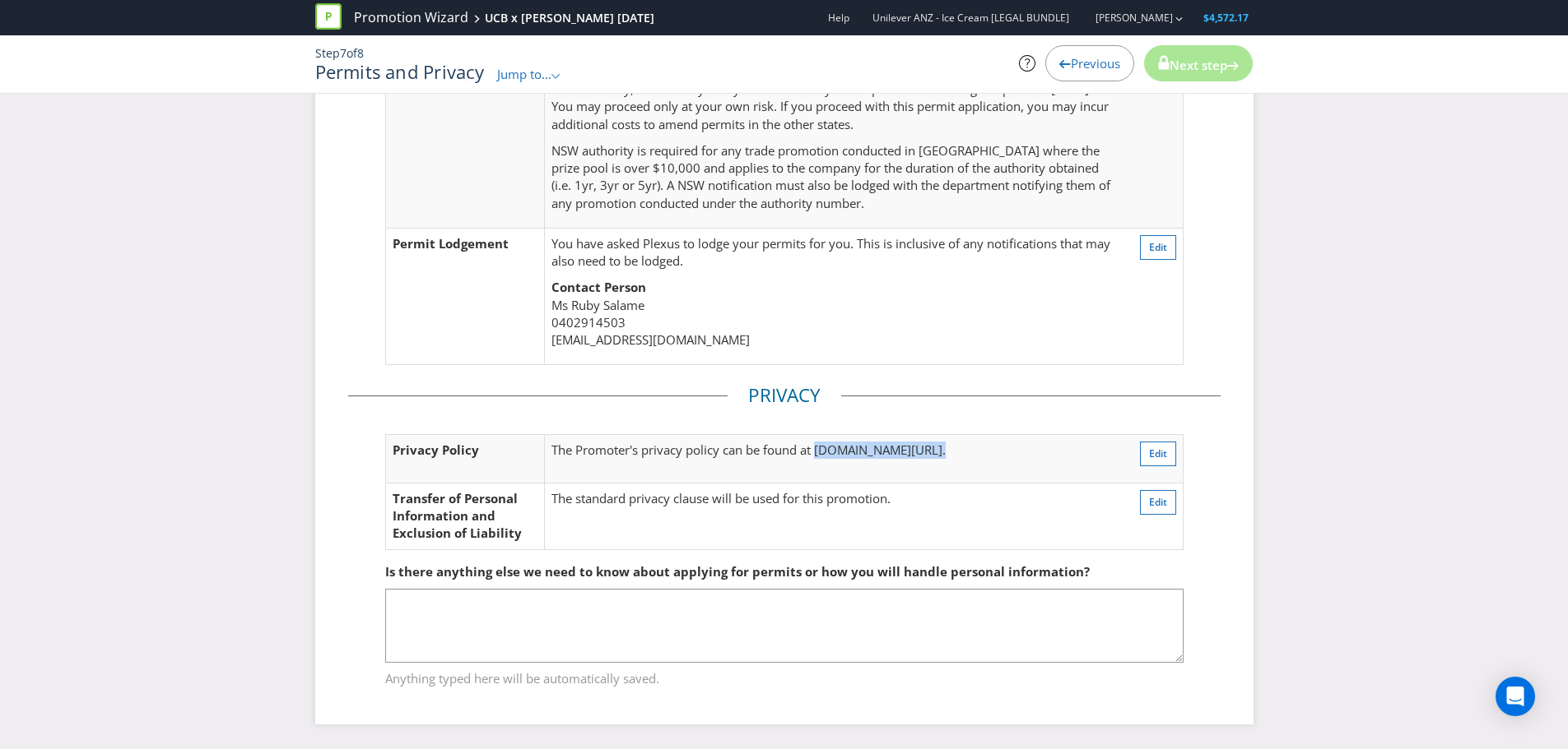
click at [1076, 466] on td "The Promoter's privacy policy can be found at [DOMAIN_NAME][URL] ." at bounding box center [823, 458] width 557 height 49
copy td "[DOMAIN_NAME][URL] ."
click at [1160, 247] on span "Edit" at bounding box center [1157, 248] width 18 height 14
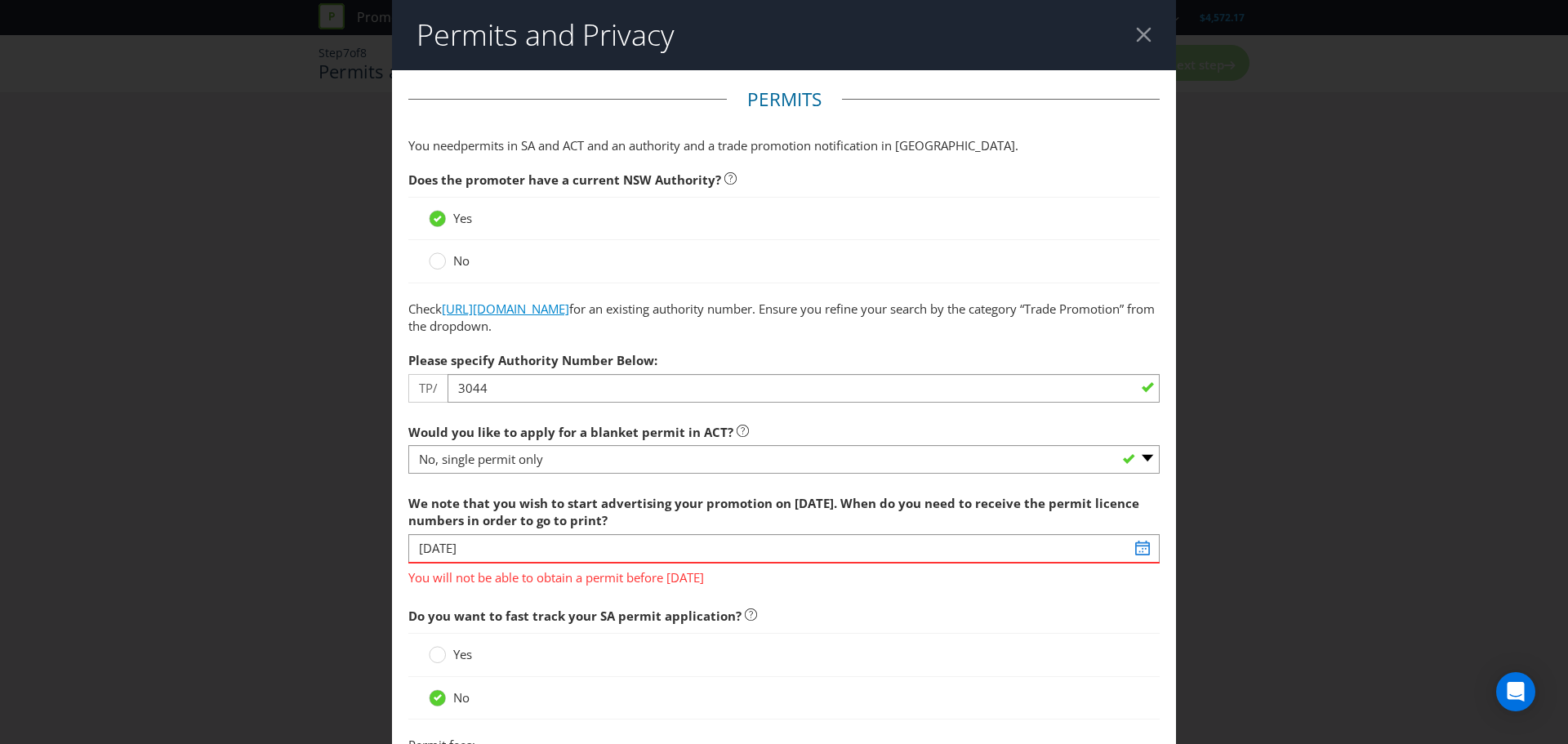
click at [569, 310] on link "[URL][DOMAIN_NAME]" at bounding box center [505, 308] width 127 height 17
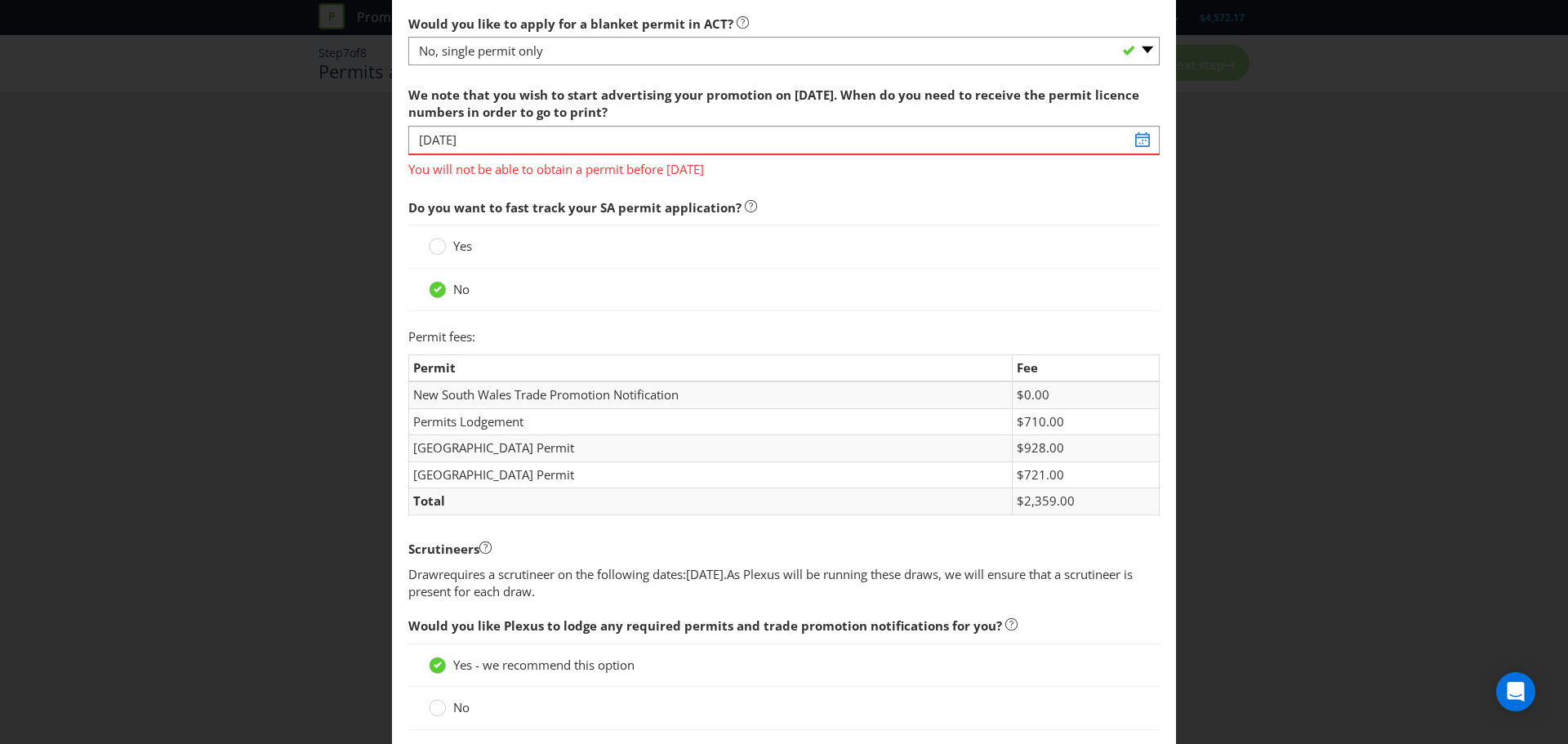
scroll to position [327, 0]
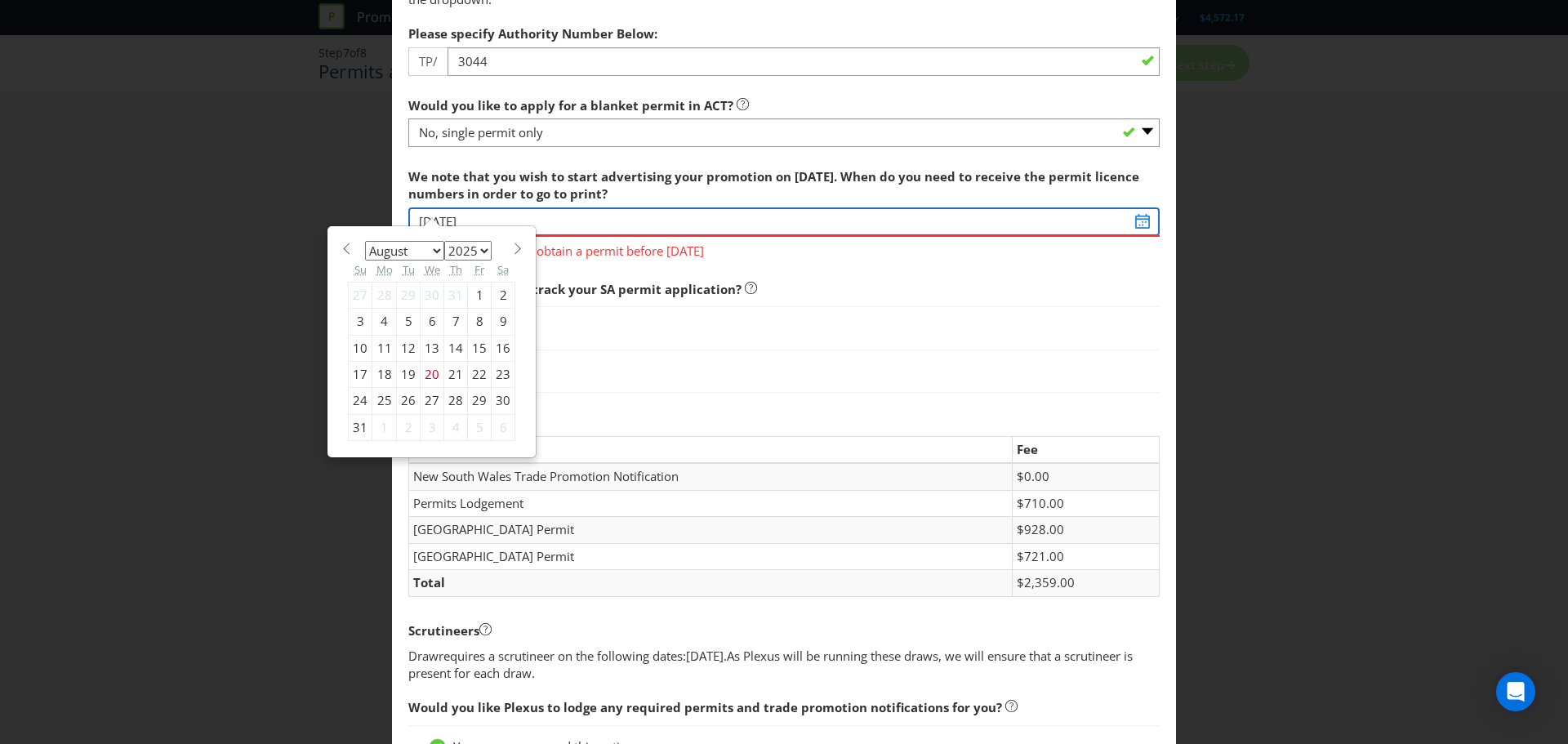
drag, startPoint x: 541, startPoint y: 216, endPoint x: 133, endPoint y: 164, distance: 411.3
click at [133, 166] on div "Permits and Privacy Permits You need permits in SA and ACT and an authority and…" at bounding box center [784, 372] width 1568 height 744
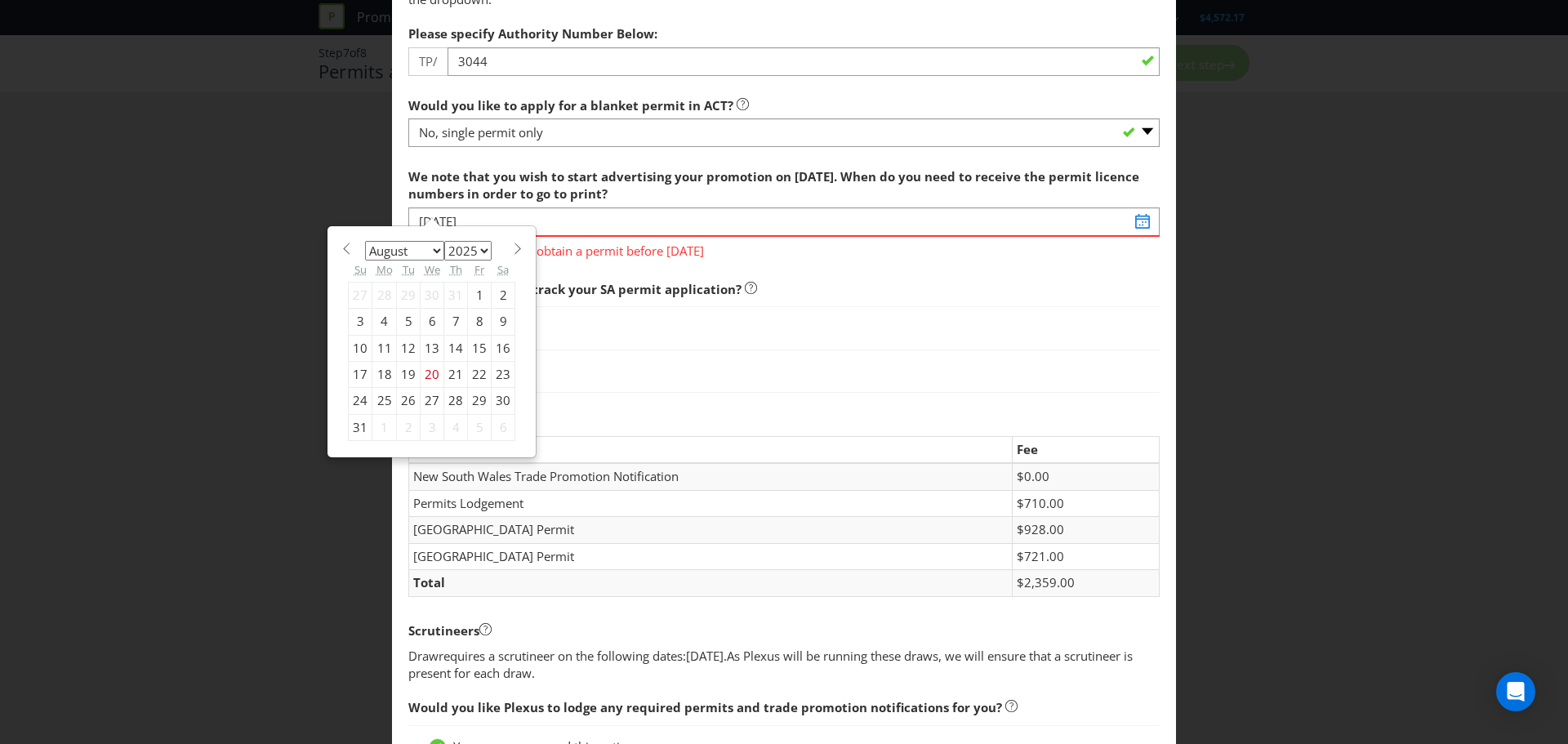
click at [511, 249] on span at bounding box center [517, 249] width 12 height 12
select select "8"
click at [470, 290] on div "5" at bounding box center [479, 295] width 24 height 26
type input "[DATE]"
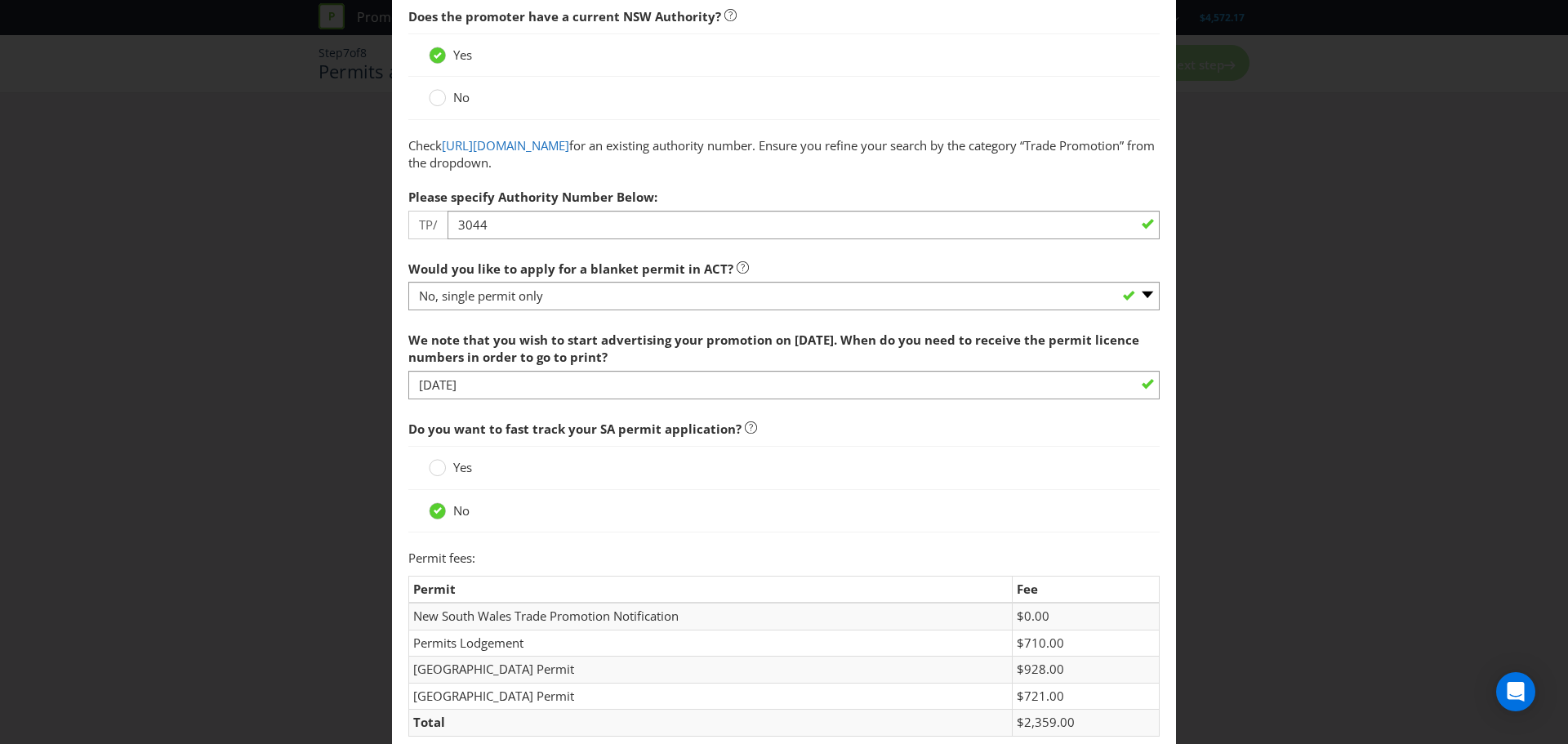
scroll to position [82, 0]
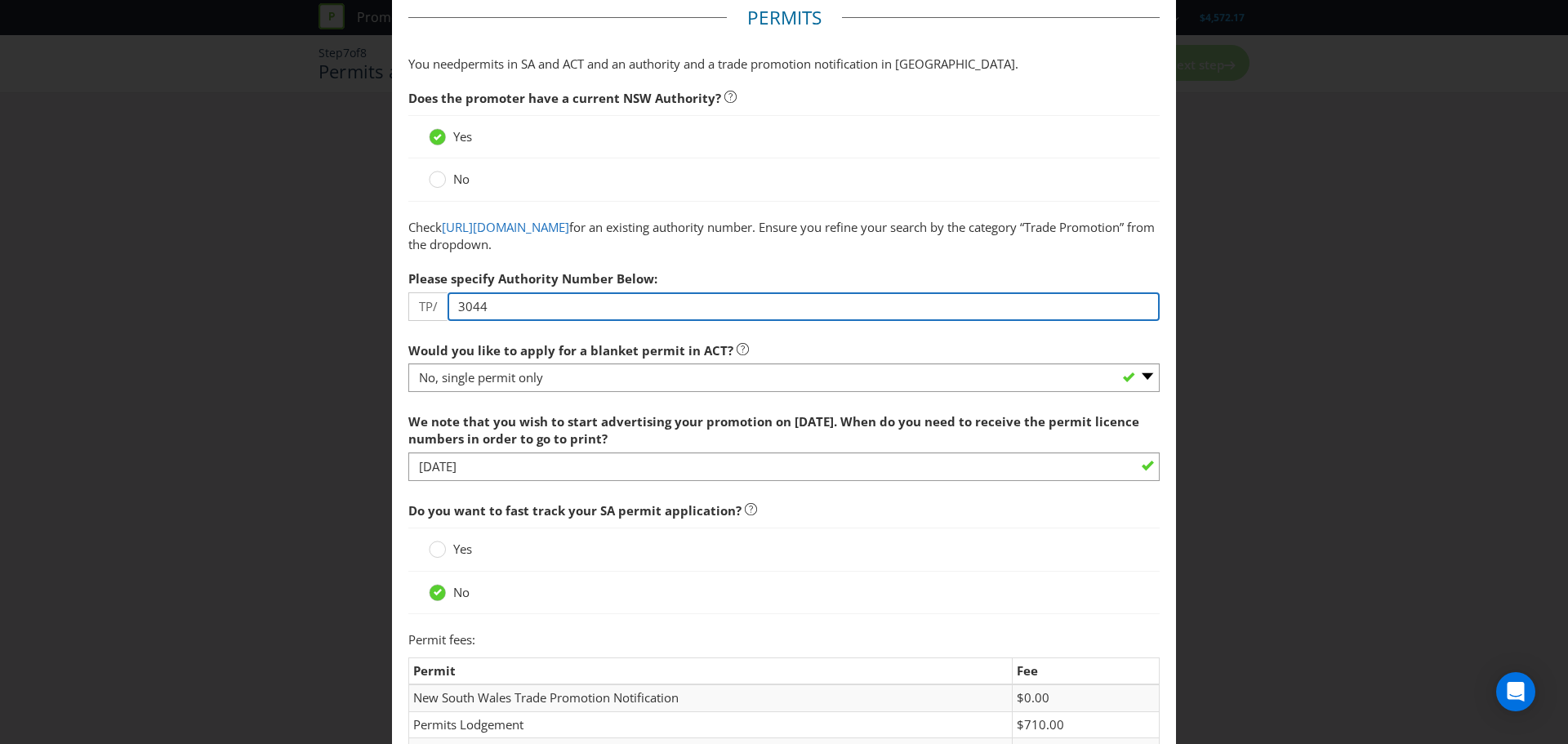
drag, startPoint x: 468, startPoint y: 312, endPoint x: 412, endPoint y: 307, distance: 56.2
click at [412, 307] on div "TP/ 3044" at bounding box center [784, 307] width 752 height 29
paste input "04151"
click at [466, 307] on input "04151" at bounding box center [803, 307] width 712 height 29
click at [462, 307] on input "04151" at bounding box center [803, 307] width 712 height 29
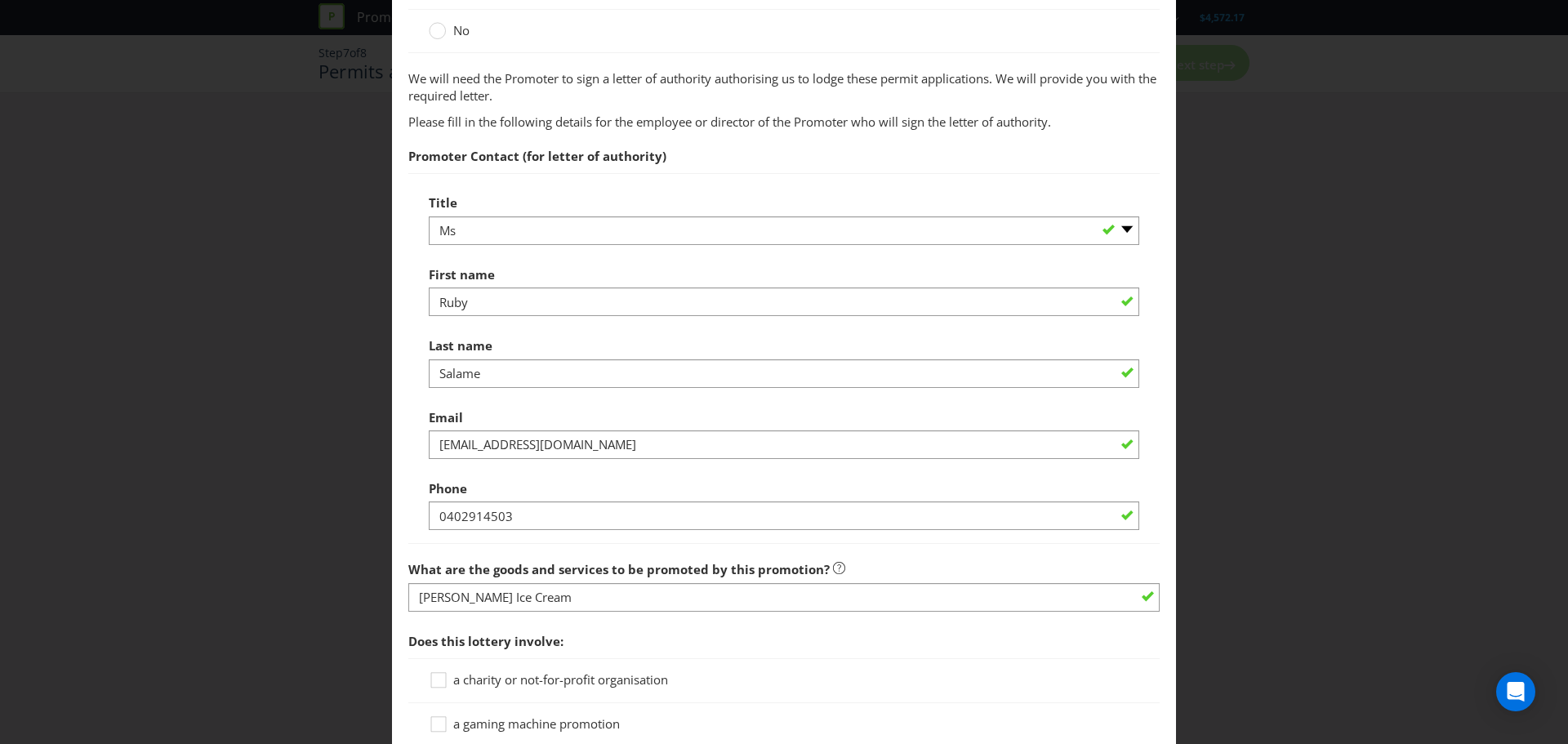
scroll to position [1144, 0]
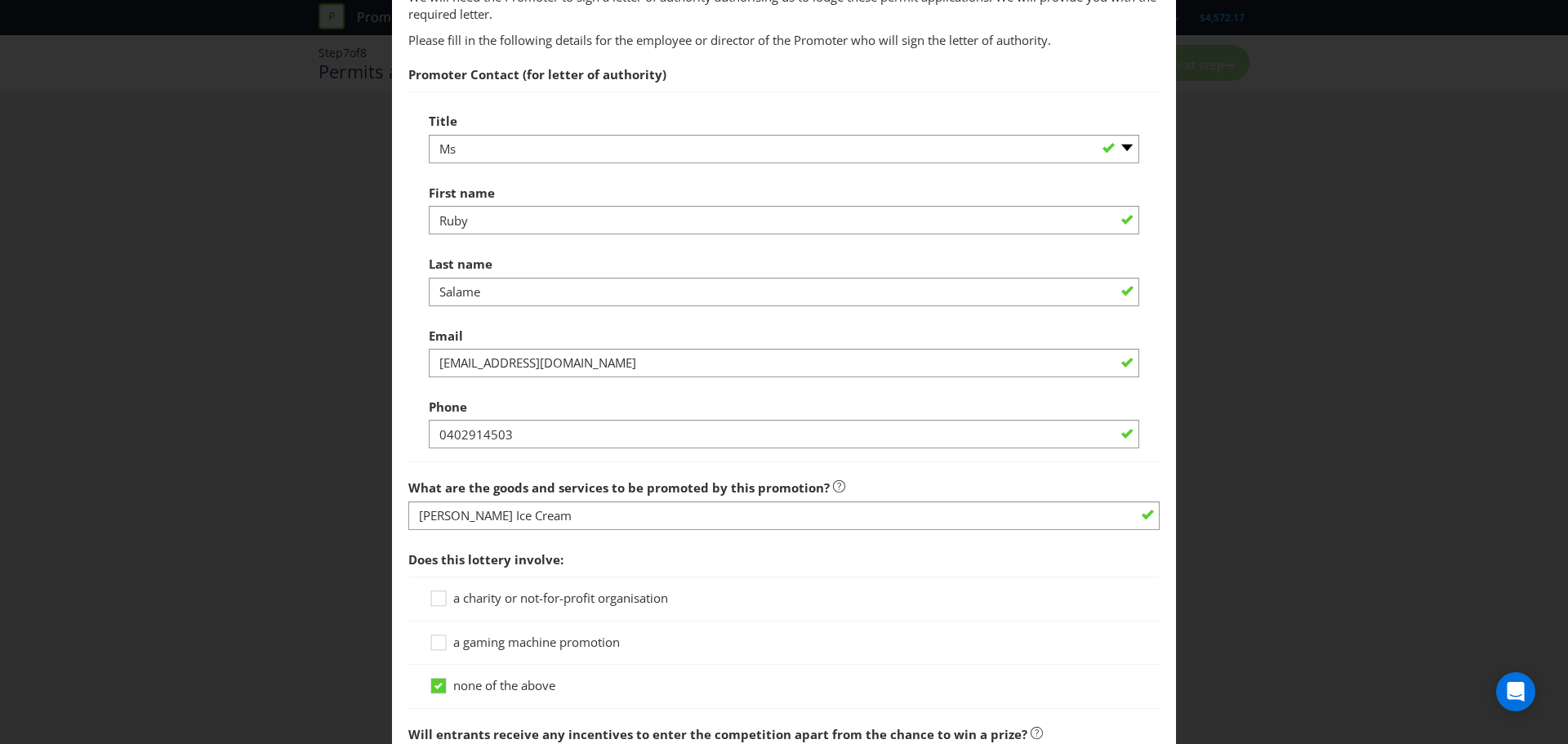
type input "4151"
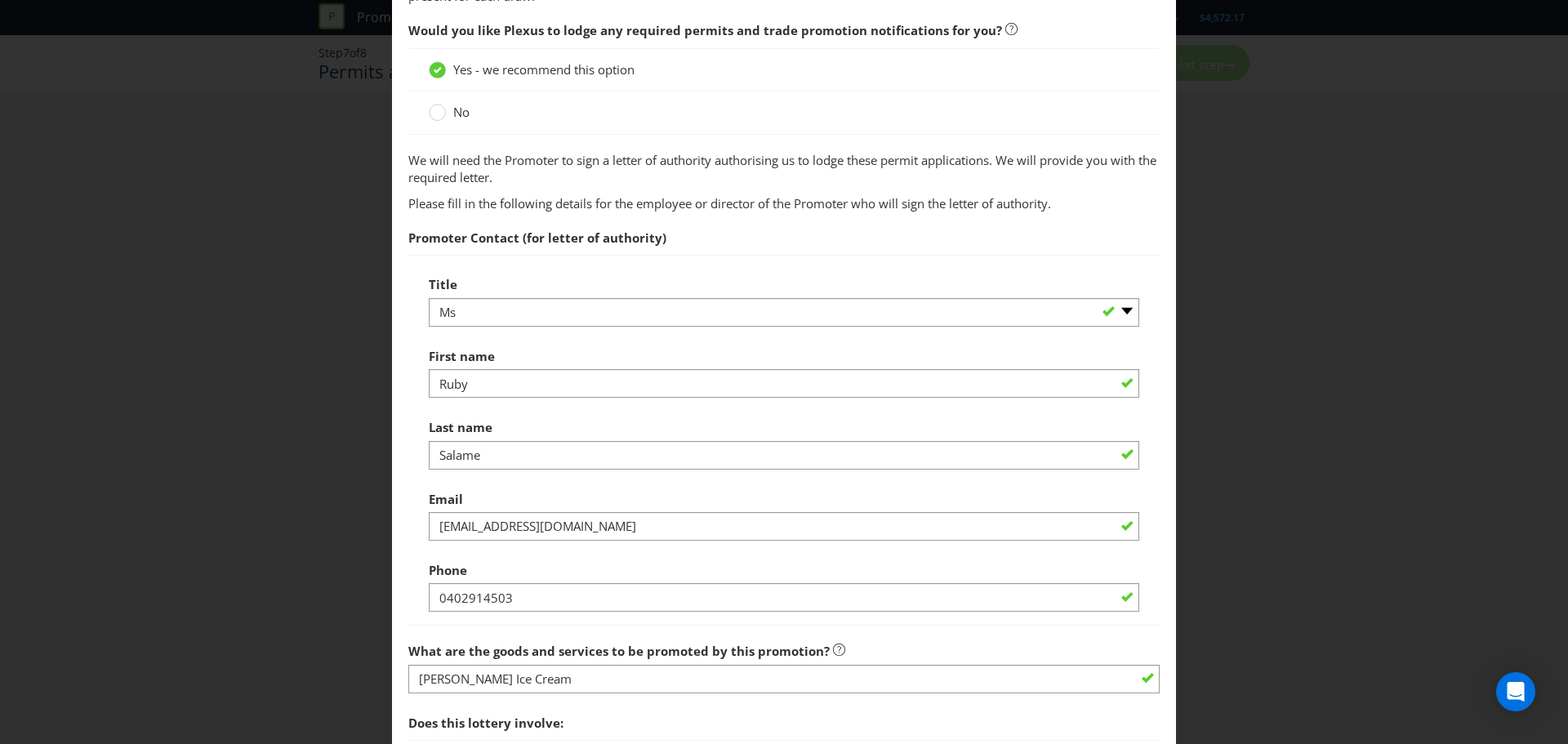
scroll to position [1062, 0]
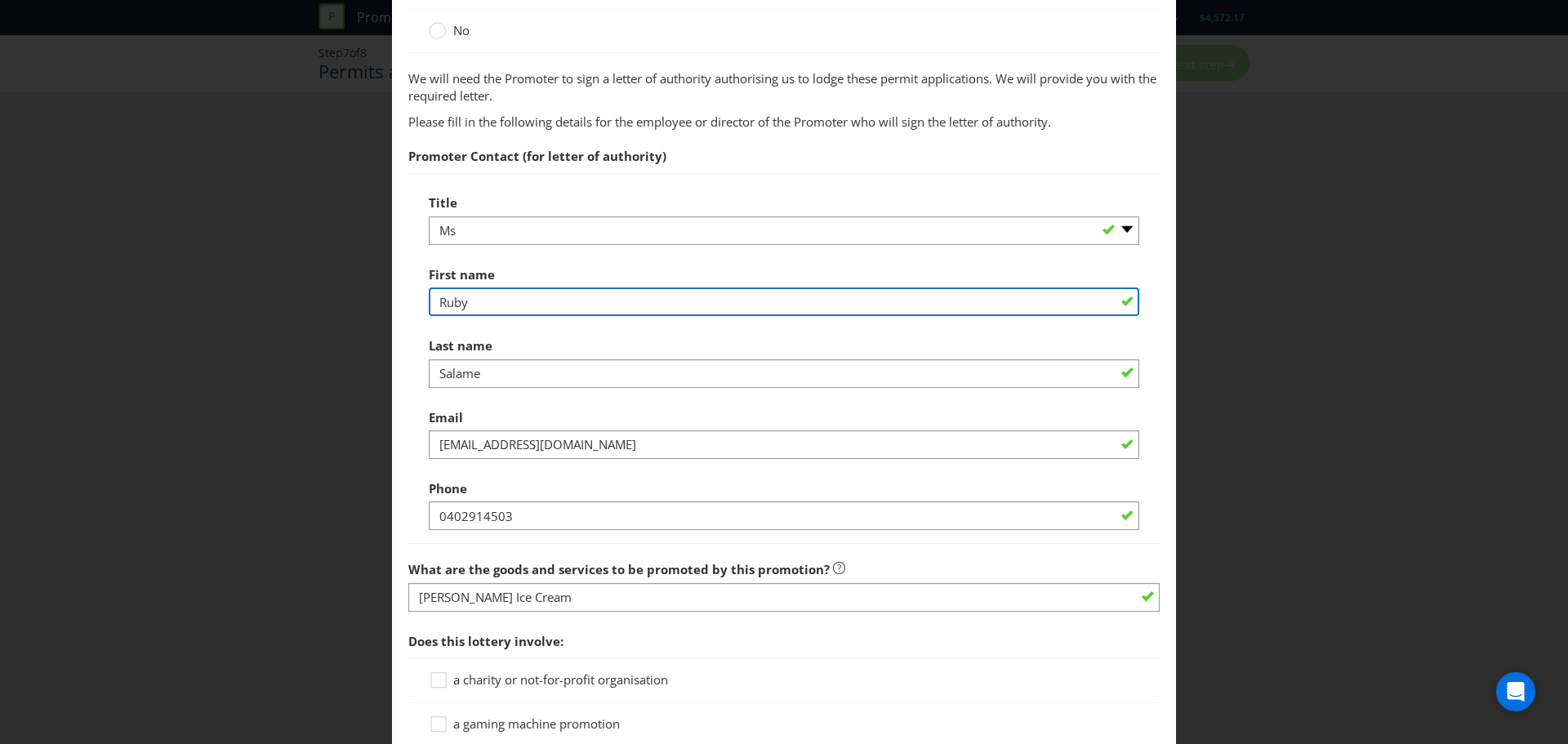
drag, startPoint x: 545, startPoint y: 307, endPoint x: 370, endPoint y: 281, distance: 176.9
click at [370, 281] on div "Permits and Privacy Permits You need permits in SA and ACT and an authority and…" at bounding box center [784, 372] width 1568 height 744
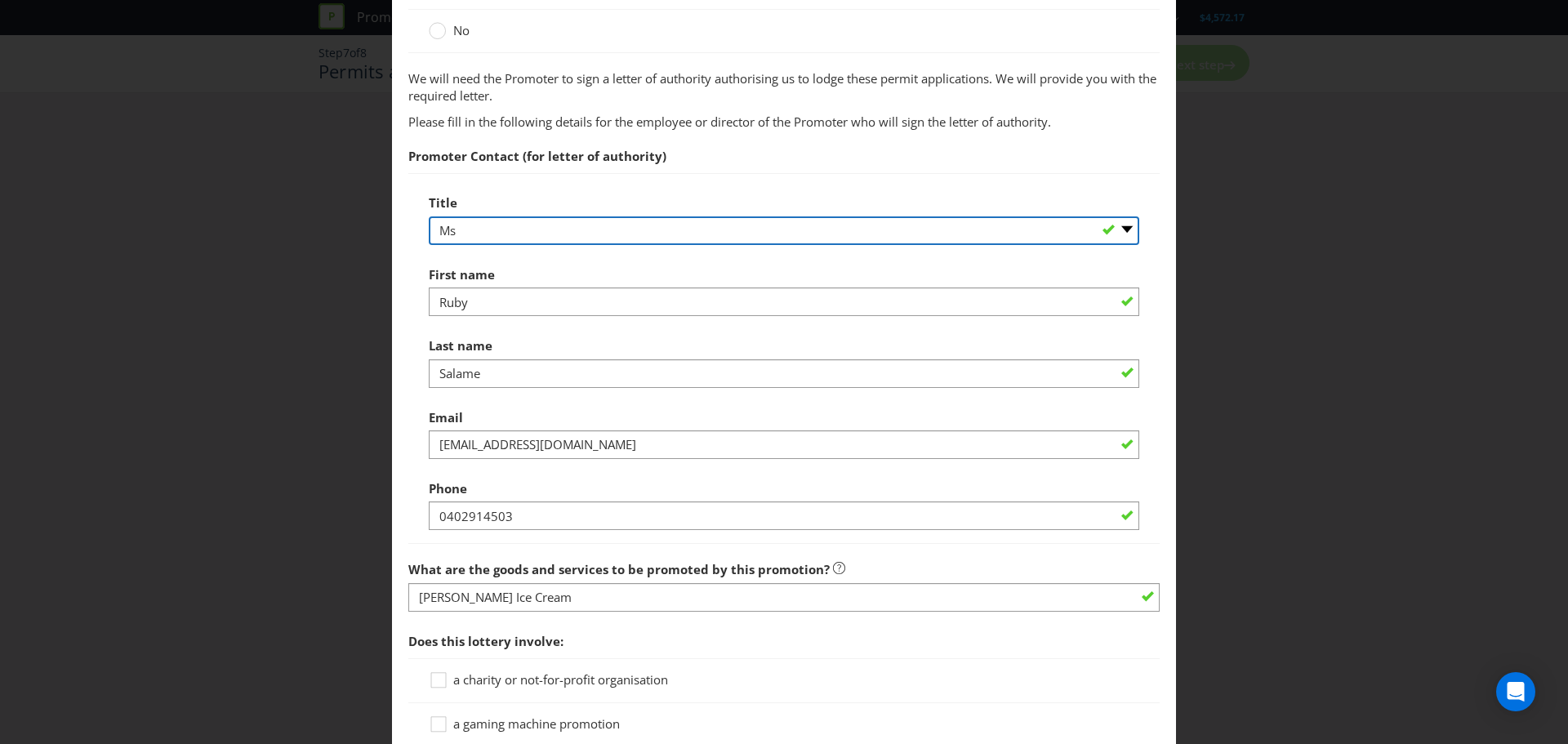
click at [637, 220] on select "-- Please select -- Mr Ms Mrs [PERSON_NAME] [PERSON_NAME] (please specify)" at bounding box center [783, 230] width 710 height 29
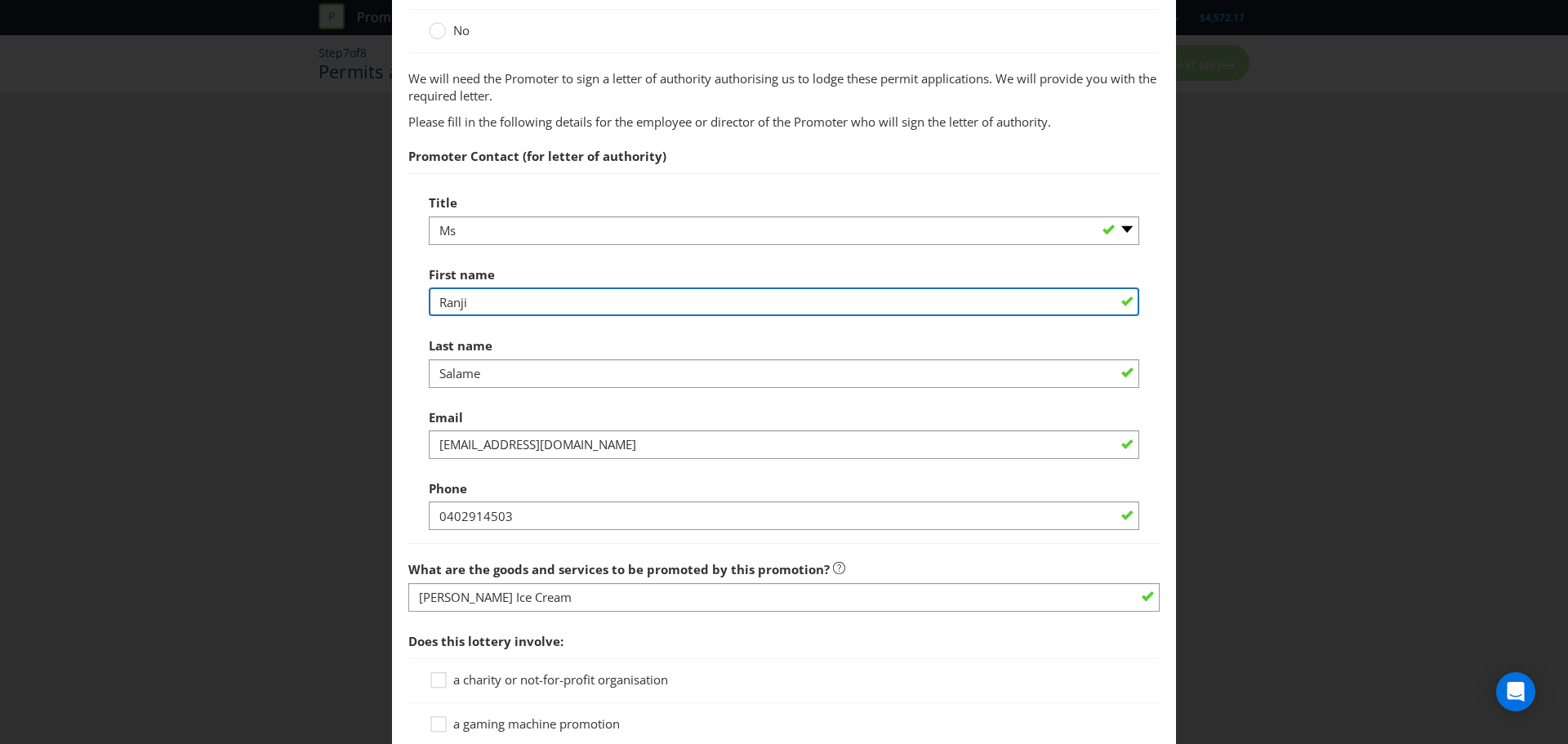
type input "Ranji"
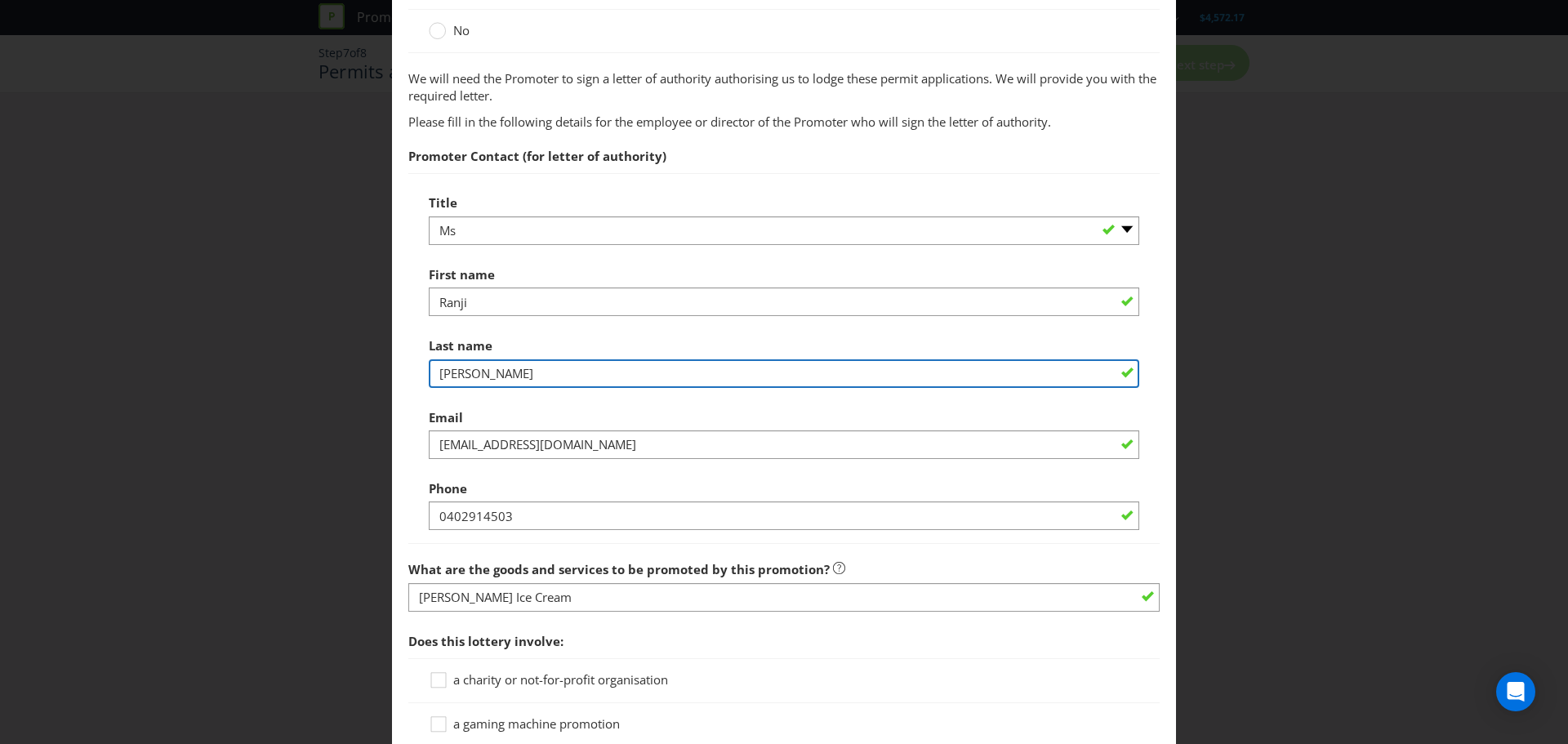
type input "[PERSON_NAME]"
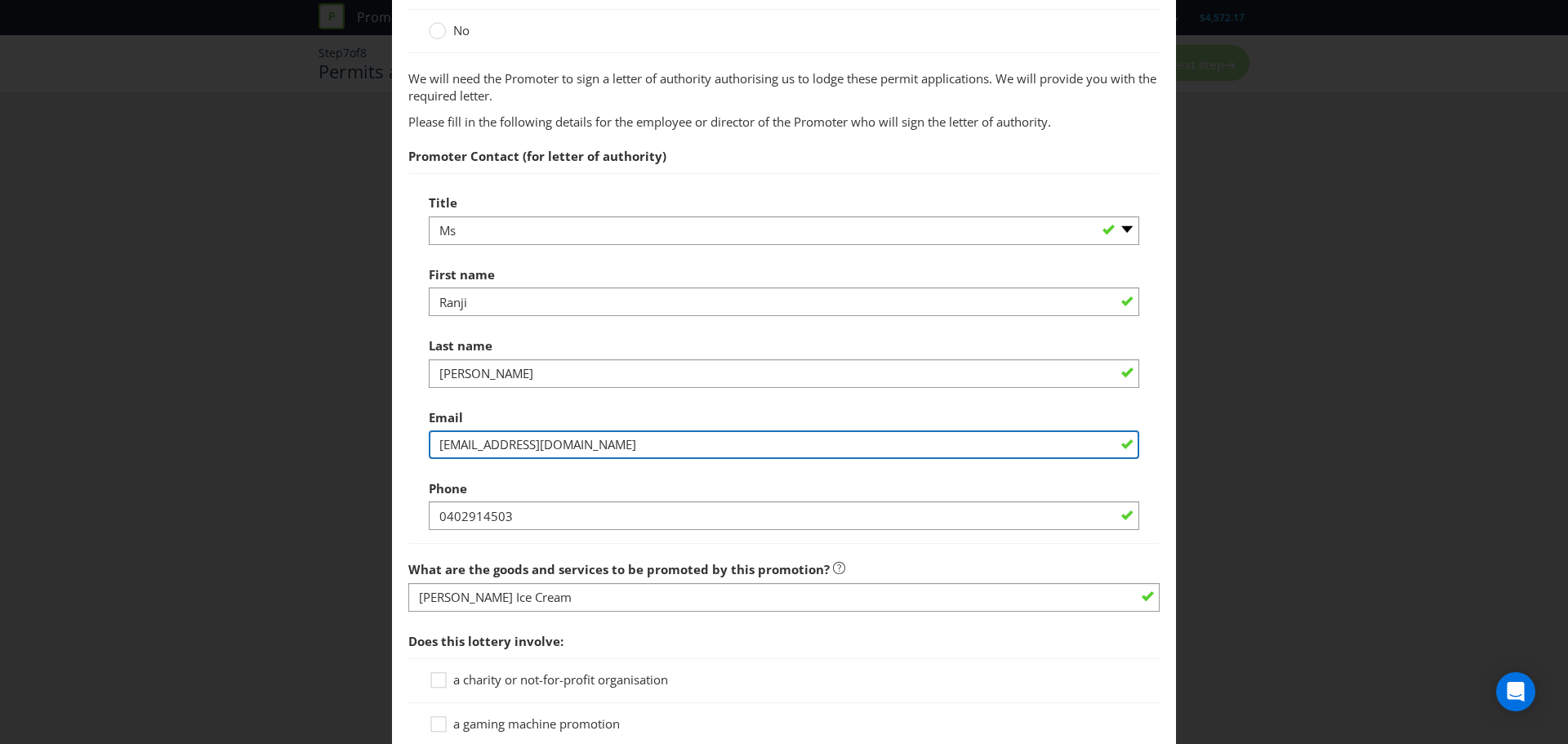
click at [558, 446] on input "[EMAIL_ADDRESS][DOMAIN_NAME]" at bounding box center [783, 444] width 710 height 29
paste input "[PERSON_NAME].l"
type input "[PERSON_NAME][EMAIL_ADDRESS][DOMAIN_NAME]"
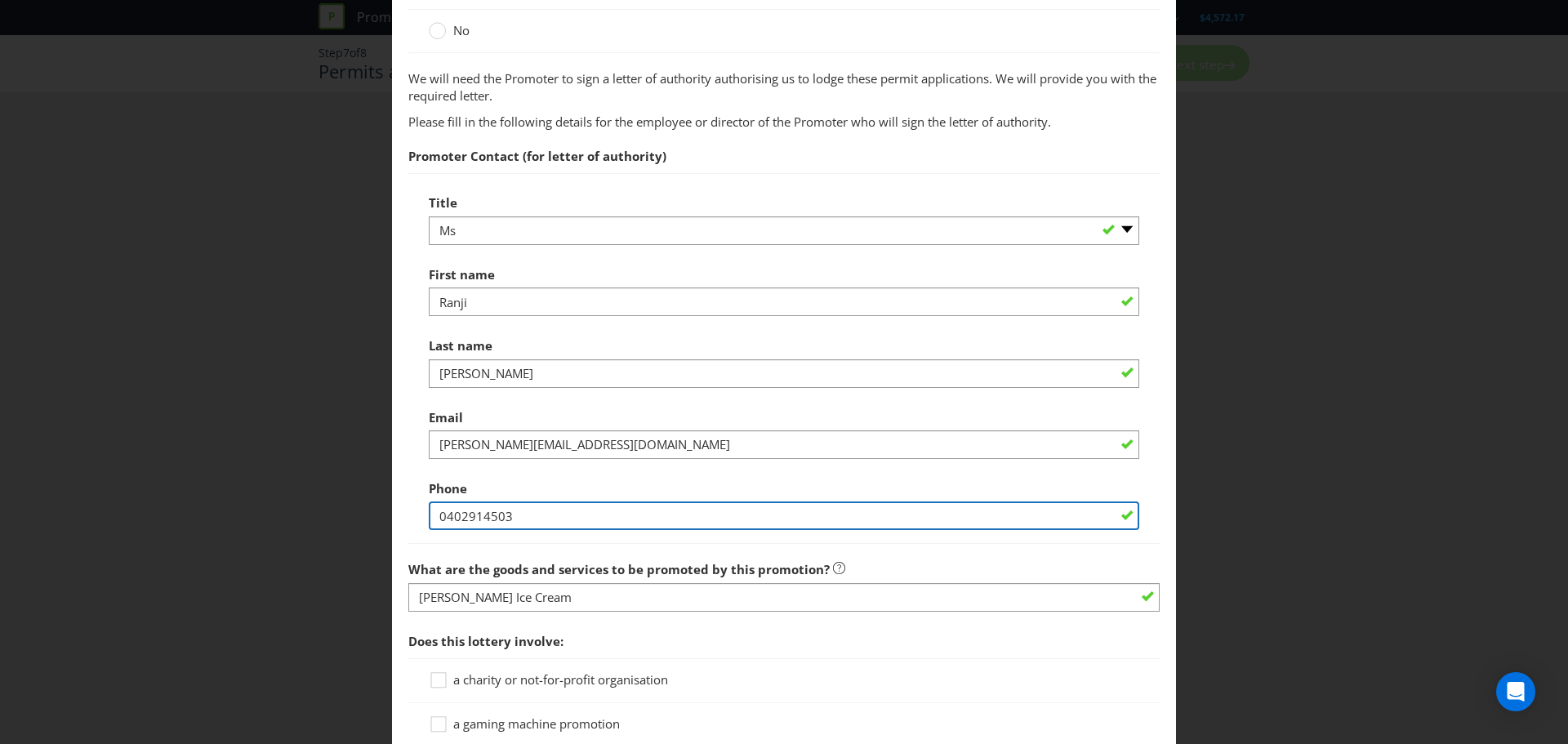
drag, startPoint x: 542, startPoint y: 520, endPoint x: 391, endPoint y: 504, distance: 151.8
click at [392, 504] on main "Permits You need permits in SA and ACT and an authority and a trade promotion n…" at bounding box center [783, 187] width 784 height 2358
type input "0402914503"
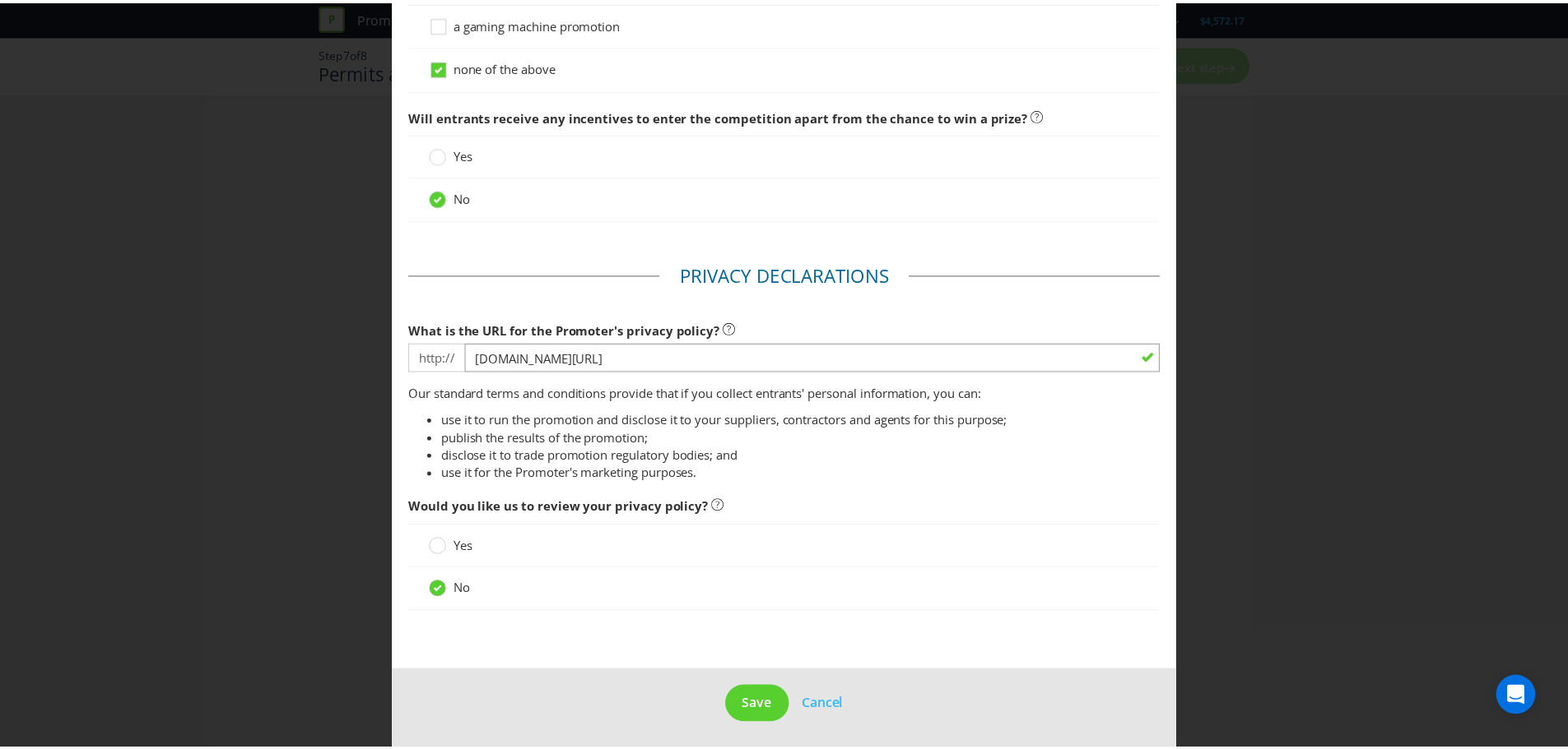
scroll to position [1779, 0]
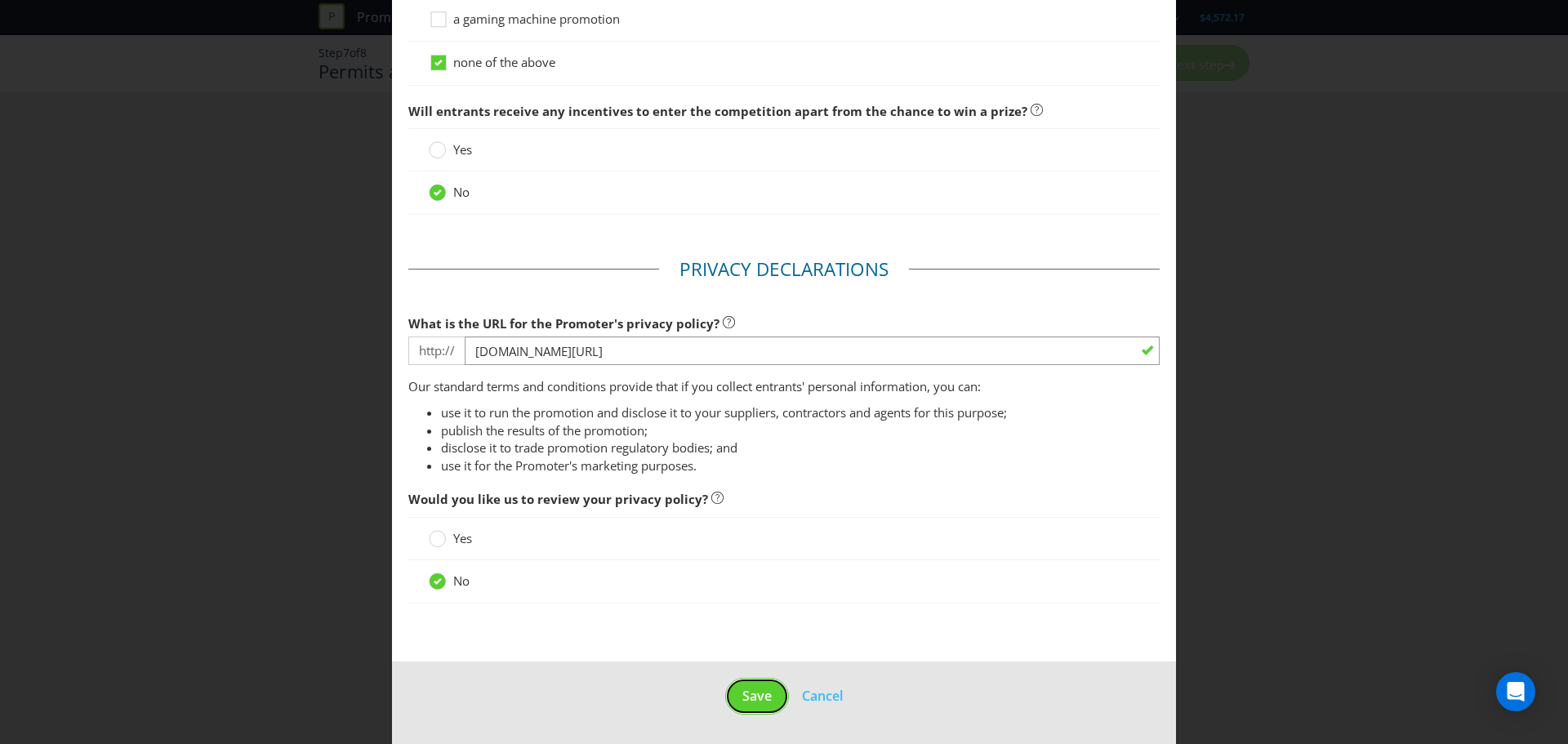
drag, startPoint x: 752, startPoint y: 696, endPoint x: 1331, endPoint y: 618, distance: 584.2
click at [753, 696] on span "Save" at bounding box center [756, 696] width 29 height 18
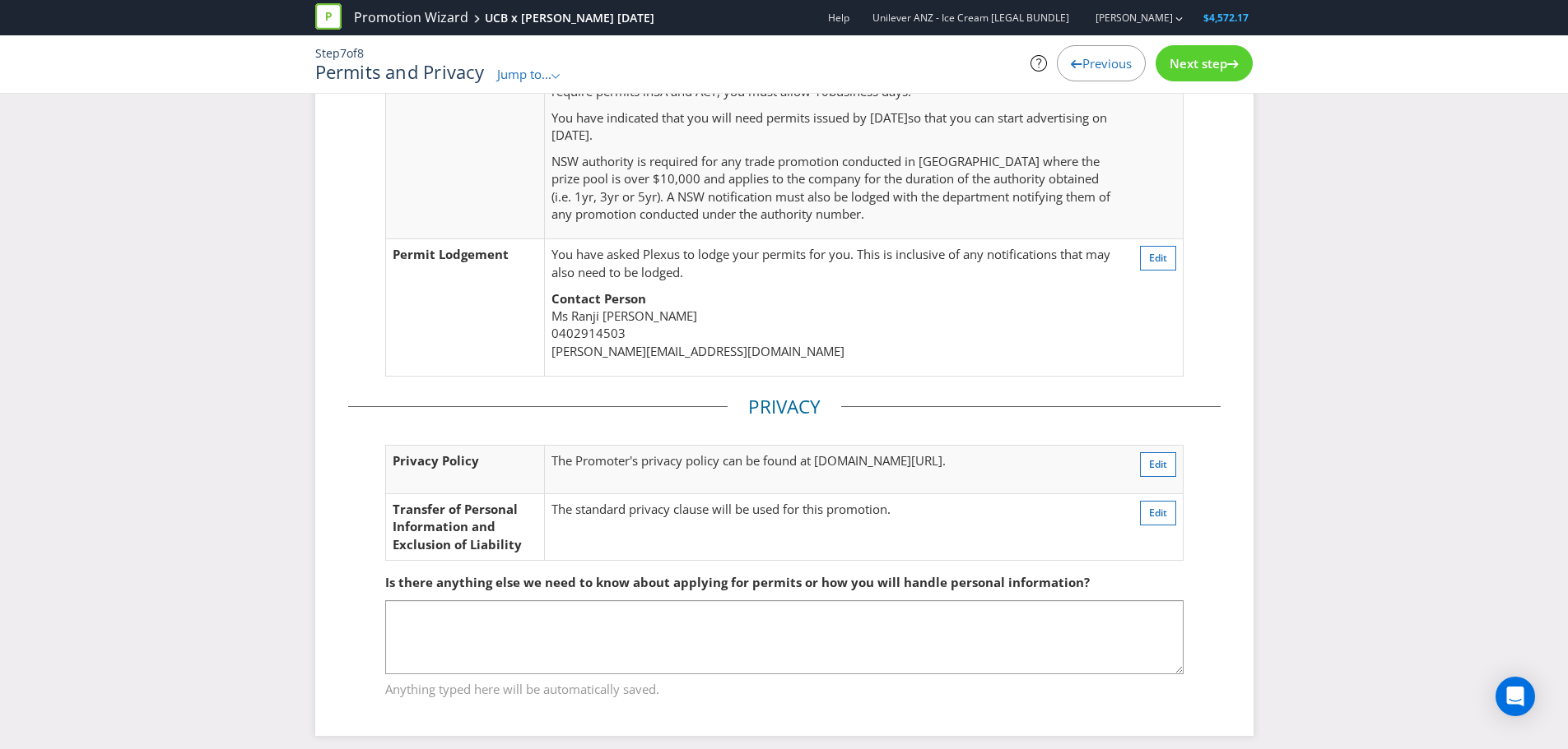
scroll to position [390, 0]
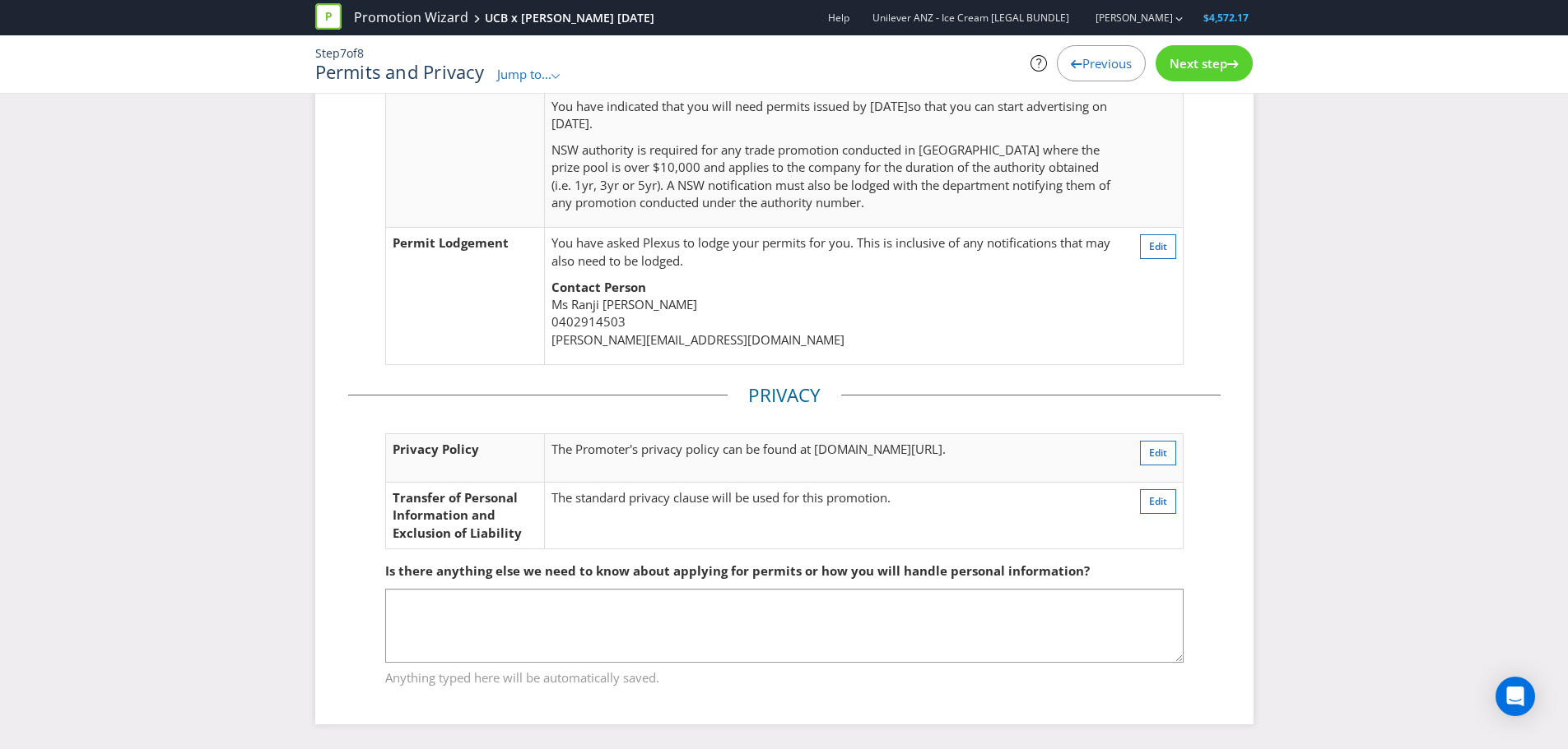
click at [1217, 72] on div "Next step" at bounding box center [1204, 63] width 97 height 36
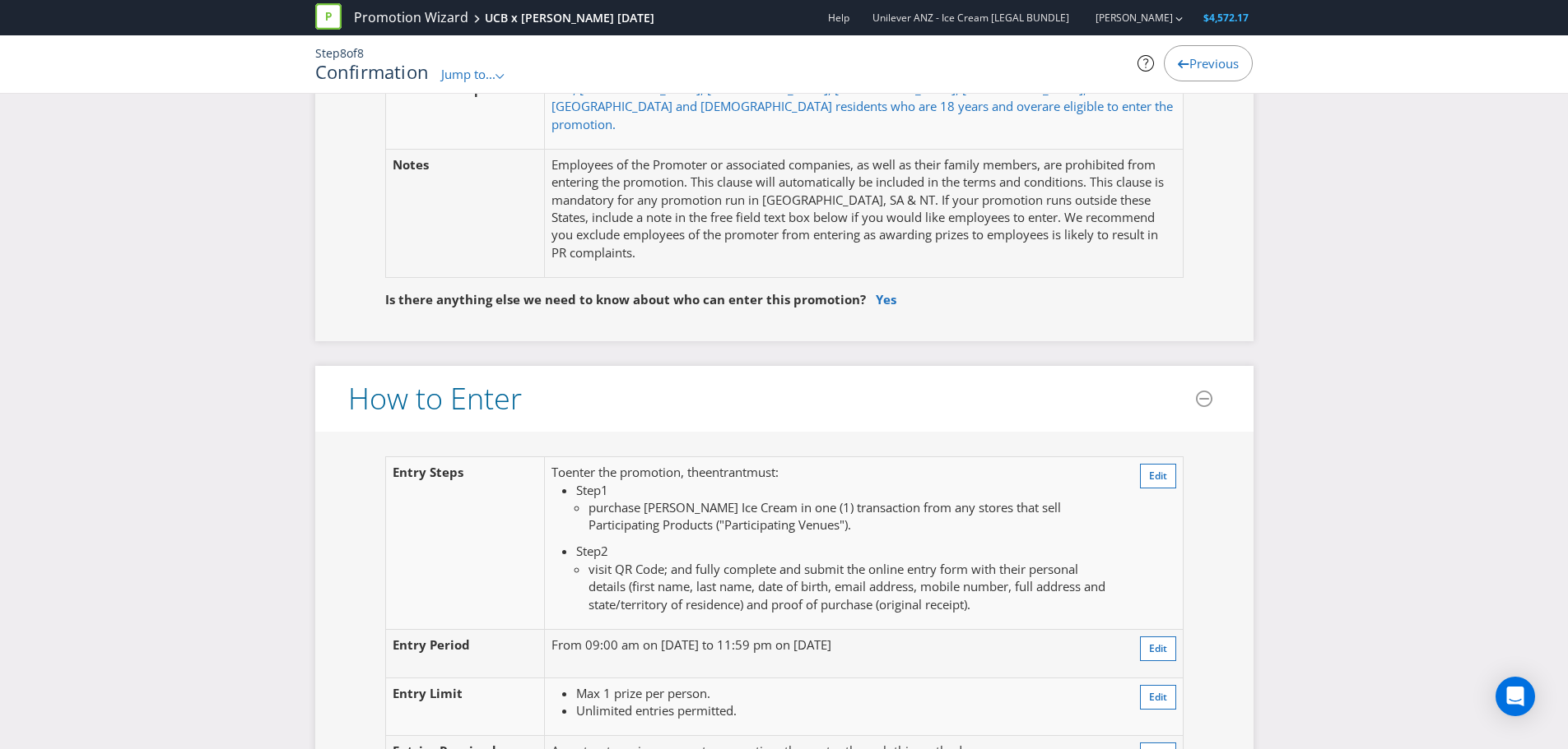
scroll to position [1069, 0]
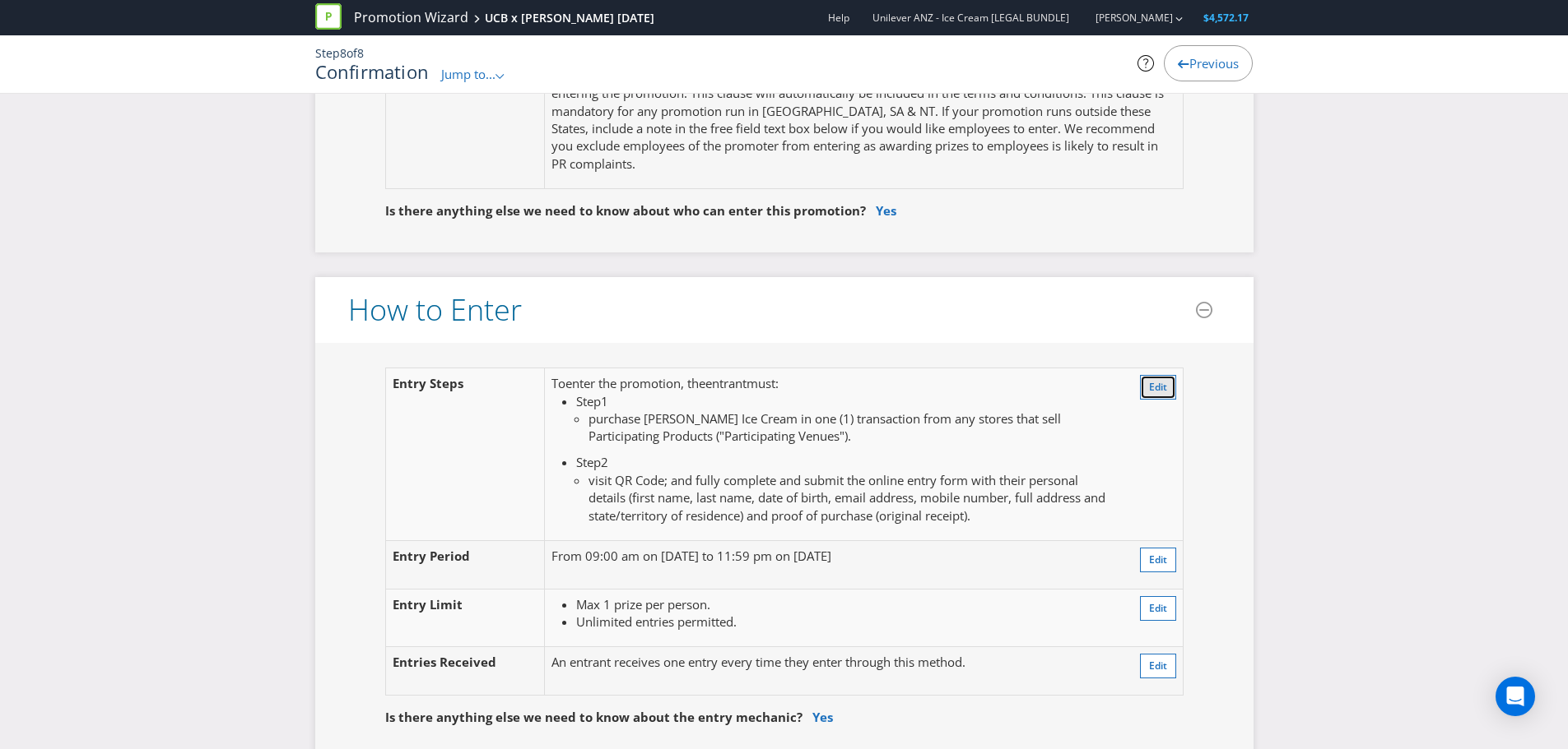
click at [1161, 380] on span "Edit" at bounding box center [1157, 387] width 18 height 14
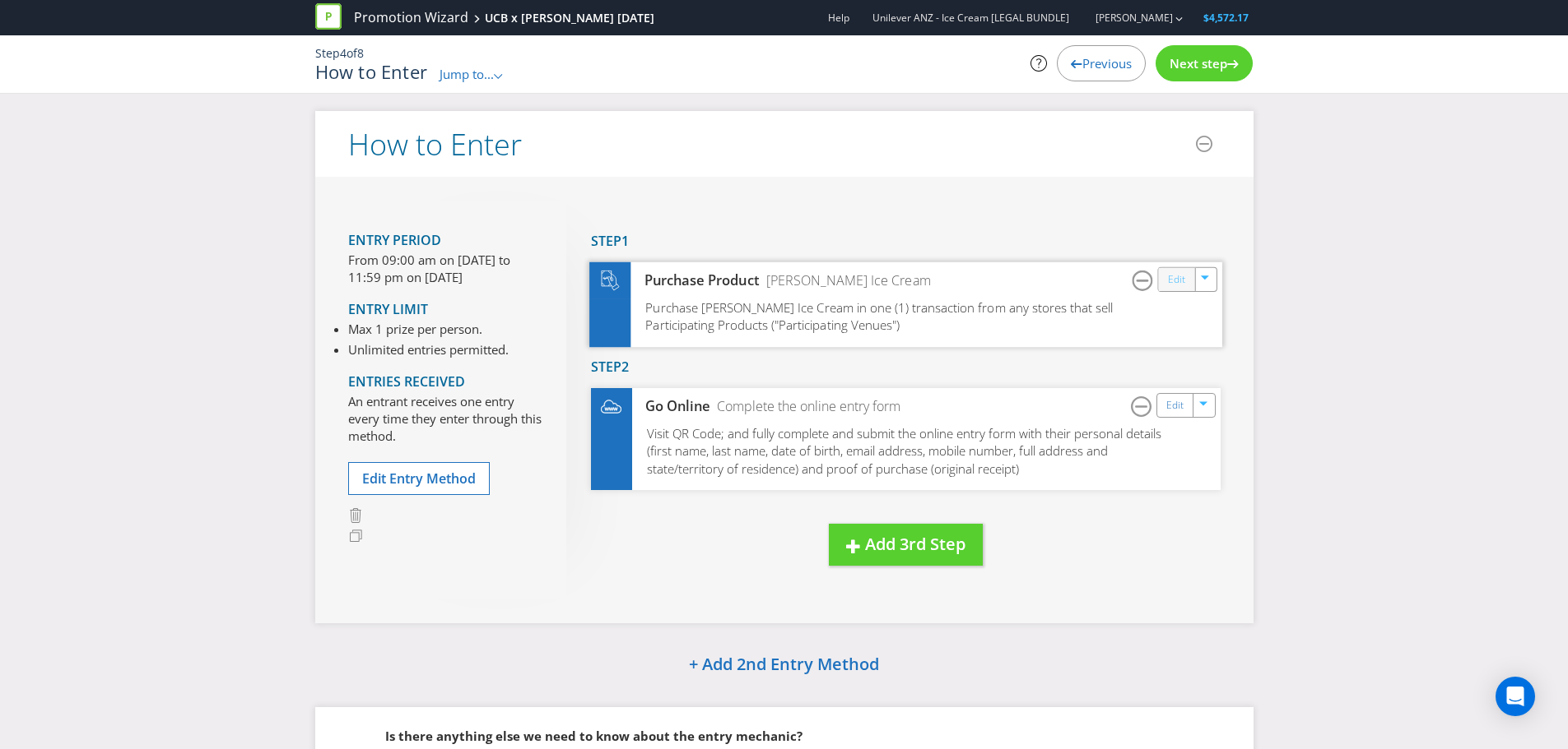
click at [1181, 279] on link "Edit" at bounding box center [1176, 279] width 18 height 19
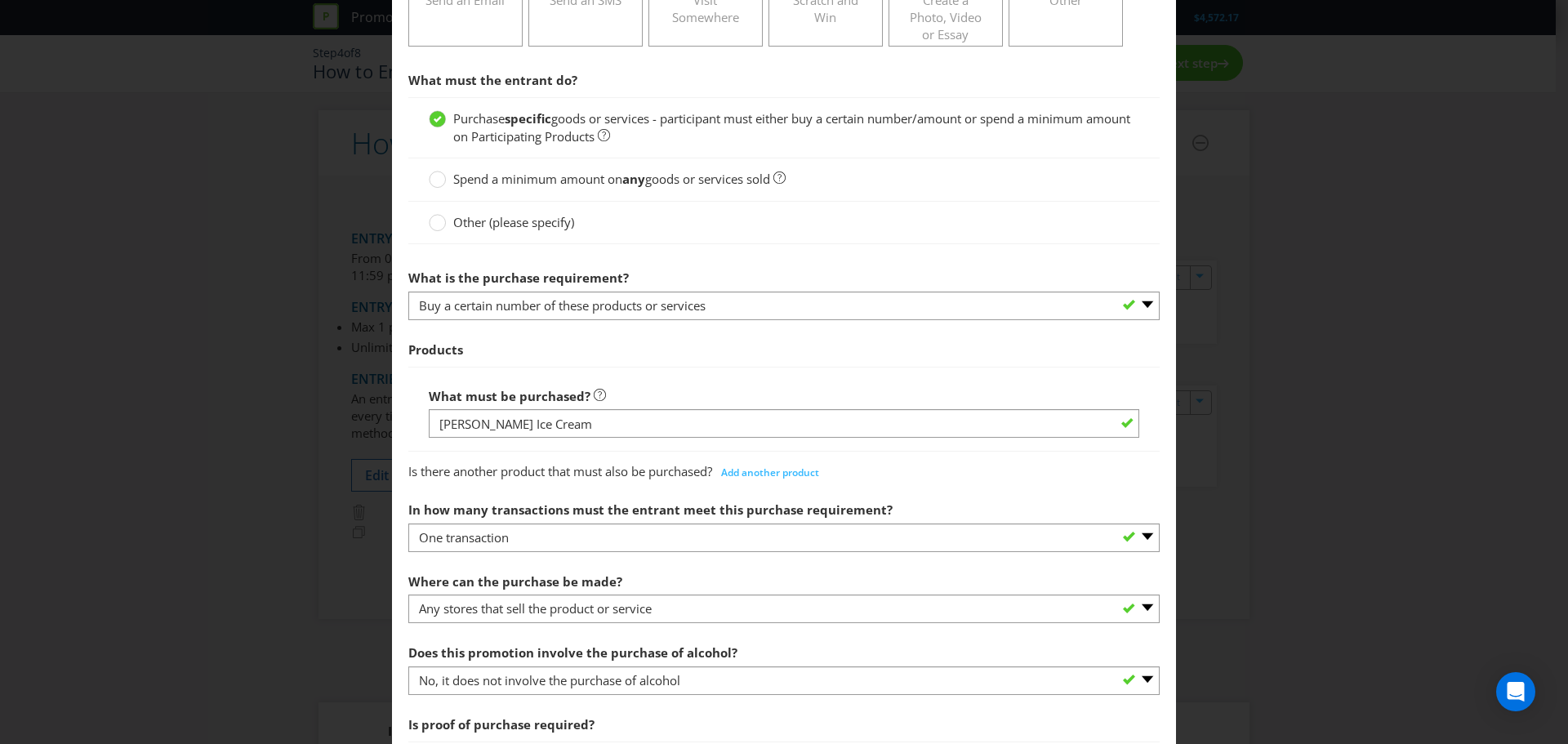
scroll to position [490, 0]
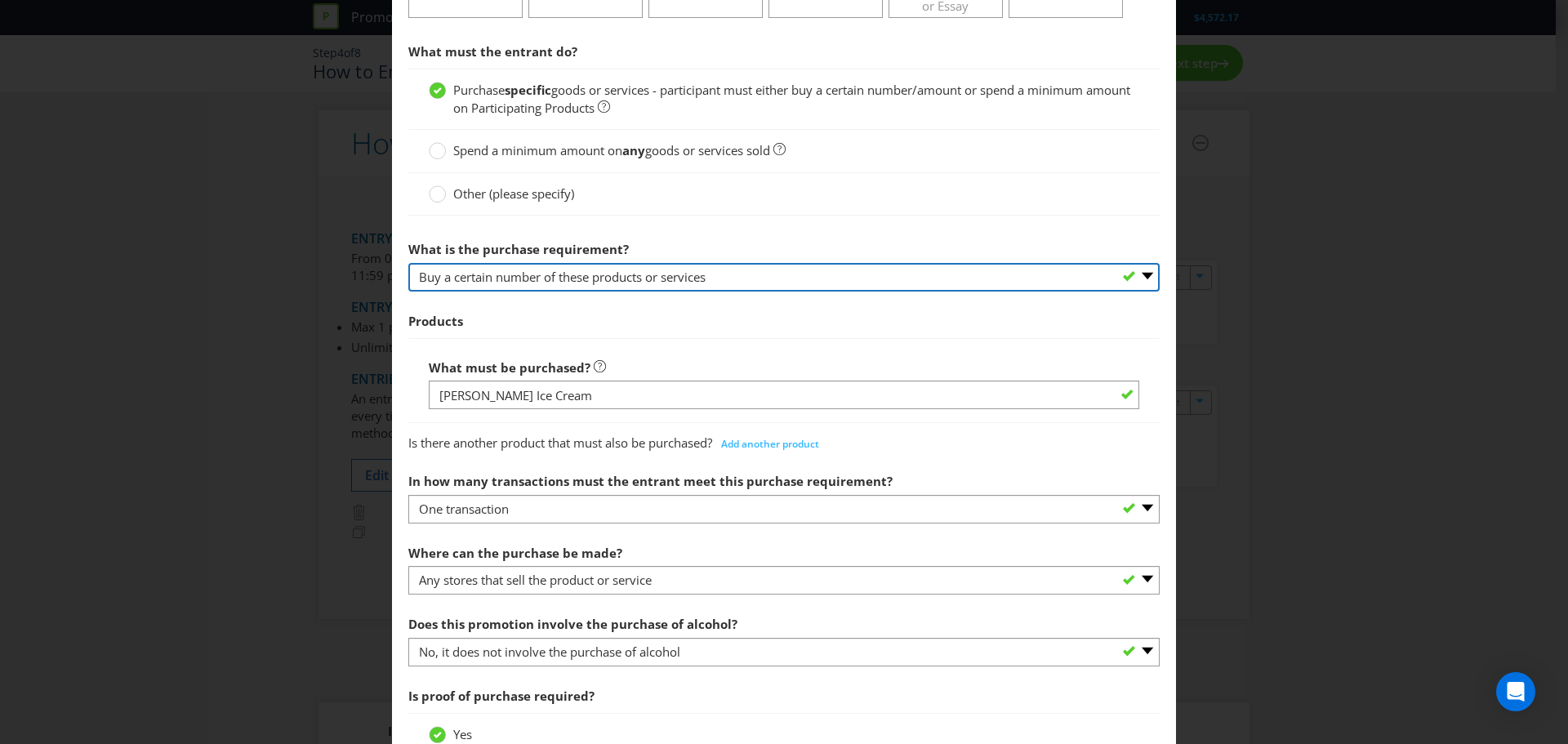
click at [857, 285] on select "-- Please select -- Buy a certain number of these products or services Spend a …" at bounding box center [784, 277] width 752 height 29
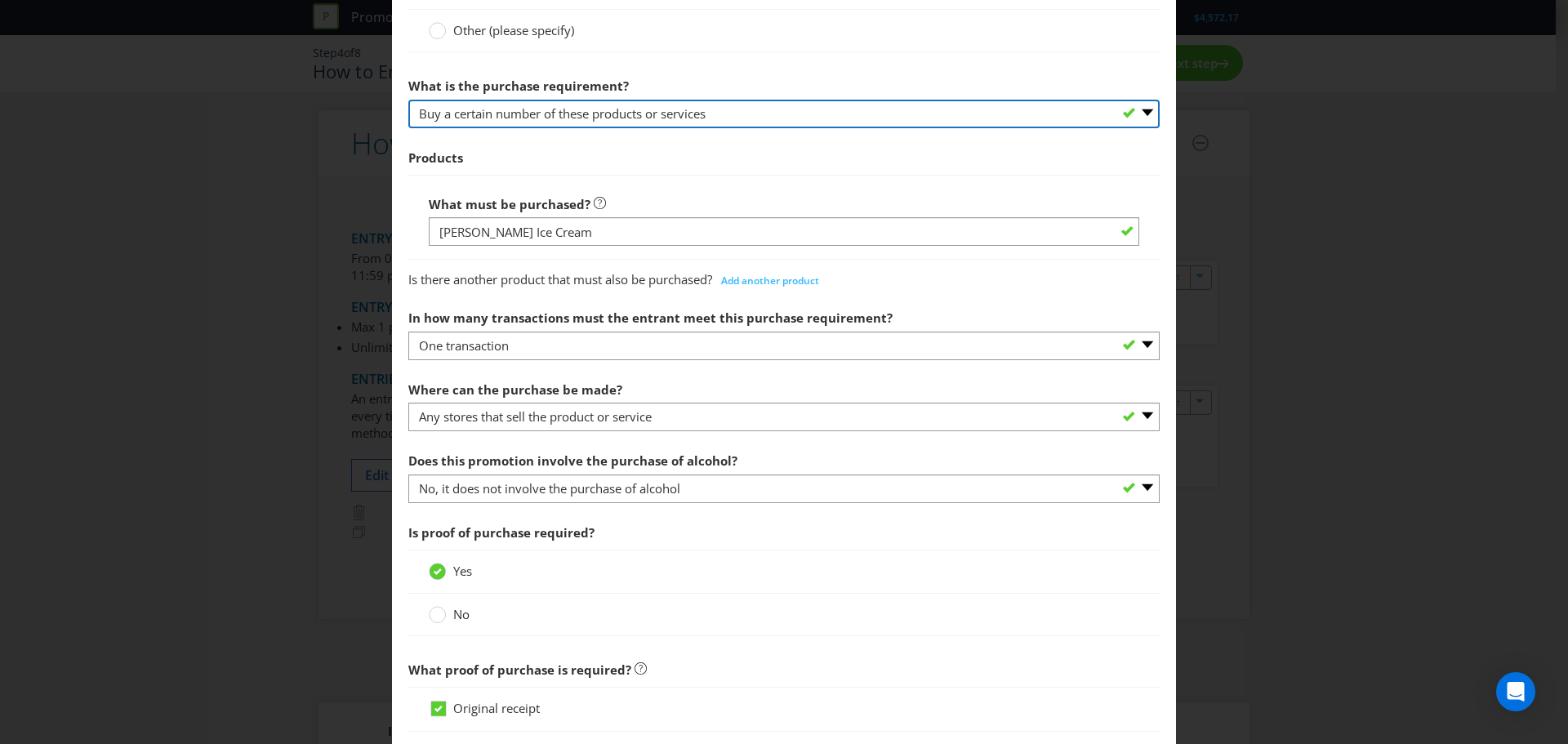
scroll to position [735, 0]
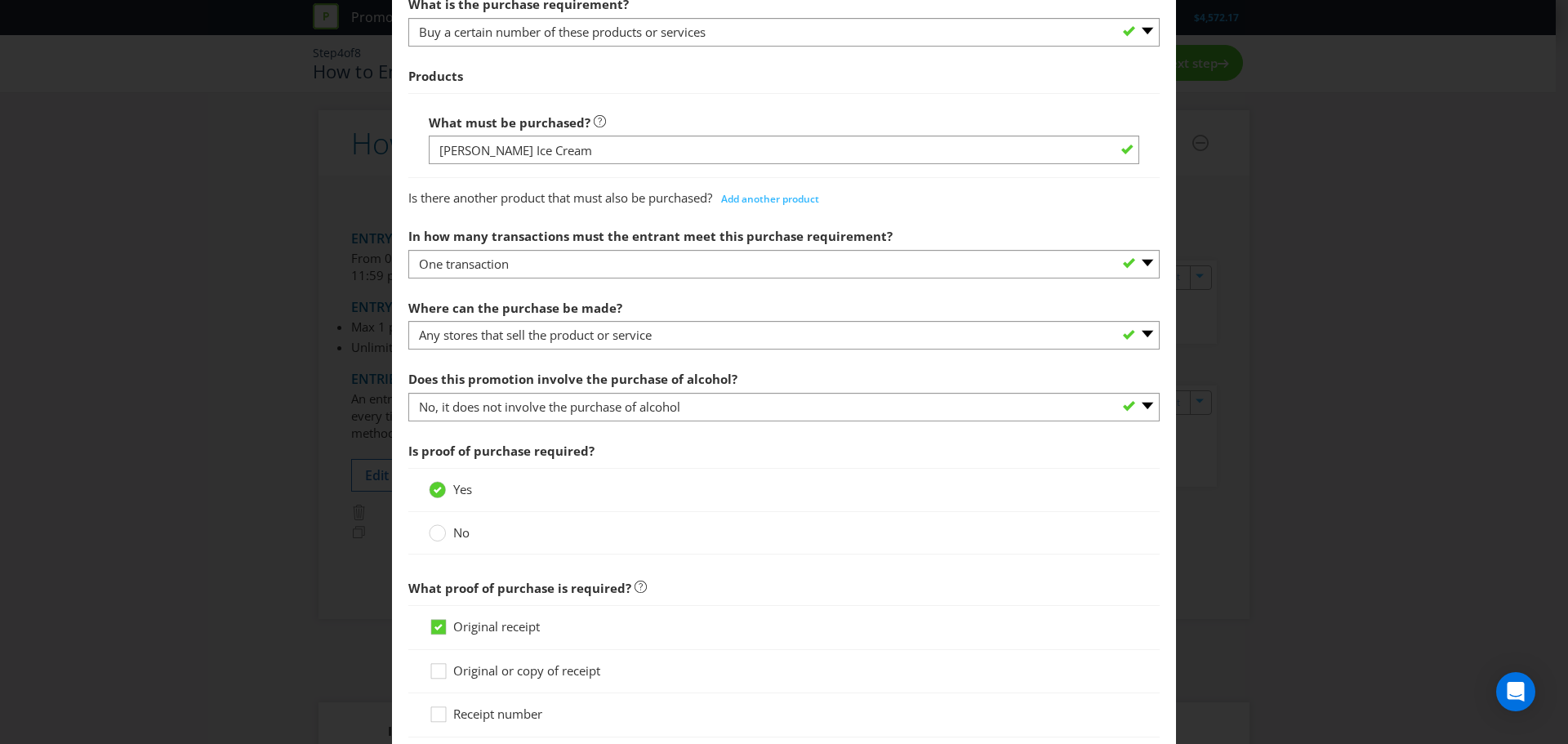
click at [857, 285] on section "What must the entrant do? Purchase specific goods or services - participant mus…" at bounding box center [784, 421] width 752 height 1262
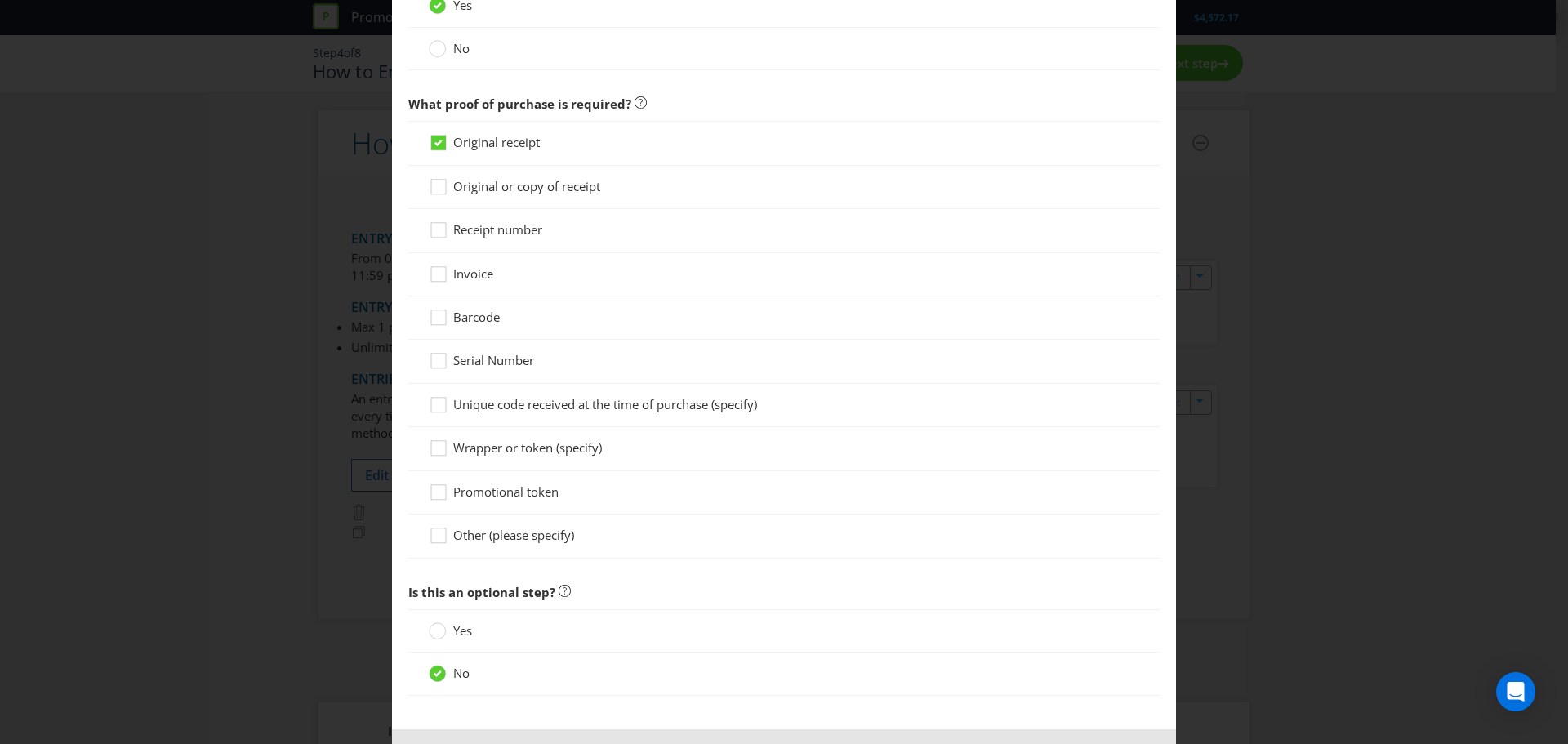
scroll to position [1285, 0]
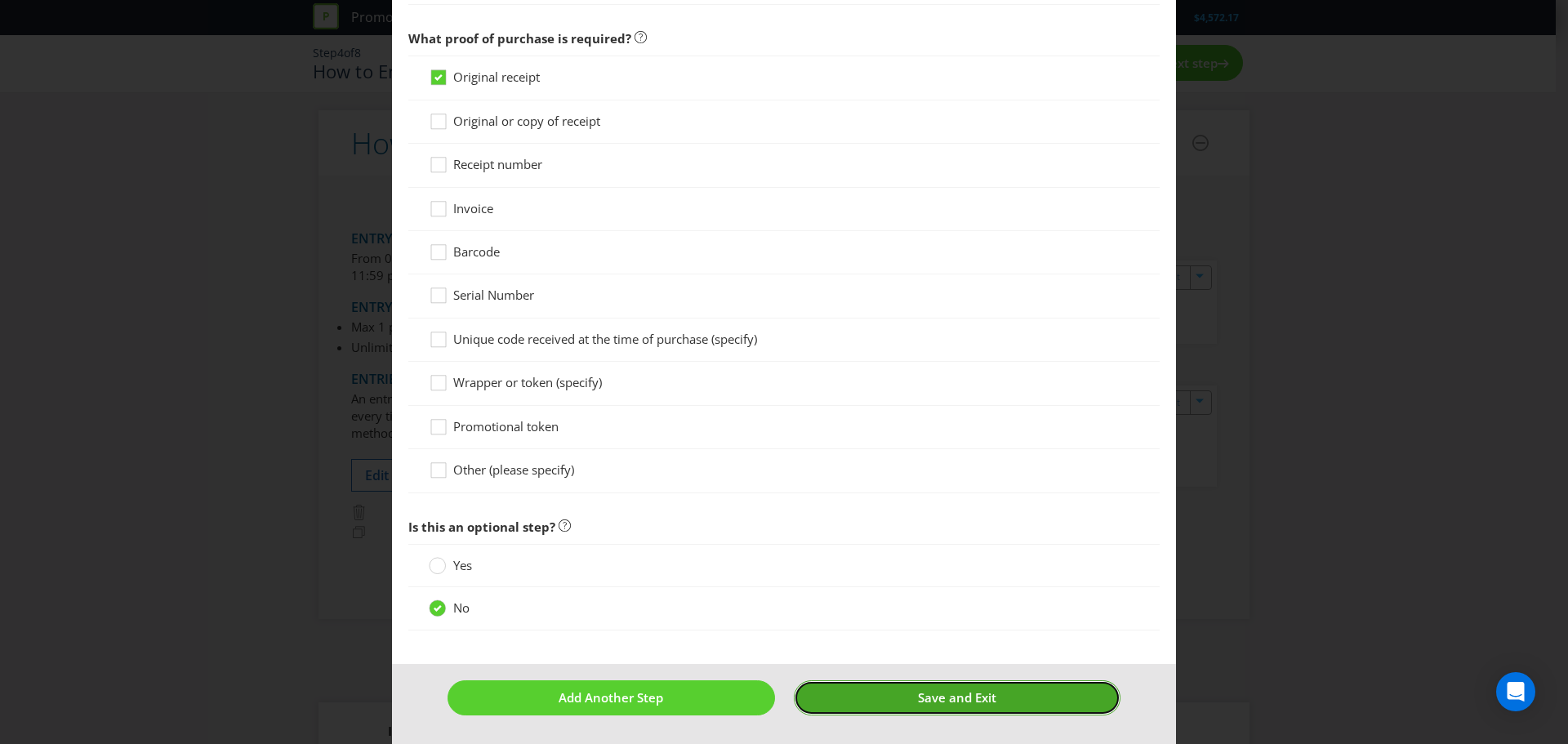
click at [923, 683] on button "Save and Exit" at bounding box center [957, 698] width 327 height 35
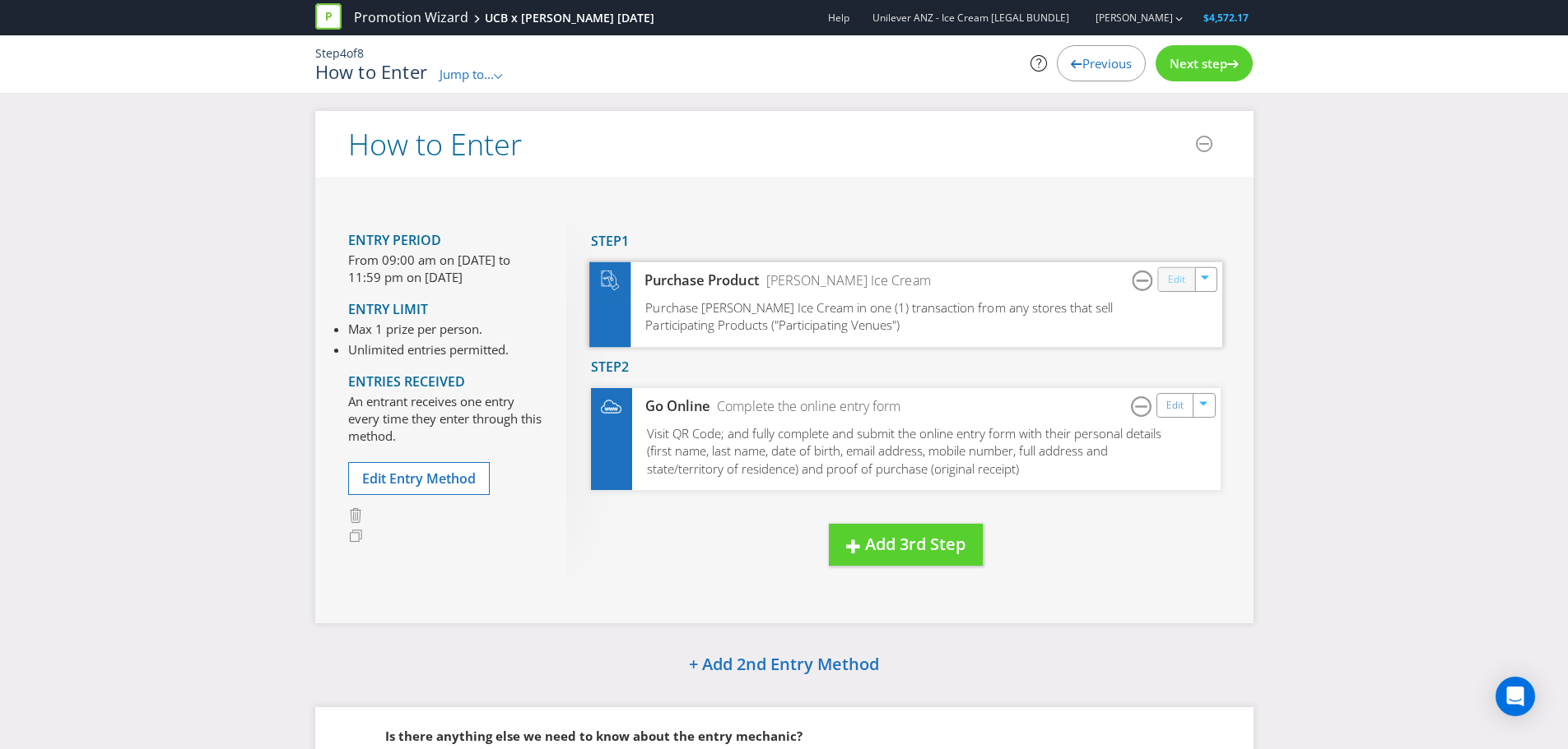
click at [1171, 281] on link "Edit" at bounding box center [1176, 279] width 18 height 19
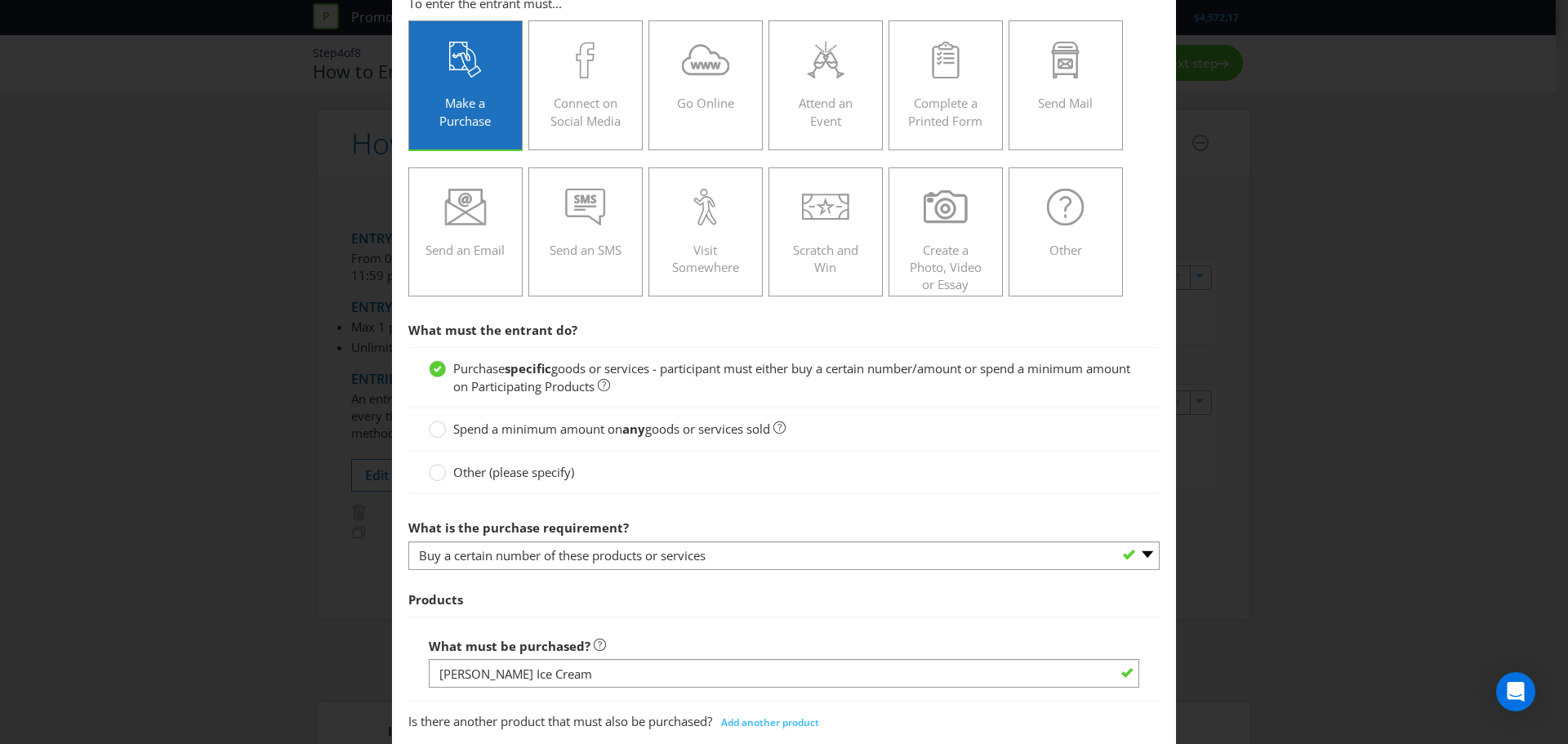
scroll to position [572, 0]
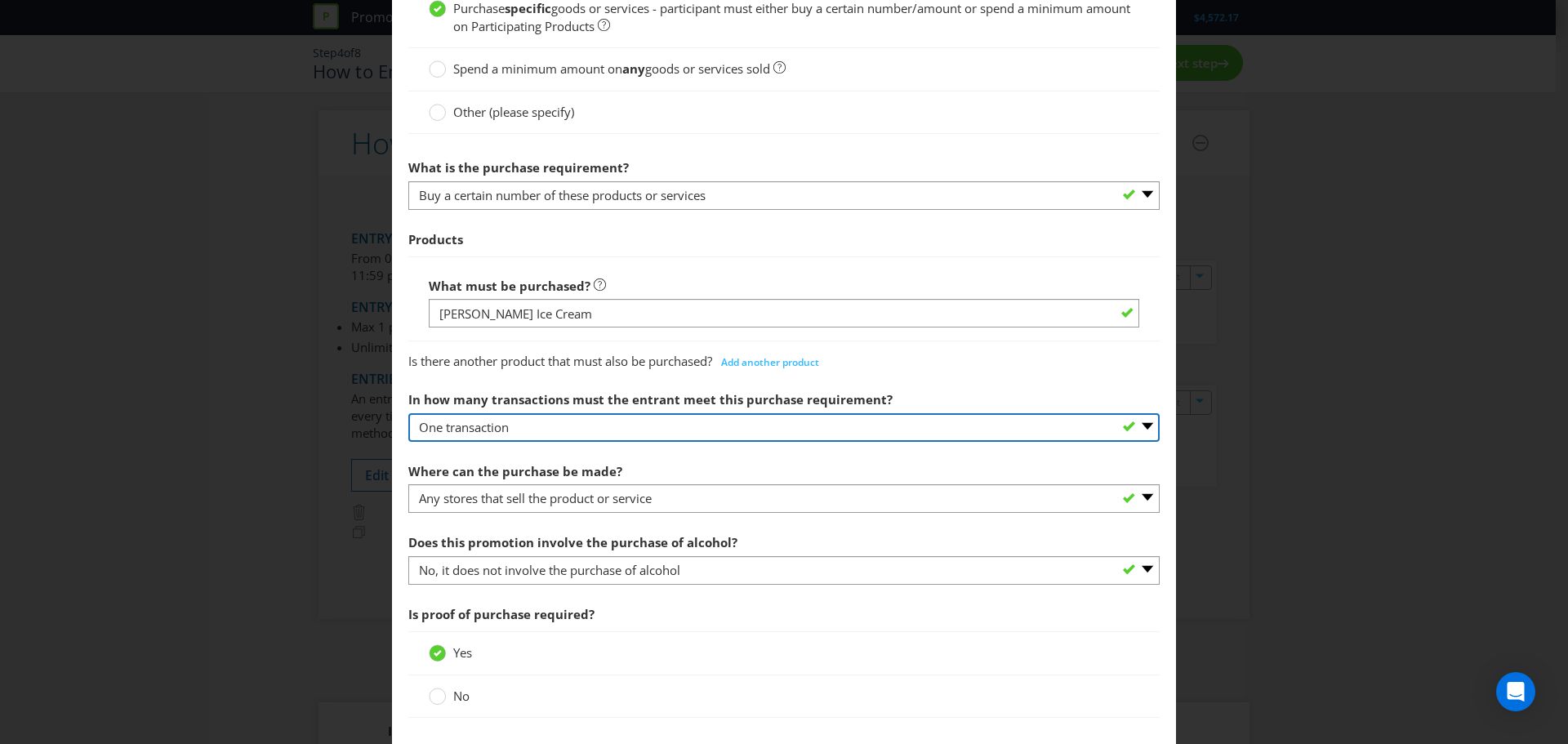
click at [824, 423] on select "-- Please select -- One transaction A specific number of transactions Any numbe…" at bounding box center [784, 428] width 752 height 29
select select "MANY"
click at [408, 414] on select "-- Please select -- One transaction A specific number of transactions Any numbe…" at bounding box center [784, 428] width 752 height 29
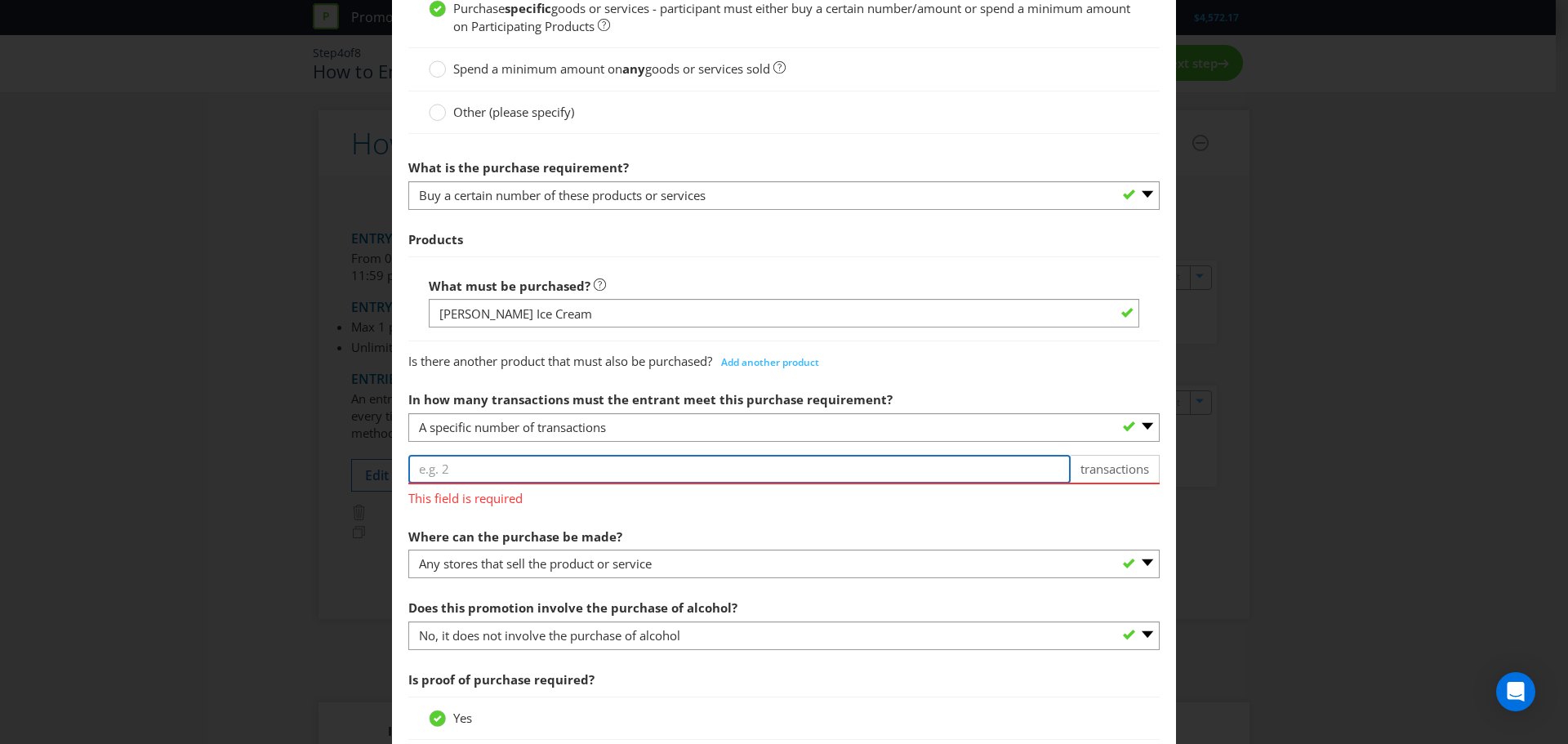
click at [670, 477] on input "number" at bounding box center [739, 469] width 662 height 29
type input "2"
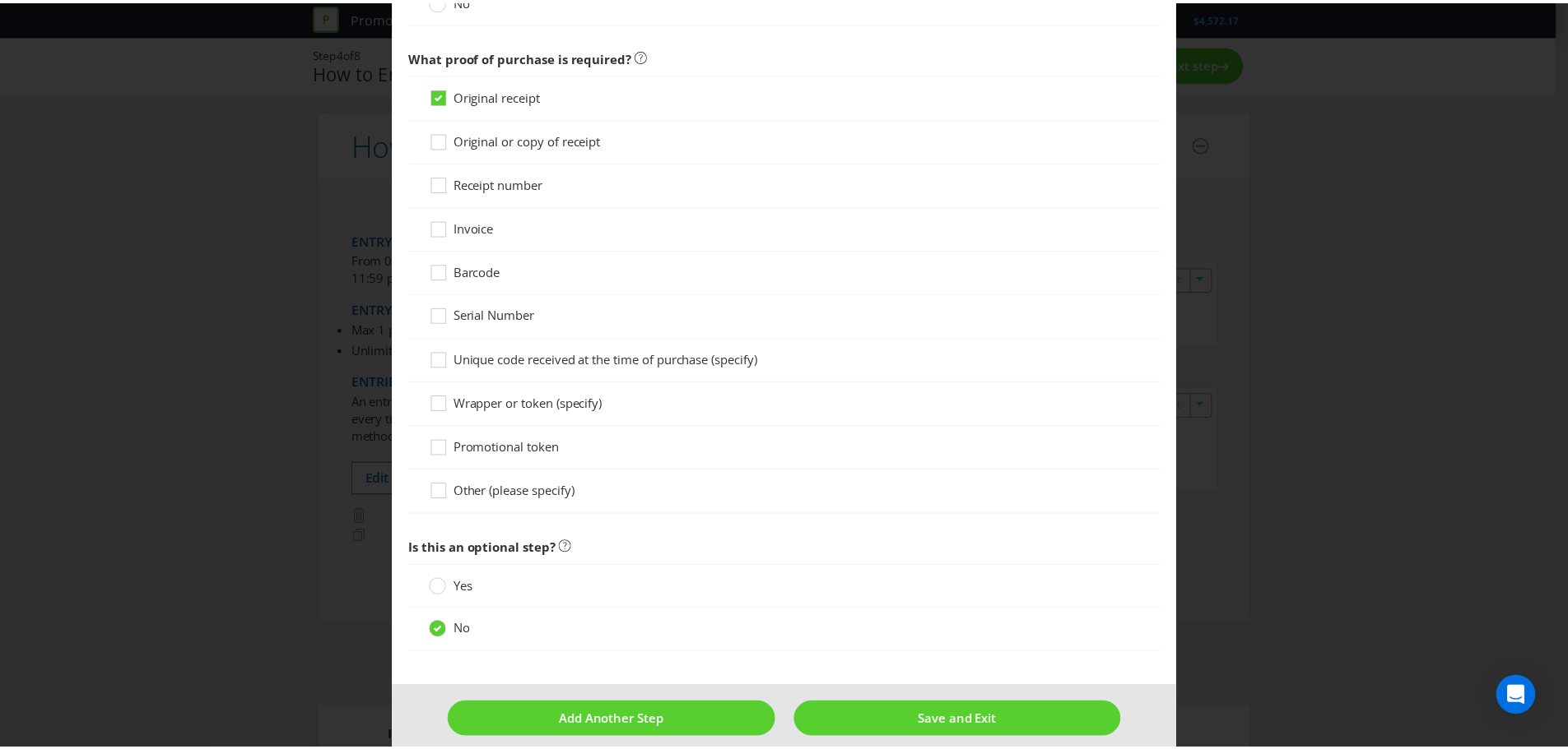
scroll to position [1335, 0]
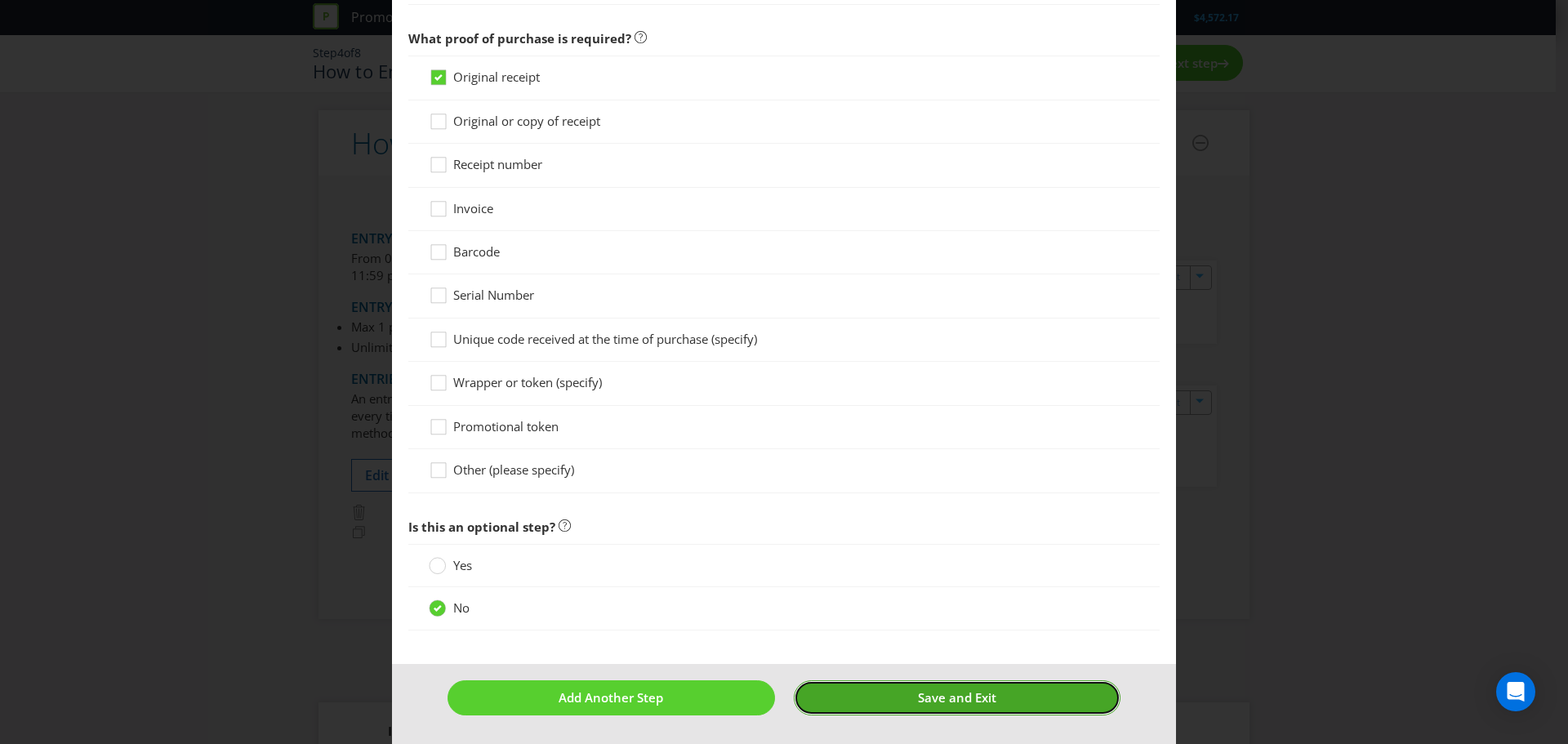
click at [903, 689] on button "Save and Exit" at bounding box center [957, 698] width 327 height 35
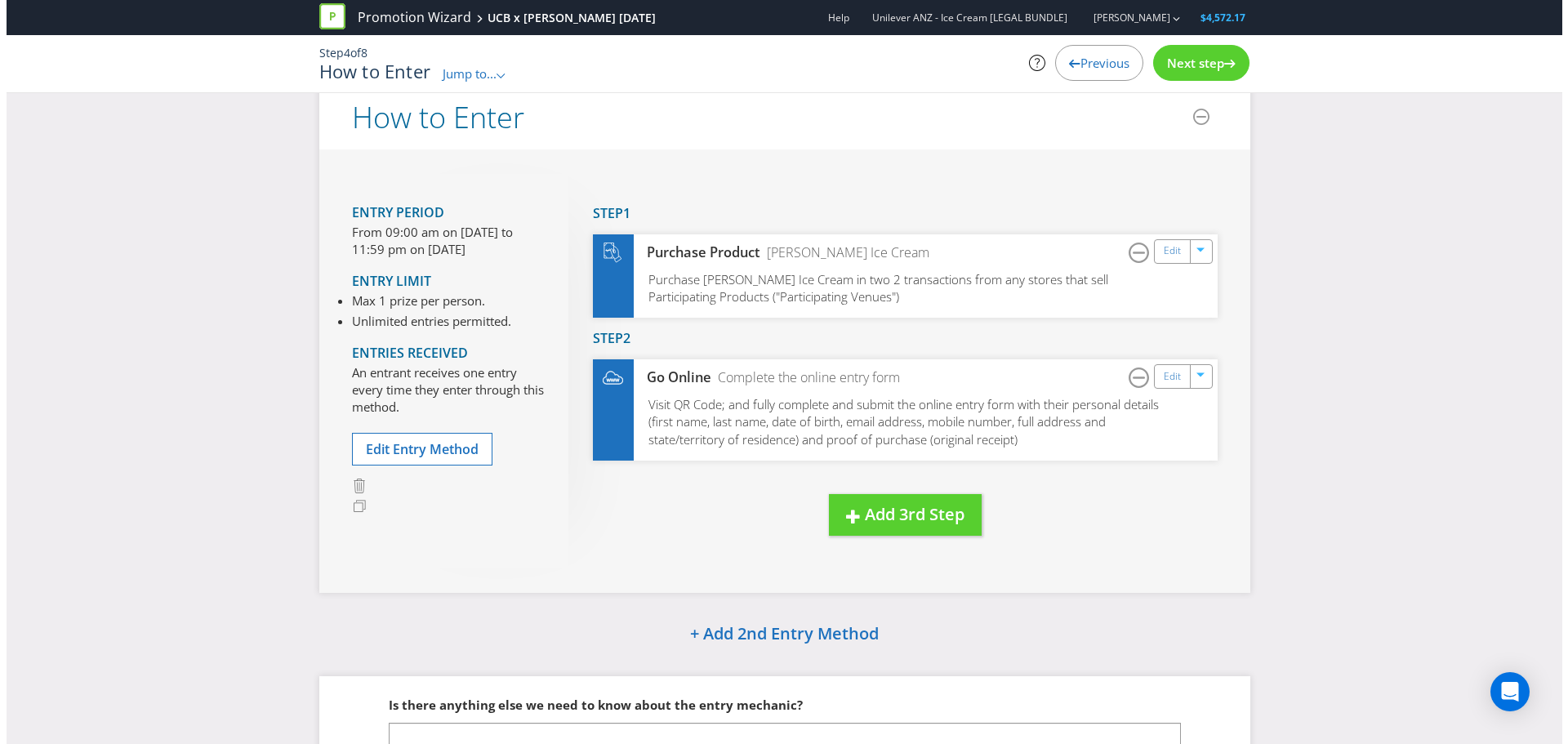
scroll to position [20, 0]
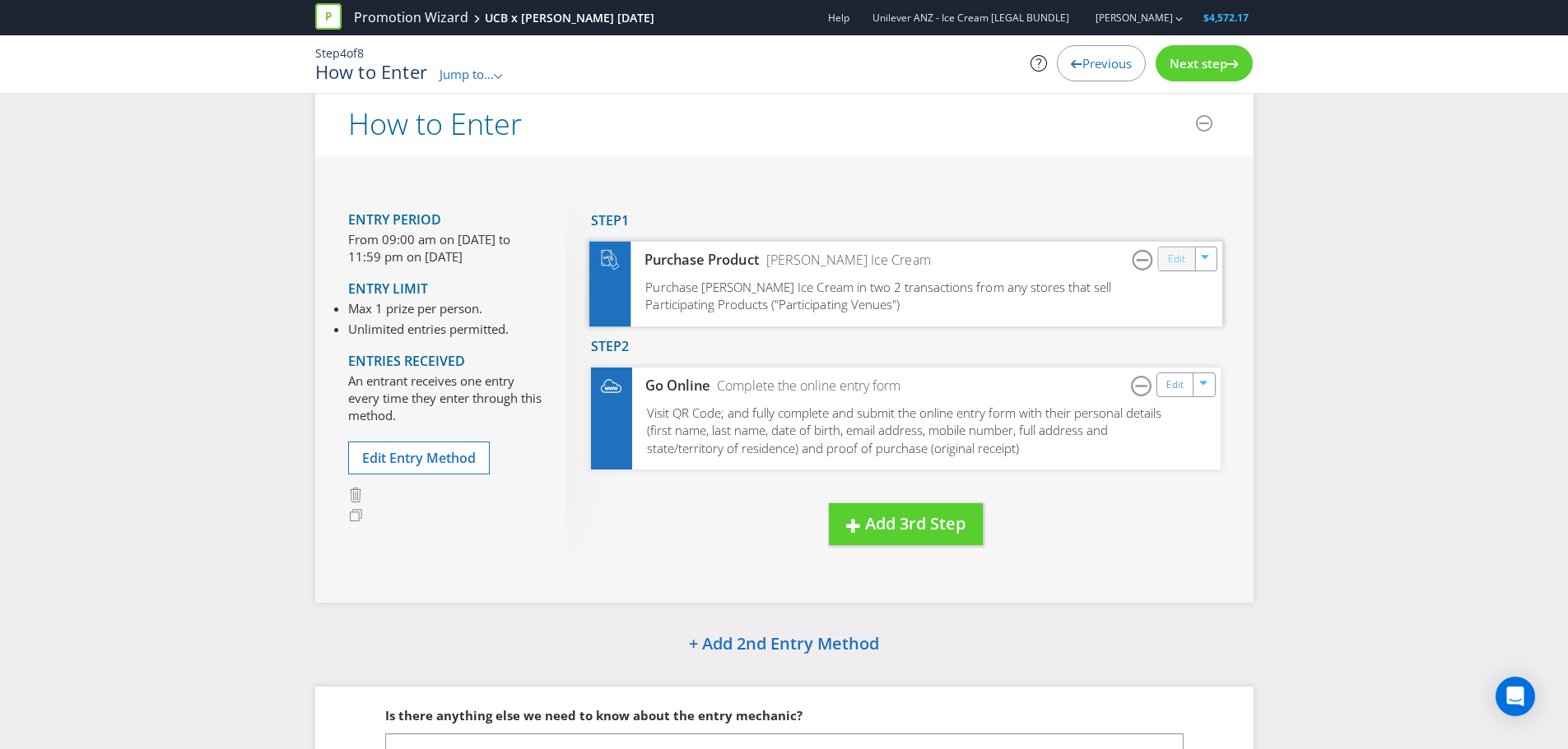
click at [1172, 253] on link "Edit" at bounding box center [1176, 258] width 18 height 19
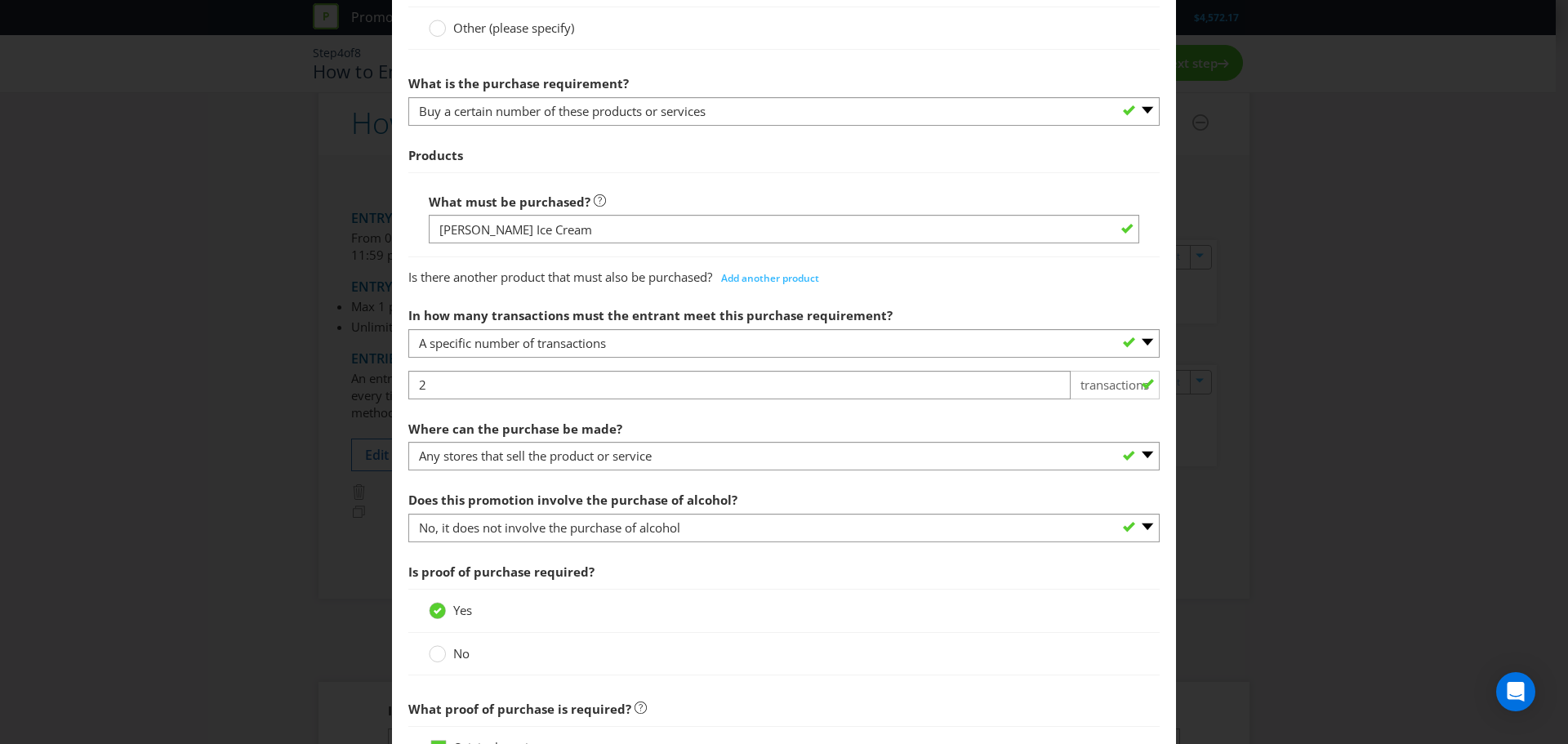
scroll to position [735, 0]
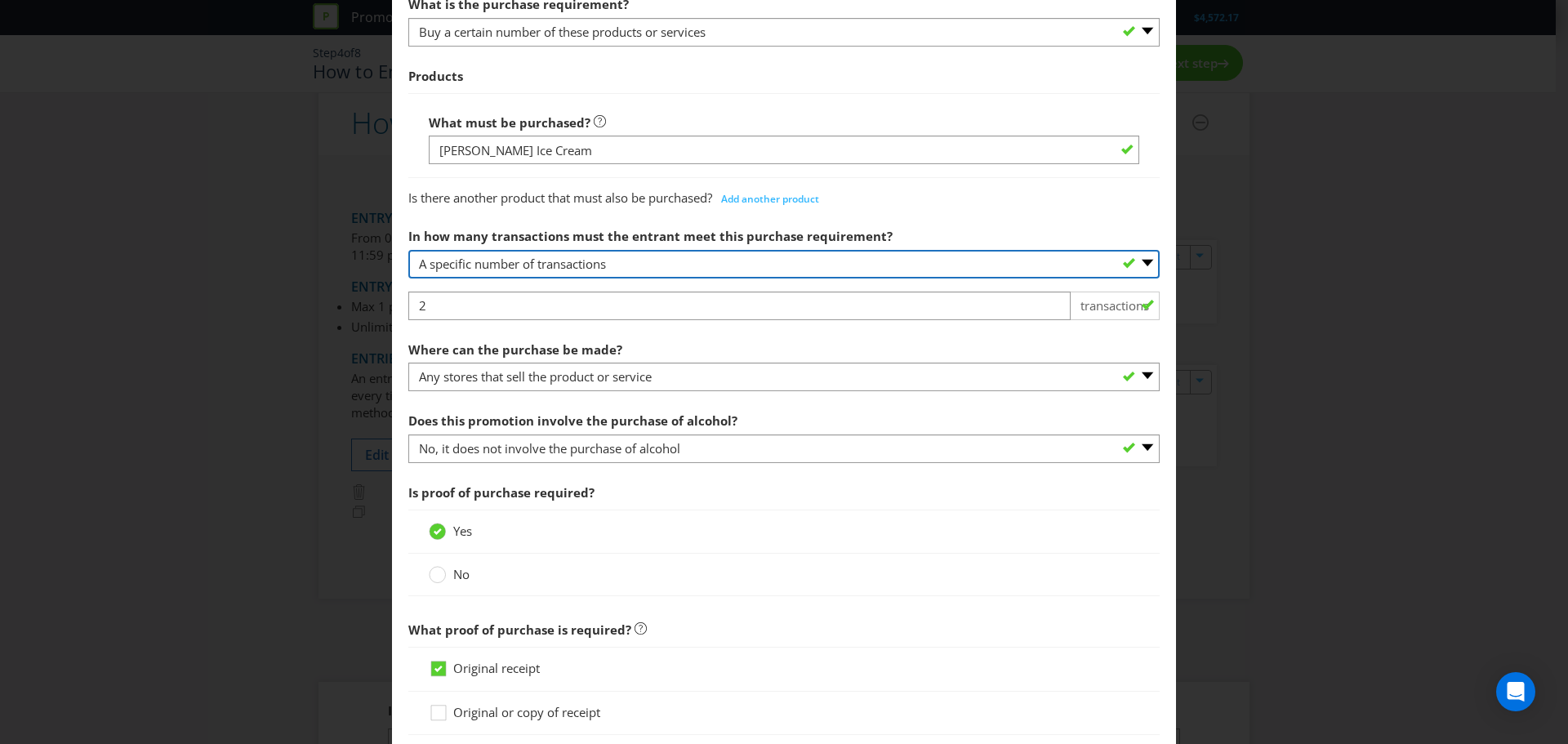
click at [815, 263] on select "-- Please select -- One transaction A specific number of transactions Any numbe…" at bounding box center [784, 264] width 752 height 29
select select "ONE"
click at [408, 250] on select "-- Please select -- One transaction A specific number of transactions Any numbe…" at bounding box center [784, 264] width 752 height 29
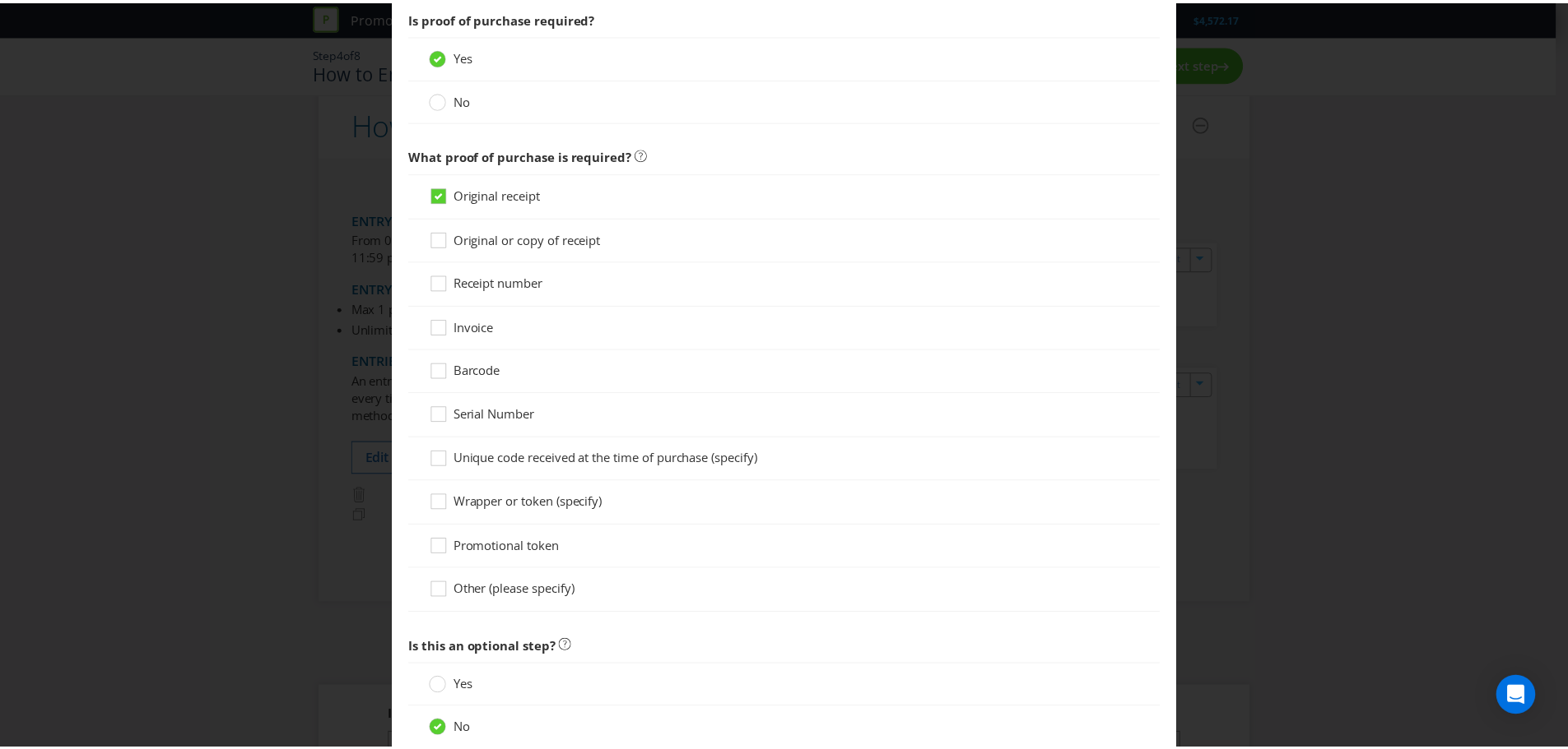
scroll to position [1294, 0]
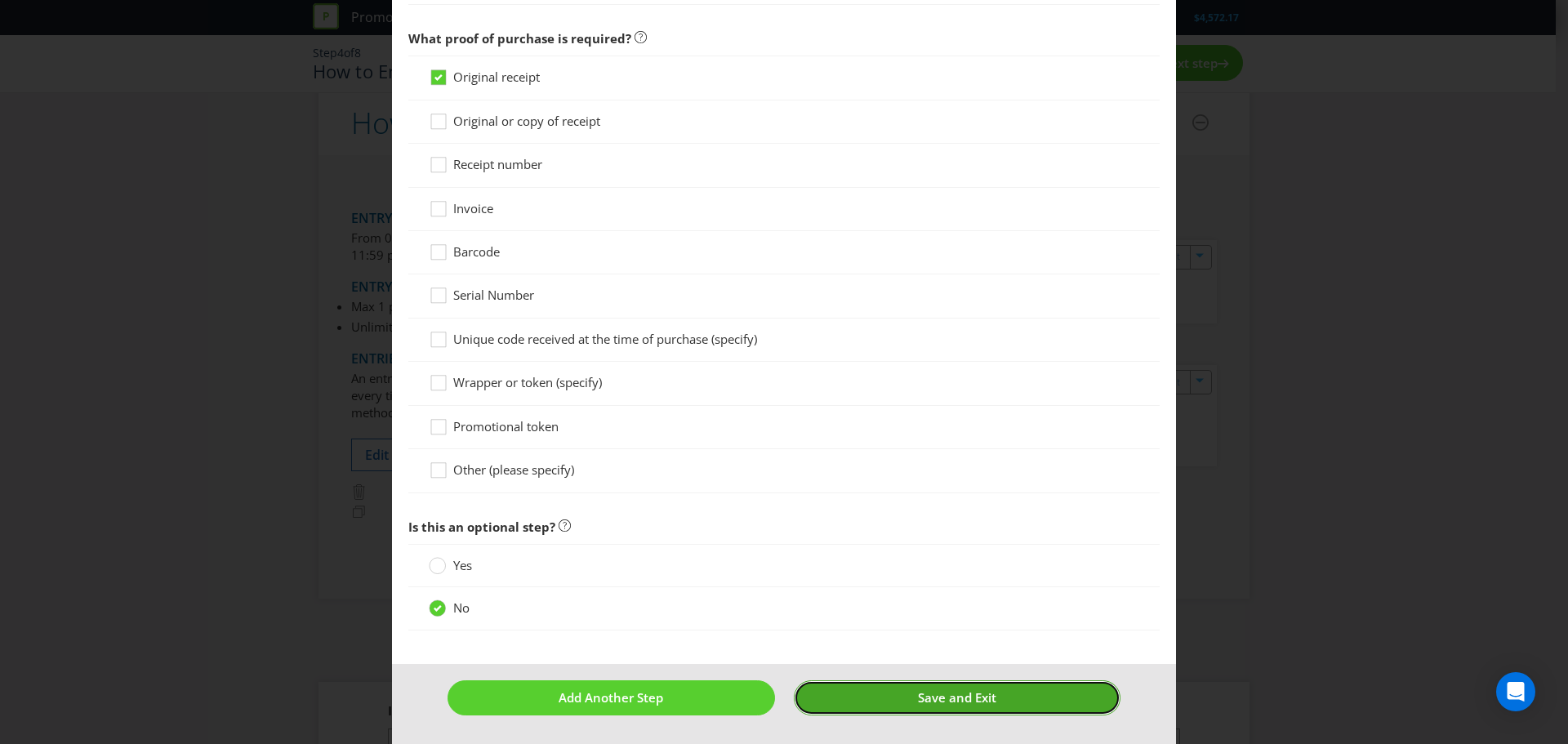
click at [960, 697] on span "Save and Exit" at bounding box center [956, 697] width 78 height 17
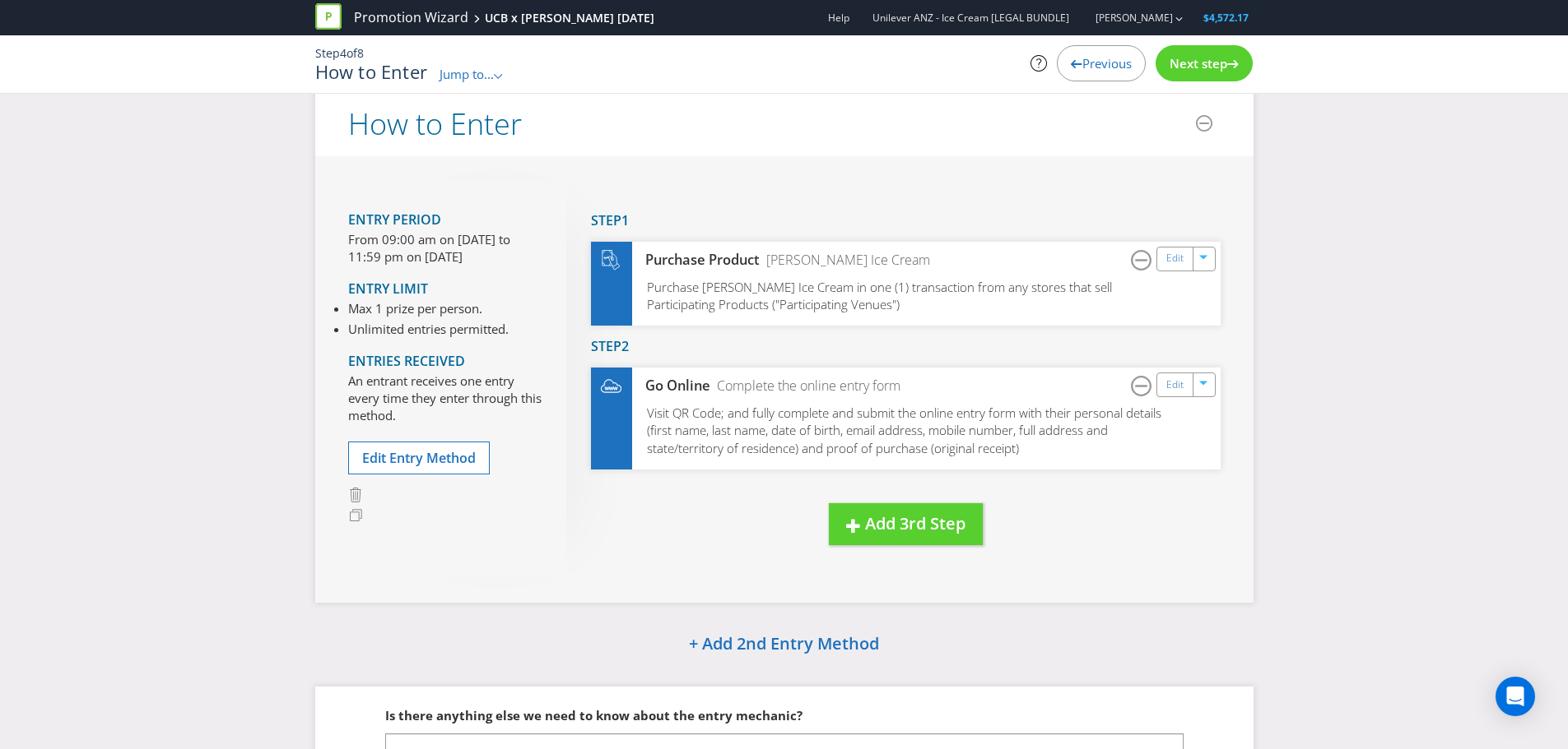
click at [1207, 71] on div "Next step" at bounding box center [1204, 63] width 97 height 36
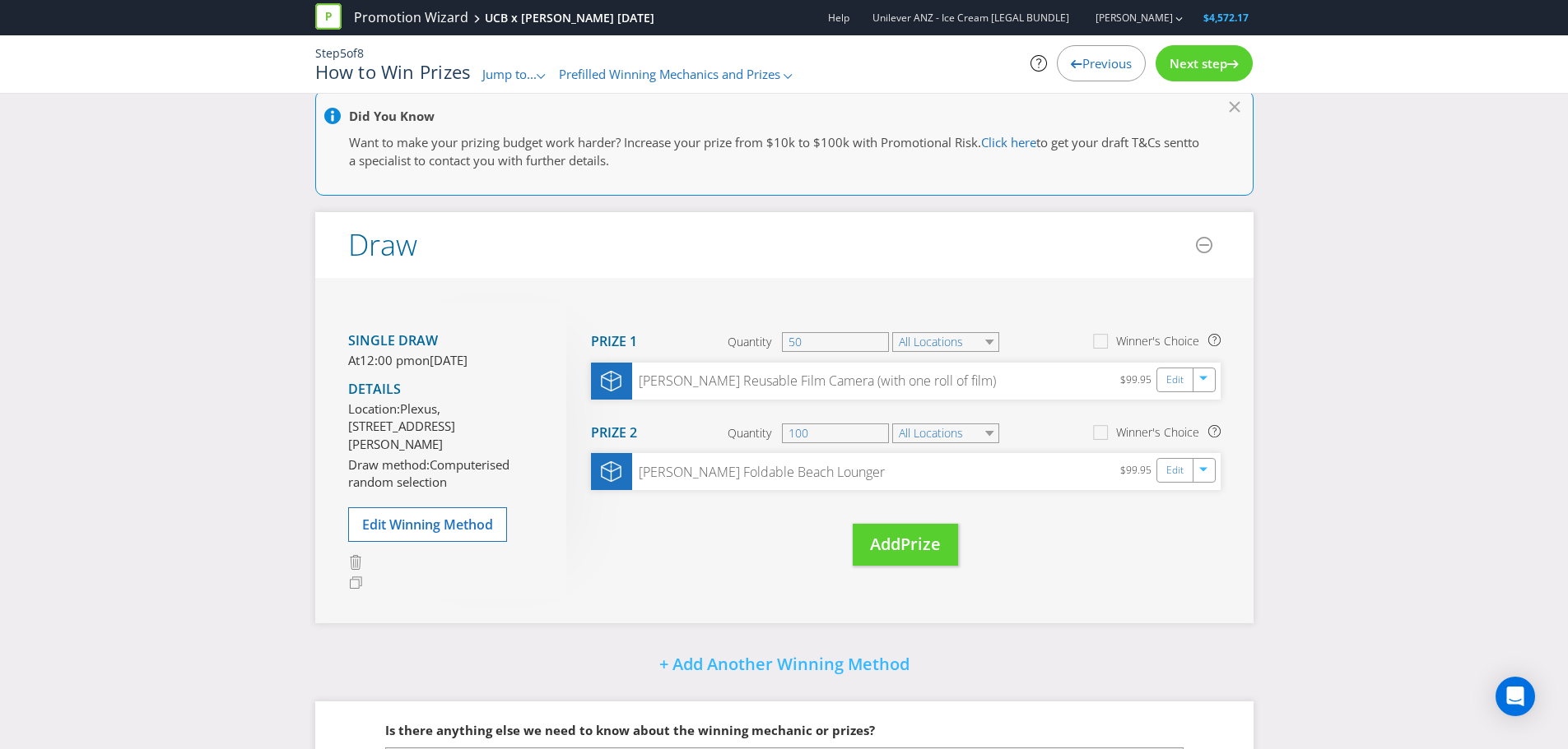
click at [1207, 71] on span "Next step" at bounding box center [1198, 63] width 58 height 17
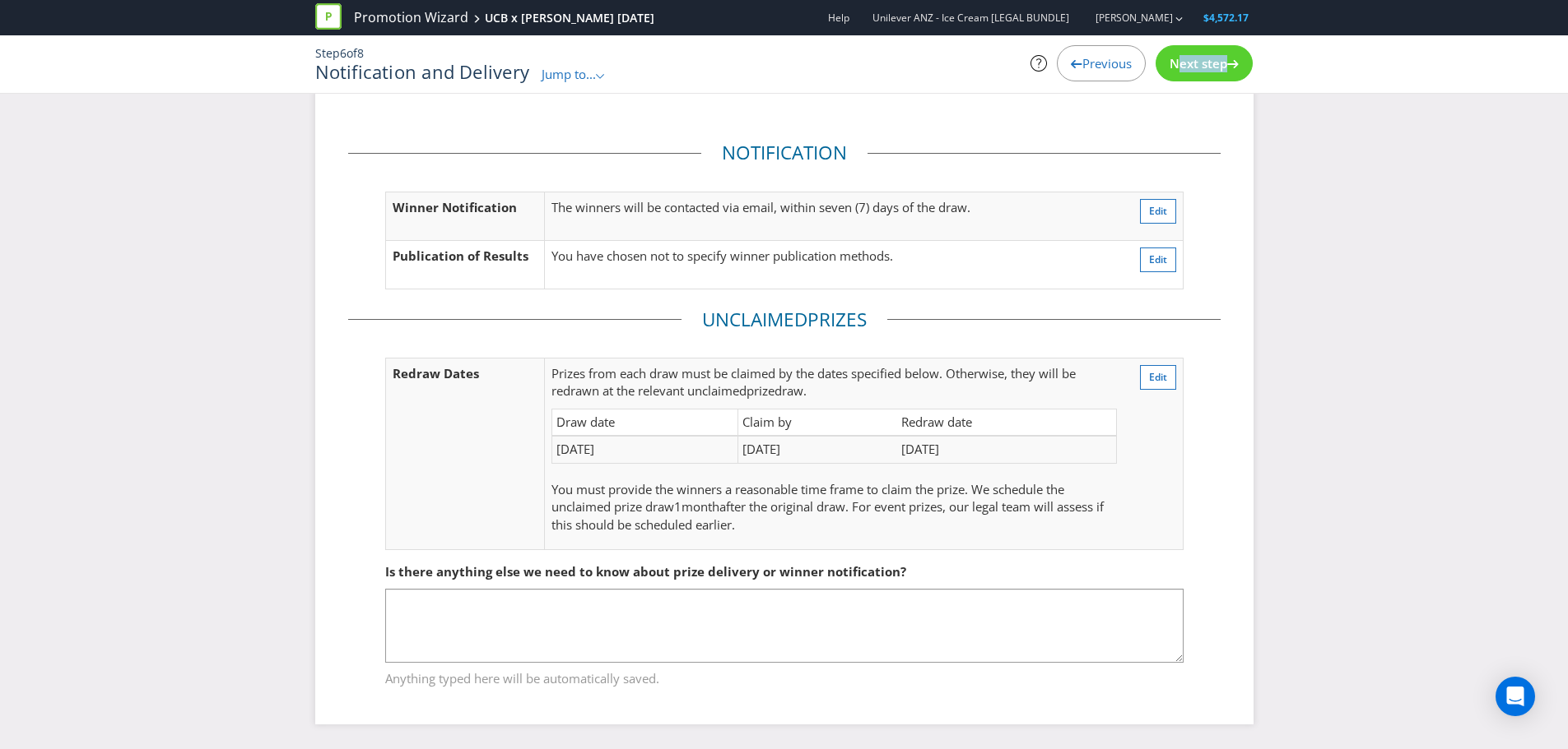
click at [1207, 71] on span "Next step" at bounding box center [1198, 63] width 58 height 17
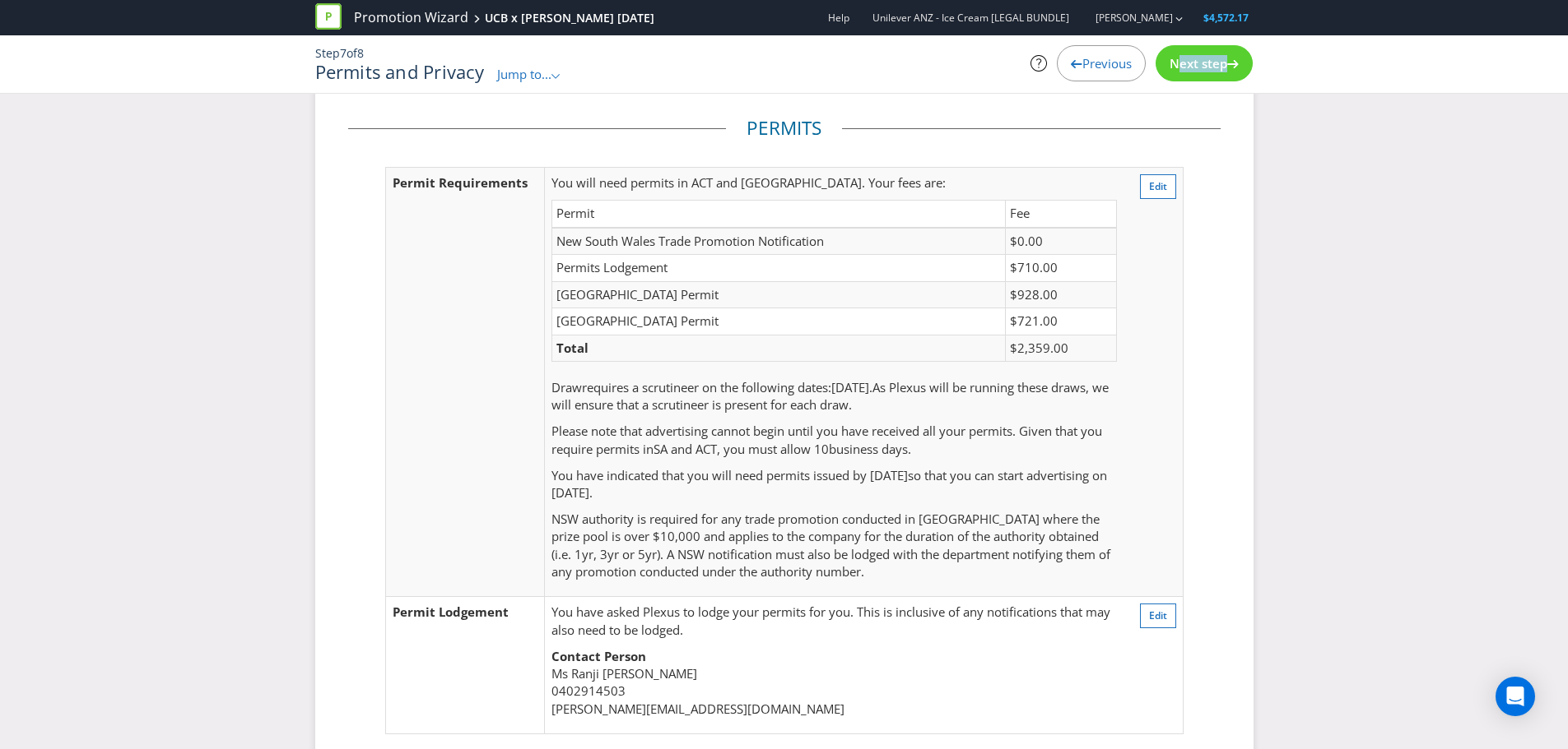
click at [1207, 71] on span "Next step" at bounding box center [1198, 63] width 58 height 17
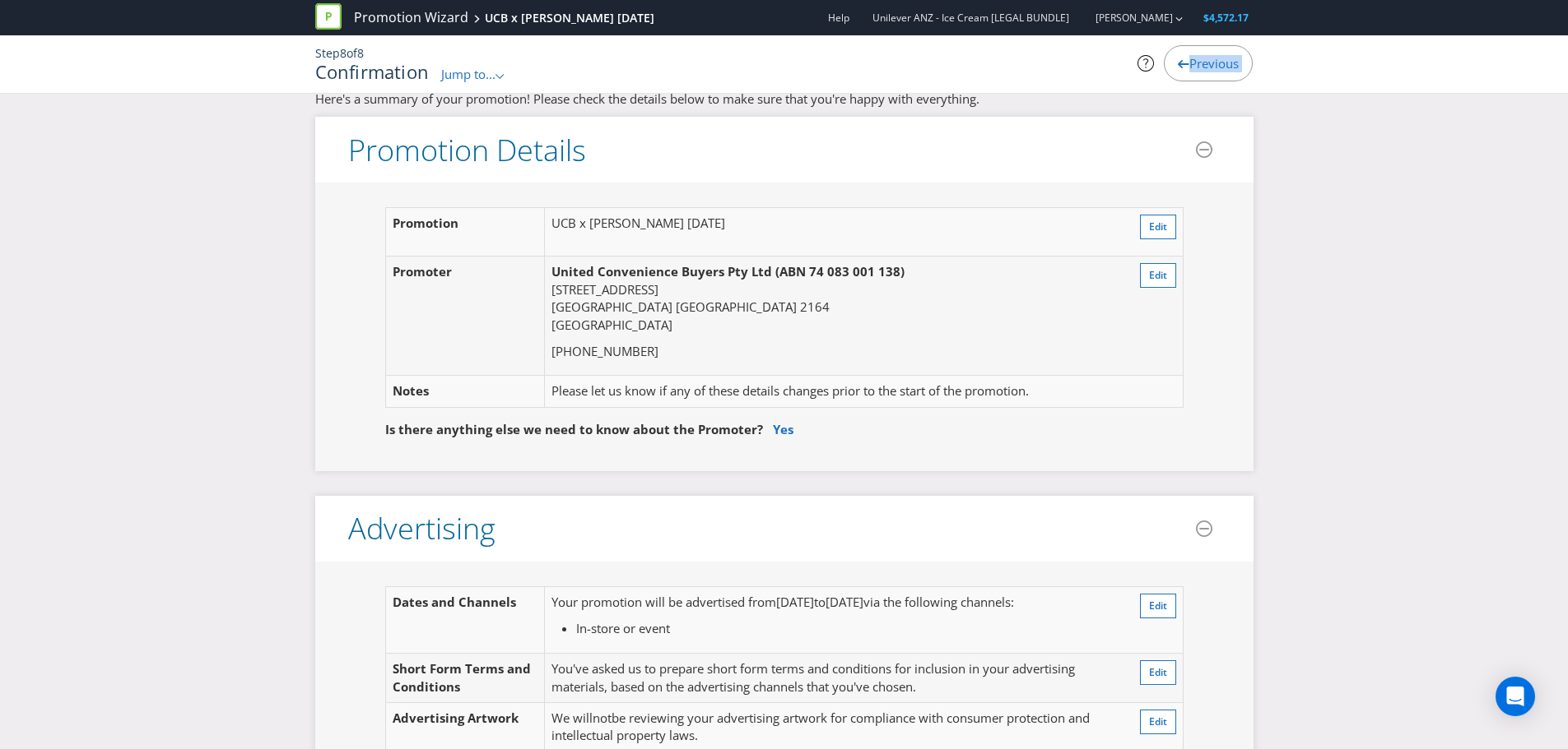
click at [1207, 71] on span "Previous" at bounding box center [1214, 63] width 50 height 17
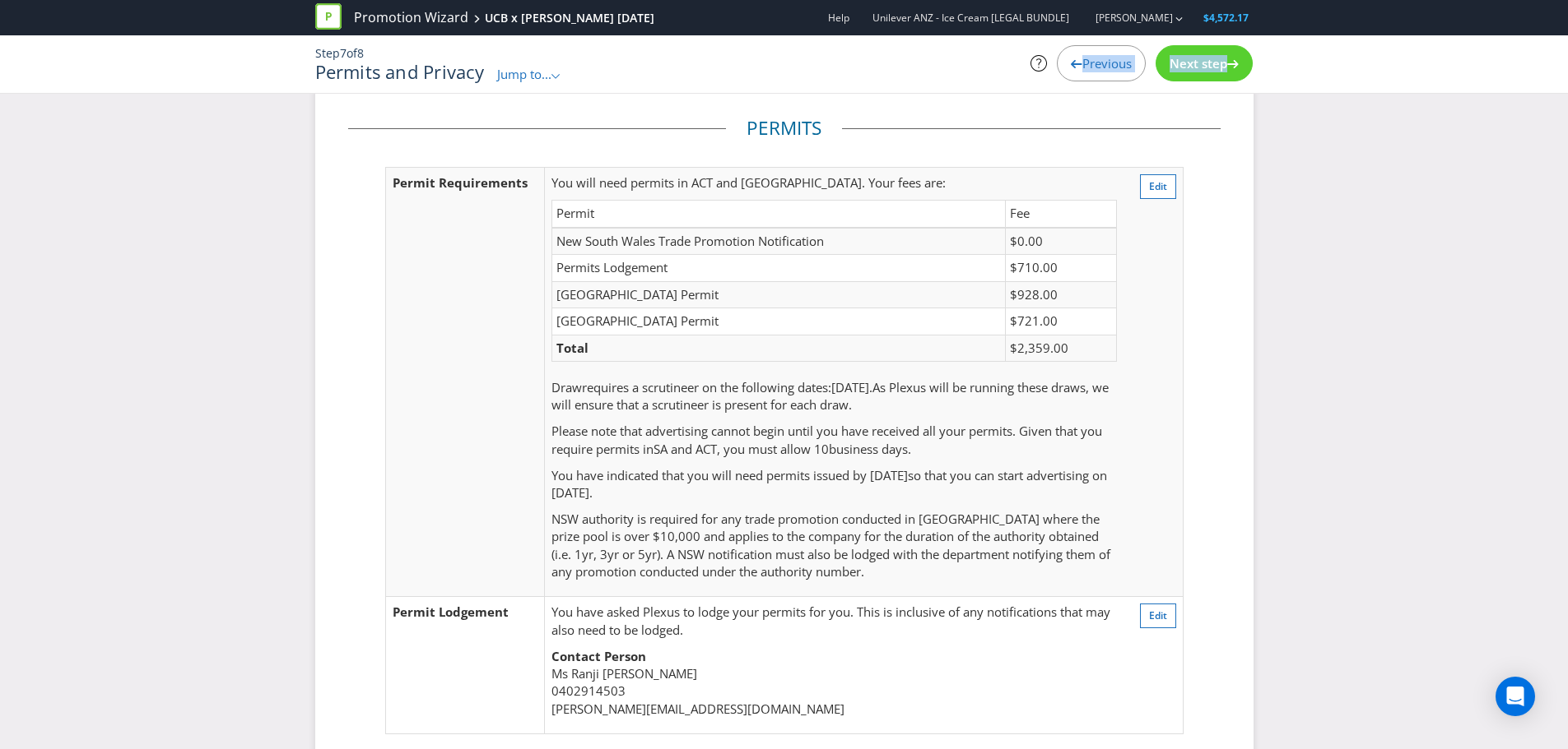
click at [1207, 71] on span "Next step" at bounding box center [1198, 63] width 58 height 17
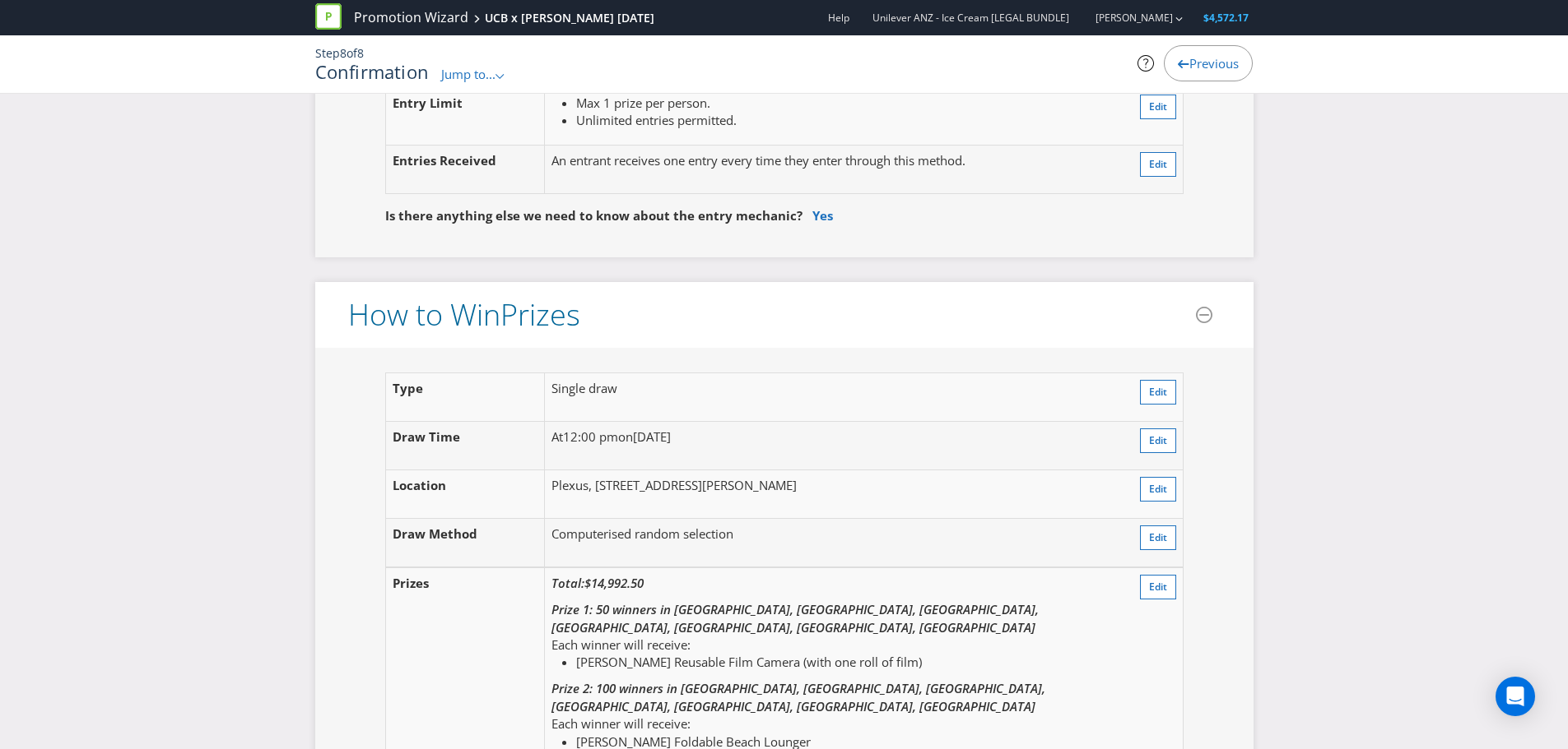
scroll to position [1583, 0]
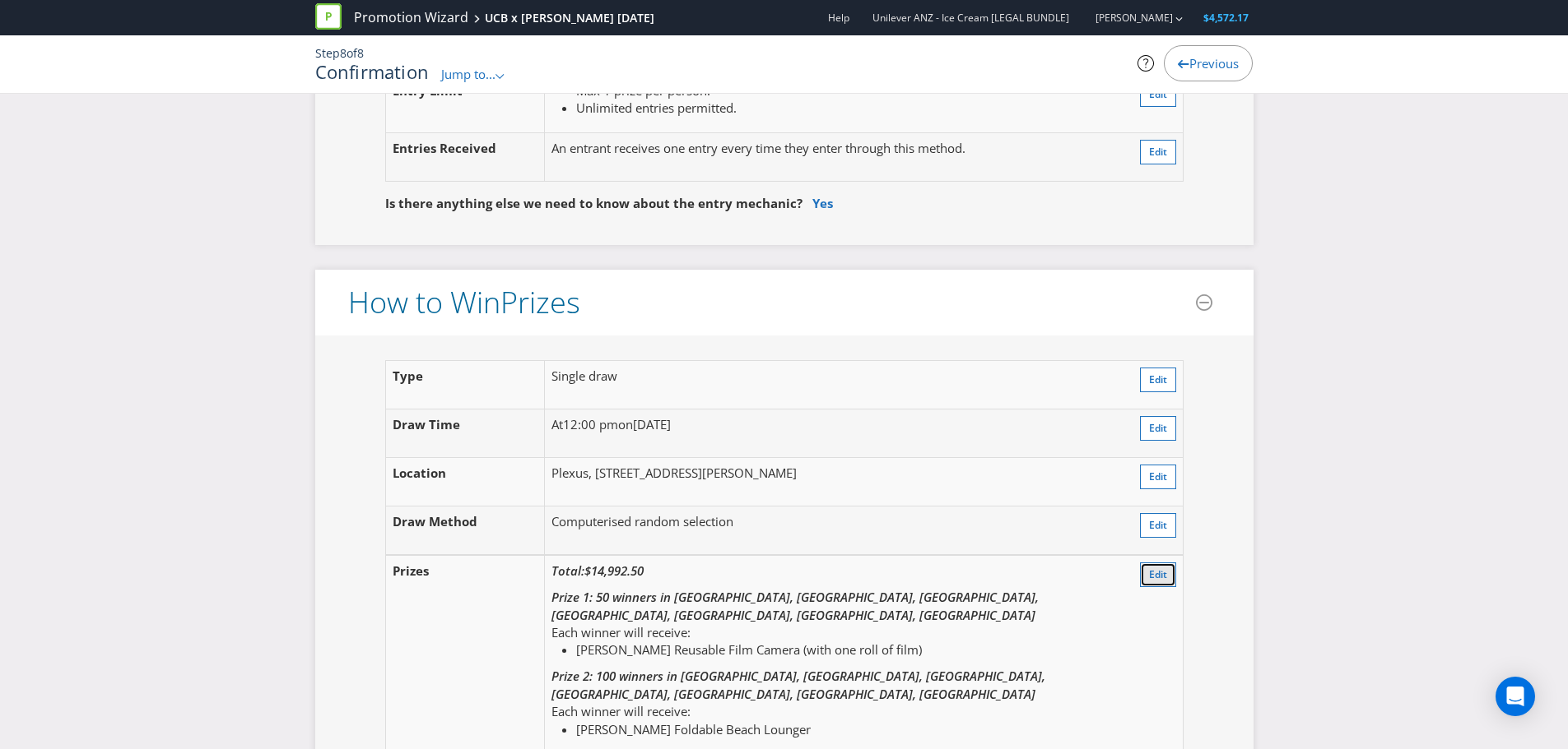
click at [1155, 568] on span "Edit" at bounding box center [1157, 575] width 18 height 14
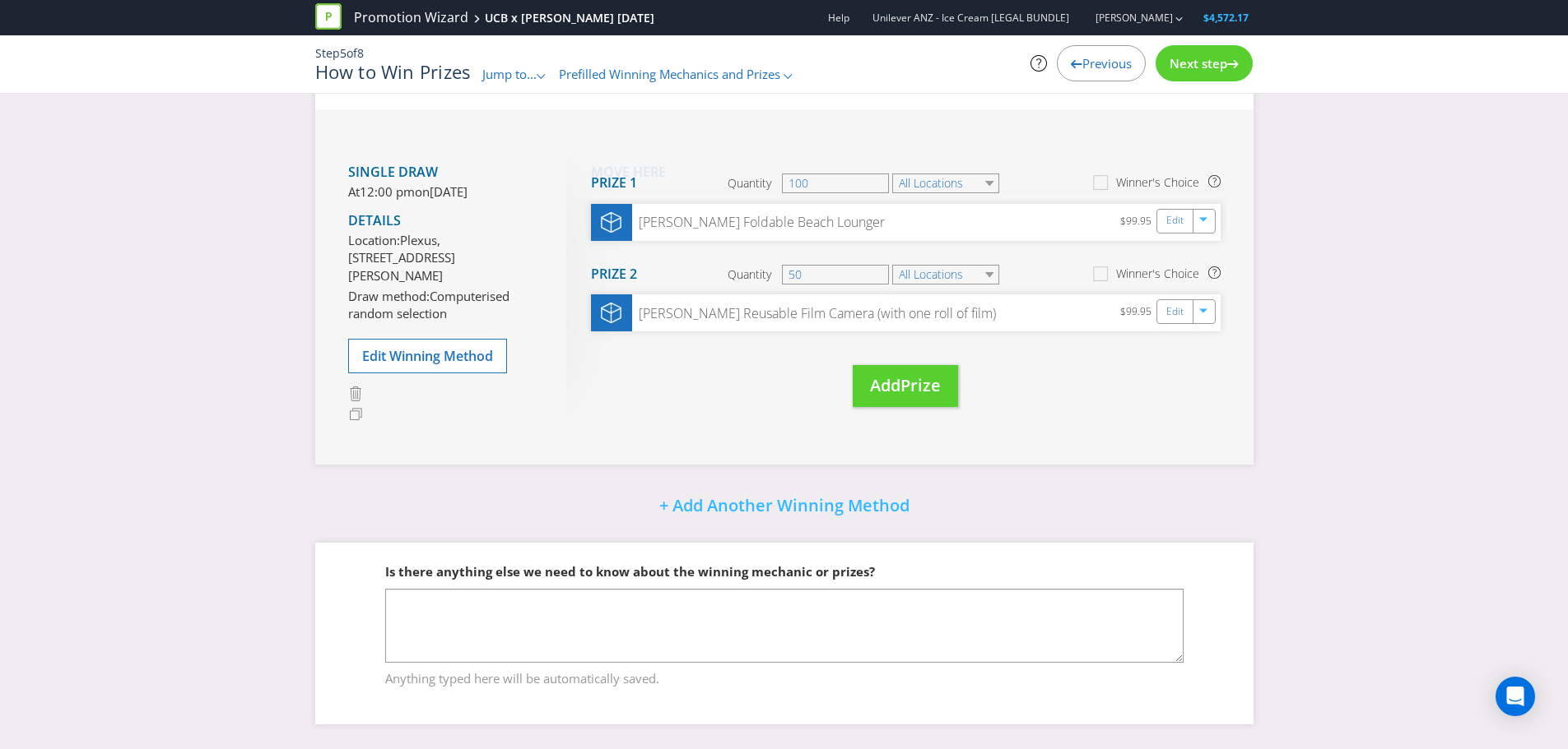
scroll to position [195, 0]
click at [1203, 65] on span "Next step" at bounding box center [1198, 63] width 58 height 17
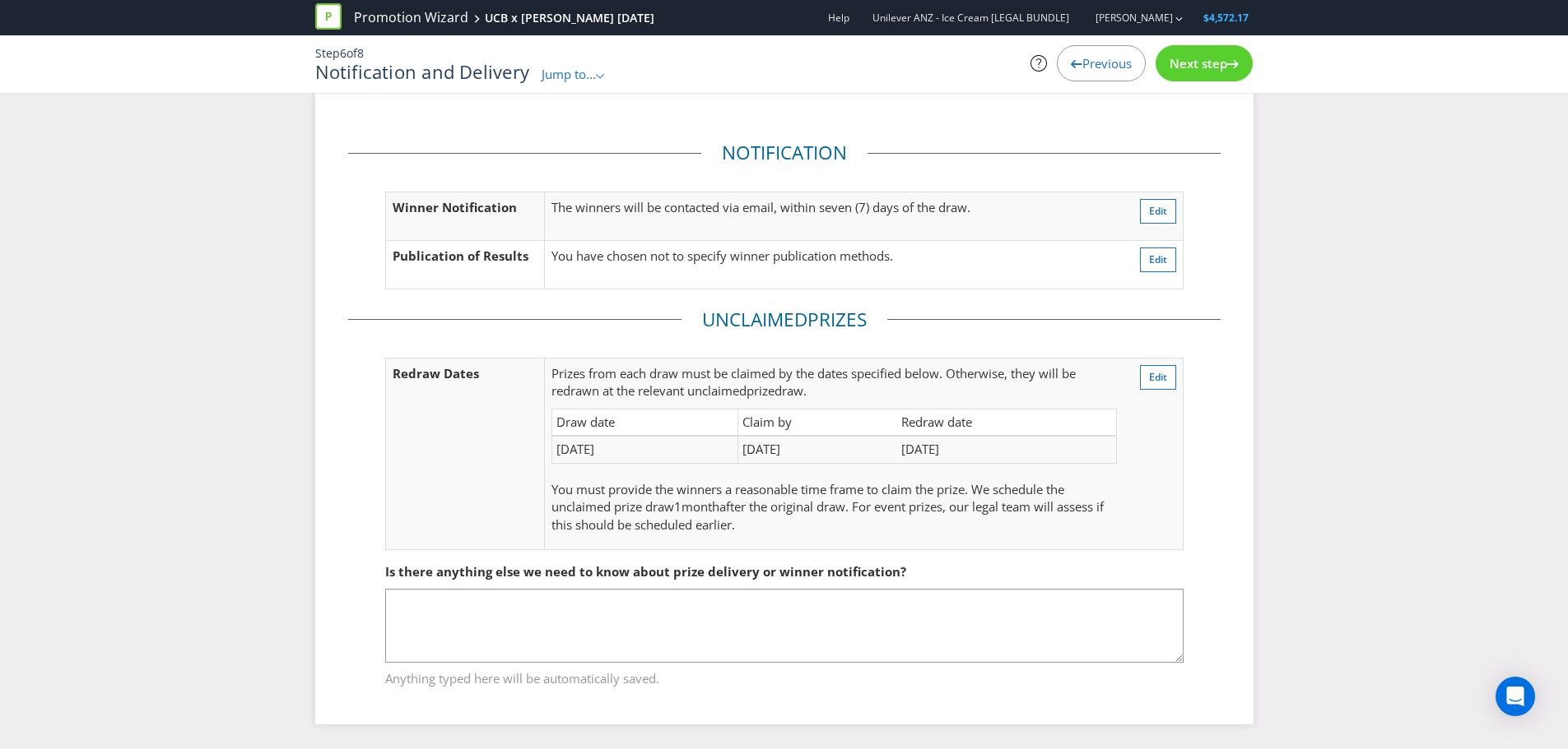
scroll to position [20, 0]
click at [1209, 66] on span "Next step" at bounding box center [1198, 63] width 58 height 17
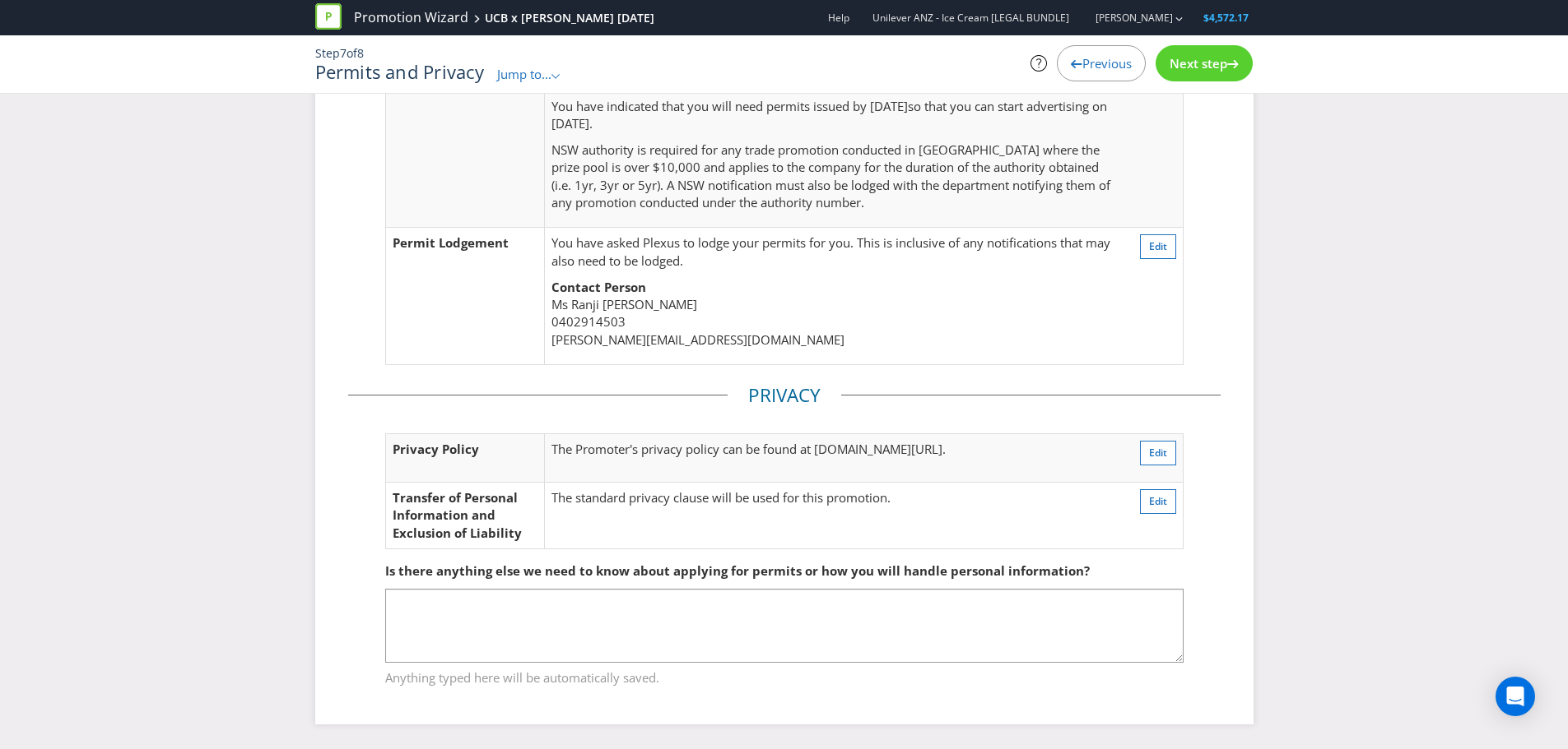
click at [1209, 66] on span "Next step" at bounding box center [1198, 63] width 58 height 17
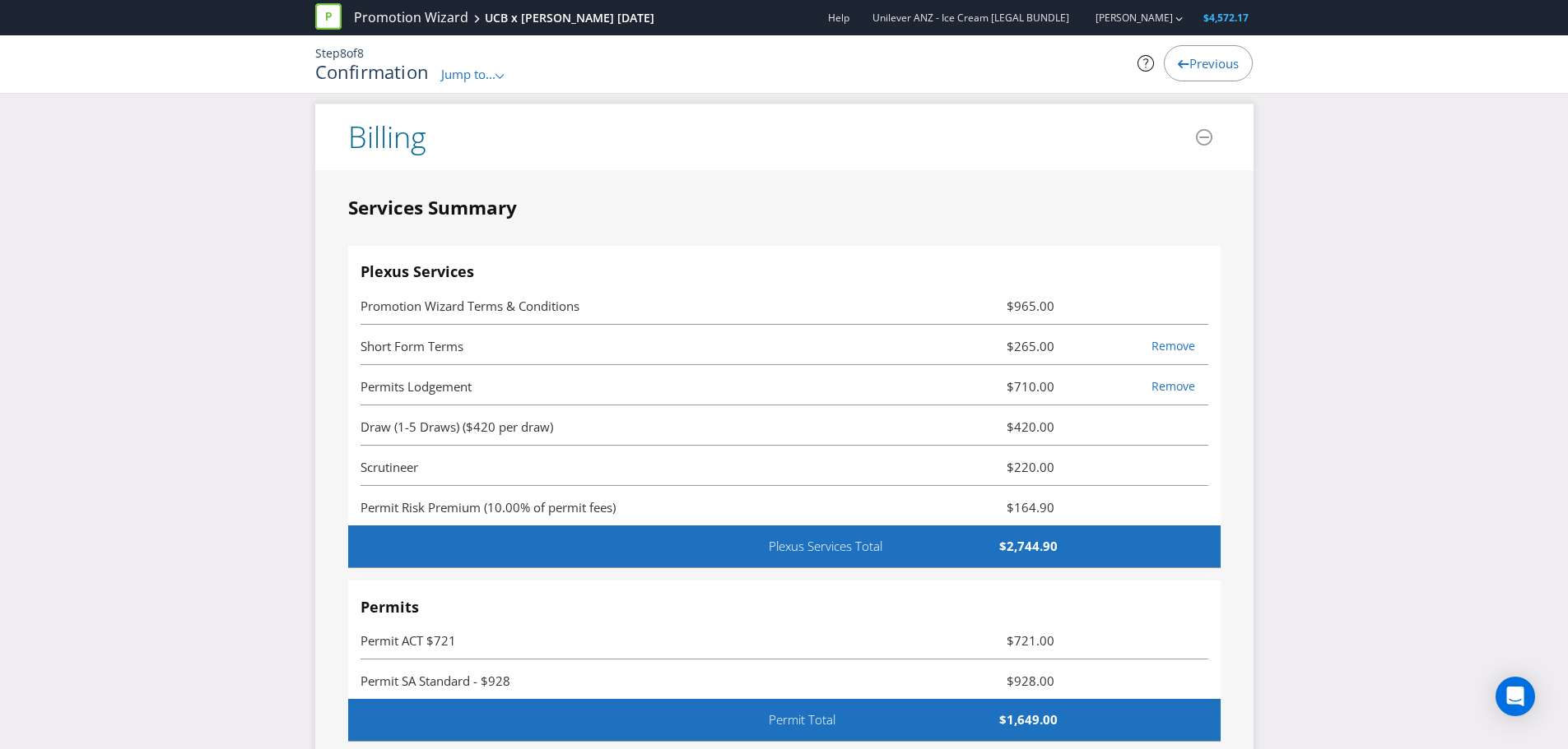
scroll to position [4133, 0]
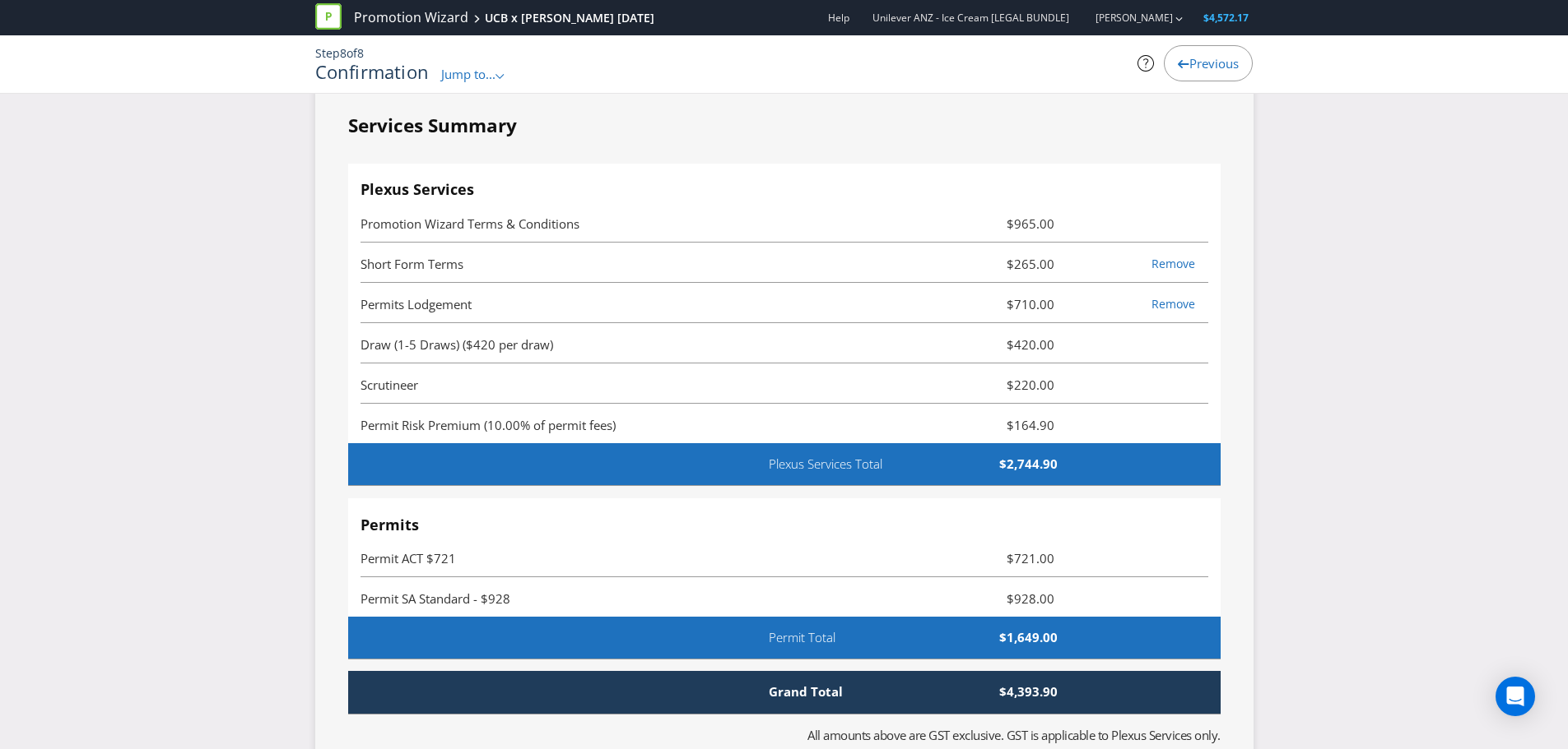
click at [1048, 416] on span "$164.90" at bounding box center [995, 425] width 142 height 19
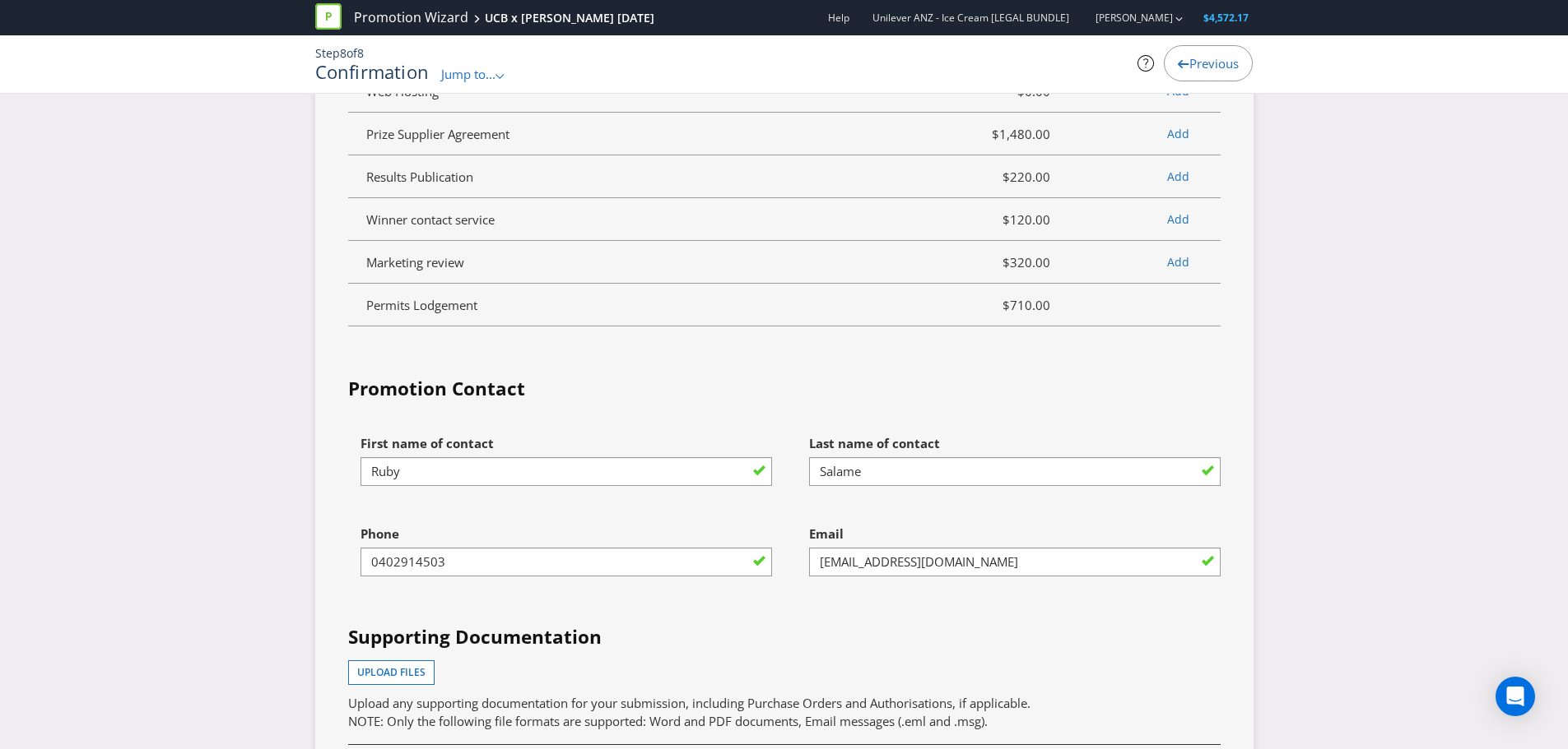
scroll to position [5038, 0]
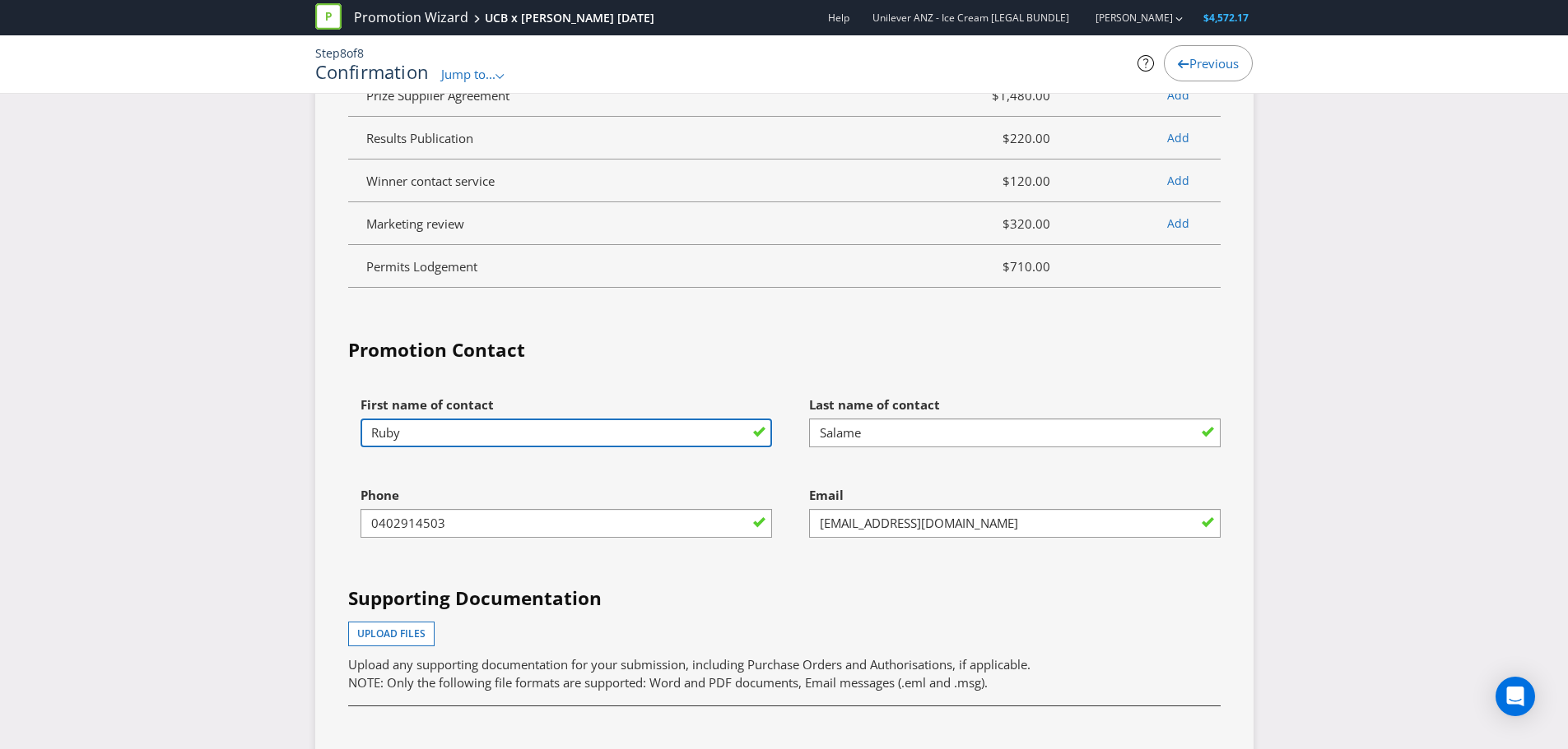
drag, startPoint x: 480, startPoint y: 384, endPoint x: 288, endPoint y: 357, distance: 193.9
type input "[PERSON_NAME]"
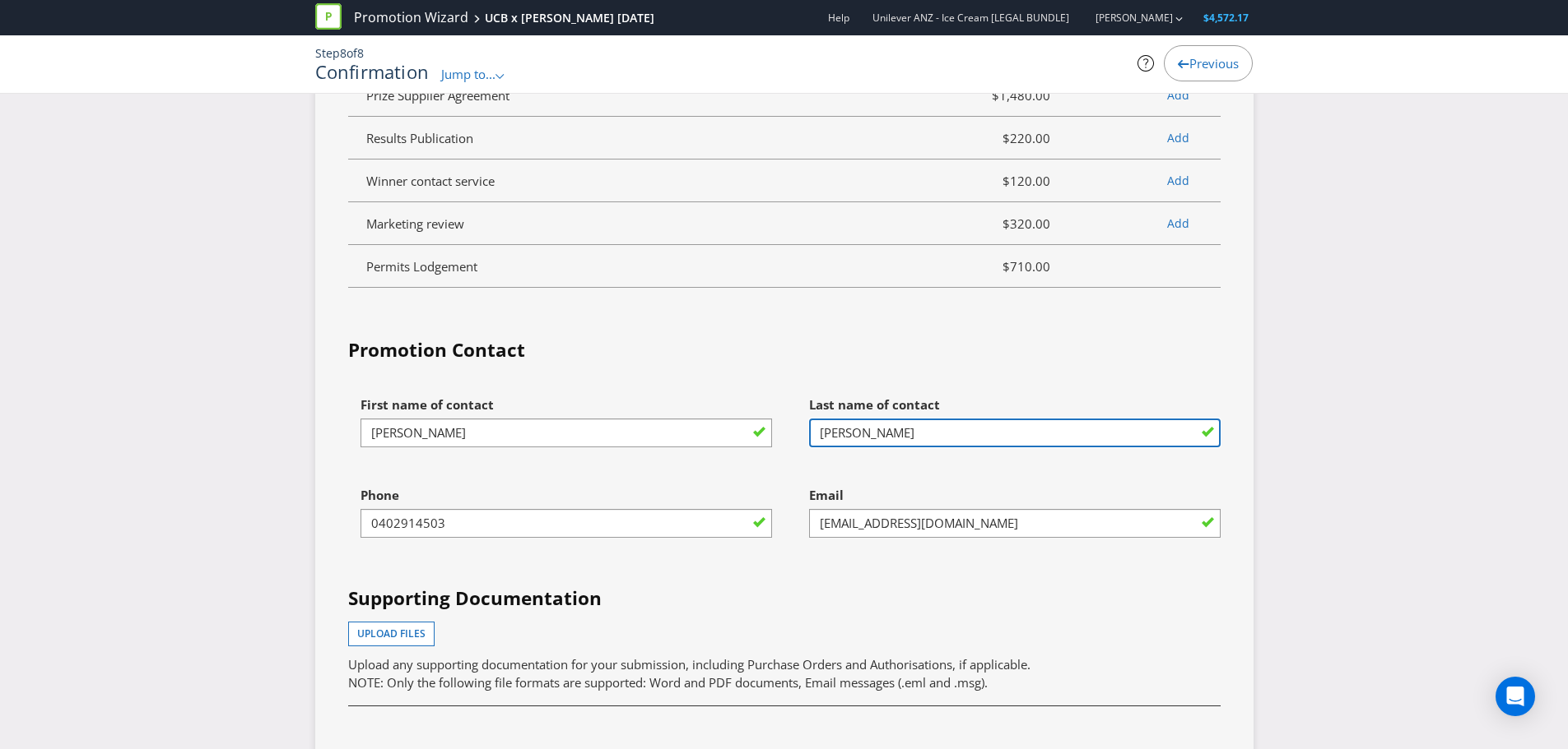
type input "[PERSON_NAME]"
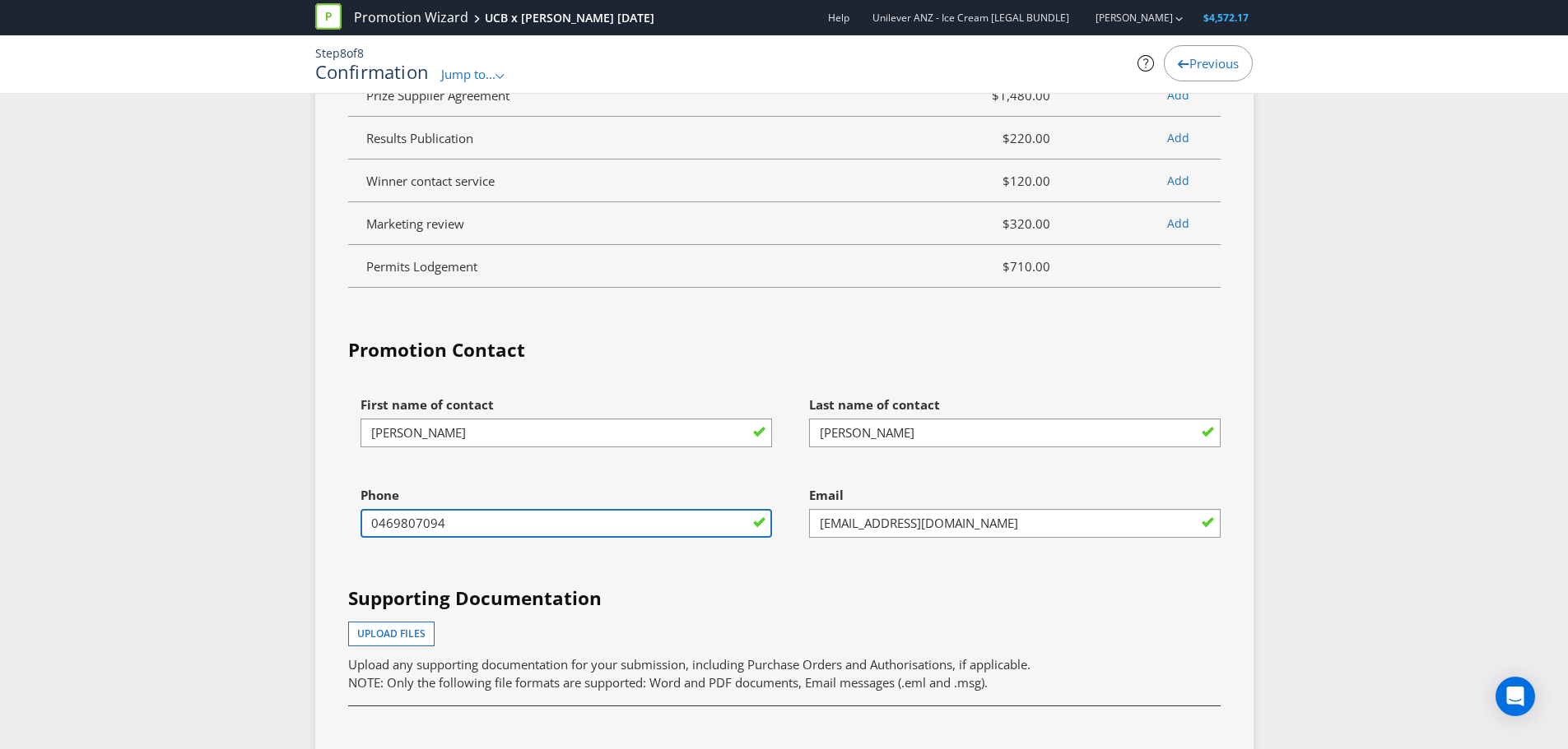
type input "0469807094"
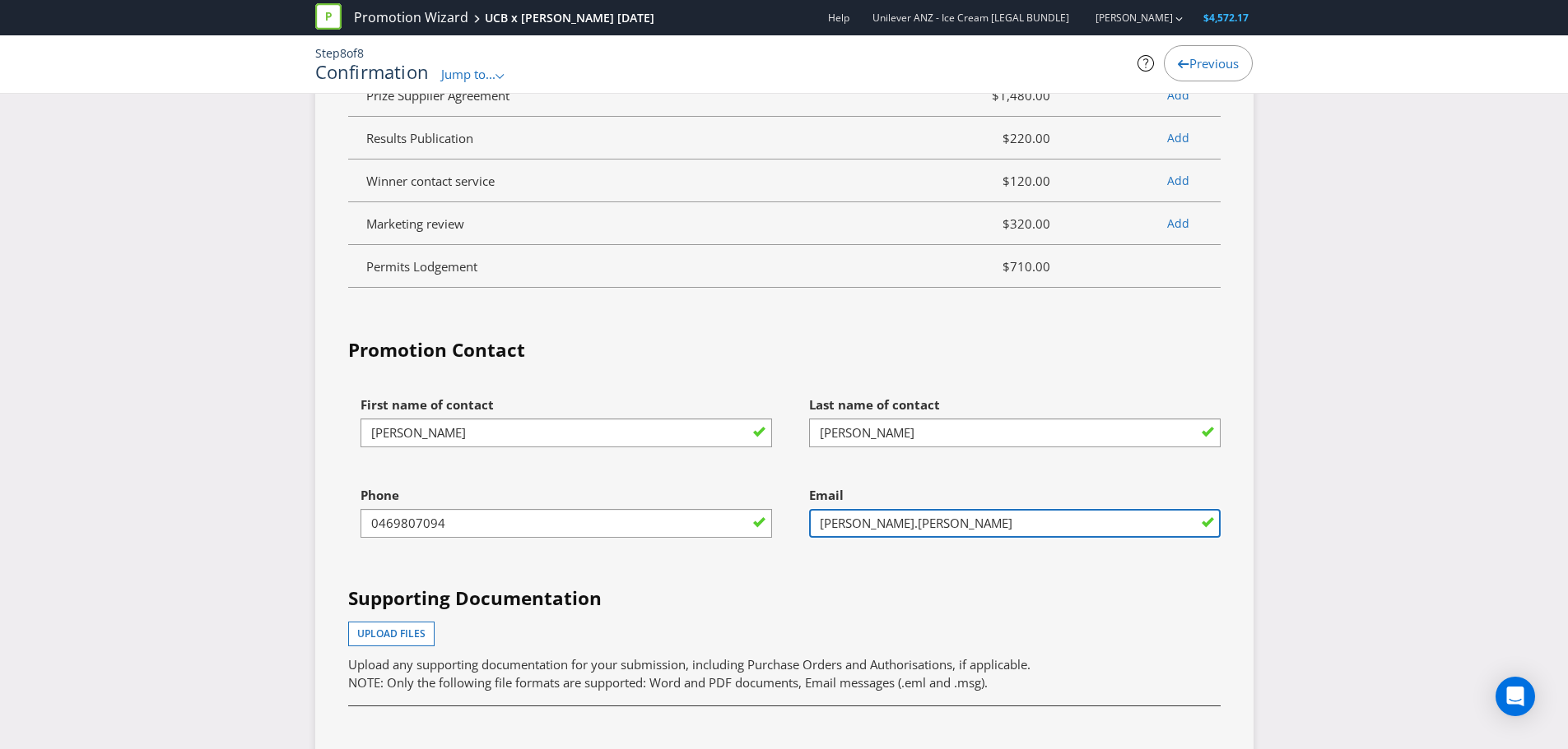
type input "[PERSON_NAME][EMAIL_ADDRESS][DOMAIN_NAME]"
click at [634, 337] on fieldset "Promotion Contact First name of contact [PERSON_NAME] Last name of contact [PER…" at bounding box center [784, 628] width 872 height 583
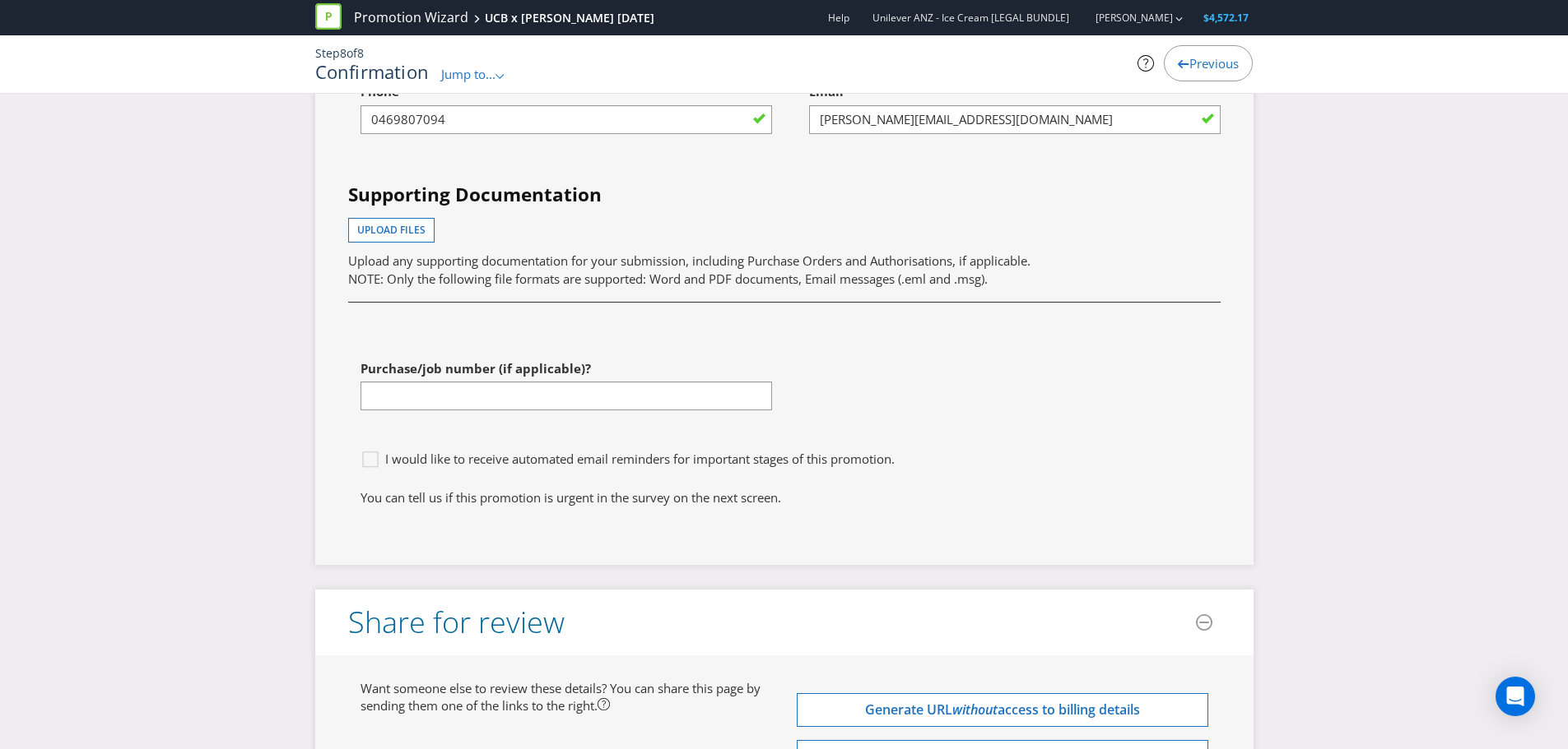
scroll to position [5614, 0]
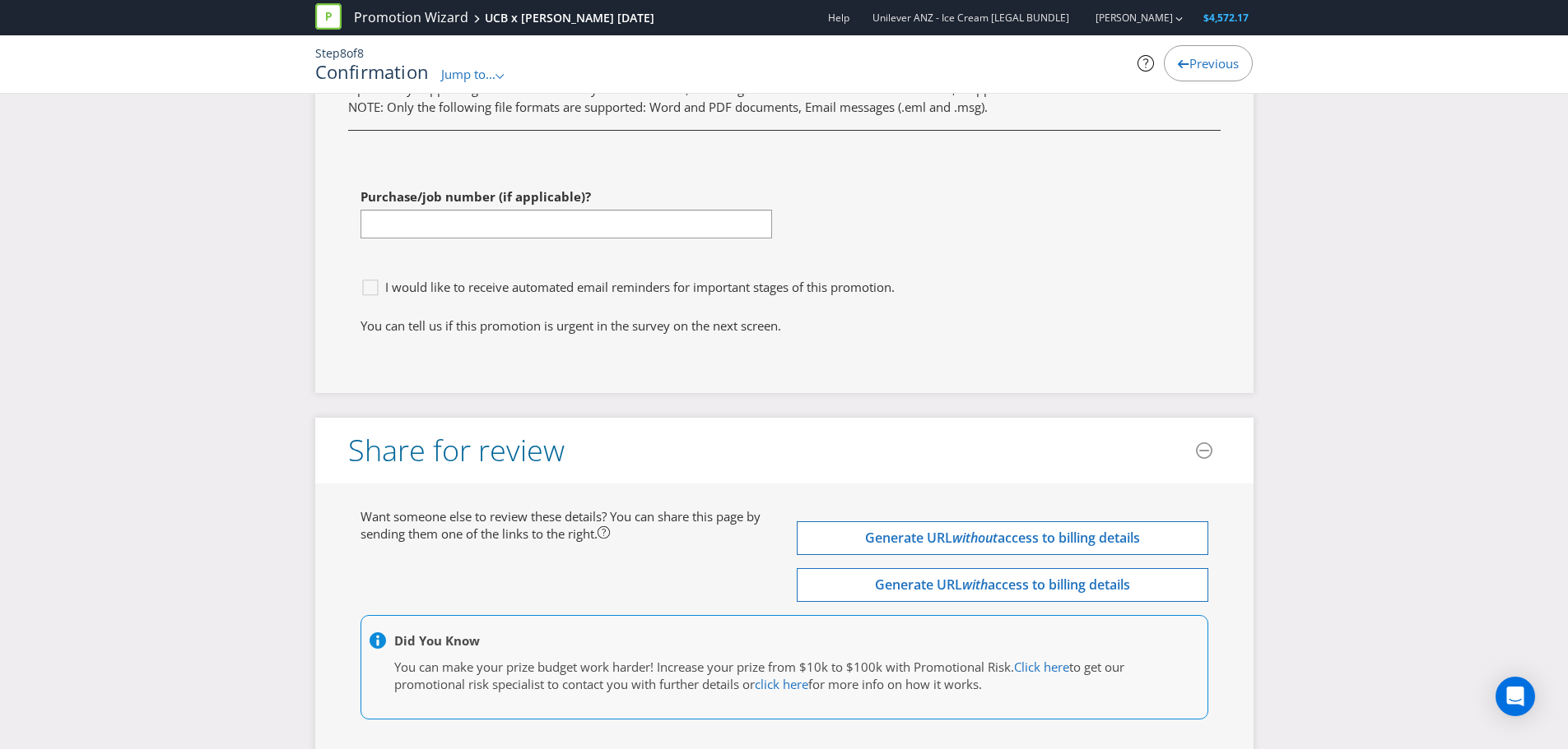
click at [864, 279] on span "I would like to receive automated email reminders for important stages of this …" at bounding box center [640, 287] width 510 height 17
click at [0, 0] on input "I would like to receive automated email reminders for important stages of this …" at bounding box center [0, 0] width 0 height 0
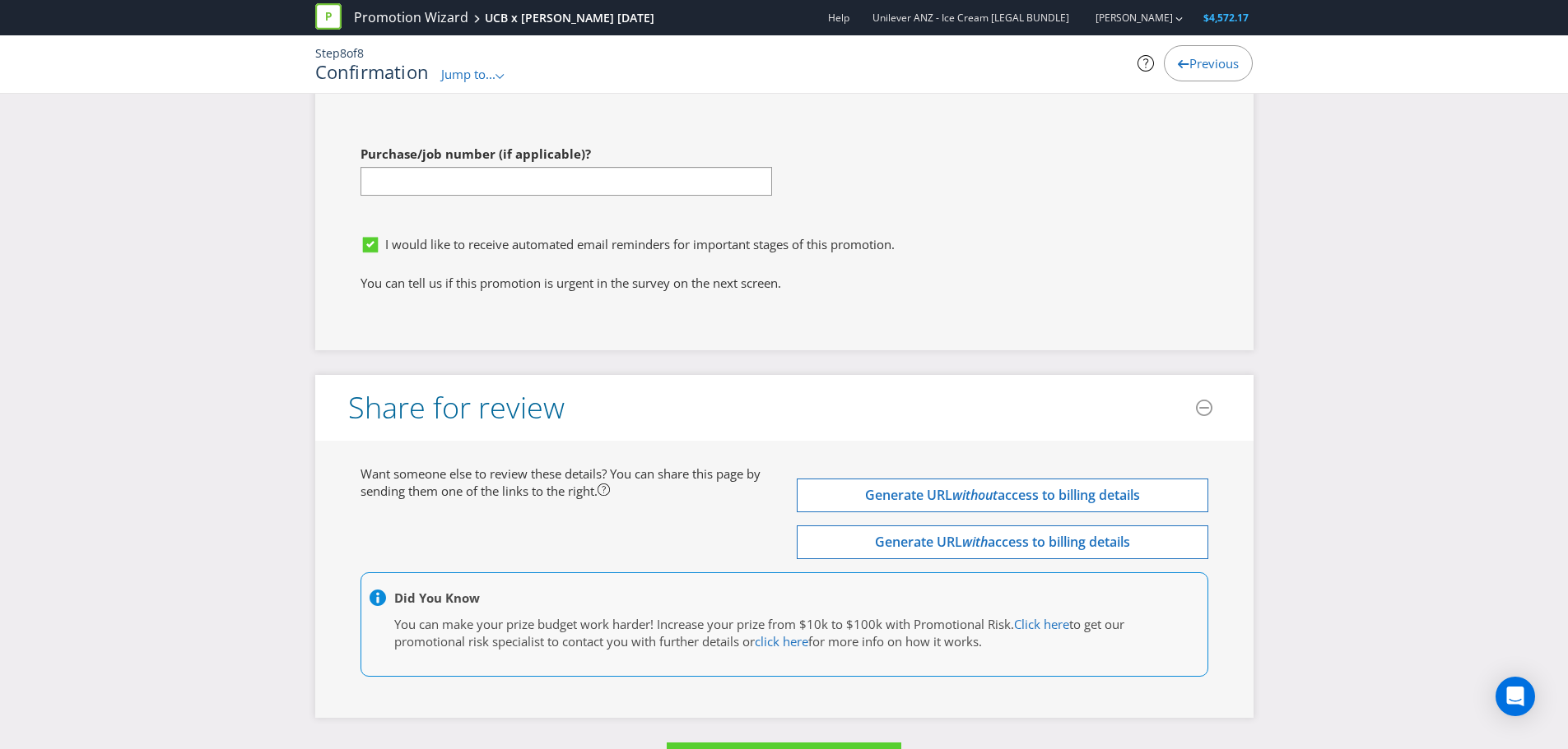
scroll to position [5657, 0]
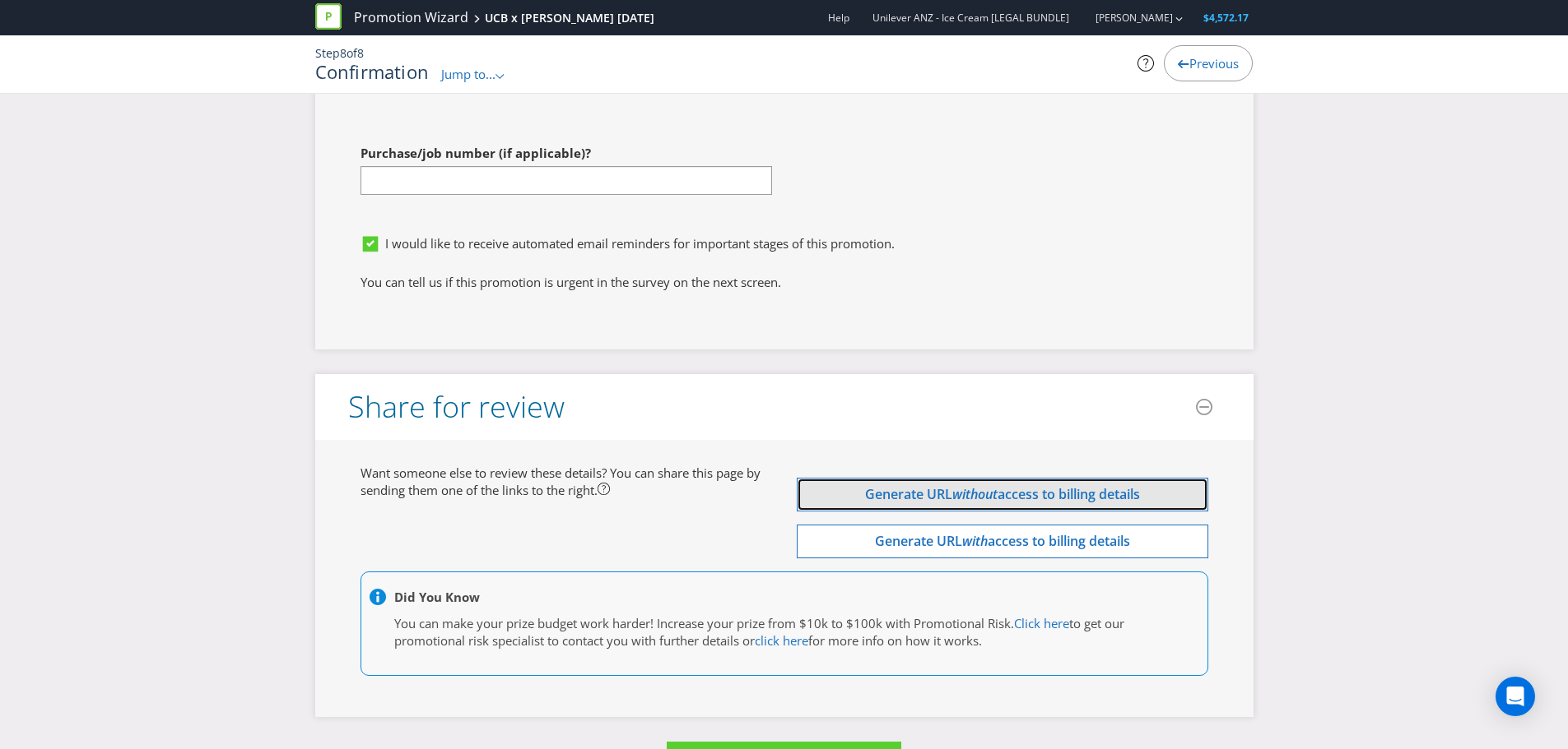
click at [1057, 485] on span "access to billing details" at bounding box center [1068, 494] width 142 height 18
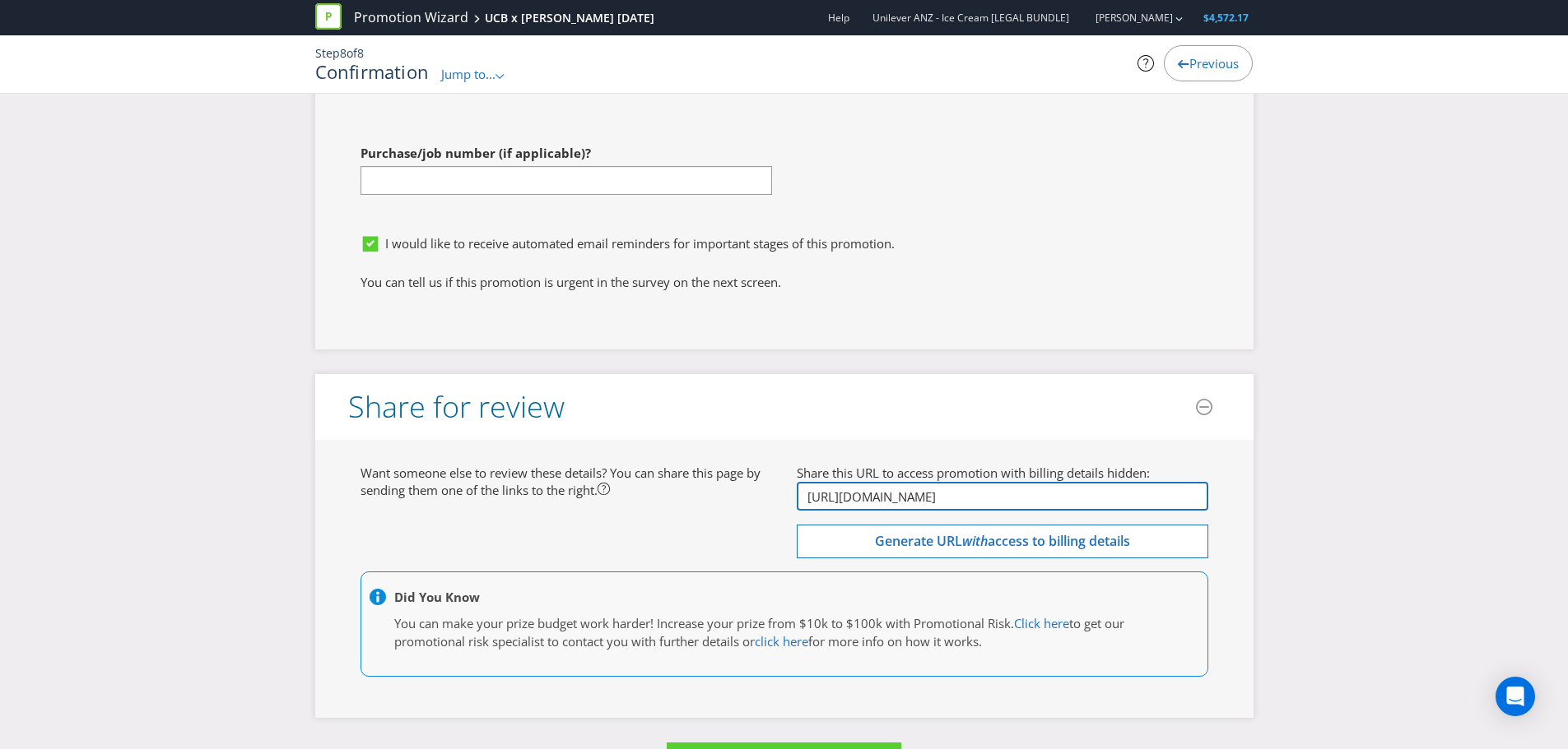
click at [1118, 482] on input "[URL][DOMAIN_NAME]" at bounding box center [1002, 496] width 411 height 29
